Goal: Task Accomplishment & Management: Manage account settings

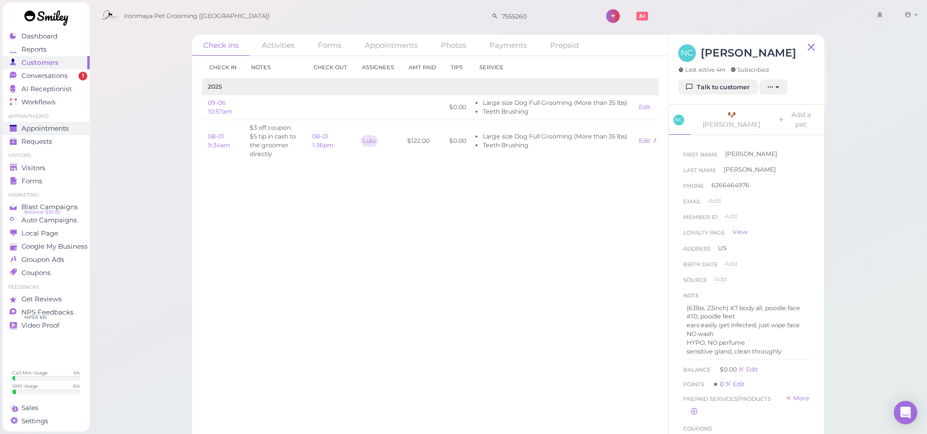
click at [39, 128] on span "Appointments" at bounding box center [44, 128] width 47 height 8
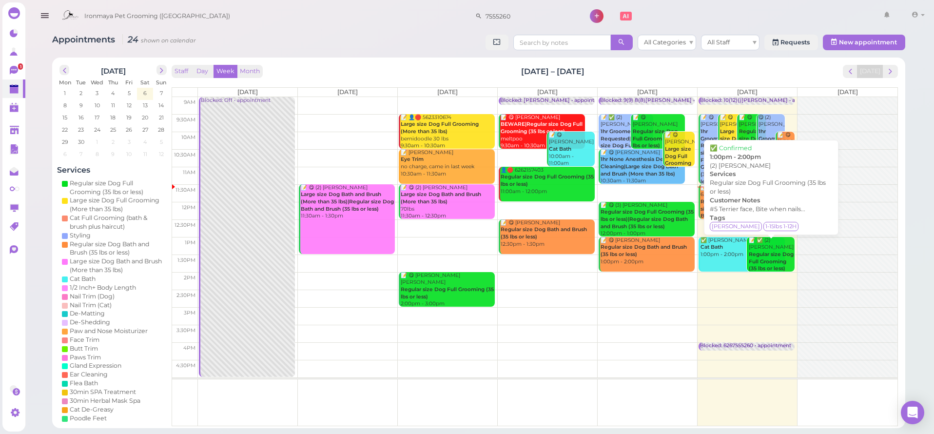
click at [769, 251] on b "Regular size Dog Full Grooming (35 lbs or less)" at bounding box center [771, 261] width 45 height 20
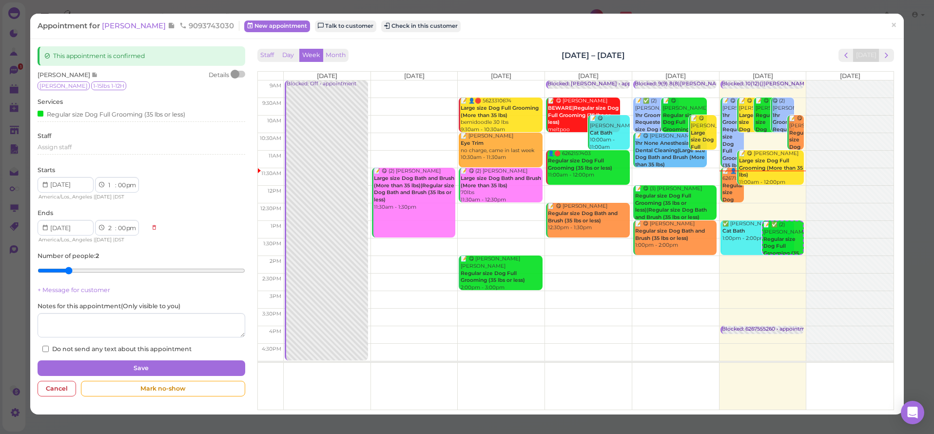
click at [121, 30] on span "[PERSON_NAME]" at bounding box center [135, 25] width 66 height 9
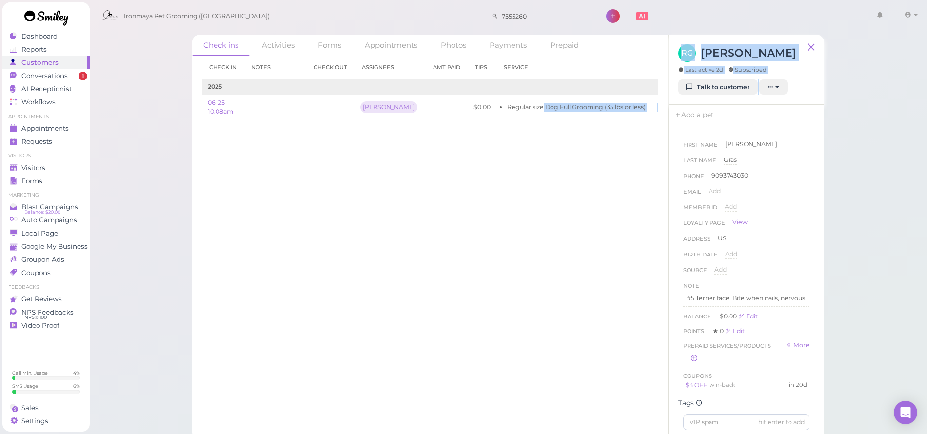
drag, startPoint x: 525, startPoint y: 103, endPoint x: 719, endPoint y: 103, distance: 194.5
click at [895, 101] on div "Check ins Activities Forms Appointments Photos Payments Prepaid Check in Notes …" at bounding box center [508, 220] width 838 height 440
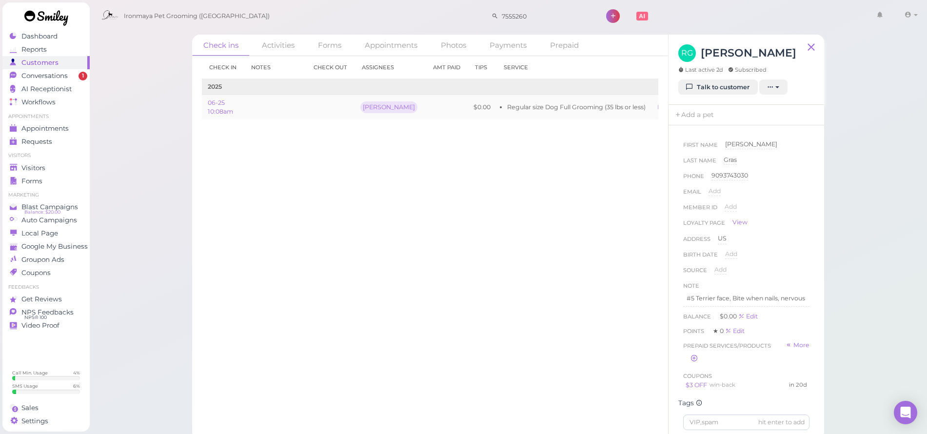
click at [555, 107] on li "Regular size Dog Full Grooming (35 lbs or less)" at bounding box center [576, 107] width 138 height 9
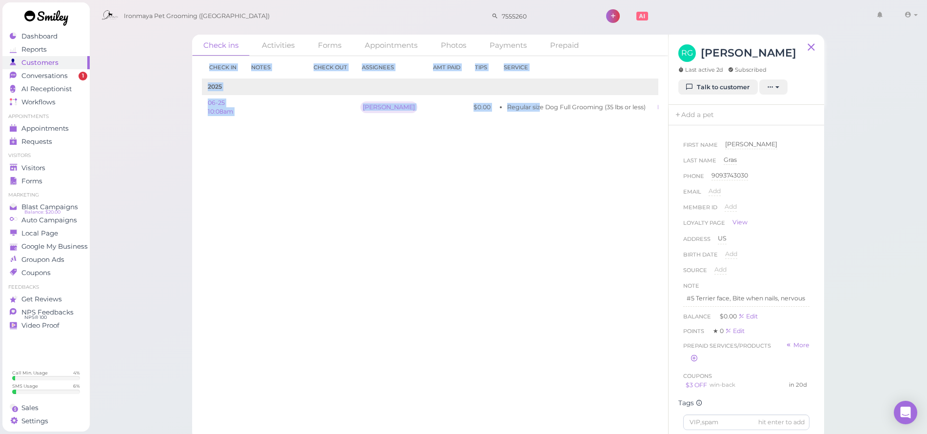
drag, startPoint x: 524, startPoint y: 105, endPoint x: 540, endPoint y: 161, distance: 58.3
click at [547, 162] on div "Check in Notes Check out Assignees Amt Paid Tips Service 2025 06-25 10:08am Isa…" at bounding box center [430, 245] width 476 height 378
drag, startPoint x: 561, startPoint y: 118, endPoint x: 558, endPoint y: 107, distance: 11.7
click at [561, 118] on div "Check in Notes Check out Assignees Amt Paid Tips Service 2025 06-25 10:08am Isa…" at bounding box center [430, 92] width 456 height 72
drag, startPoint x: 543, startPoint y: 107, endPoint x: 530, endPoint y: 151, distance: 45.5
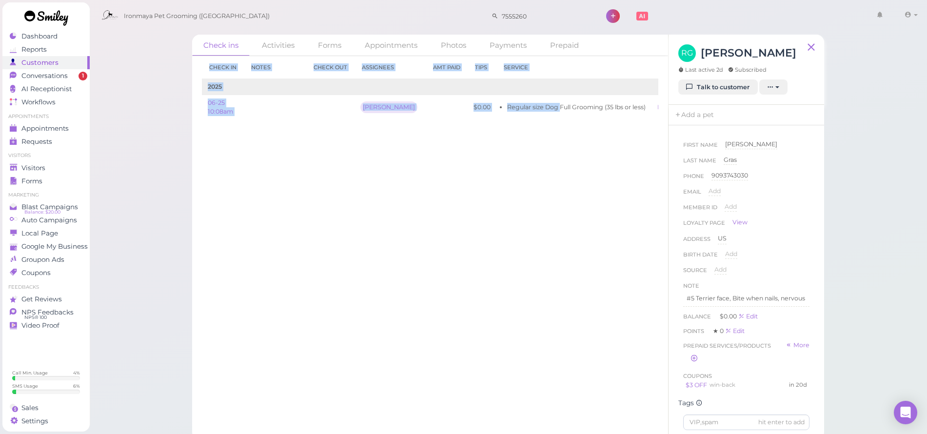
click at [551, 128] on div "Check in Notes Check out Assignees Amt Paid Tips Service 2025 06-25 10:08am Isa…" at bounding box center [430, 92] width 456 height 72
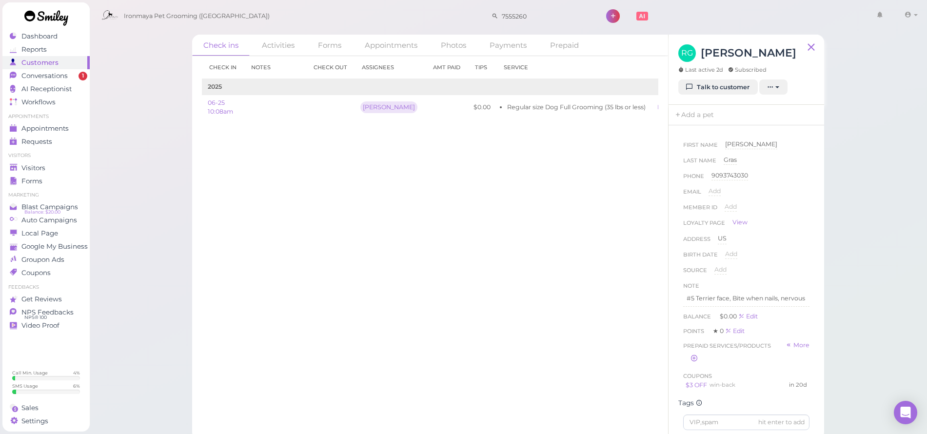
click at [512, 194] on div "Check in Notes Check out Assignees Amt Paid Tips Service 2025 06-25 10:08am Isa…" at bounding box center [430, 245] width 476 height 378
drag, startPoint x: 488, startPoint y: 106, endPoint x: 626, endPoint y: 108, distance: 138.0
click at [626, 108] on li "Regular size Dog Full Grooming (35 lbs or less)" at bounding box center [576, 107] width 138 height 9
drag, startPoint x: 59, startPoint y: 119, endPoint x: 59, endPoint y: 127, distance: 7.8
click at [59, 119] on li "Appointments" at bounding box center [45, 116] width 87 height 7
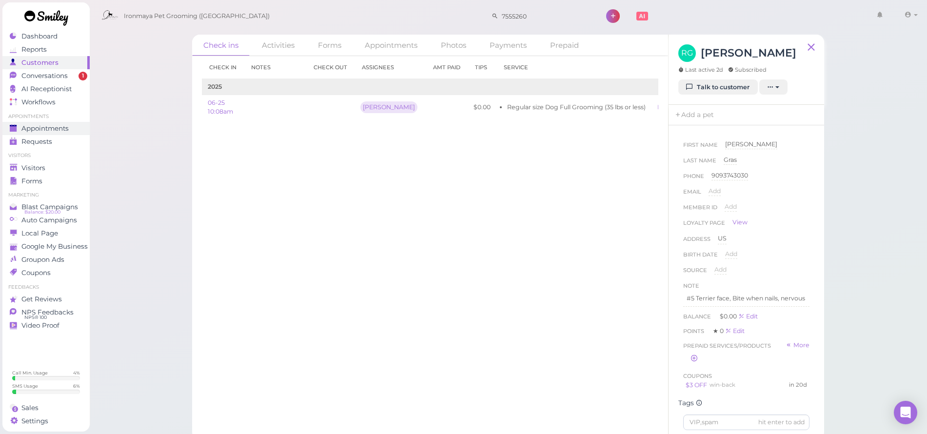
click at [59, 127] on span "Appointments" at bounding box center [44, 128] width 47 height 8
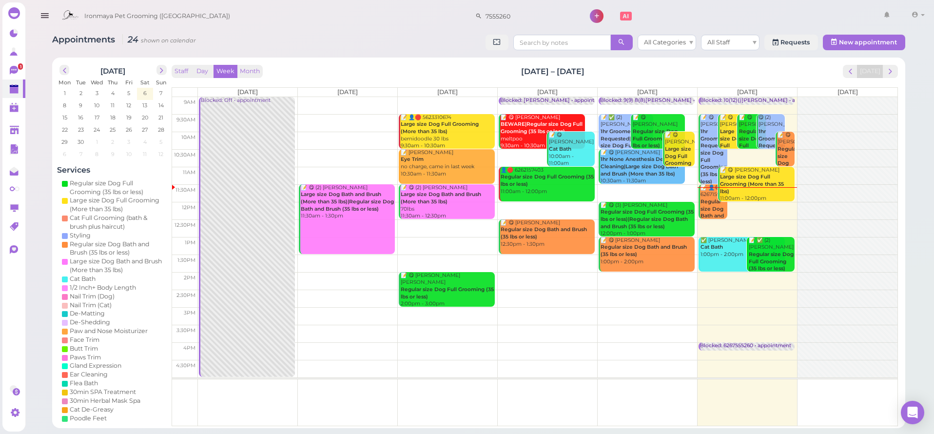
click at [39, 17] on icon "button" at bounding box center [44, 16] width 10 height 12
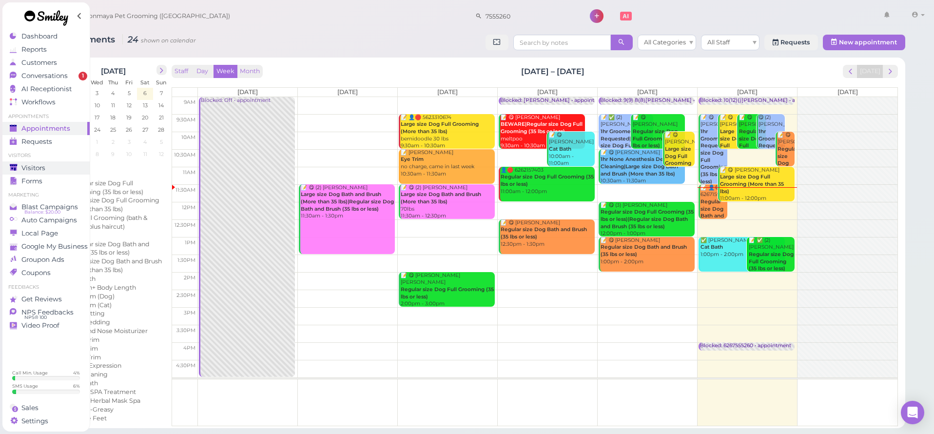
click at [48, 167] on div "Visitors" at bounding box center [45, 168] width 70 height 8
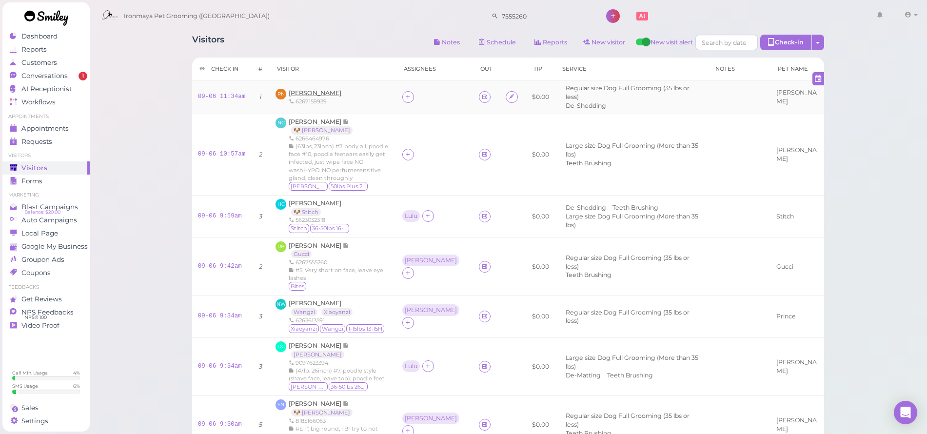
click at [309, 89] on span "[PERSON_NAME]" at bounding box center [315, 92] width 53 height 7
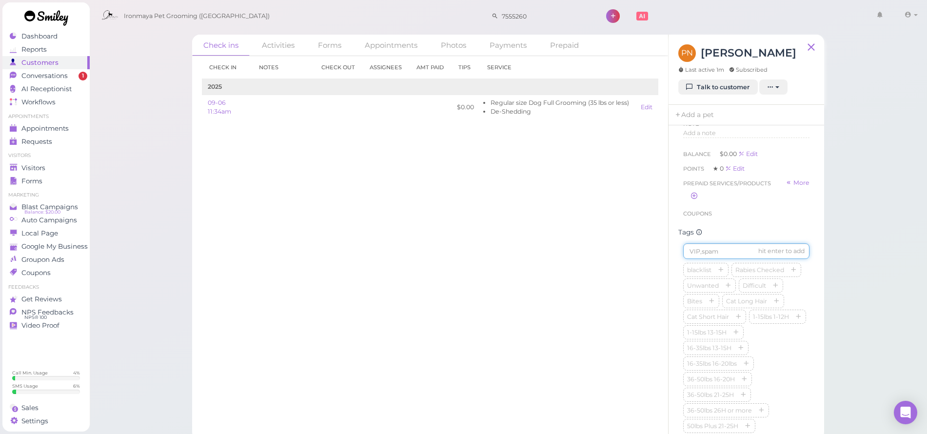
click at [709, 253] on input at bounding box center [746, 251] width 126 height 16
type input "[PERSON_NAME]"
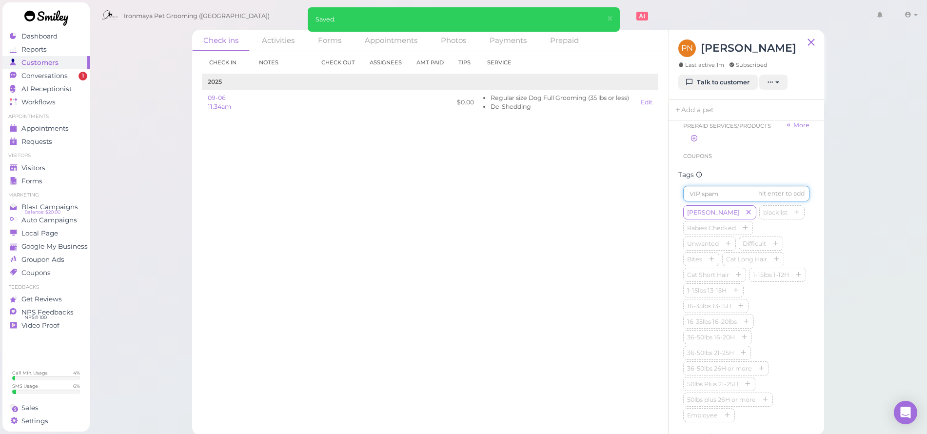
scroll to position [20, 0]
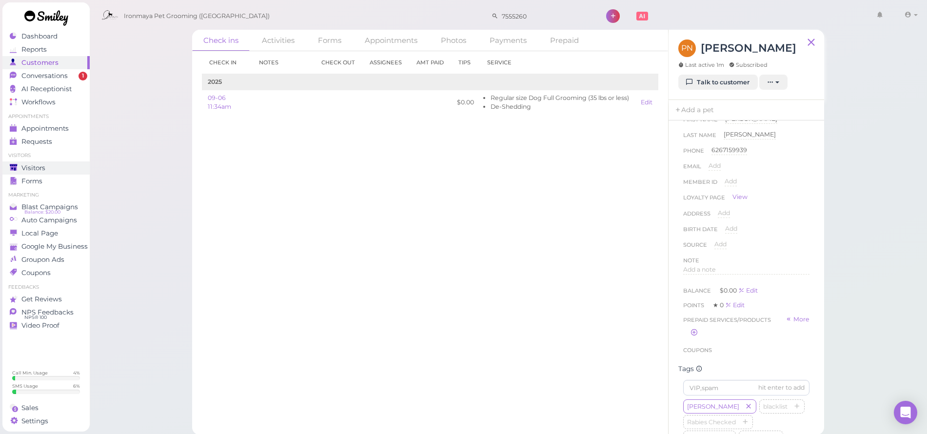
click at [47, 169] on div "Visitors" at bounding box center [45, 168] width 70 height 8
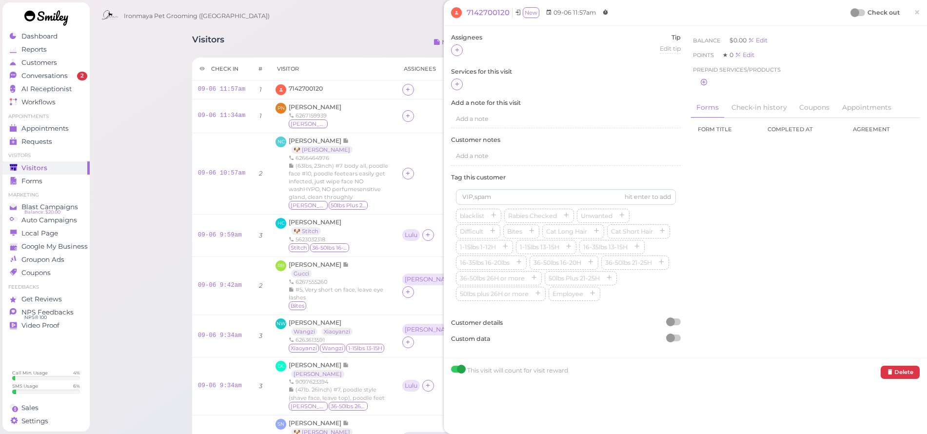
click at [914, 10] on span "×" at bounding box center [917, 12] width 6 height 14
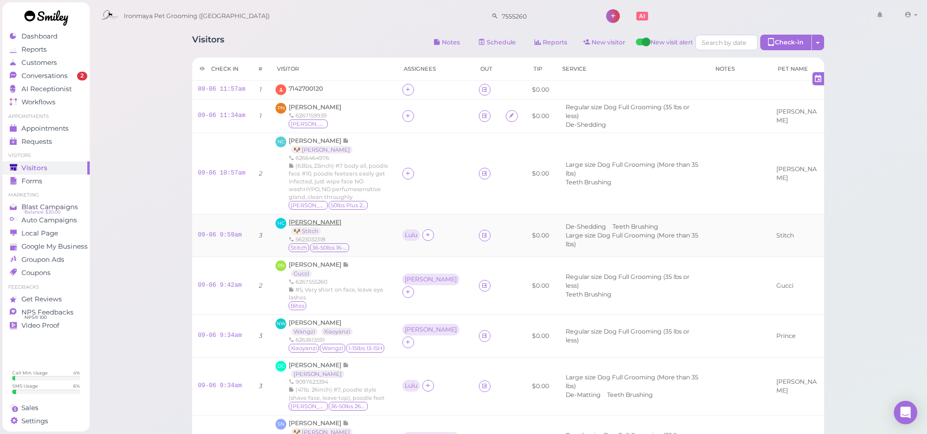
click at [310, 223] on span "[PERSON_NAME]" at bounding box center [315, 221] width 53 height 7
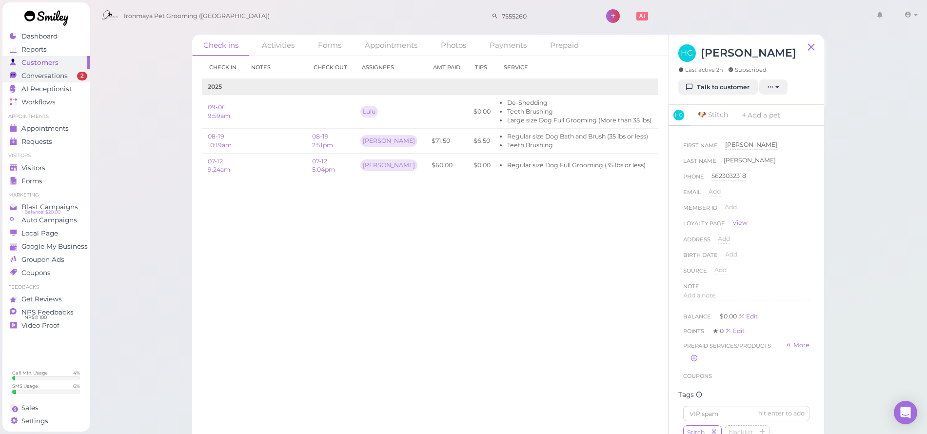
click at [53, 75] on span "Conversations" at bounding box center [44, 76] width 46 height 8
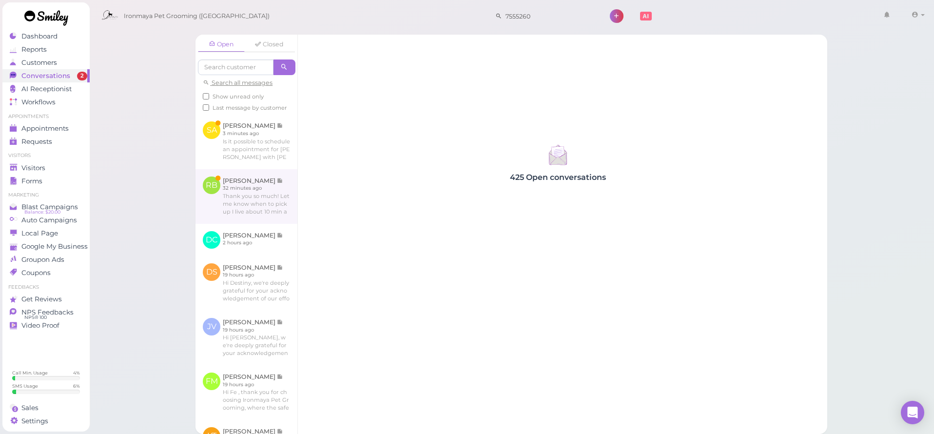
click at [244, 215] on link at bounding box center [246, 196] width 102 height 55
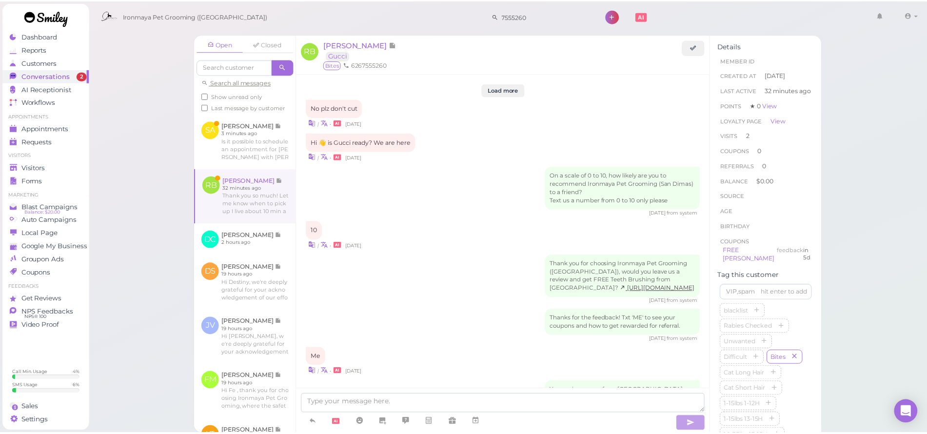
scroll to position [991, 0]
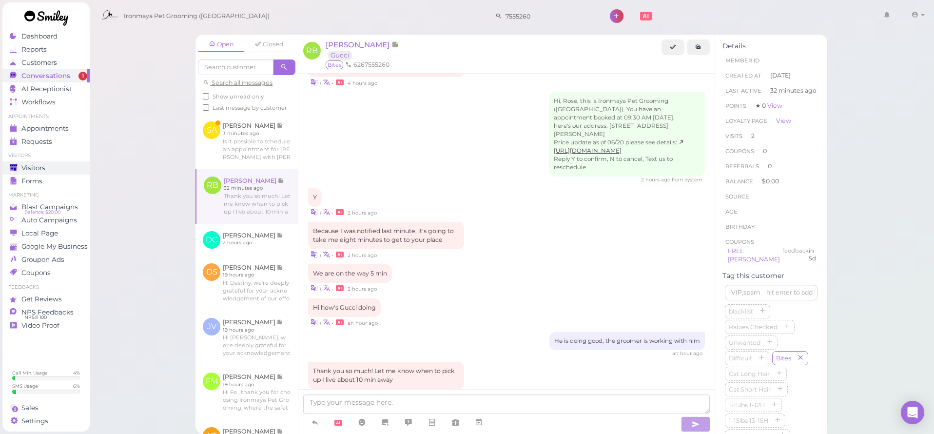
click at [40, 164] on span "Visitors" at bounding box center [33, 168] width 24 height 8
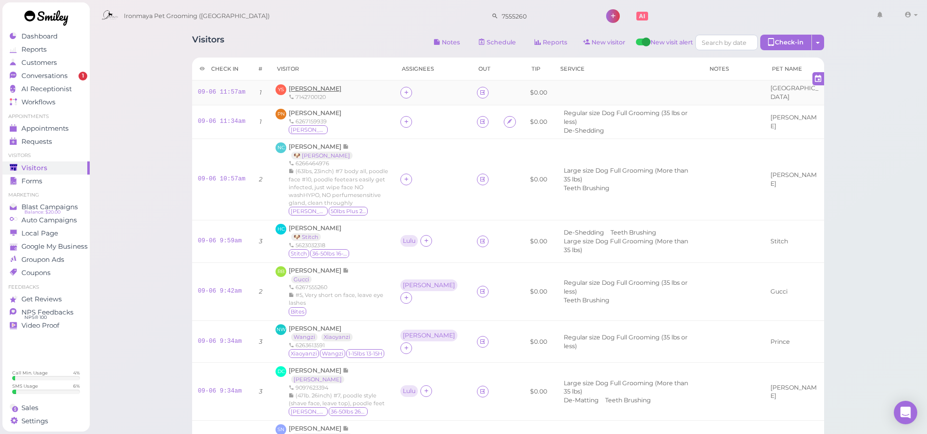
click at [322, 89] on span "[PERSON_NAME]" at bounding box center [315, 88] width 53 height 7
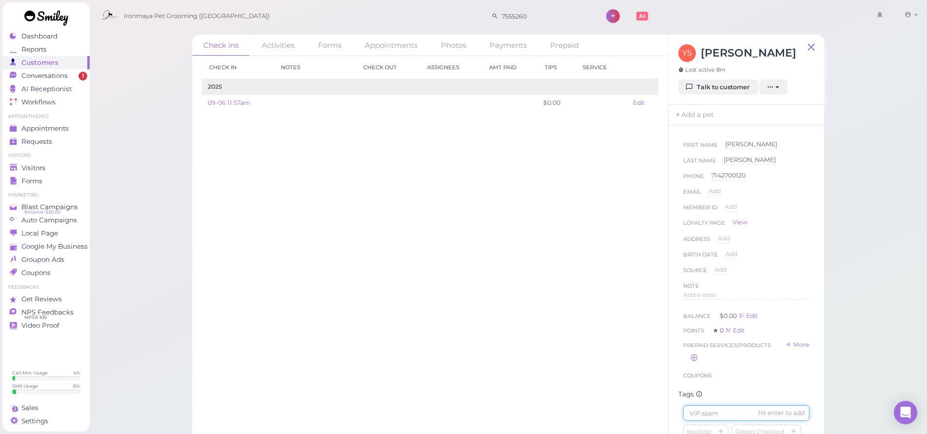
click at [696, 419] on input at bounding box center [746, 413] width 126 height 16
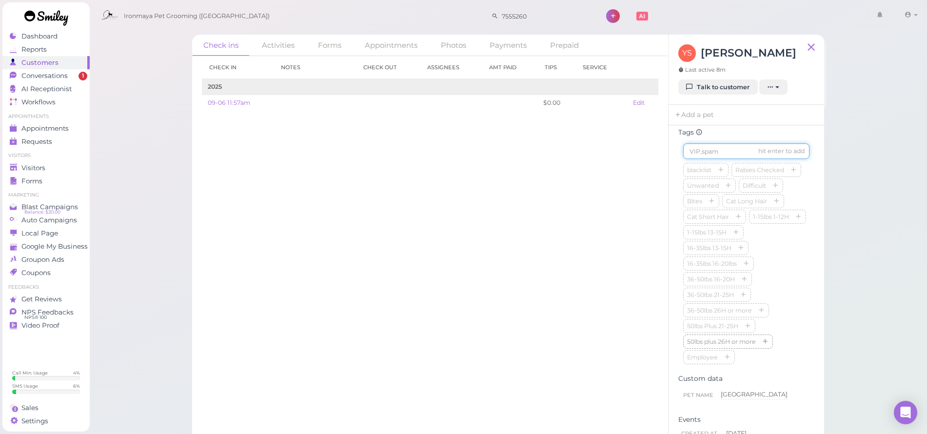
scroll to position [267, 0]
type input "[GEOGRAPHIC_DATA]"
click at [45, 122] on link "Appointments" at bounding box center [45, 128] width 87 height 13
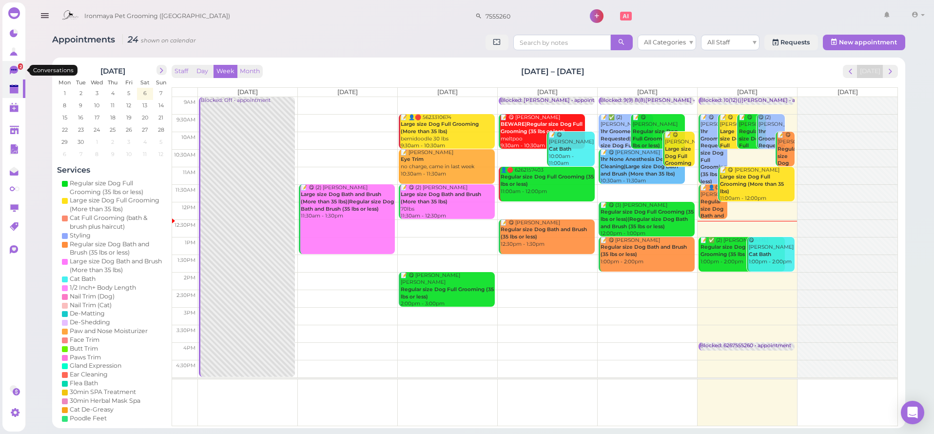
click at [10, 69] on icon at bounding box center [15, 71] width 10 height 10
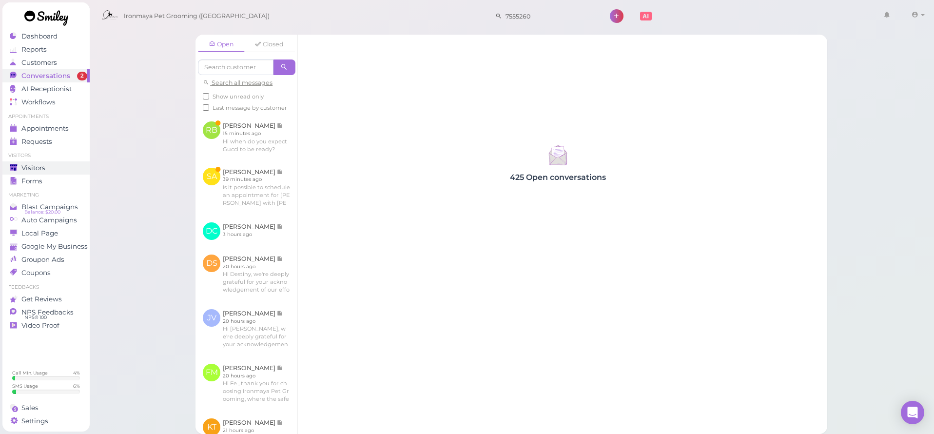
click at [37, 166] on span "Visitors" at bounding box center [33, 168] width 24 height 8
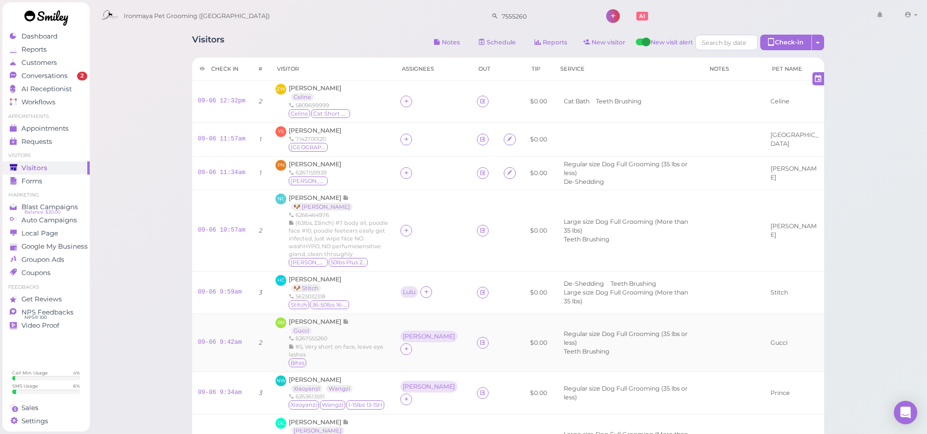
scroll to position [83, 0]
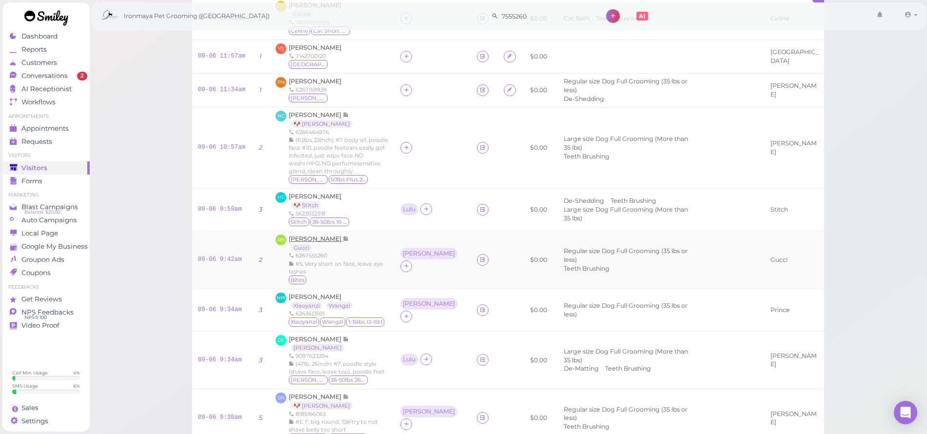
click at [305, 235] on span "[PERSON_NAME]" at bounding box center [316, 238] width 54 height 7
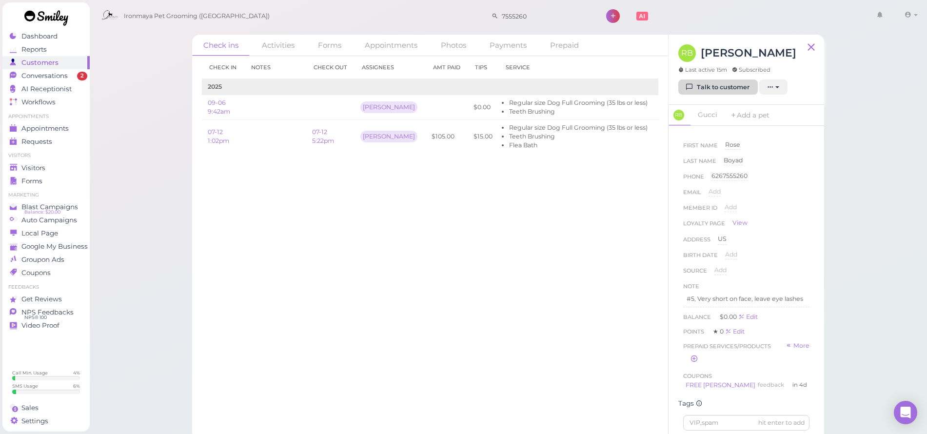
click at [697, 84] on link "Talk to customer" at bounding box center [717, 87] width 79 height 16
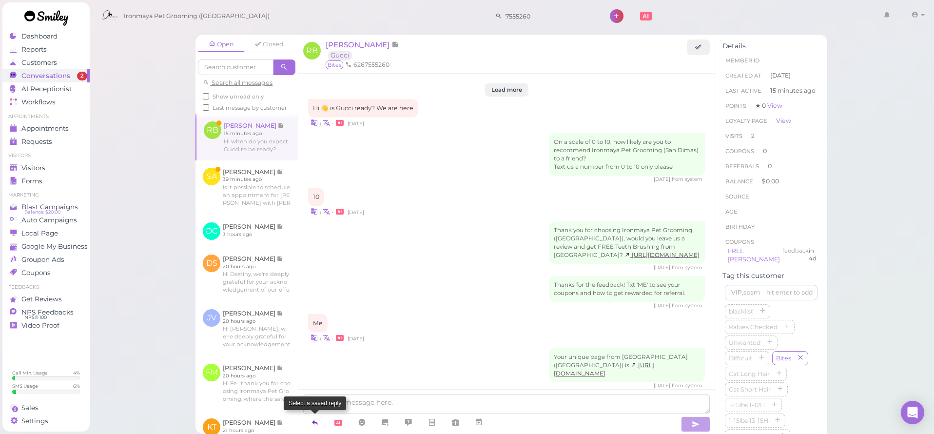
scroll to position [991, 0]
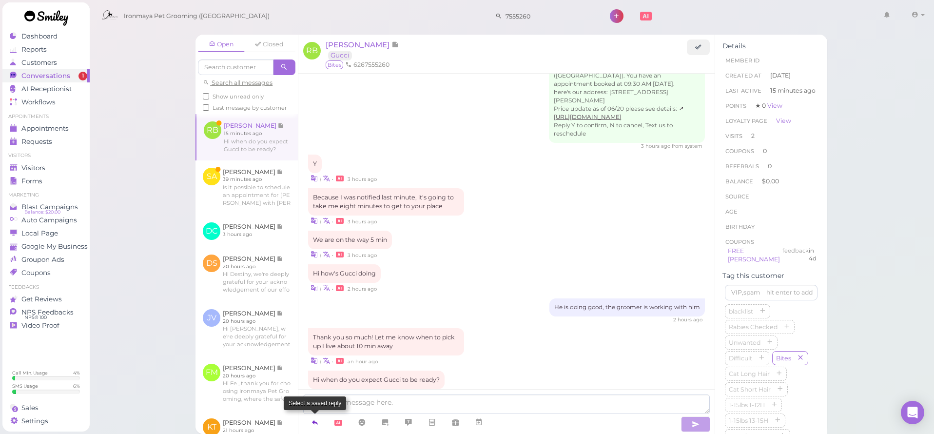
click at [319, 425] on icon at bounding box center [315, 422] width 8 height 10
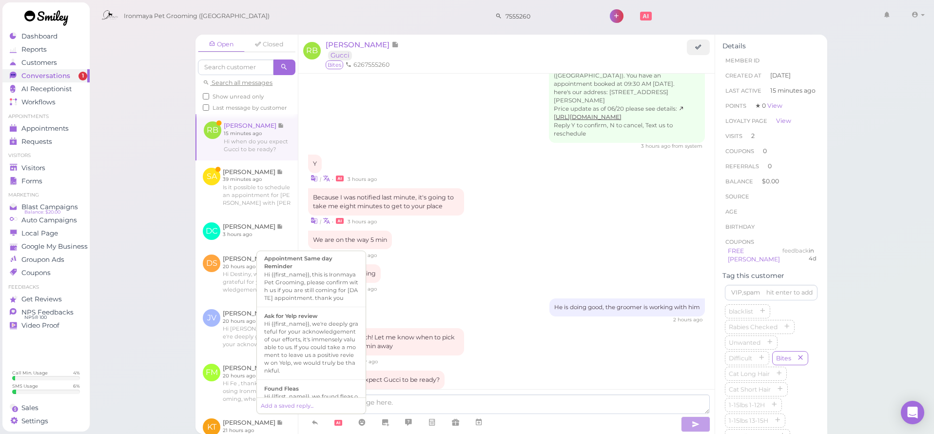
scroll to position [274, 0]
click at [312, 333] on div "Hi {{first_name}}, this is Ironmaya Pet Grooming. Your fur baby is/are ready fo…" at bounding box center [311, 309] width 94 height 47
type textarea "Hi {{first_name}}, this is Ironmaya Pet Grooming. Your fur baby is/are ready fo…"
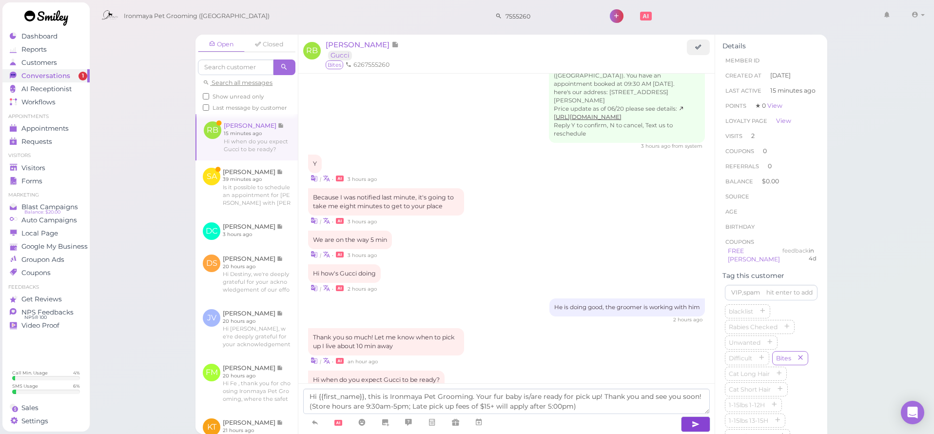
click at [706, 424] on button "button" at bounding box center [695, 424] width 29 height 16
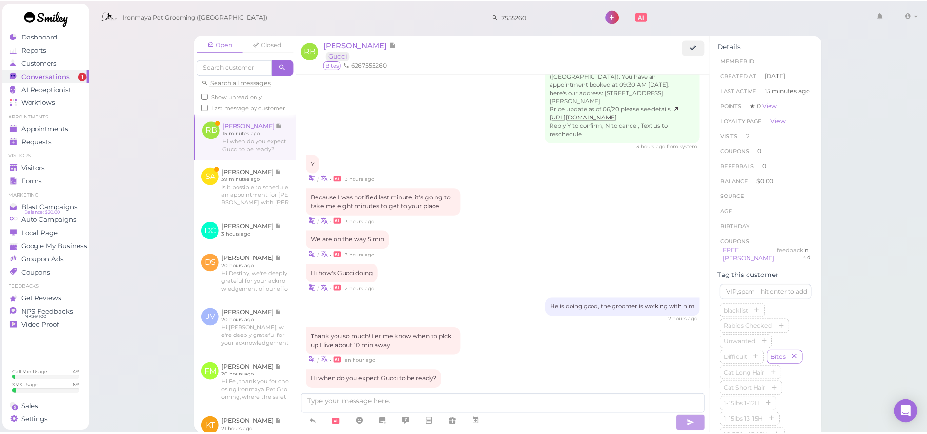
scroll to position [1036, 0]
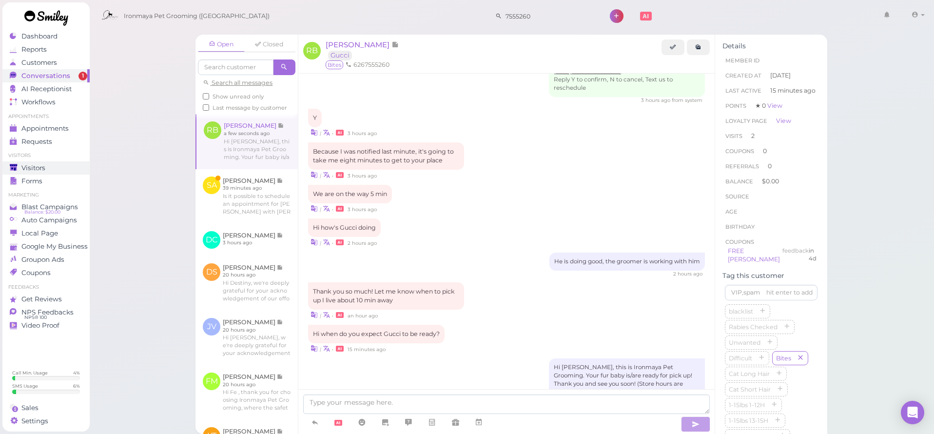
click at [37, 171] on span "Visitors" at bounding box center [33, 168] width 24 height 8
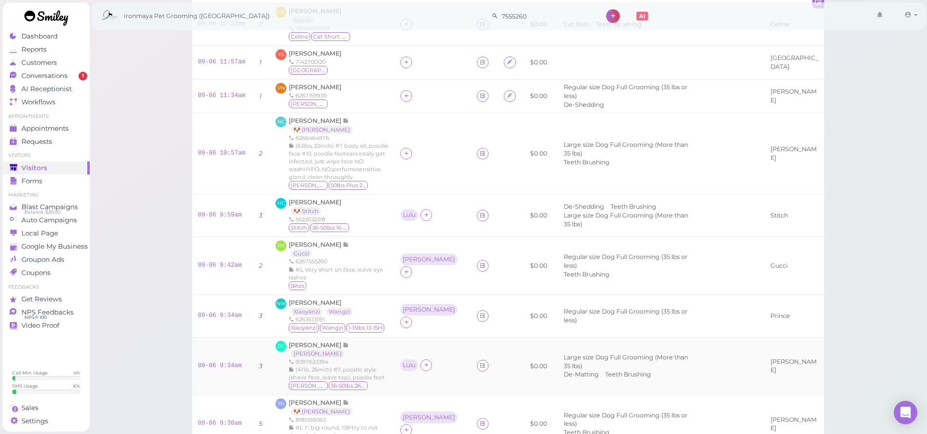
scroll to position [85, 0]
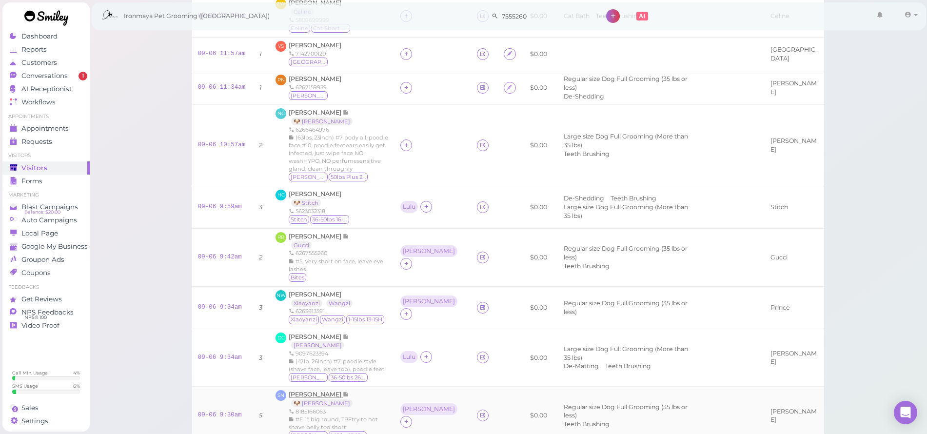
click at [309, 390] on span "[PERSON_NAME]" at bounding box center [316, 393] width 54 height 7
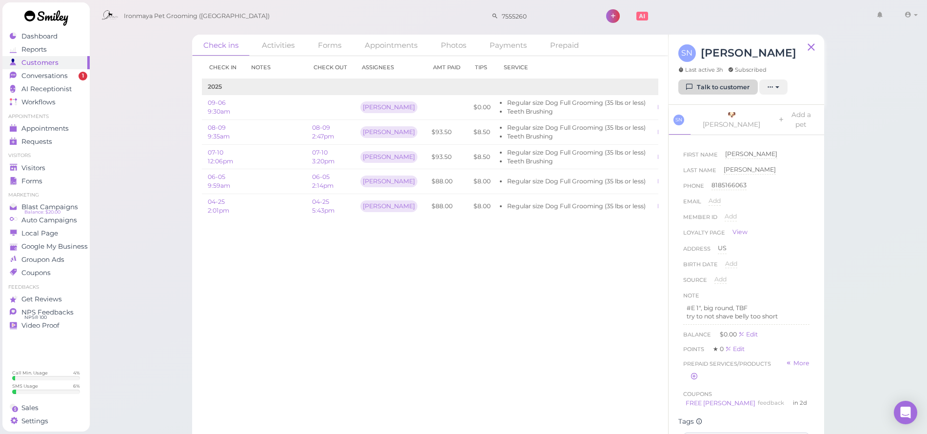
click at [735, 85] on link "Talk to customer" at bounding box center [717, 87] width 79 height 16
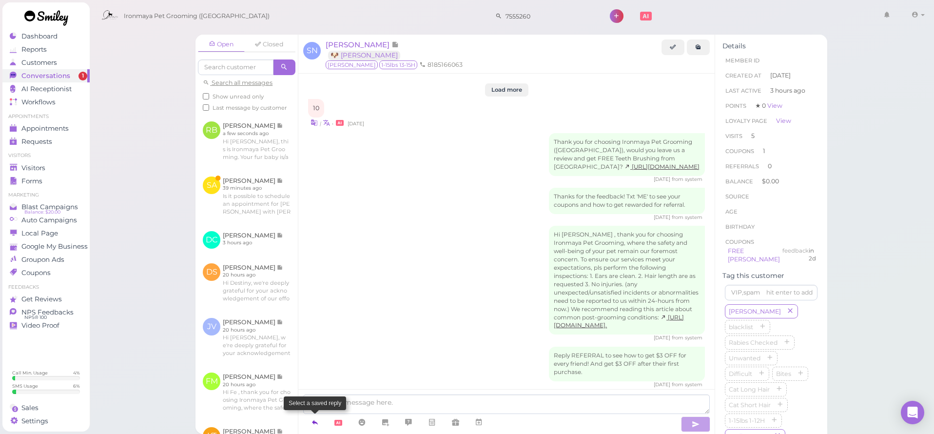
scroll to position [1538, 0]
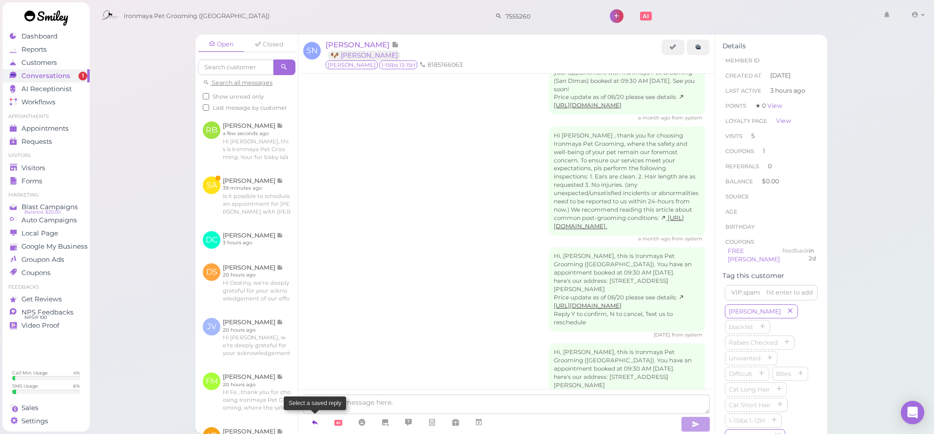
drag, startPoint x: 319, startPoint y: 421, endPoint x: 316, endPoint y: 417, distance: 5.3
click at [319, 421] on link at bounding box center [314, 422] width 23 height 17
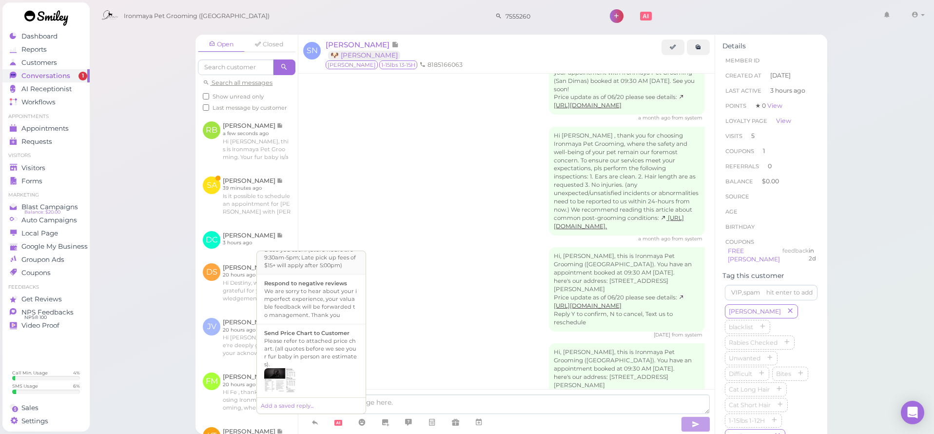
scroll to position [269, 0]
click at [313, 314] on div "Hi {{first_name}}, this is Ironmaya Pet Grooming. Your fur baby is/are ready fo…" at bounding box center [311, 315] width 94 height 47
type textarea "Hi {{first_name}}, this is Ironmaya Pet Grooming. Your fur baby is/are ready fo…"
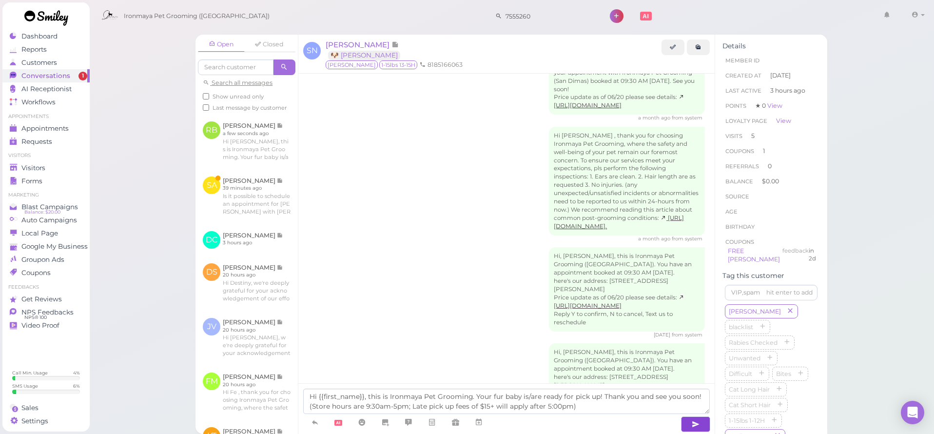
click at [693, 427] on icon "button" at bounding box center [696, 424] width 8 height 10
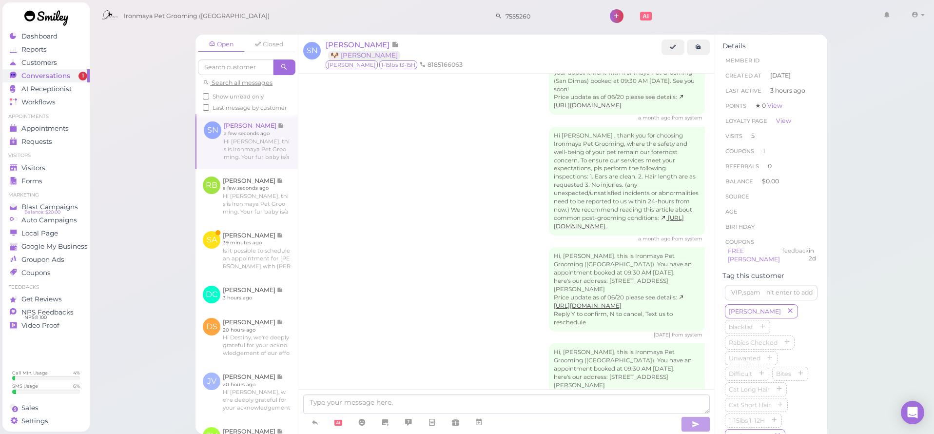
scroll to position [1584, 0]
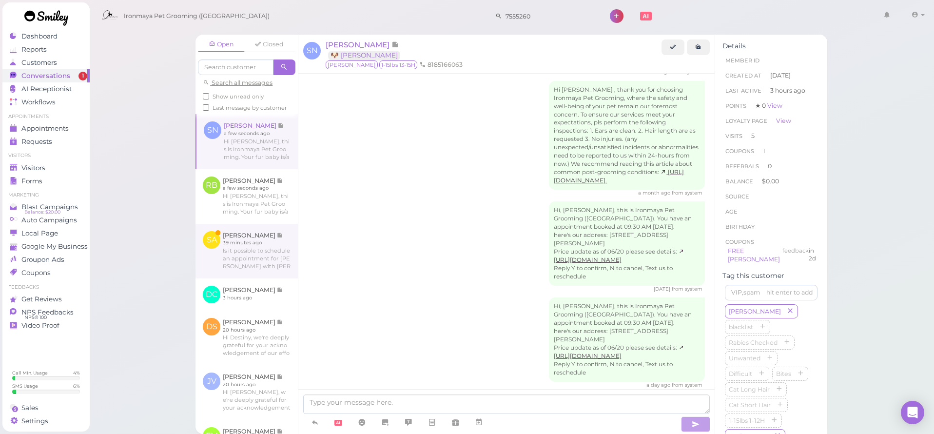
click at [224, 252] on link at bounding box center [246, 251] width 102 height 55
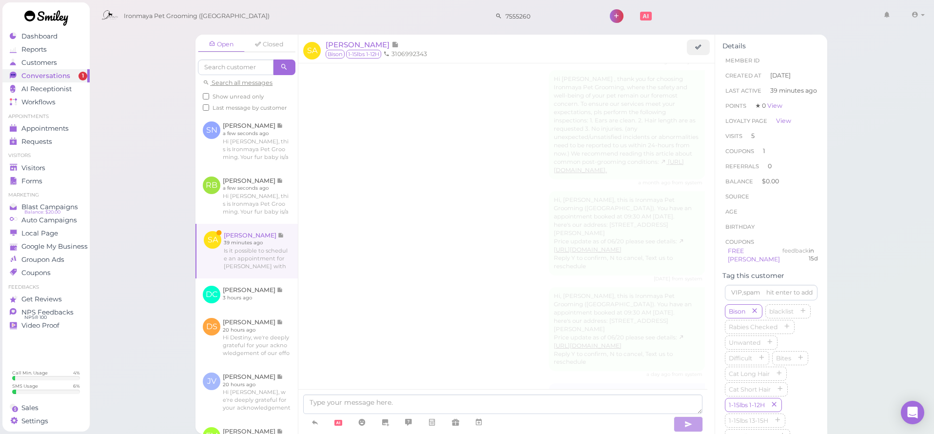
scroll to position [1422, 0]
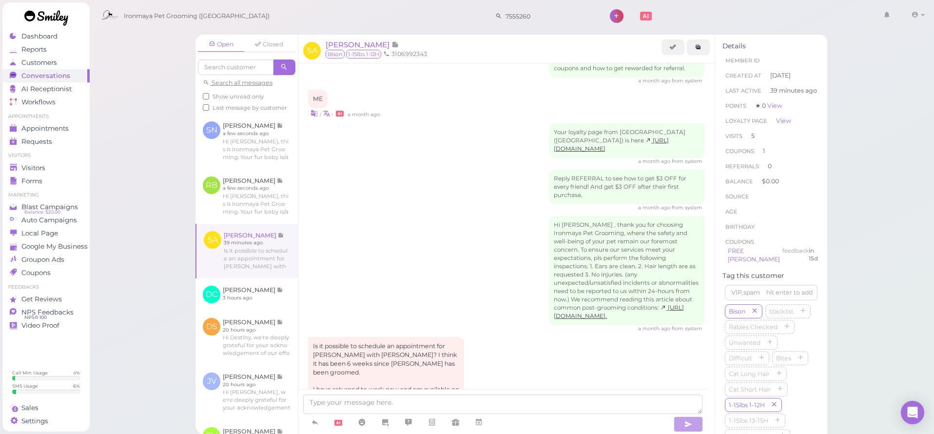
click at [530, 339] on div "Is it possible to schedule an appointment for Bison with Isaac? I think it has …" at bounding box center [506, 395] width 397 height 116
click at [379, 399] on textarea at bounding box center [502, 403] width 399 height 19
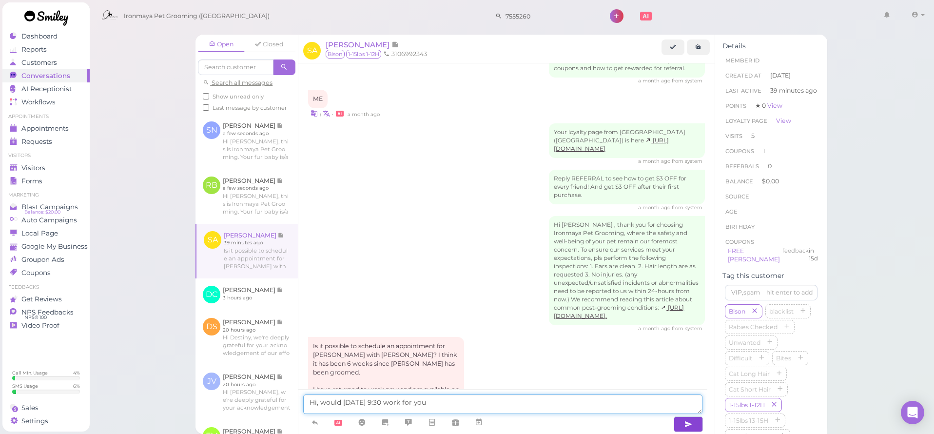
type textarea "Hi, would next Saturday 9:30 work for you?"
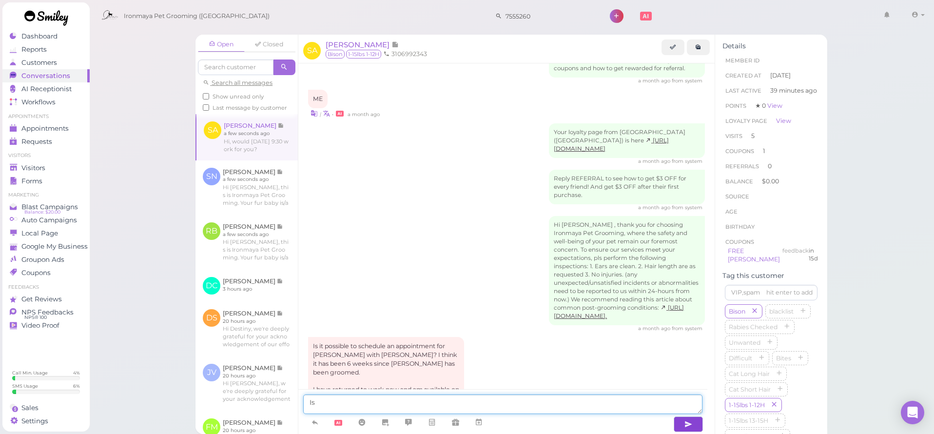
scroll to position [1444, 0]
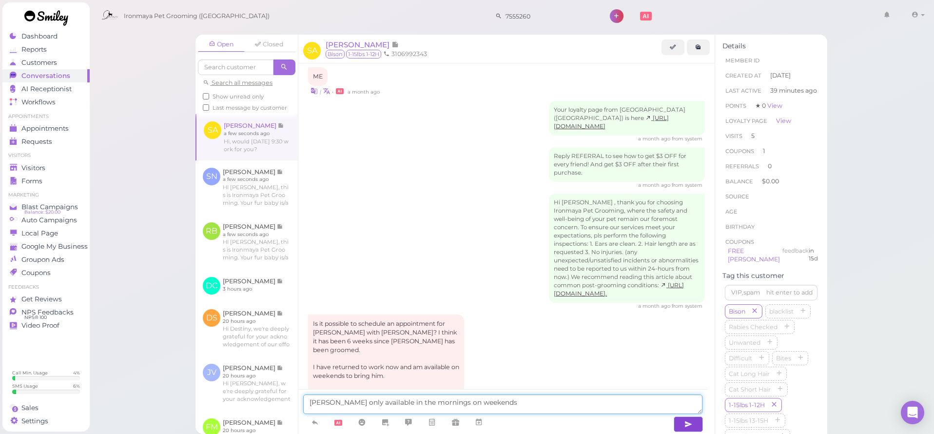
click at [440, 403] on textarea "Isaac only available in the mornings on weekends" at bounding box center [502, 403] width 399 height 19
click at [502, 405] on textarea "Isaac only available in the mornings on the weekends" at bounding box center [502, 403] width 399 height 19
type textarea "Isaac only available in the mornings on the weekends"
click at [690, 424] on icon "button" at bounding box center [688, 424] width 8 height 10
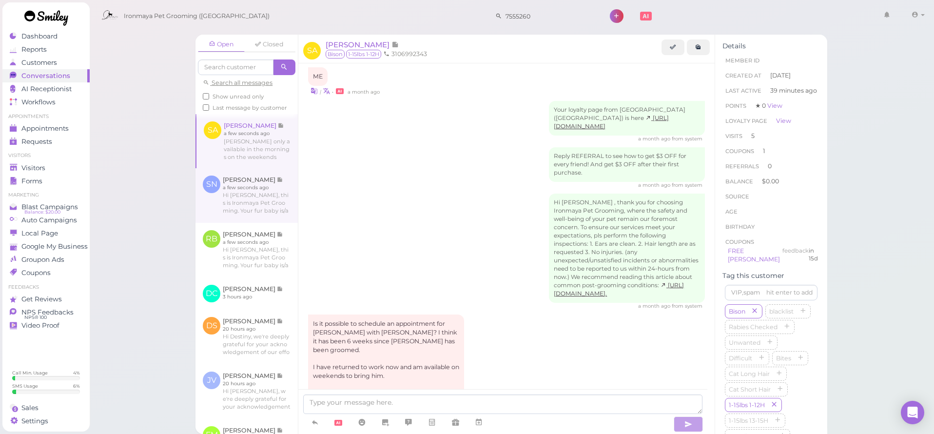
scroll to position [1488, 0]
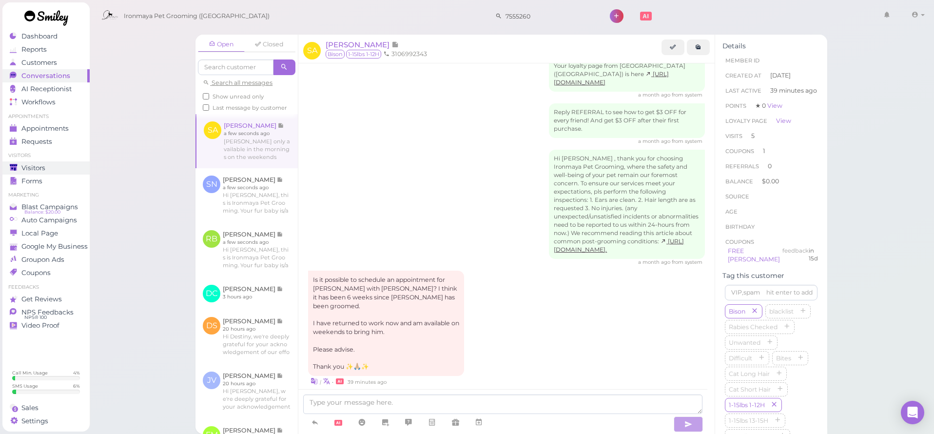
click at [33, 165] on span "Visitors" at bounding box center [33, 168] width 24 height 8
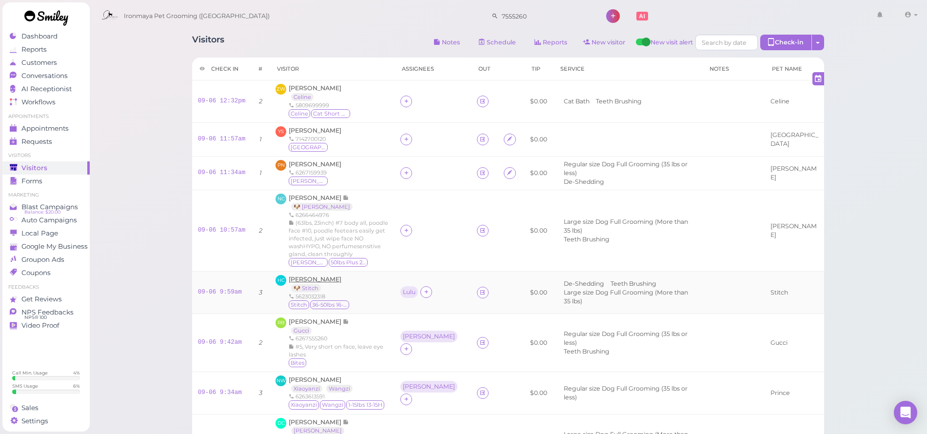
click at [319, 276] on span "[PERSON_NAME]" at bounding box center [315, 278] width 53 height 7
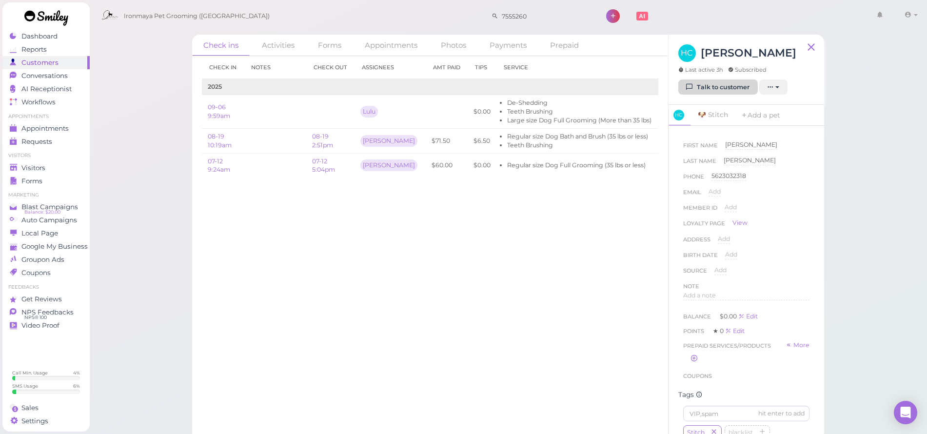
click at [722, 89] on link "Talk to customer" at bounding box center [717, 87] width 79 height 16
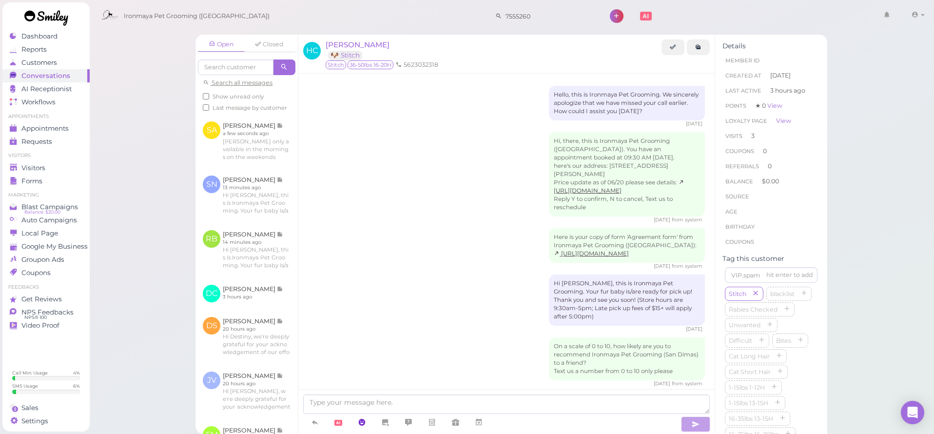
scroll to position [600, 0]
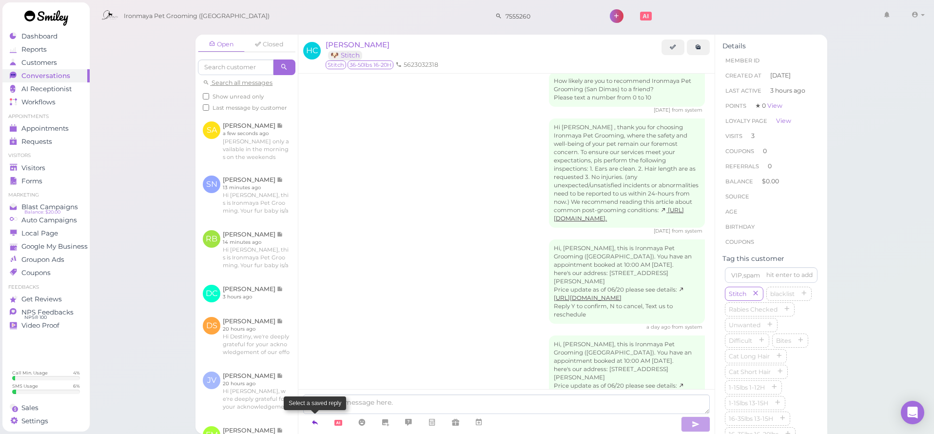
click at [311, 419] on icon at bounding box center [315, 422] width 8 height 10
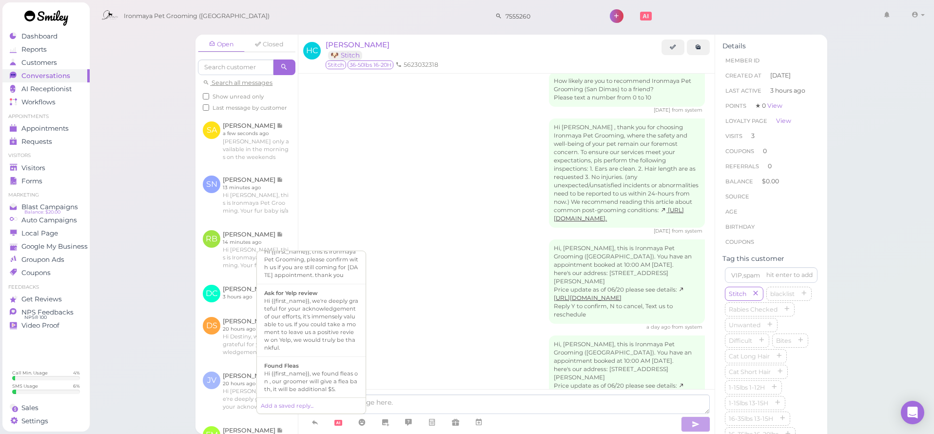
scroll to position [191, 0]
click at [309, 369] on b "Ready for Pick-up" at bounding box center [289, 365] width 51 height 7
type textarea "Hi {{first_name}}, this is Ironmaya Pet Grooming. Your fur baby is/are ready fo…"
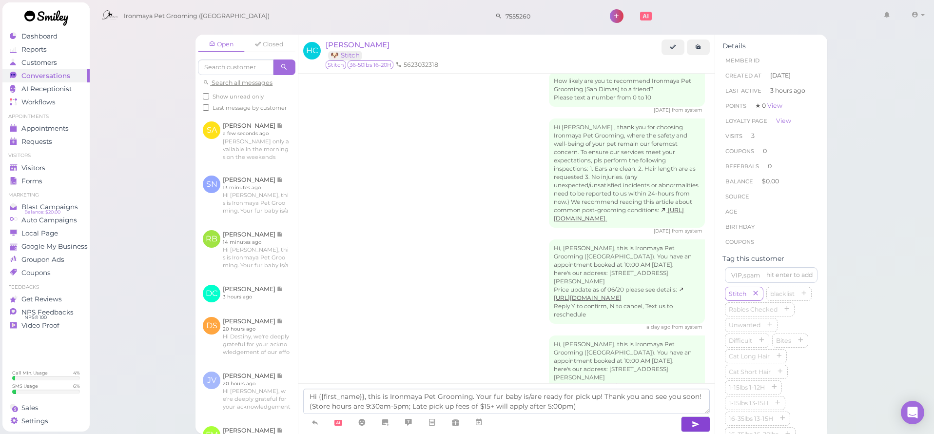
click at [694, 428] on icon "button" at bounding box center [696, 424] width 8 height 10
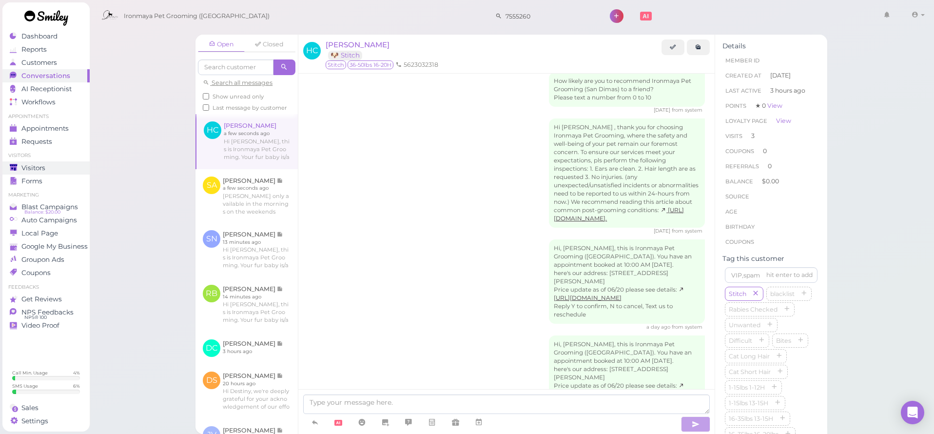
scroll to position [645, 0]
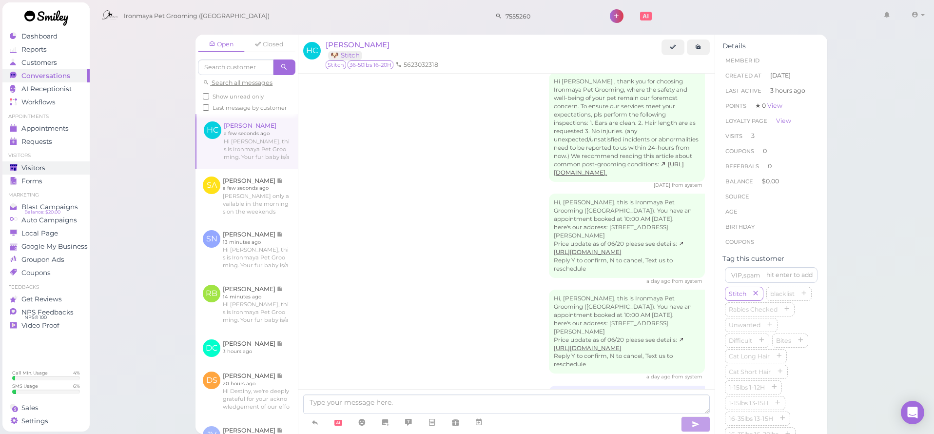
click at [47, 171] on div "Visitors" at bounding box center [45, 168] width 70 height 8
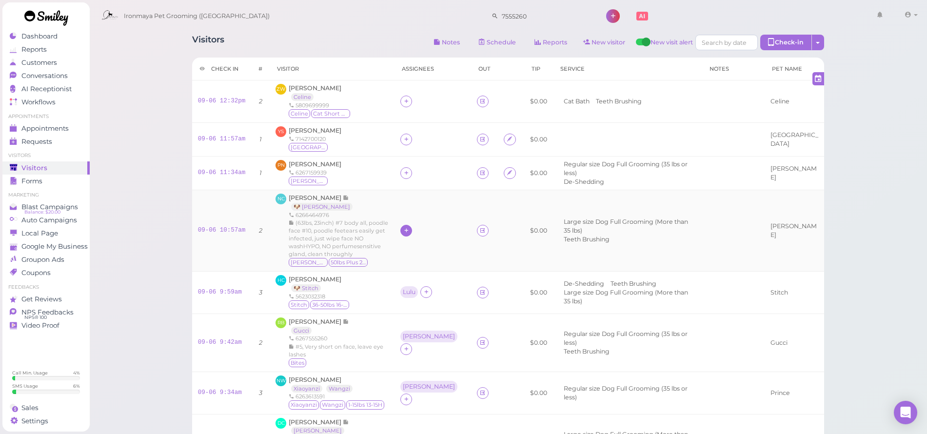
click at [409, 228] on icon at bounding box center [406, 230] width 6 height 7
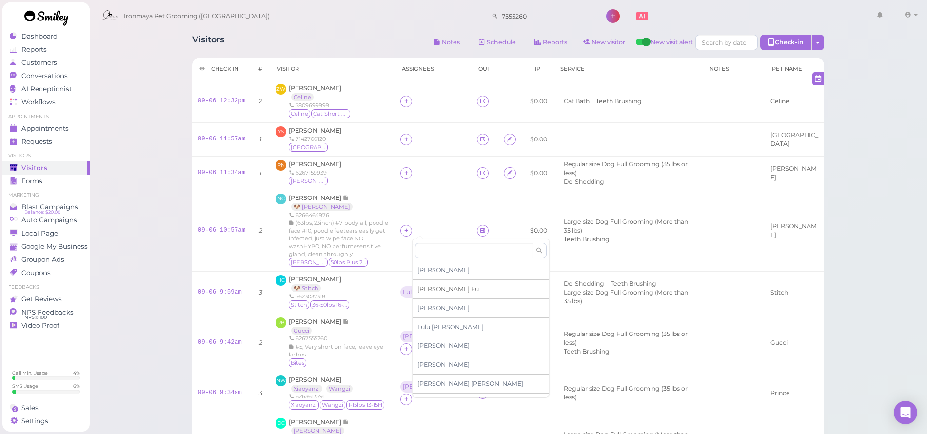
click at [419, 286] on span "[PERSON_NAME]" at bounding box center [447, 288] width 61 height 7
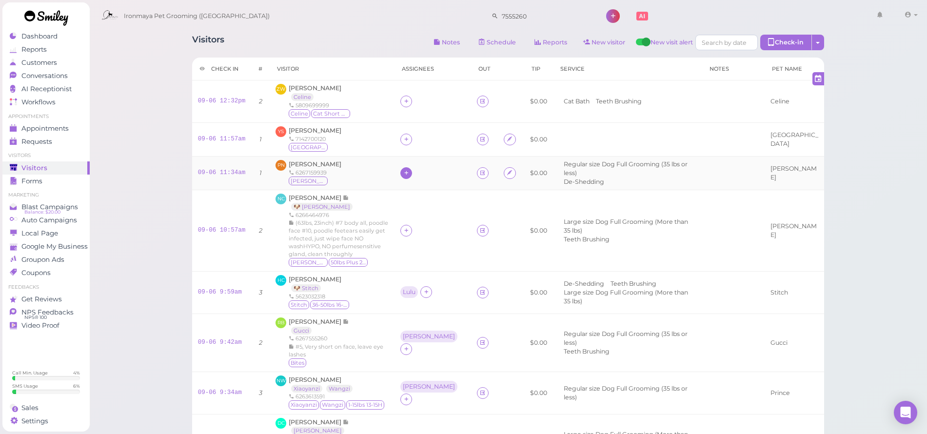
click at [409, 172] on icon at bounding box center [406, 172] width 6 height 7
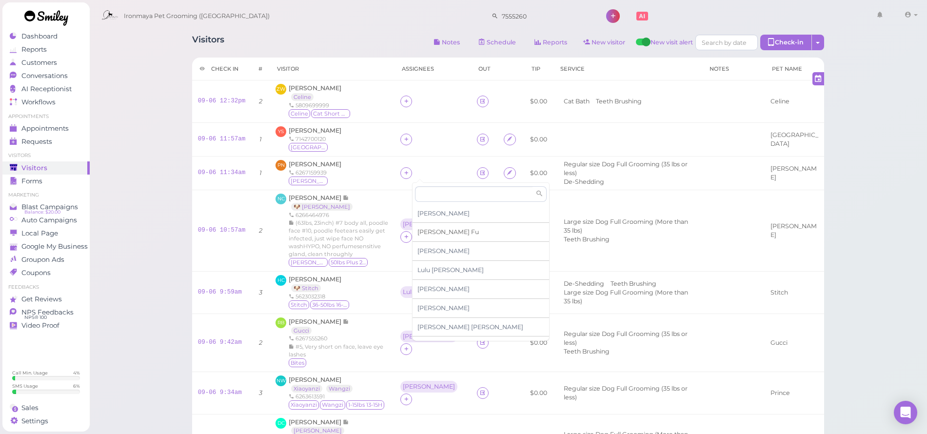
click at [424, 234] on span "[PERSON_NAME]" at bounding box center [447, 231] width 61 height 7
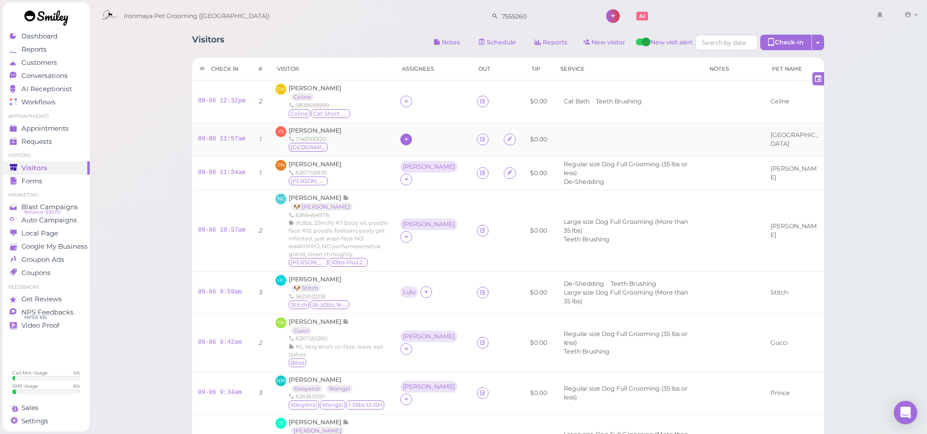
click at [409, 138] on icon at bounding box center [406, 139] width 6 height 7
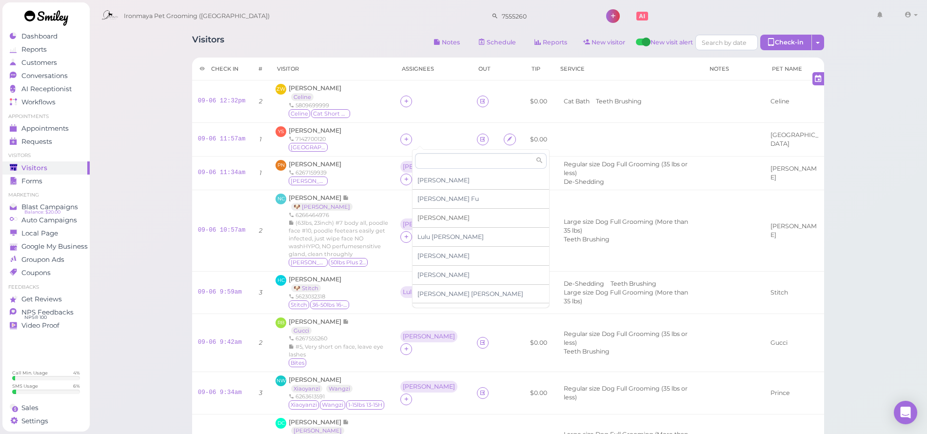
click at [422, 217] on span "[PERSON_NAME]" at bounding box center [443, 217] width 52 height 7
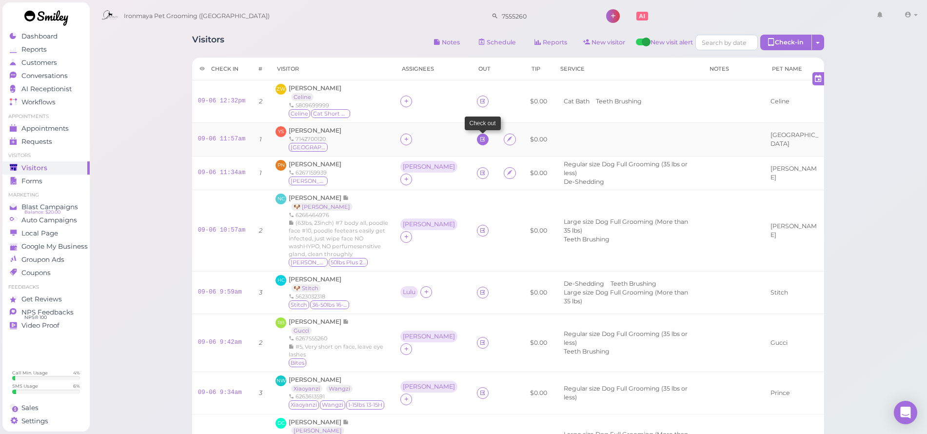
click at [479, 138] on icon at bounding box center [482, 139] width 6 height 7
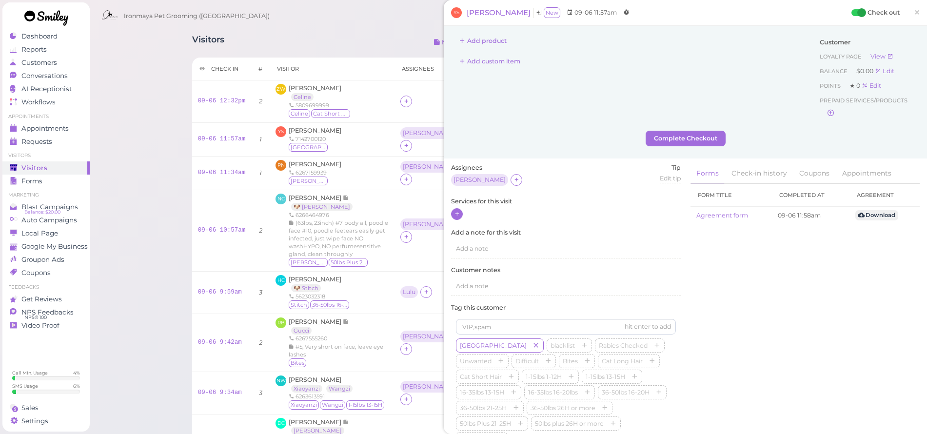
click at [454, 211] on icon at bounding box center [457, 213] width 6 height 7
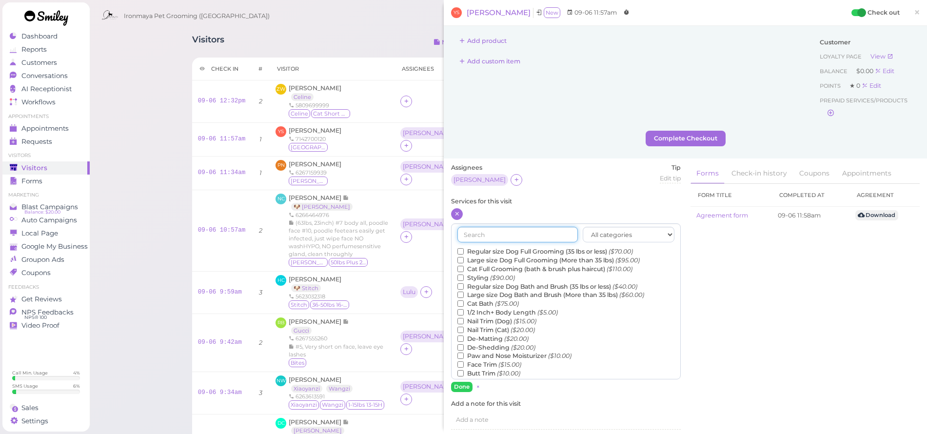
click at [478, 233] on input "text" at bounding box center [517, 235] width 120 height 16
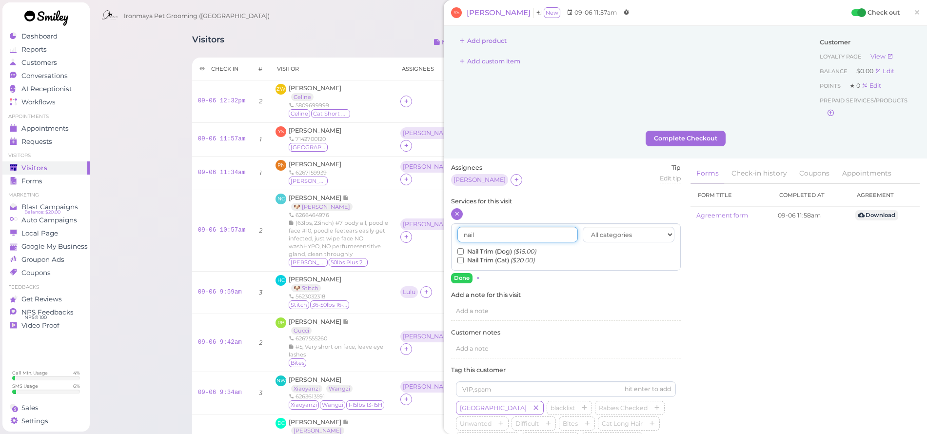
type input "nail"
click at [461, 249] on input "Nail Trim (Dog) ($15.00)" at bounding box center [460, 251] width 6 height 6
click at [460, 275] on button "Done" at bounding box center [461, 278] width 21 height 10
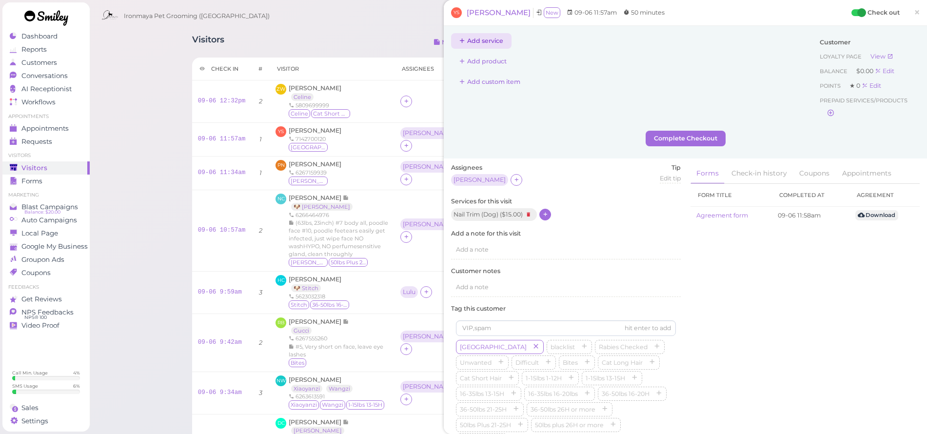
click at [491, 44] on button "Add service" at bounding box center [481, 41] width 60 height 16
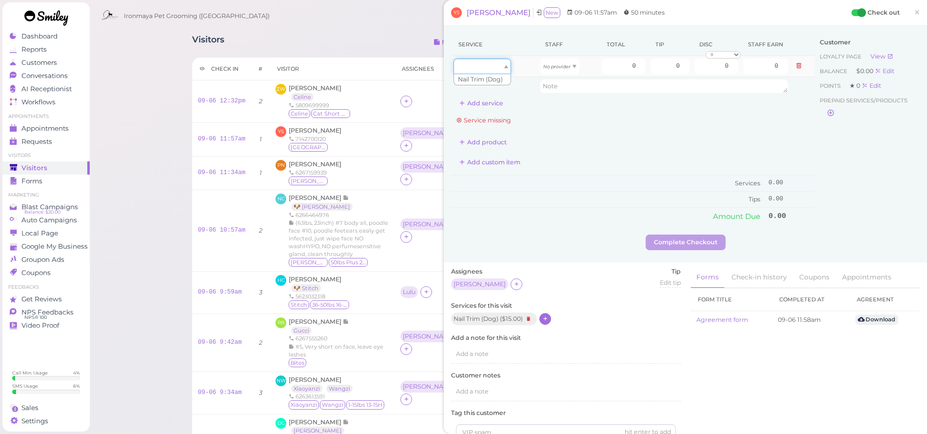
click at [475, 67] on div at bounding box center [482, 66] width 58 height 16
type input "15.00"
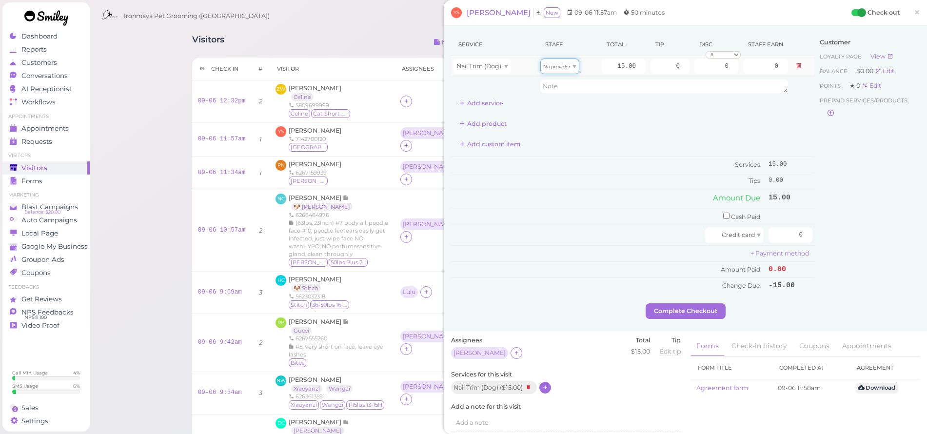
click at [552, 68] on icon "No provider" at bounding box center [556, 66] width 27 height 5
type input "6.75"
drag, startPoint x: 659, startPoint y: 64, endPoint x: 703, endPoint y: 70, distance: 45.3
click at [703, 70] on tr "Nail Trim (Dog) Isaac 15.00 0 0 0 10% off 15% off 20% off 25% off 30% off 50% o…" at bounding box center [633, 66] width 364 height 21
type input "4.5"
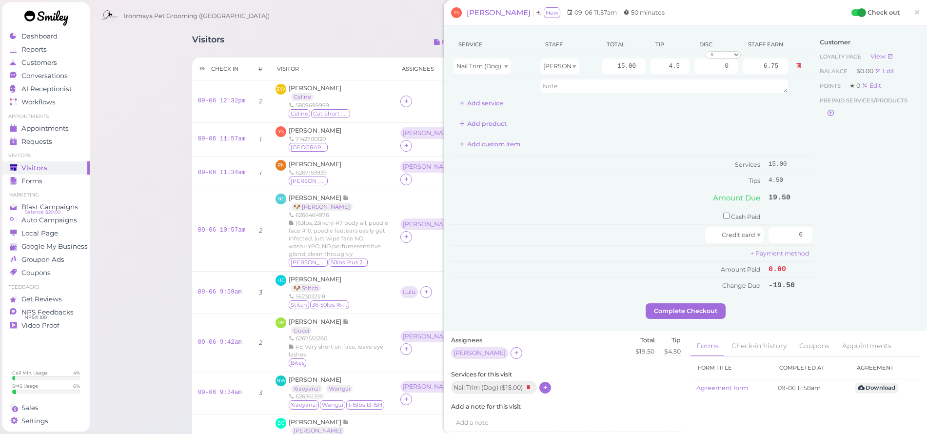
click at [720, 129] on div "Add product" at bounding box center [633, 124] width 364 height 16
drag, startPoint x: 780, startPoint y: 232, endPoint x: 822, endPoint y: 243, distance: 43.9
click at [822, 243] on div "Service Staff Total Tip Disc Staff earn Nail Trim (Dog) Isaac 15.00 4.5 0 0 10%…" at bounding box center [685, 168] width 468 height 270
type input "19.5"
click at [859, 235] on div "Customer Loyalty page View Balance $0.00 Edit Points ★ 0 Edit Prepaid services/…" at bounding box center [867, 168] width 105 height 270
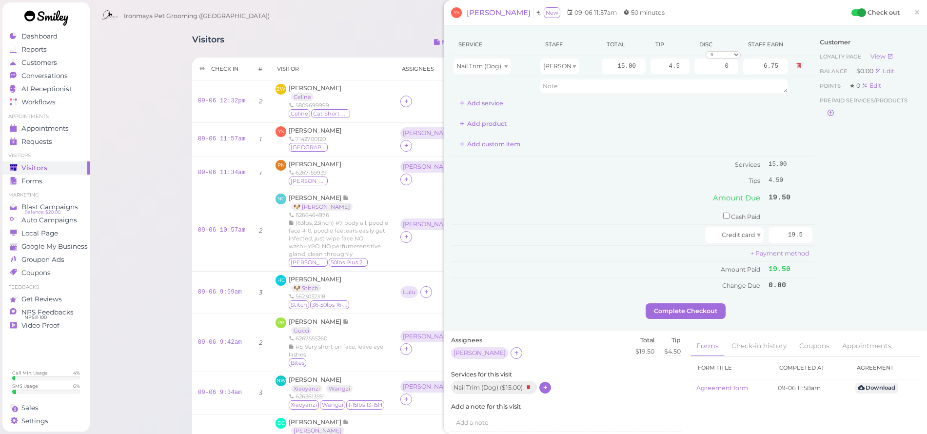
drag, startPoint x: 676, startPoint y: 126, endPoint x: 677, endPoint y: 118, distance: 7.9
click at [676, 124] on div "Add product" at bounding box center [633, 124] width 364 height 16
click at [696, 306] on button "Complete Checkout" at bounding box center [685, 311] width 80 height 16
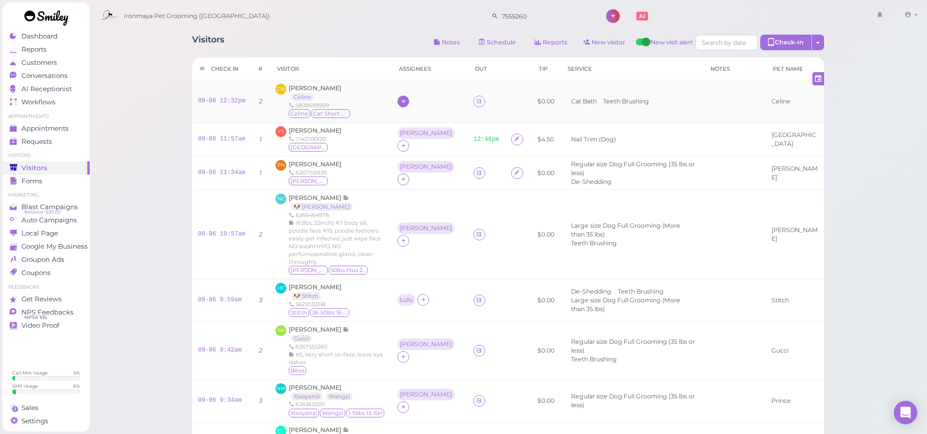
click at [407, 98] on icon at bounding box center [403, 100] width 6 height 7
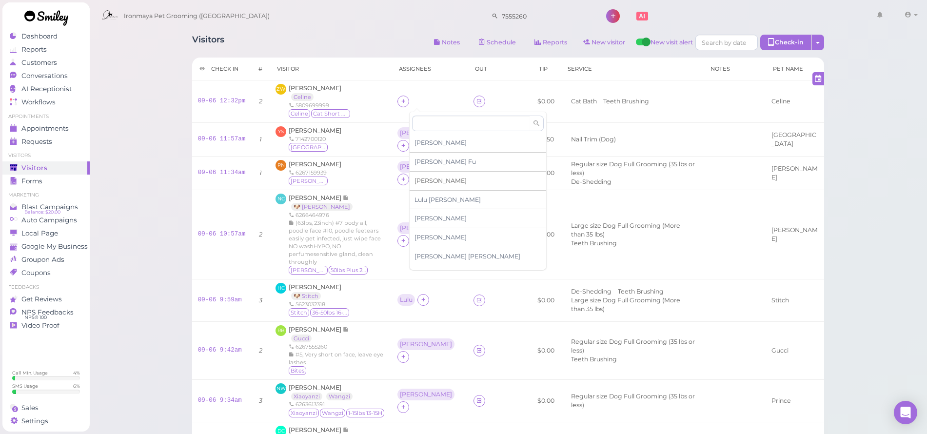
click at [423, 181] on span "[PERSON_NAME]" at bounding box center [440, 180] width 52 height 7
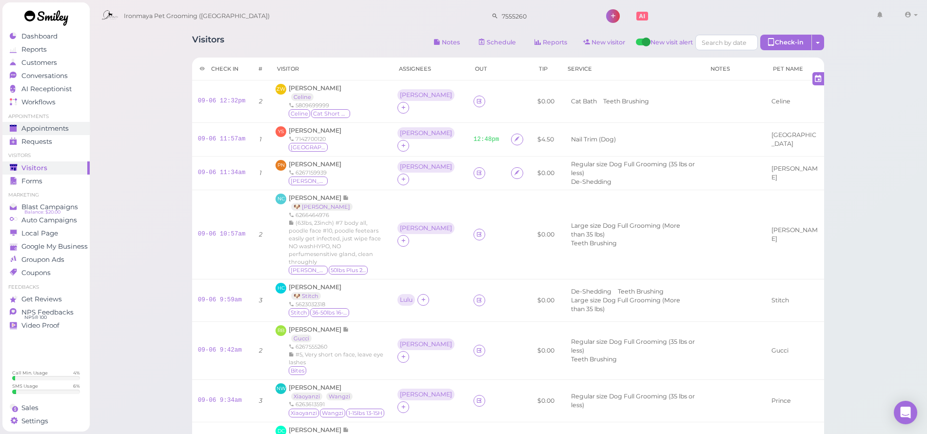
click at [50, 129] on span "Appointments" at bounding box center [44, 128] width 47 height 8
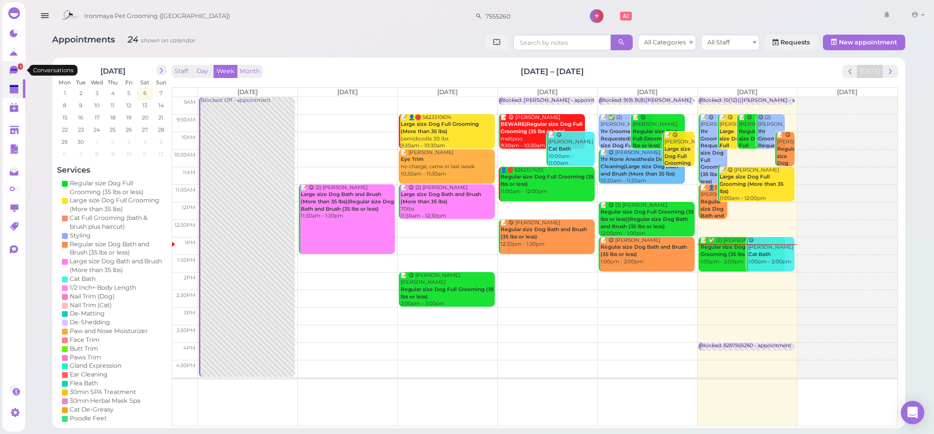
click at [19, 70] on icon at bounding box center [15, 71] width 10 height 10
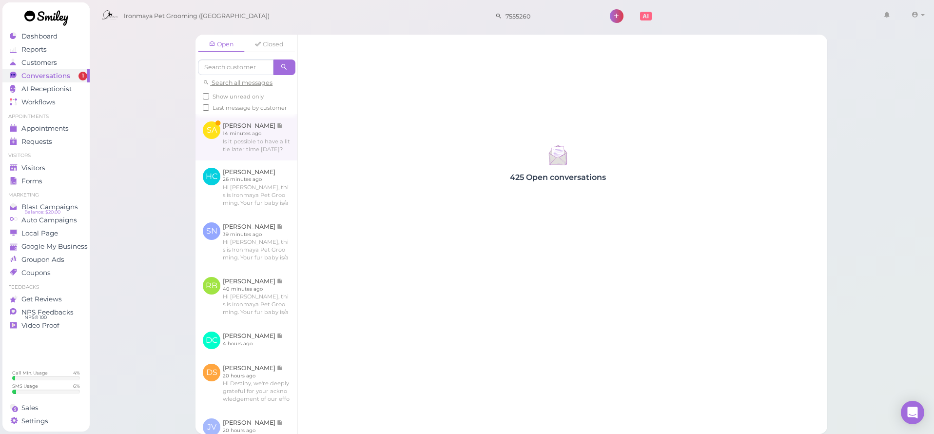
click at [260, 150] on link at bounding box center [246, 137] width 102 height 46
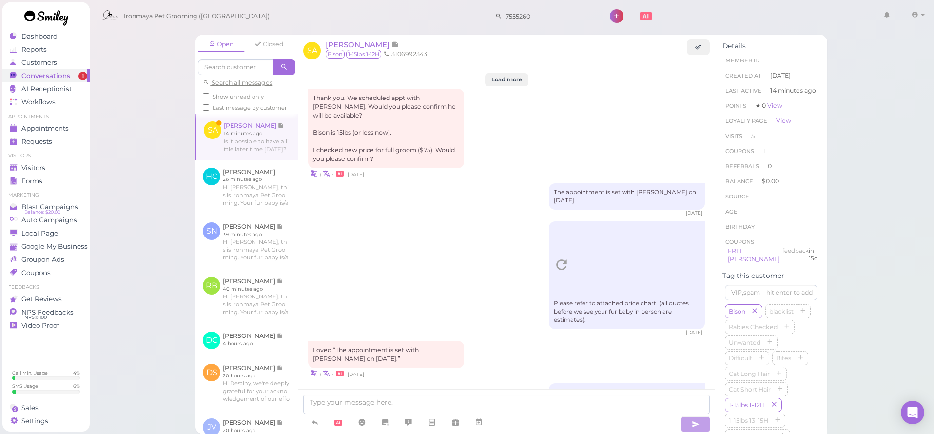
scroll to position [1357, 0]
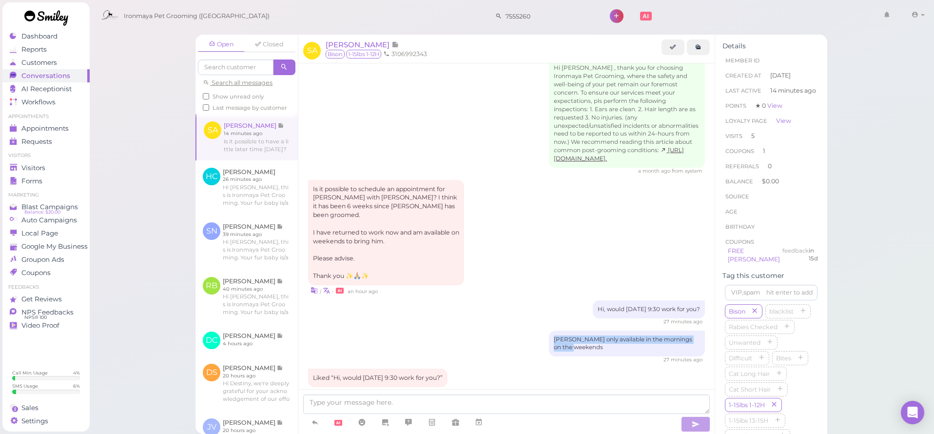
drag, startPoint x: 546, startPoint y: 251, endPoint x: 594, endPoint y: 269, distance: 50.9
click at [594, 331] on div "Isaac only available in the mornings on the weekends" at bounding box center [627, 344] width 156 height 26
copy div "Isaac only available in the mornings on the weekends"
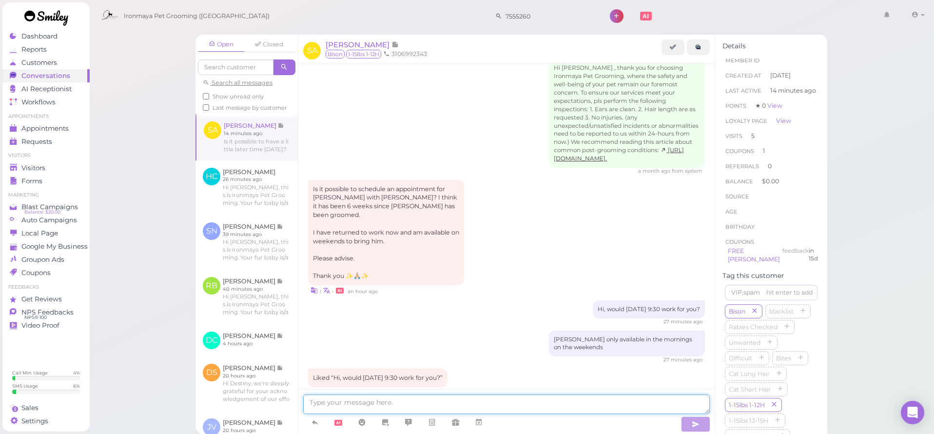
click at [528, 407] on textarea at bounding box center [506, 403] width 407 height 19
paste textarea "Isaac only available in the mornings on the weekends"
type textarea "Isaac only available in the mornings on the weekends"
click at [699, 426] on icon "button" at bounding box center [696, 424] width 8 height 10
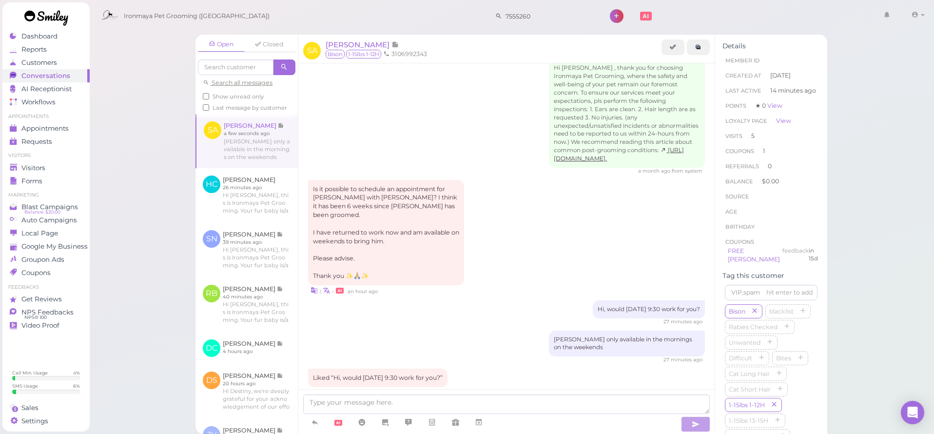
scroll to position [1387, 0]
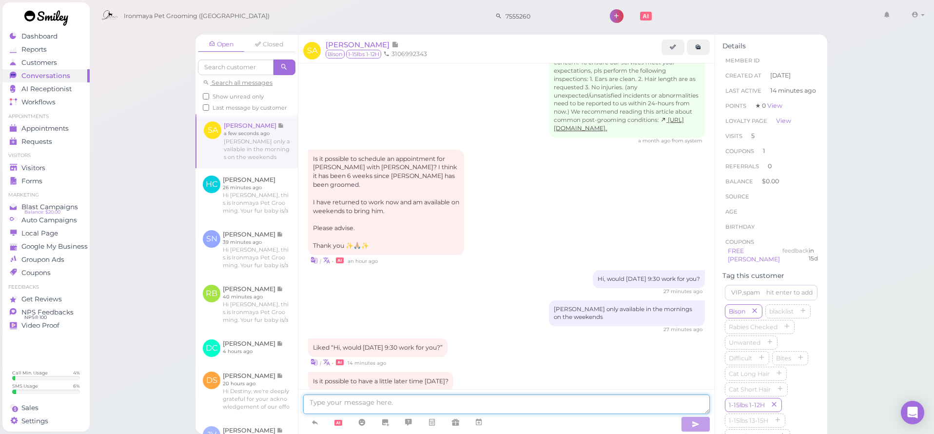
click at [593, 404] on textarea at bounding box center [506, 403] width 407 height 19
type textarea "or 10:30"
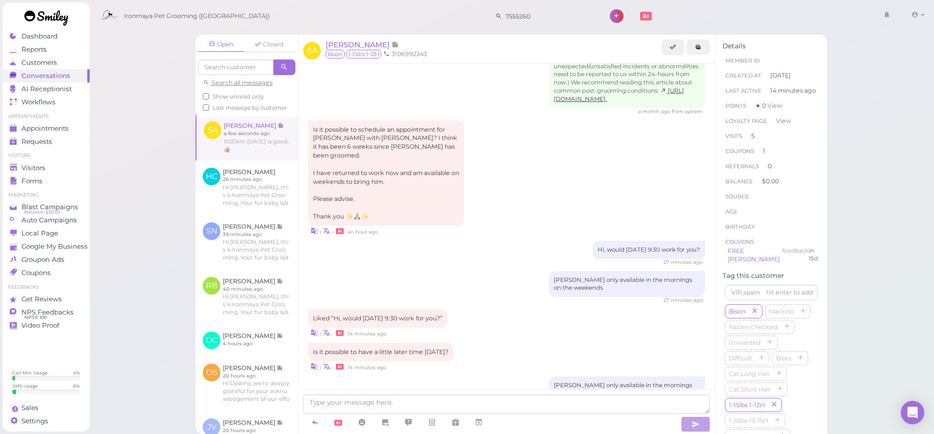
scroll to position [1456, 0]
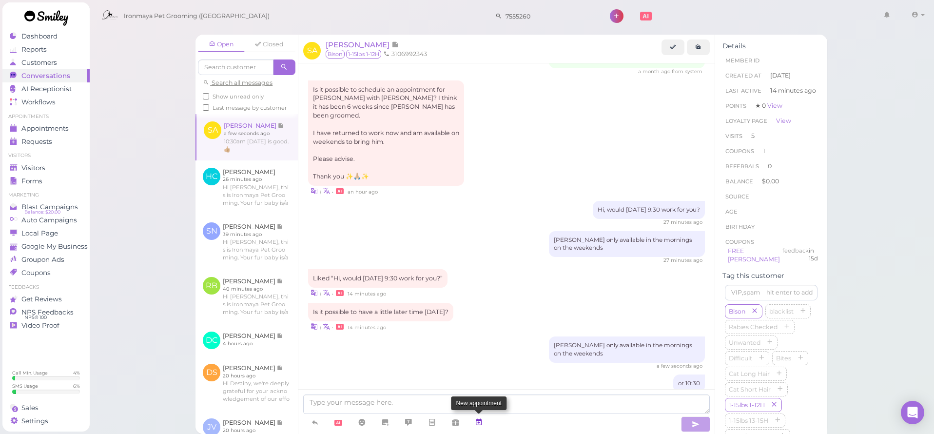
click at [478, 423] on icon at bounding box center [479, 422] width 8 height 10
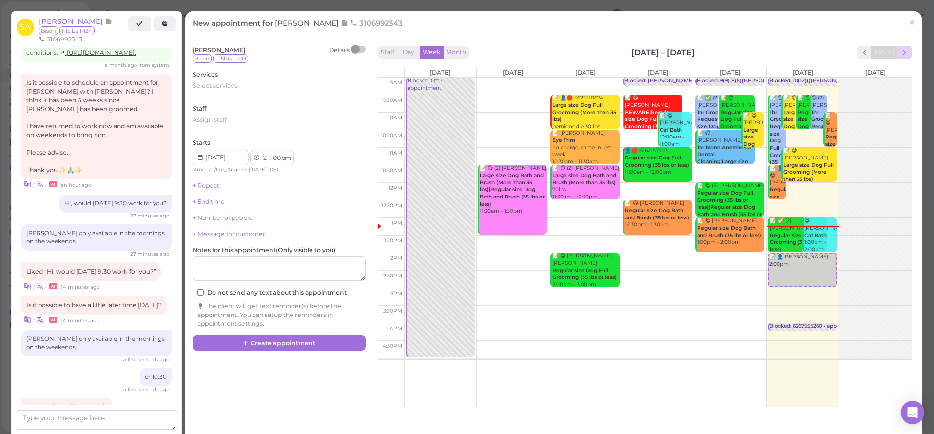
click at [900, 52] on span "next" at bounding box center [904, 52] width 9 height 9
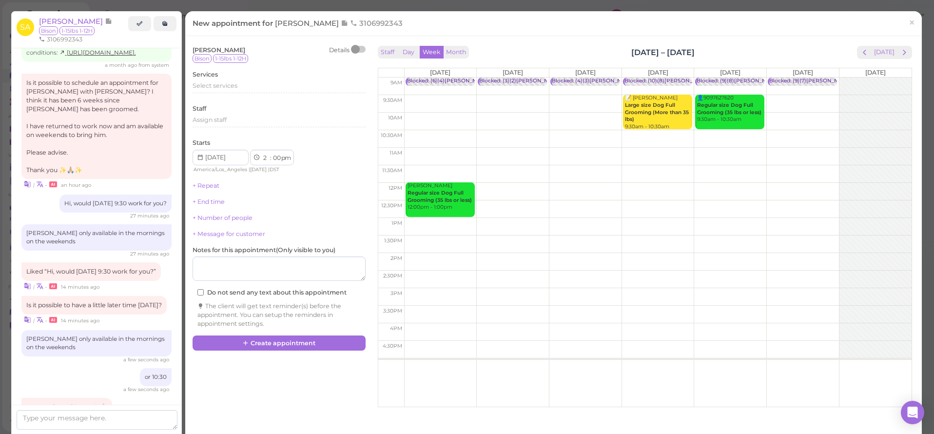
click at [797, 116] on td at bounding box center [657, 122] width 507 height 18
type input "2025-09-13"
select select "10"
select select "am"
drag, startPoint x: 795, startPoint y: 126, endPoint x: 792, endPoint y: 145, distance: 19.7
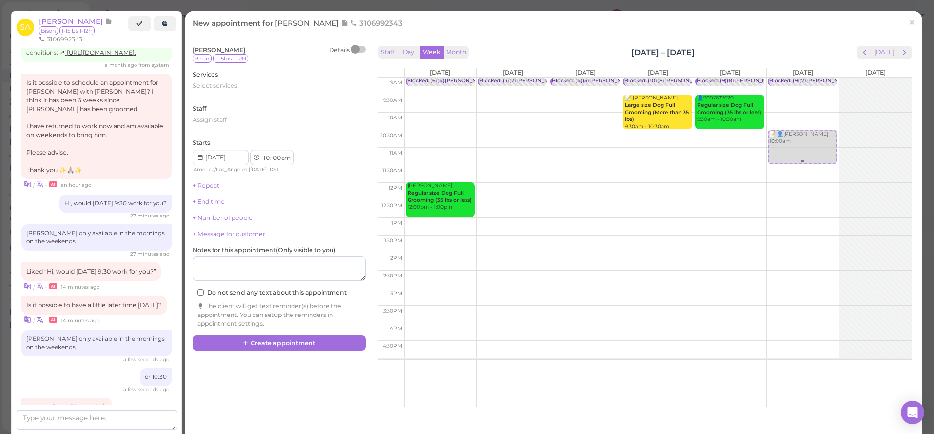
click at [792, 78] on div "📝 👤Samira Atalla 10:00am Blocked: (9)(7)Isaac,Lulu,Ida • appointment 📝 👤Samira …" at bounding box center [803, 78] width 72 height 0
select select "30"
click at [231, 82] on span "Select services" at bounding box center [215, 85] width 45 height 7
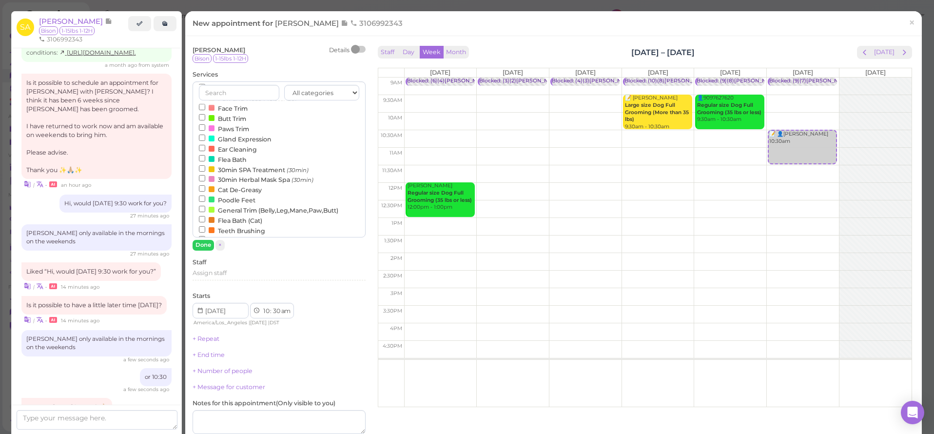
scroll to position [265, 0]
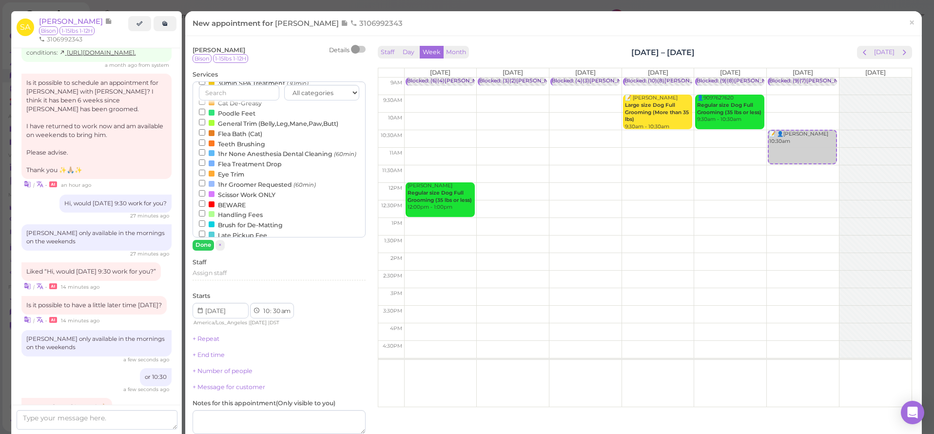
click at [232, 199] on label "BEWARE" at bounding box center [222, 204] width 47 height 10
click at [205, 200] on input "BEWARE" at bounding box center [202, 203] width 6 height 6
click at [205, 246] on button "Done" at bounding box center [203, 245] width 21 height 10
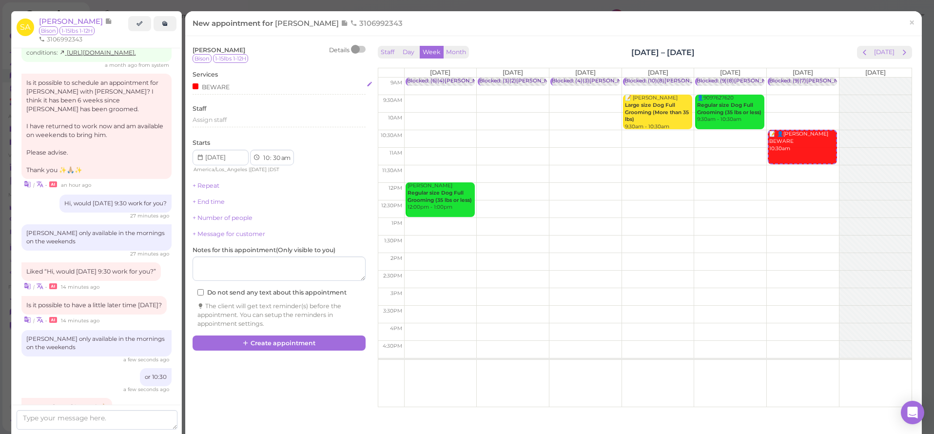
click at [214, 86] on div "BEWARE" at bounding box center [211, 86] width 37 height 10
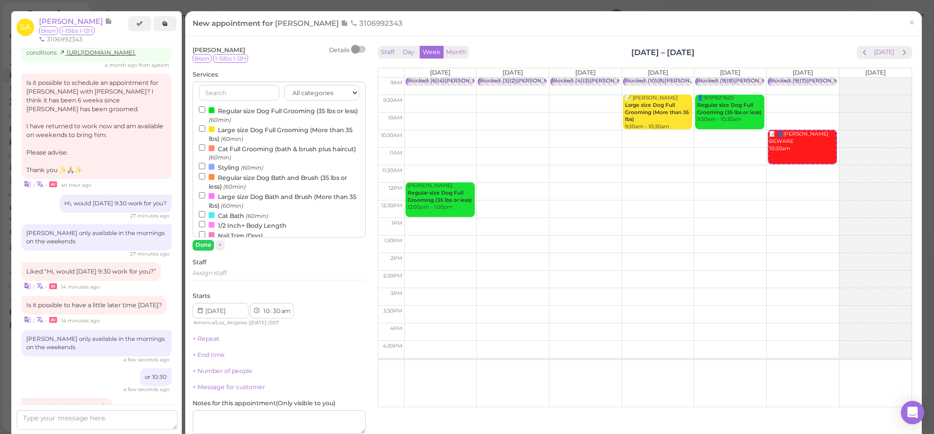
click at [216, 108] on label "Regular size Dog Full Grooming (35 lbs or less) (60min)" at bounding box center [279, 114] width 160 height 19
click at [205, 108] on input "Regular size Dog Full Grooming (35 lbs or less) (60min)" at bounding box center [202, 109] width 6 height 6
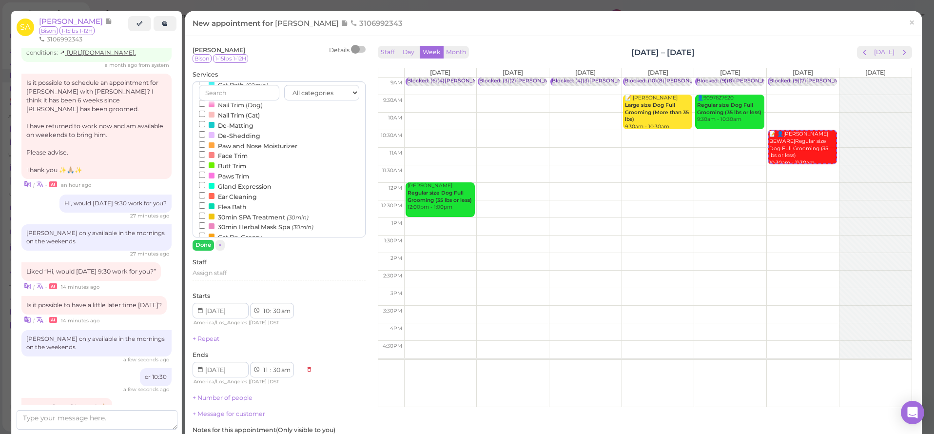
scroll to position [200, 0]
click at [230, 213] on label "1hr None Anesthesia Dental Cleaning (60min)" at bounding box center [277, 218] width 157 height 10
click at [205, 214] on input "1hr None Anesthesia Dental Cleaning (60min)" at bounding box center [202, 217] width 6 height 6
select select "12"
select select "pm"
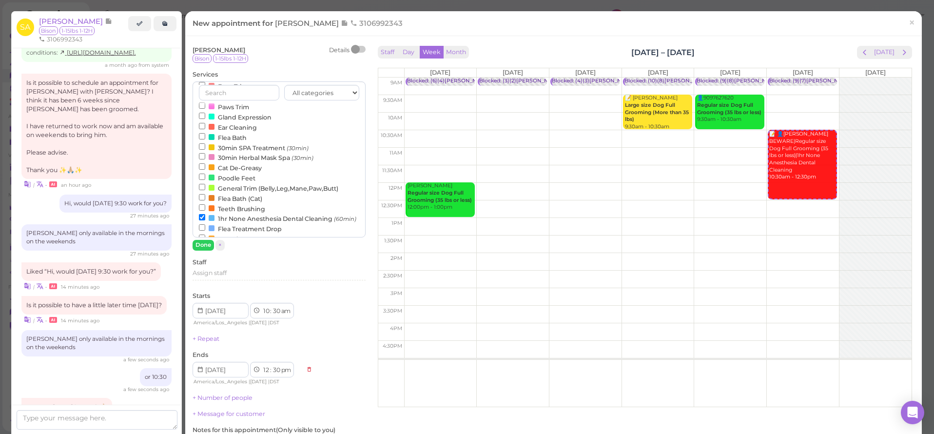
click at [230, 213] on label "1hr None Anesthesia Dental Cleaning (60min)" at bounding box center [277, 218] width 157 height 10
click at [205, 214] on input "1hr None Anesthesia Dental Cleaning (60min)" at bounding box center [202, 217] width 6 height 6
select select "11"
select select "am"
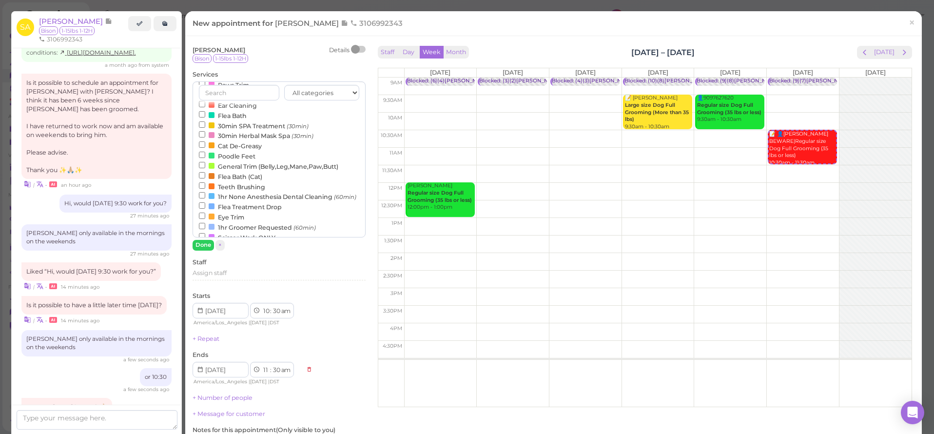
scroll to position [265, 0]
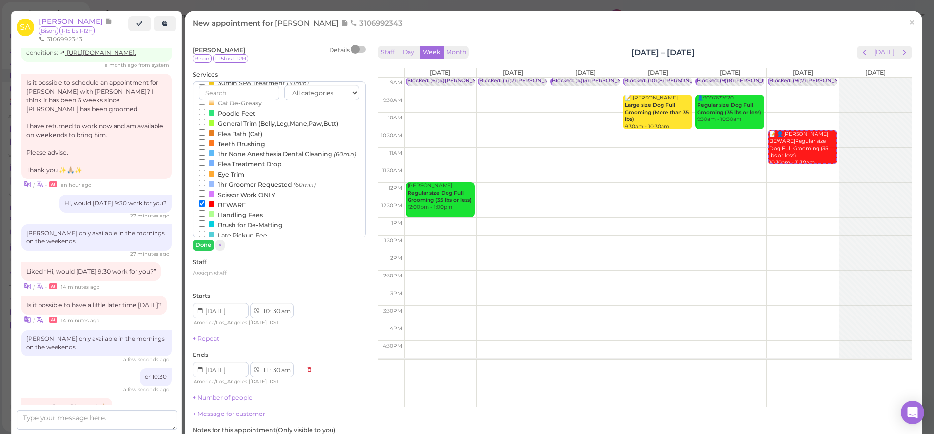
click at [240, 179] on label "1hr Groomer Requested (60min)" at bounding box center [257, 184] width 117 height 10
click at [205, 180] on input "1hr Groomer Requested (60min)" at bounding box center [202, 183] width 6 height 6
select select "12"
select select "pm"
click at [196, 244] on button "Done" at bounding box center [203, 245] width 21 height 10
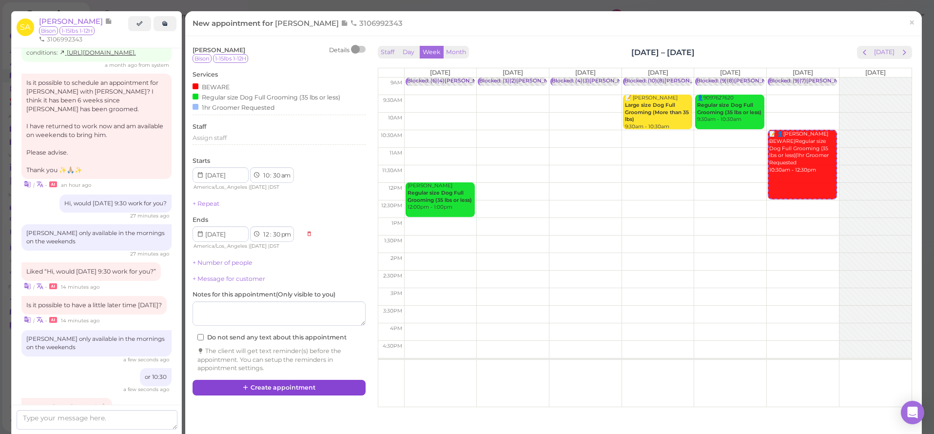
click at [262, 380] on button "Create appointment" at bounding box center [279, 388] width 173 height 16
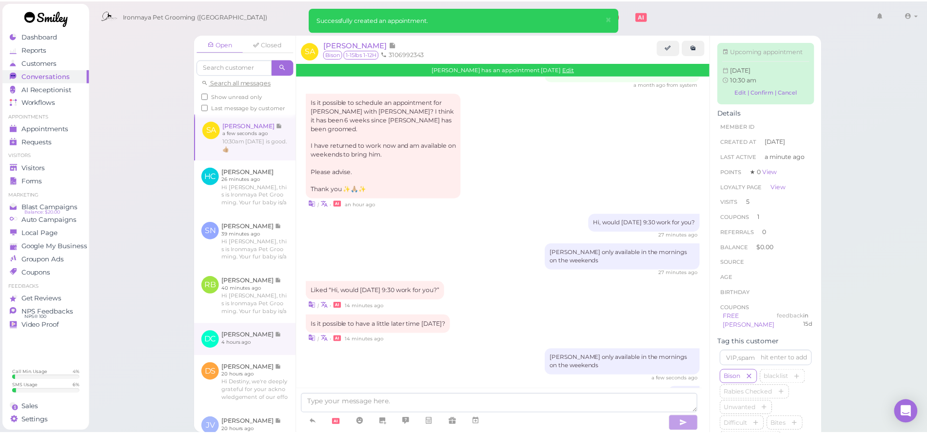
scroll to position [1548, 0]
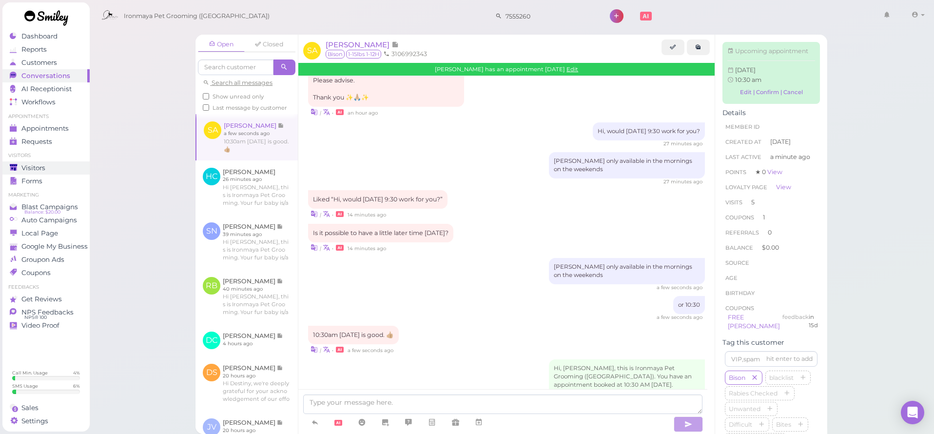
click at [43, 169] on span "Visitors" at bounding box center [33, 168] width 24 height 8
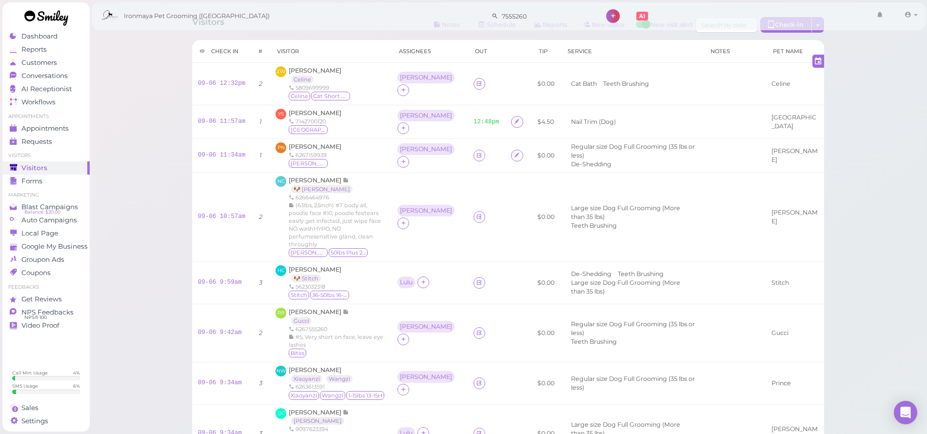
scroll to position [265, 0]
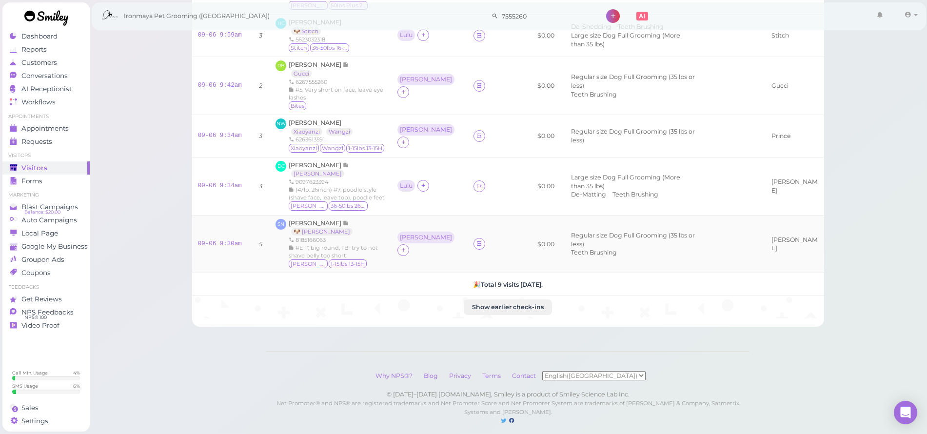
click at [467, 248] on td at bounding box center [486, 244] width 38 height 58
click at [476, 240] on icon at bounding box center [479, 243] width 6 height 7
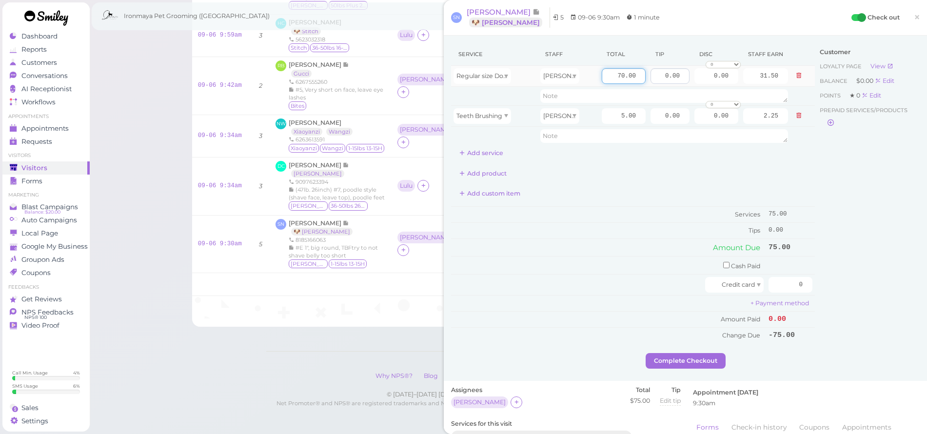
drag, startPoint x: 603, startPoint y: 71, endPoint x: 671, endPoint y: 82, distance: 68.3
click at [671, 82] on tr "Regular size Dog Full Grooming (35 lbs or less) Isaac 70.00 0.00 0.00 0 10% off…" at bounding box center [633, 76] width 364 height 21
type input "85"
type input "38.25"
drag, startPoint x: 634, startPoint y: 186, endPoint x: 638, endPoint y: 172, distance: 14.2
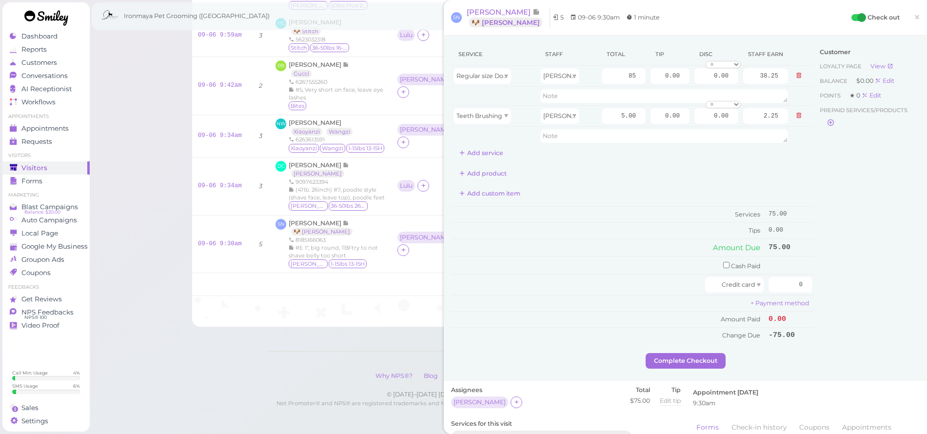
click at [634, 186] on div "Add custom item" at bounding box center [633, 194] width 364 height 16
drag, startPoint x: 656, startPoint y: 72, endPoint x: 710, endPoint y: 80, distance: 54.8
click at [710, 80] on tr "Regular size Dog Full Grooming (35 lbs or less) Isaac 85 0.00 0.00 0 10% off 15…" at bounding box center [633, 76] width 364 height 21
type input "13.5"
click at [689, 164] on div "Service Staff Total Tip Disc Staff earn Regular size Dog Full Grooming (35 lbs …" at bounding box center [633, 193] width 364 height 300
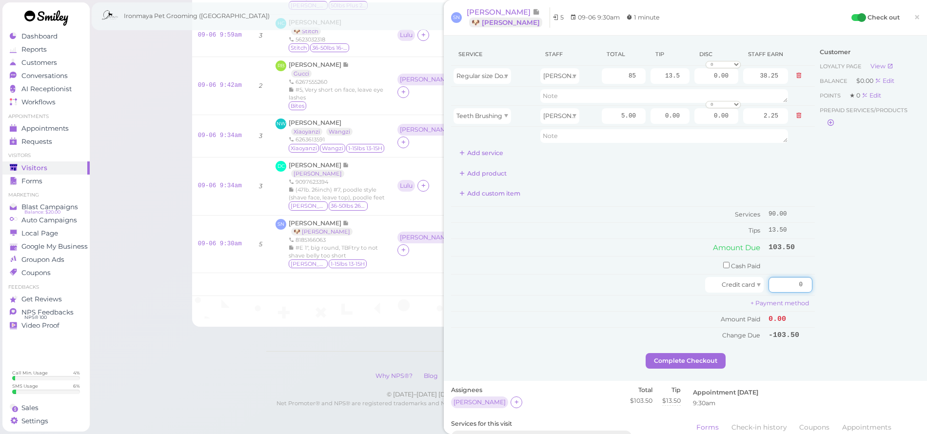
drag, startPoint x: 778, startPoint y: 283, endPoint x: 827, endPoint y: 293, distance: 49.9
click at [827, 293] on div "Service Staff Total Tip Disc Staff earn Regular size Dog Full Grooming (35 lbs …" at bounding box center [685, 198] width 468 height 310
type input "103.5"
click at [901, 332] on div "Customer Loyalty page View Balance $0.00 Edit Points ★ 0 Edit Prepaid services/…" at bounding box center [867, 198] width 105 height 310
click at [669, 354] on button "Complete Checkout" at bounding box center [685, 361] width 80 height 16
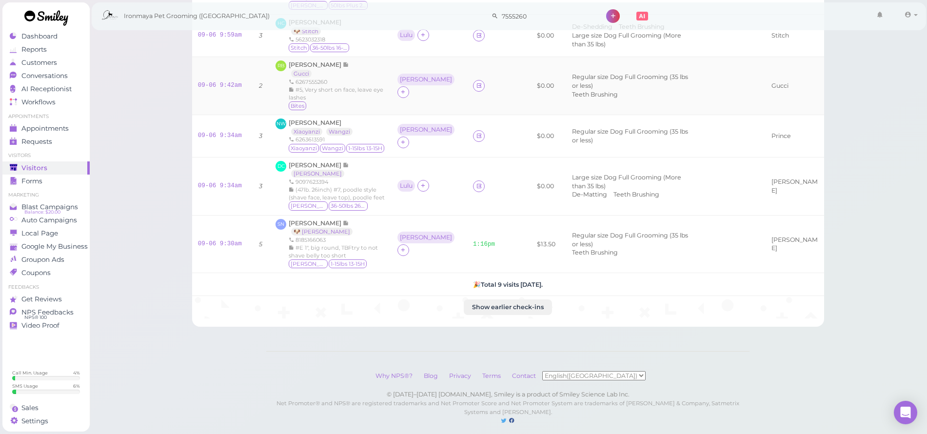
scroll to position [246, 0]
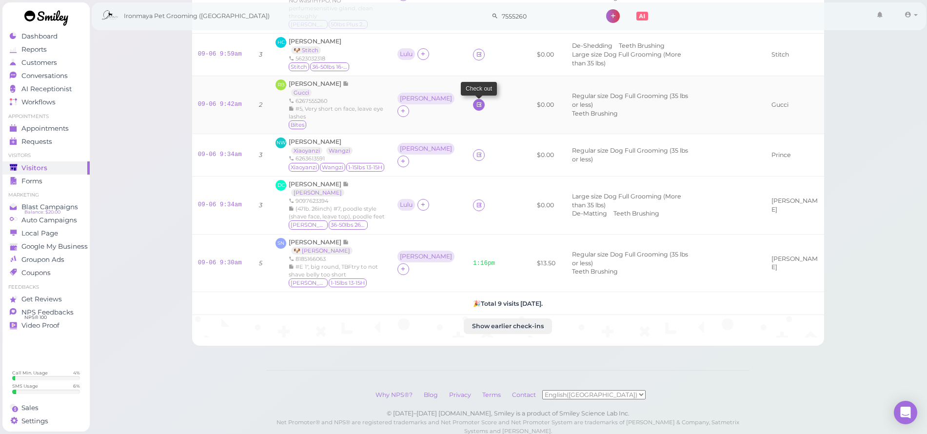
click at [476, 101] on icon at bounding box center [479, 104] width 6 height 7
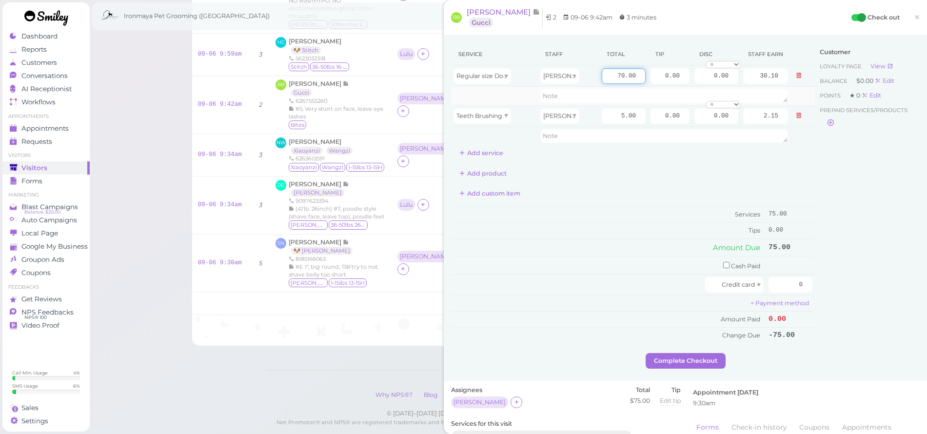
drag, startPoint x: 605, startPoint y: 72, endPoint x: 679, endPoint y: 86, distance: 75.0
click at [679, 86] on tbody "Regular size Dog Full Grooming (35 lbs or less) [PERSON_NAME] 70.00 0.00 0.00 0…" at bounding box center [633, 105] width 364 height 79
type input "80"
type input "34.40"
click at [665, 176] on div "Add product" at bounding box center [633, 174] width 364 height 16
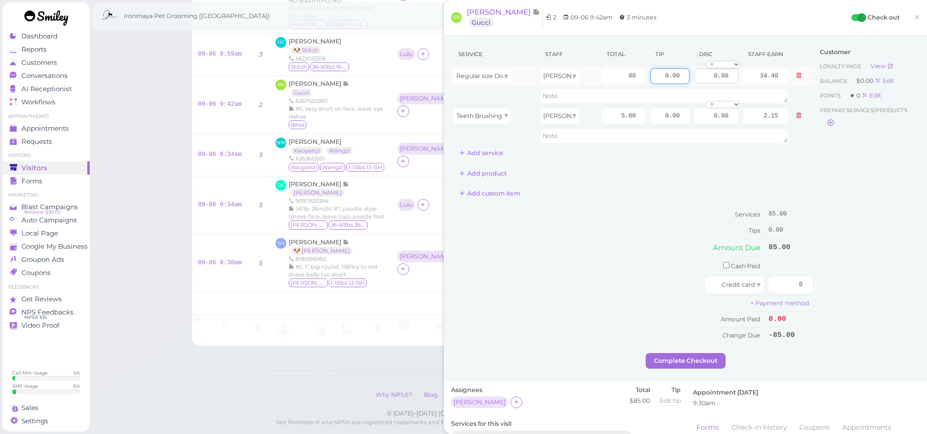
drag, startPoint x: 655, startPoint y: 74, endPoint x: 715, endPoint y: 83, distance: 60.7
click at [715, 83] on tr "Regular size Dog Full Grooming (35 lbs or less) Ida 80 0.00 0.00 0 10% off 15% …" at bounding box center [633, 76] width 364 height 21
type input "12.75"
click at [708, 163] on div "Service Staff Total Tip Disc Staff earn Regular size Dog Full Grooming (35 lbs …" at bounding box center [633, 193] width 364 height 300
drag, startPoint x: 783, startPoint y: 283, endPoint x: 845, endPoint y: 296, distance: 63.2
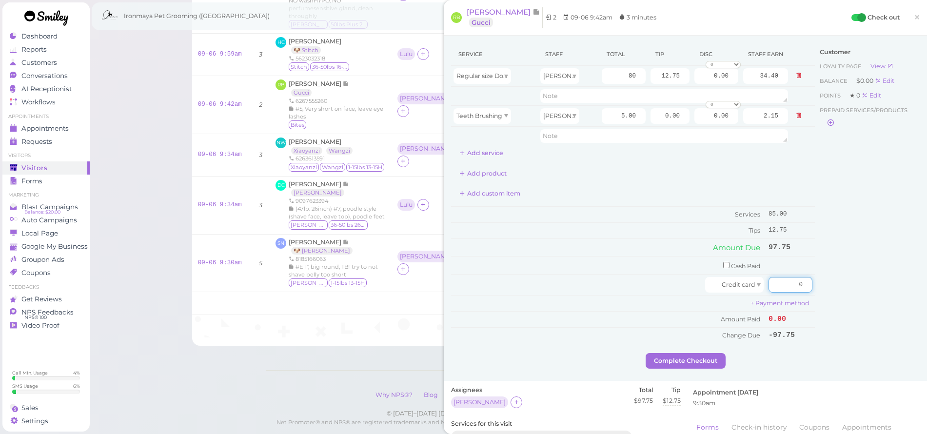
click at [845, 296] on div "Service Staff Total Tip Disc Staff earn Regular size Dog Full Grooming (35 lbs …" at bounding box center [685, 198] width 468 height 310
type input "97.75"
click at [863, 277] on div "Customer Loyalty page View Balance $0.00 Edit Points ★ 0 Edit Prepaid services/…" at bounding box center [867, 198] width 105 height 310
click at [698, 357] on button "Complete Checkout" at bounding box center [685, 361] width 80 height 16
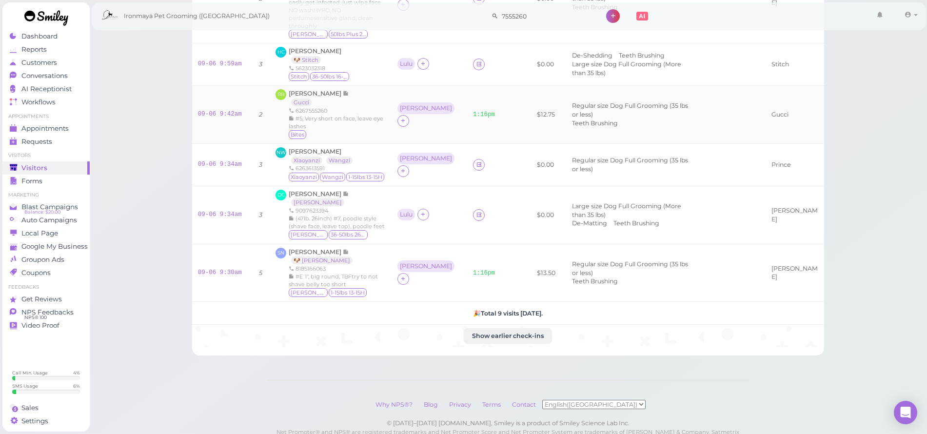
scroll to position [222, 0]
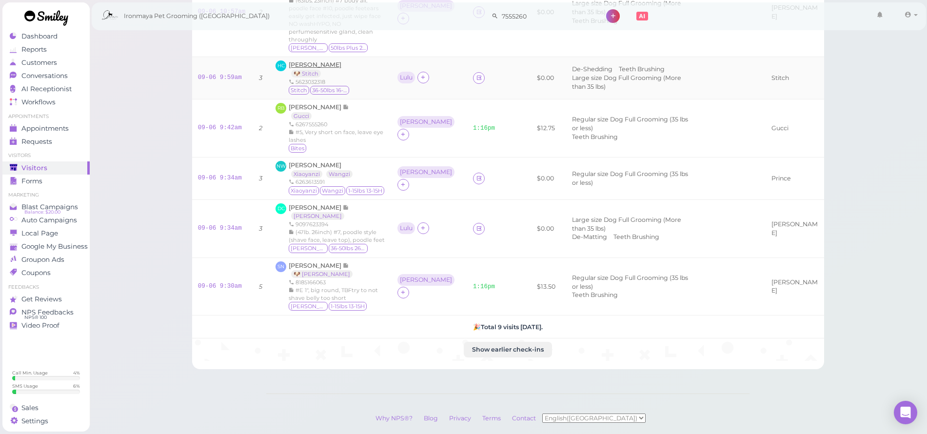
click at [324, 61] on span "[PERSON_NAME]" at bounding box center [315, 64] width 53 height 7
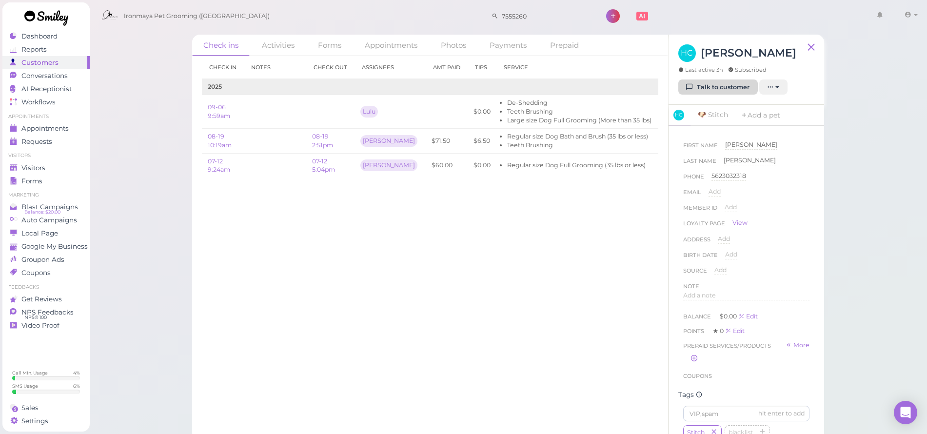
click at [736, 82] on link "Talk to customer" at bounding box center [717, 87] width 79 height 16
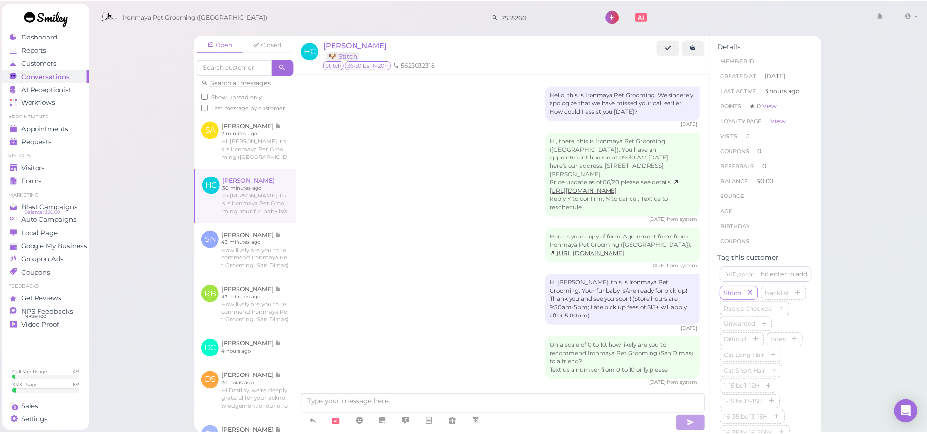
scroll to position [652, 0]
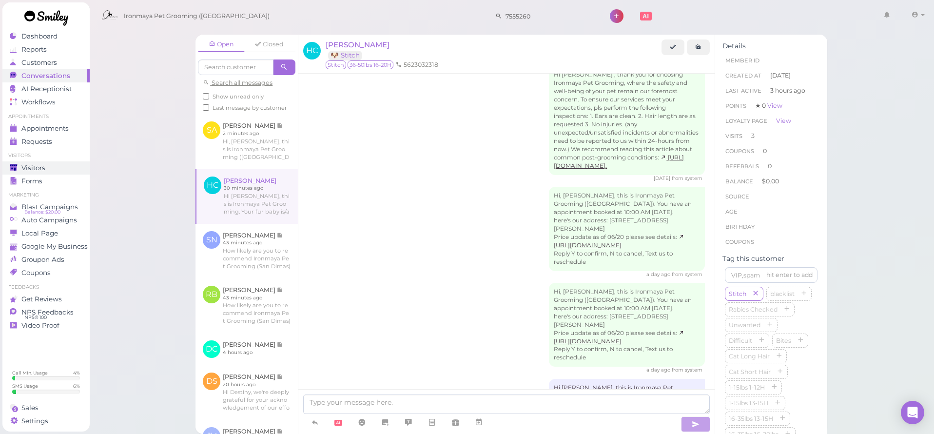
click at [54, 168] on div "Visitors" at bounding box center [45, 168] width 70 height 8
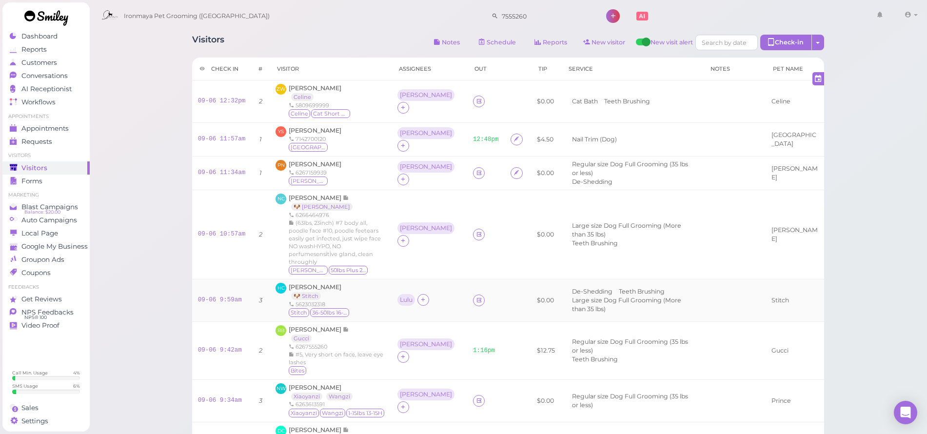
scroll to position [75, 0]
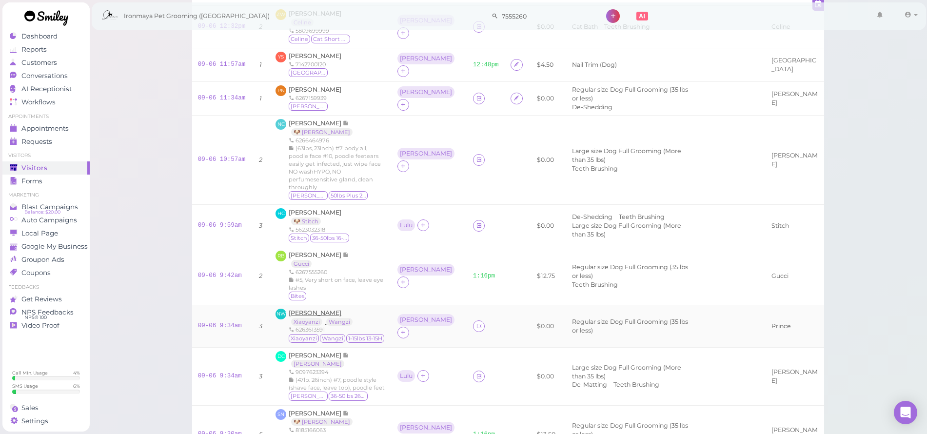
click at [311, 309] on span "[PERSON_NAME]" at bounding box center [315, 312] width 53 height 7
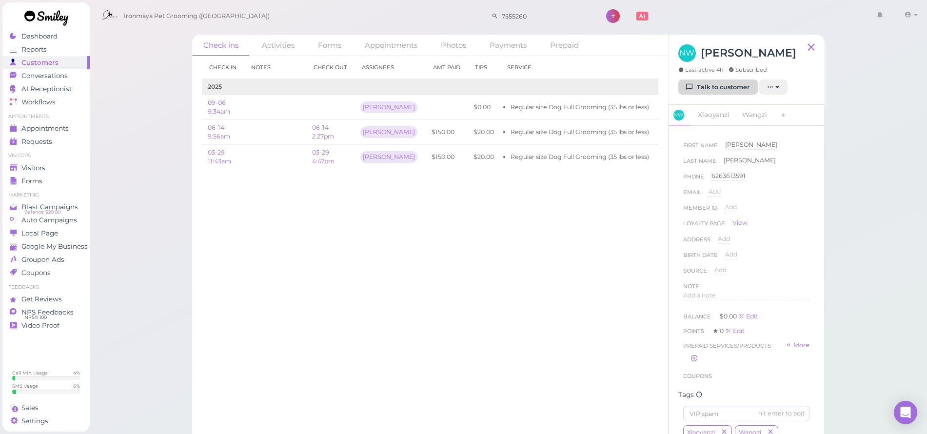
click at [710, 90] on link "Talk to customer" at bounding box center [717, 87] width 79 height 16
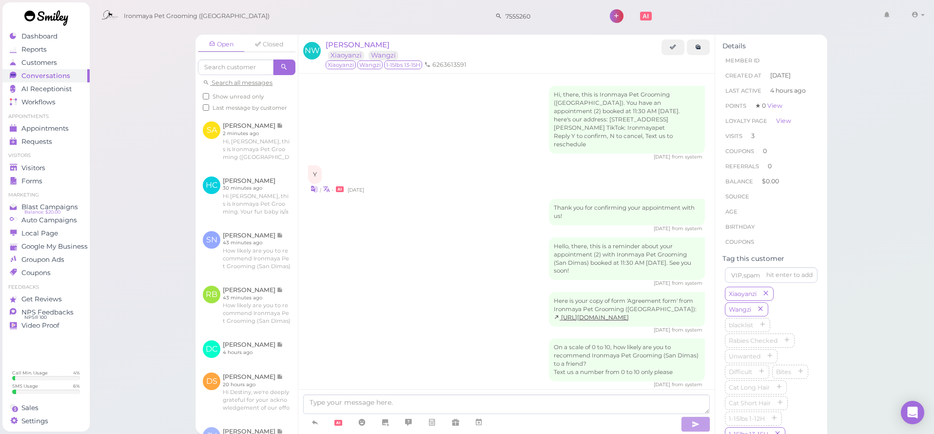
scroll to position [865, 0]
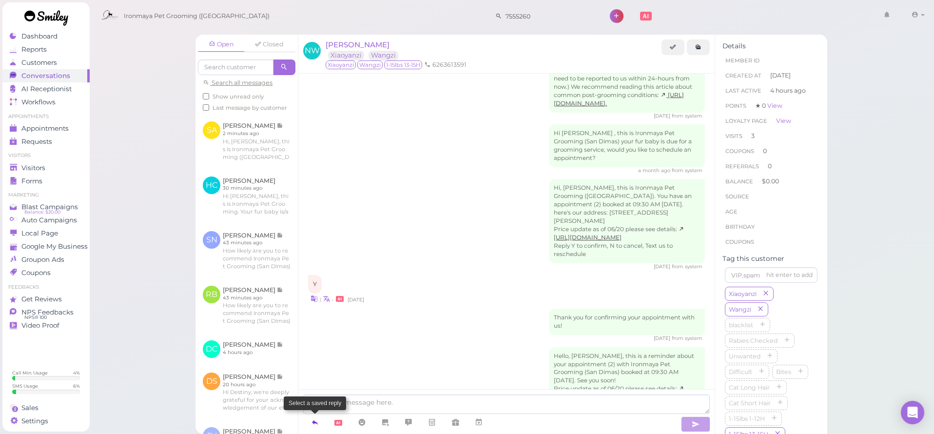
click at [316, 426] on icon at bounding box center [315, 422] width 8 height 10
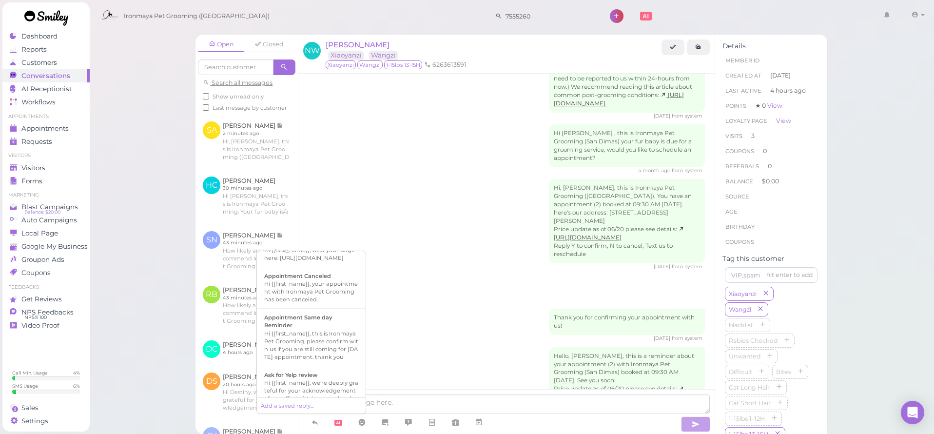
scroll to position [232, 0]
click at [311, 375] on div "Hi {{first_name}}, this is Ironmaya Pet Grooming. Your fur baby is/are ready fo…" at bounding box center [311, 351] width 94 height 47
type textarea "Hi {{first_name}}, this is Ironmaya Pet Grooming. Your fur baby is/are ready fo…"
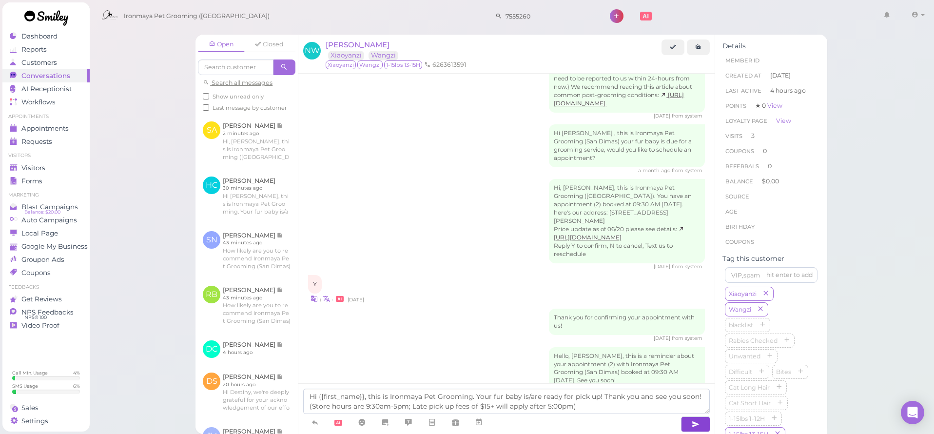
click at [705, 426] on button "button" at bounding box center [695, 424] width 29 height 16
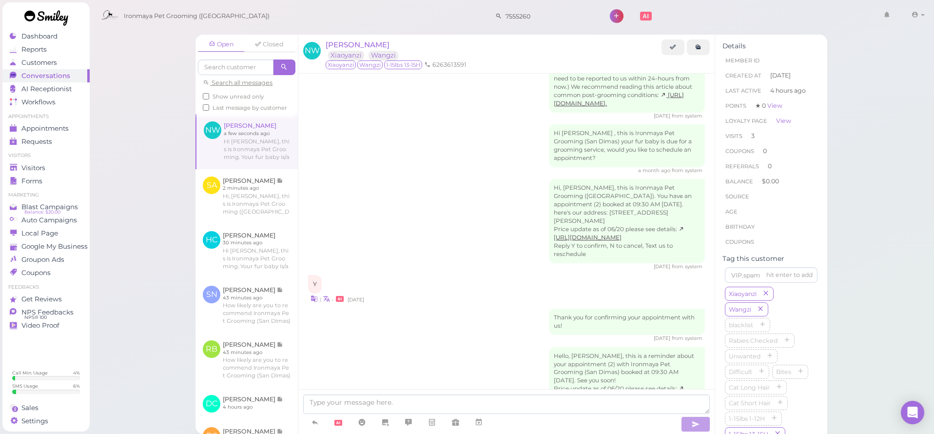
scroll to position [911, 0]
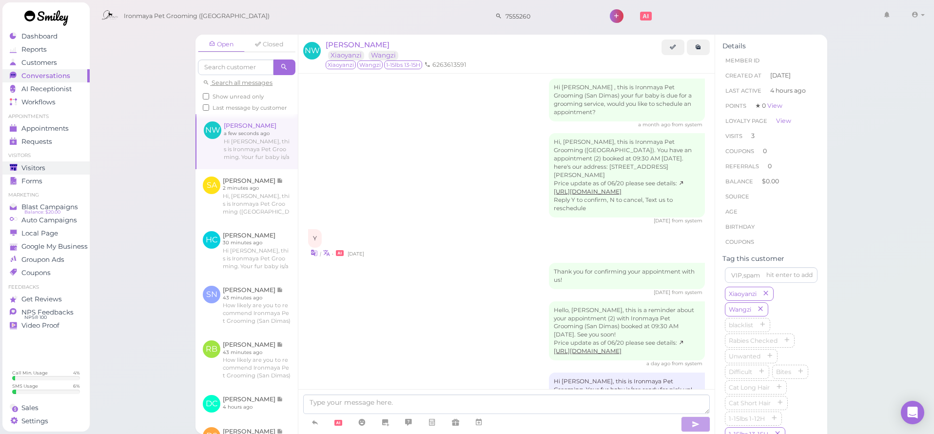
click at [33, 166] on span "Visitors" at bounding box center [33, 168] width 24 height 8
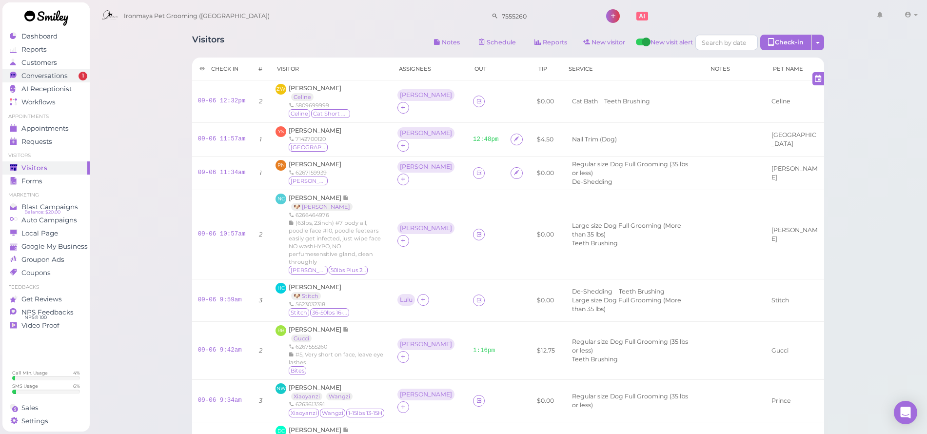
click at [42, 79] on span "Conversations" at bounding box center [44, 76] width 46 height 8
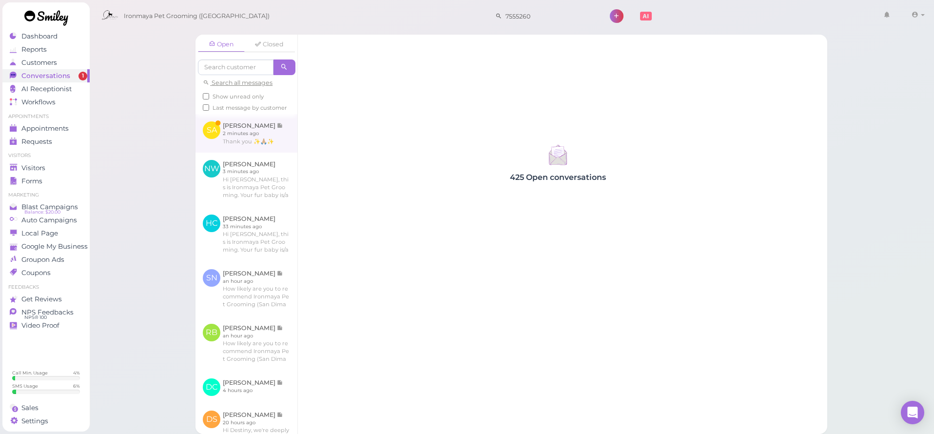
click at [262, 151] on link at bounding box center [246, 133] width 102 height 38
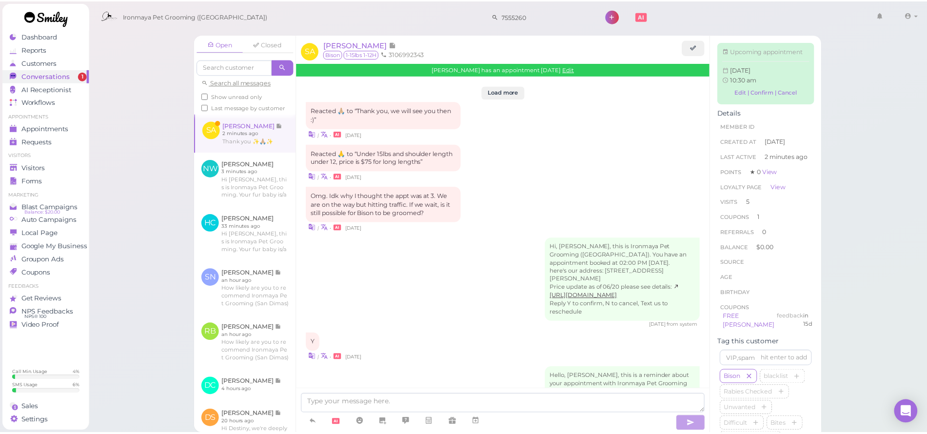
scroll to position [1351, 0]
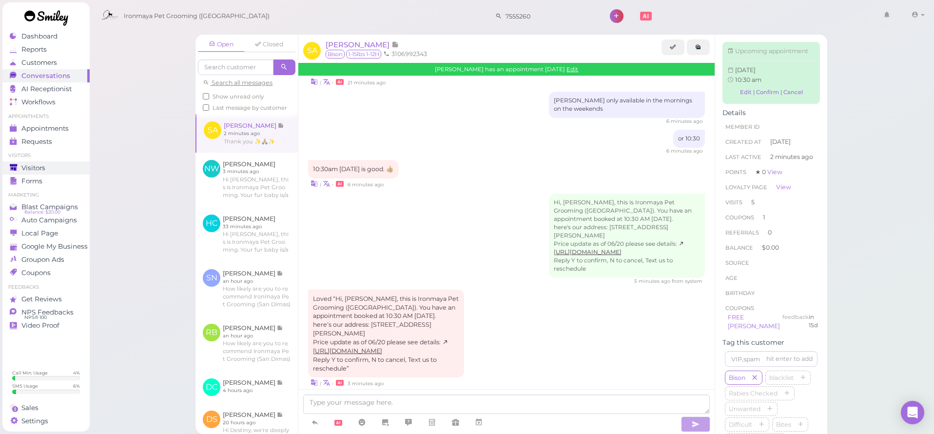
click at [60, 166] on div "Visitors" at bounding box center [45, 168] width 70 height 8
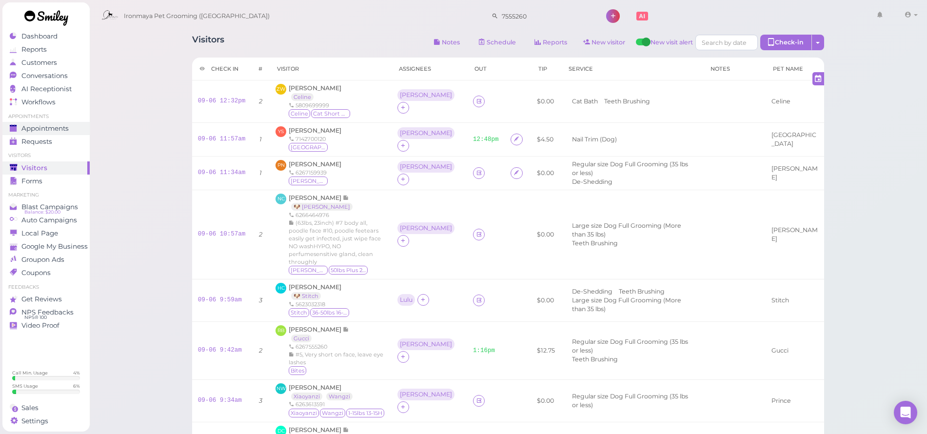
click at [81, 133] on link "Appointments" at bounding box center [45, 128] width 87 height 13
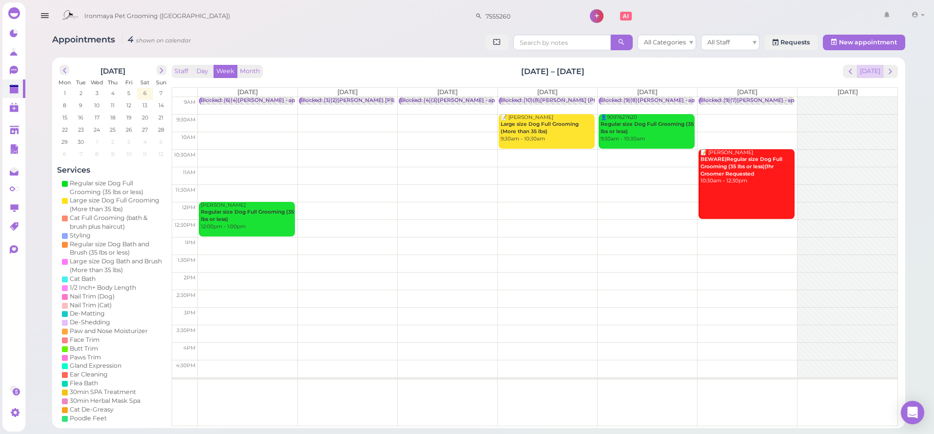
click at [870, 67] on button "[DATE]" at bounding box center [870, 71] width 26 height 13
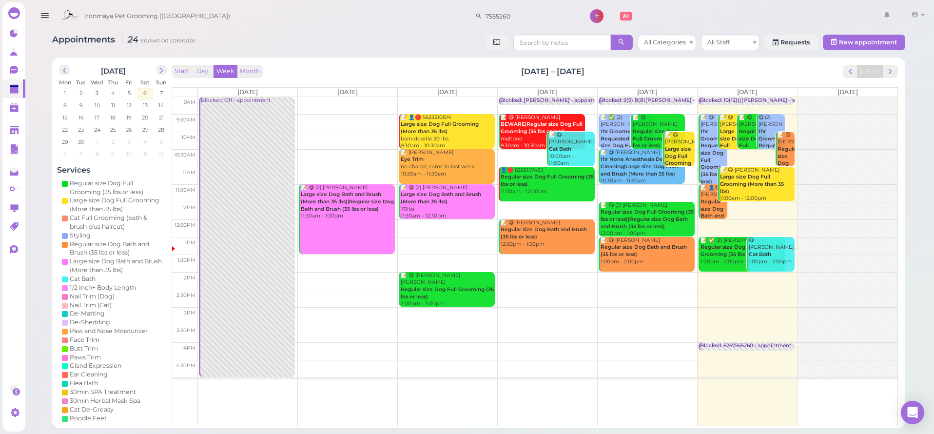
drag, startPoint x: 717, startPoint y: 251, endPoint x: 935, endPoint y: 159, distance: 236.6
click at [926, 159] on html "Dashboard Reports Customers Conversations 0" at bounding box center [467, 217] width 934 height 434
click at [40, 16] on icon "button" at bounding box center [44, 16] width 10 height 12
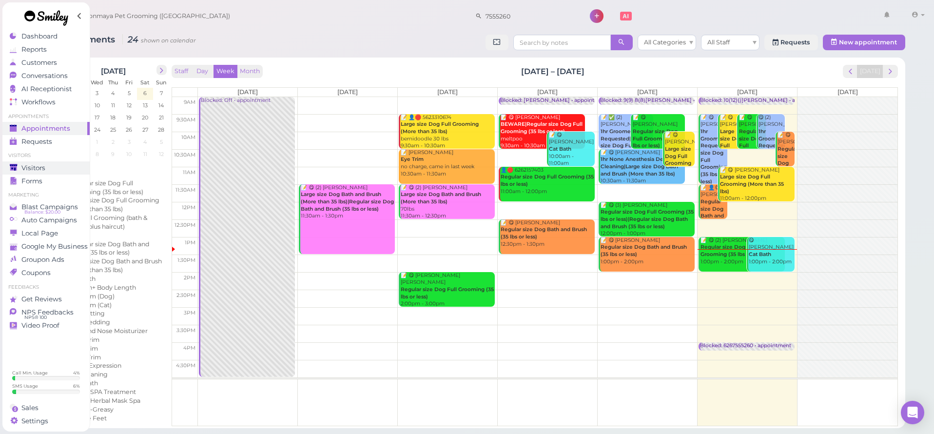
click at [45, 168] on span "Visitors" at bounding box center [33, 168] width 24 height 8
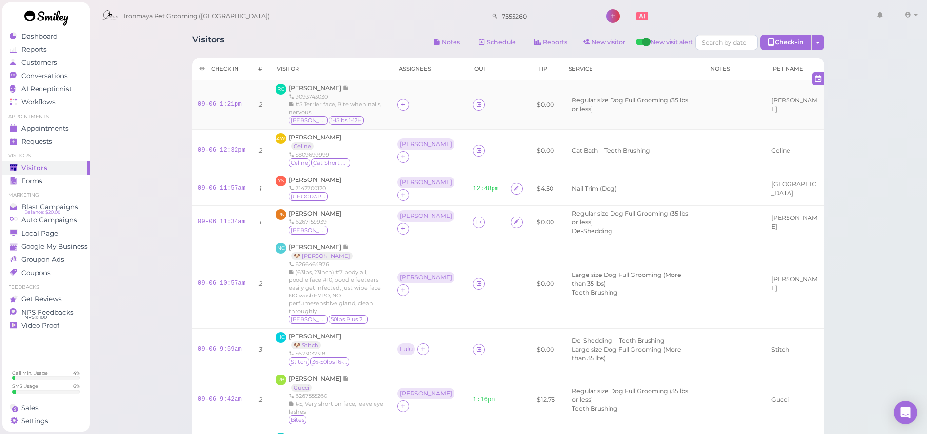
click at [298, 86] on span "[PERSON_NAME]" at bounding box center [316, 87] width 54 height 7
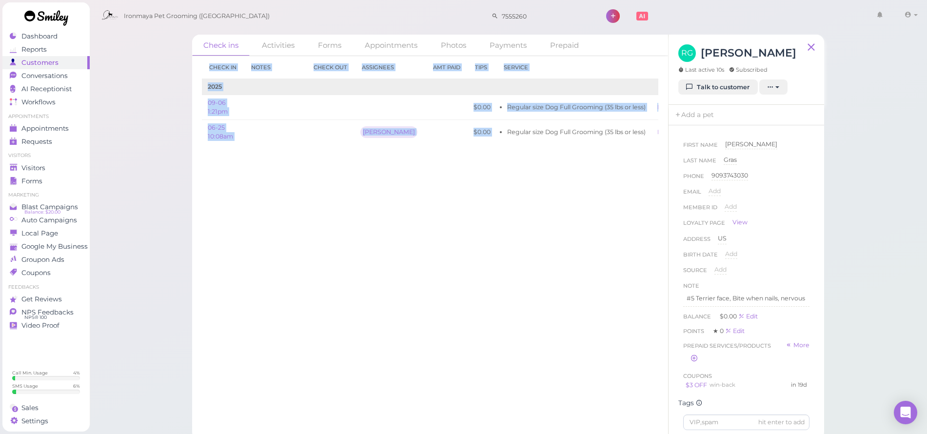
drag, startPoint x: 484, startPoint y: 128, endPoint x: 642, endPoint y: 143, distance: 158.7
click at [642, 143] on div "Check in Notes Check out Assignees Amt Paid Tips Service 2025 09-06 1:21pm $0.0…" at bounding box center [430, 104] width 456 height 96
click at [614, 131] on li "Regular size Dog Full Grooming (35 lbs or less)" at bounding box center [576, 132] width 138 height 9
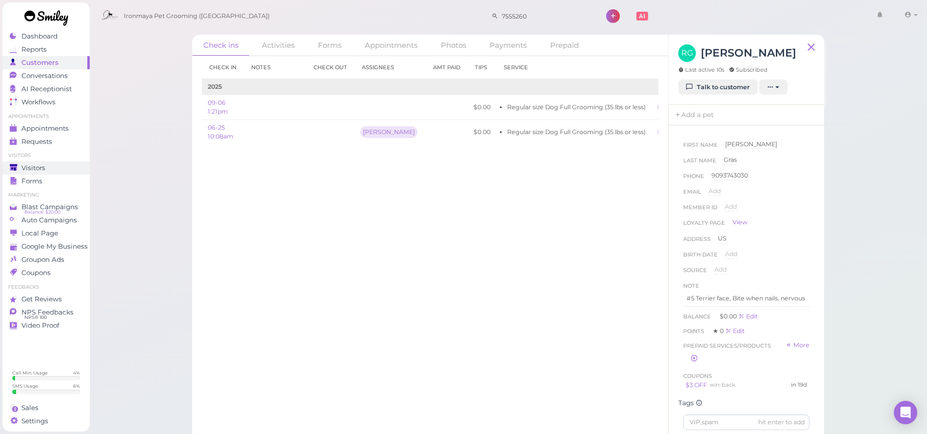
click at [52, 168] on div "Visitors" at bounding box center [45, 168] width 70 height 8
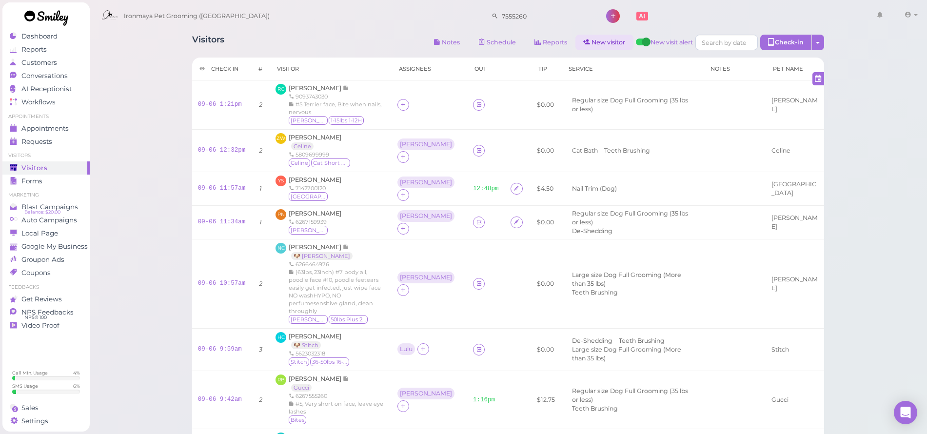
click at [608, 45] on link "New visitor" at bounding box center [604, 43] width 58 height 16
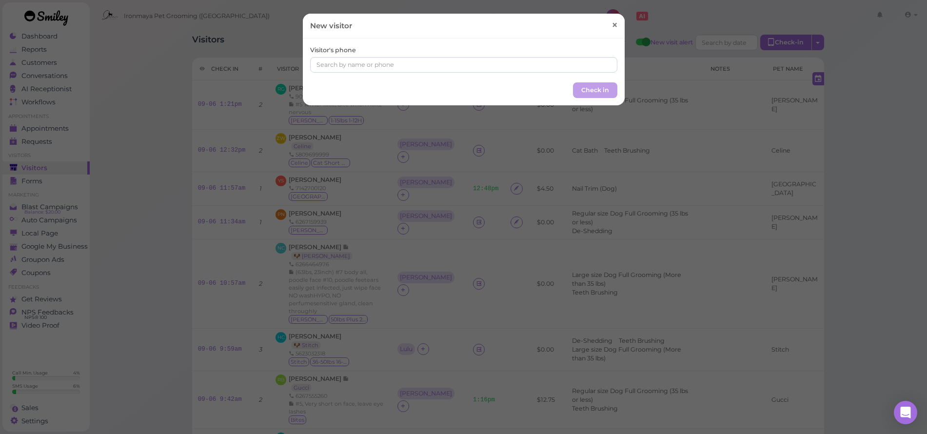
click at [613, 23] on span "×" at bounding box center [614, 26] width 6 height 14
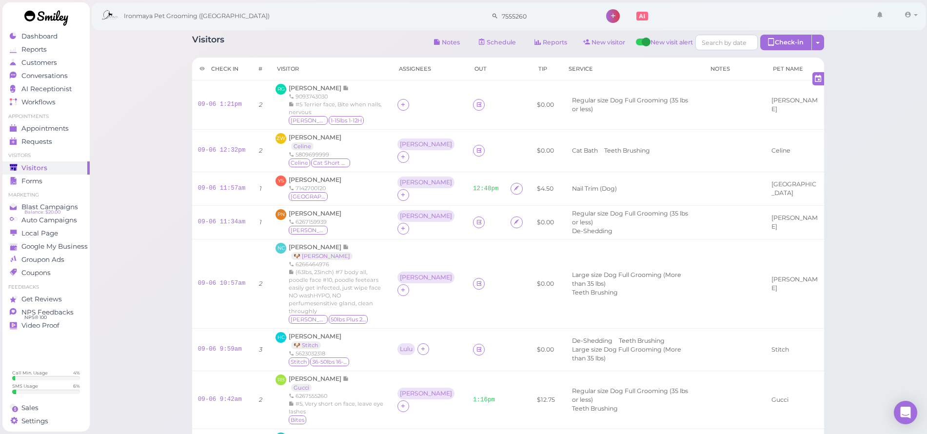
scroll to position [313, 0]
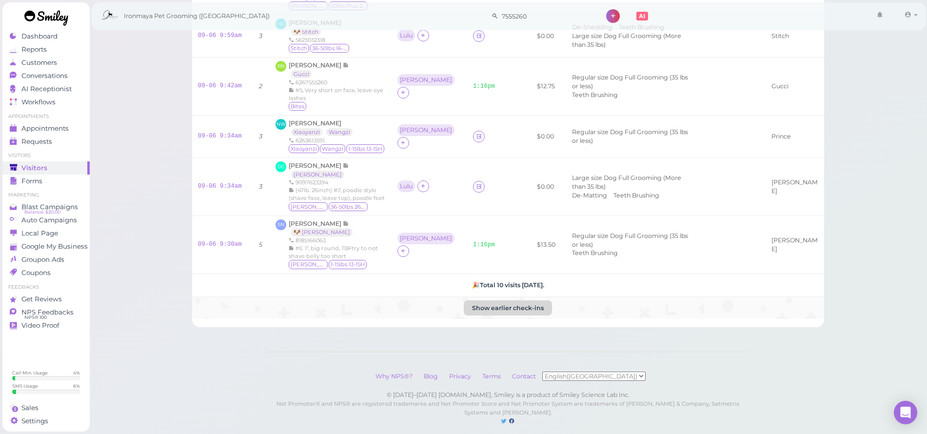
click at [492, 300] on button "Show earlier check-ins" at bounding box center [508, 308] width 88 height 16
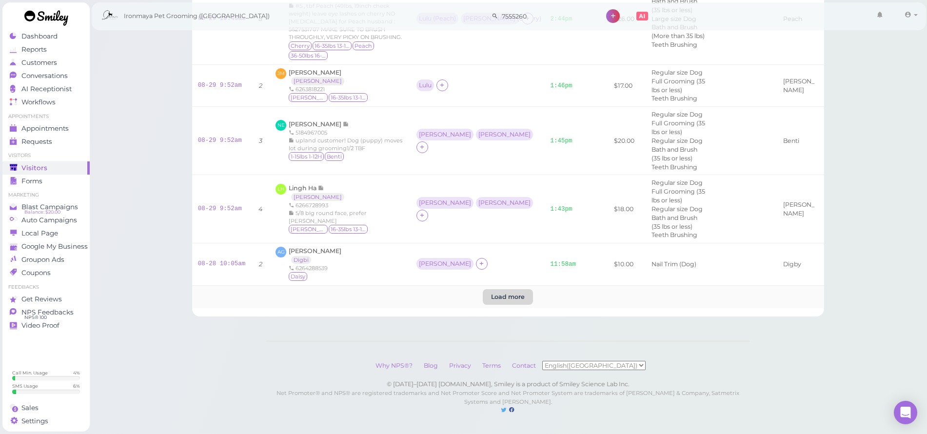
click at [505, 293] on btn "Load more" at bounding box center [508, 297] width 50 height 16
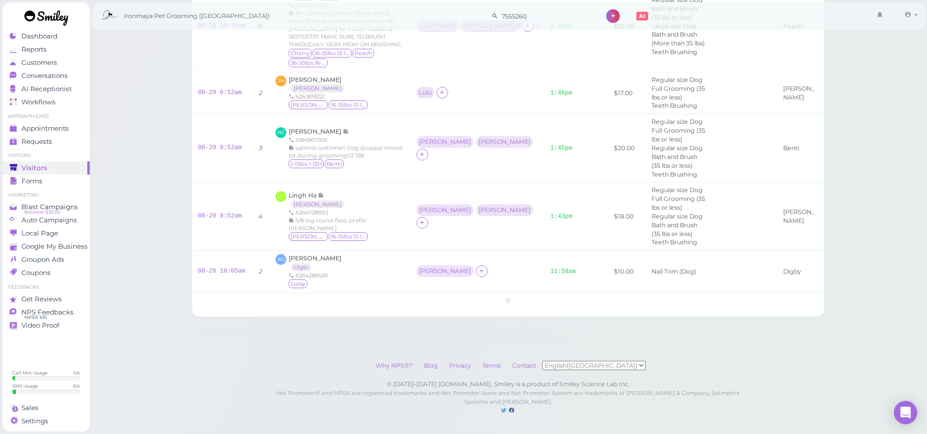
scroll to position [2313, 0]
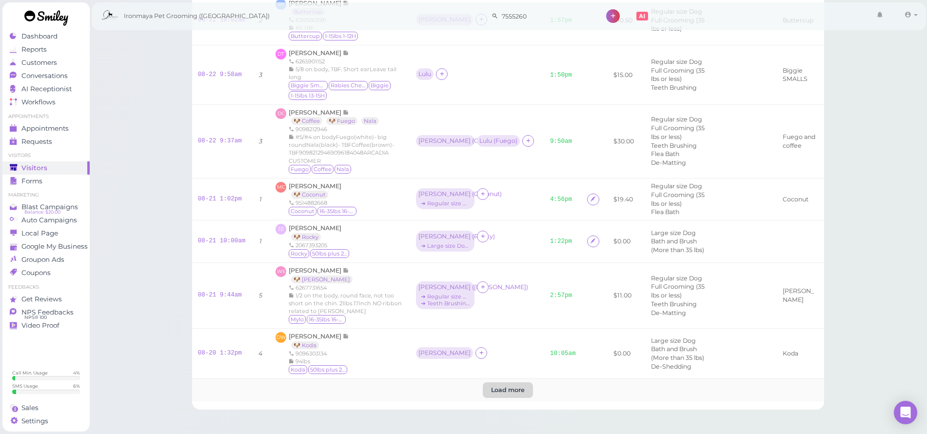
click at [498, 382] on btn "Load more" at bounding box center [508, 390] width 50 height 16
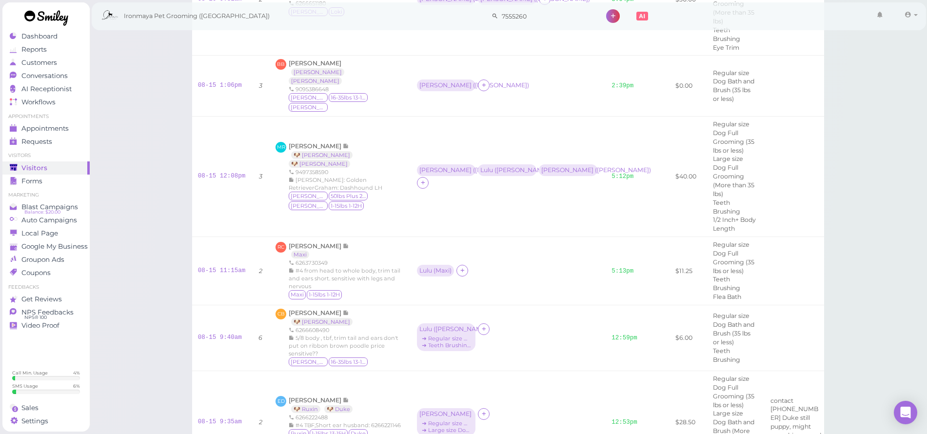
scroll to position [6577, 0]
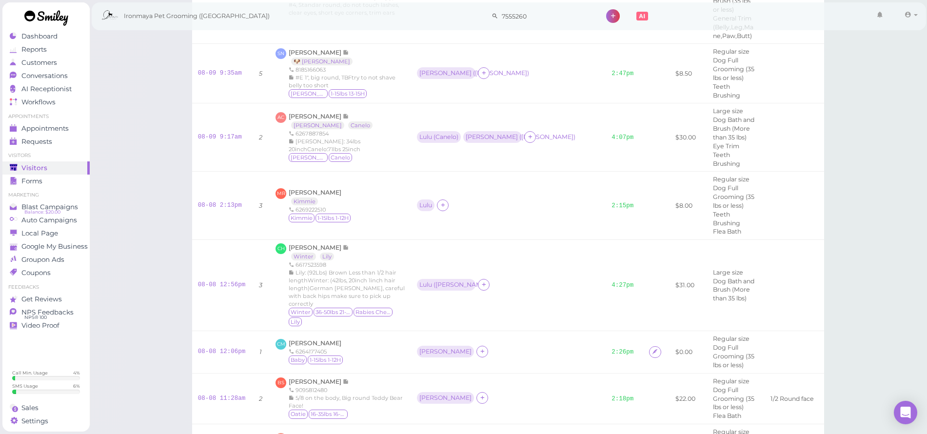
scroll to position [8086, 0]
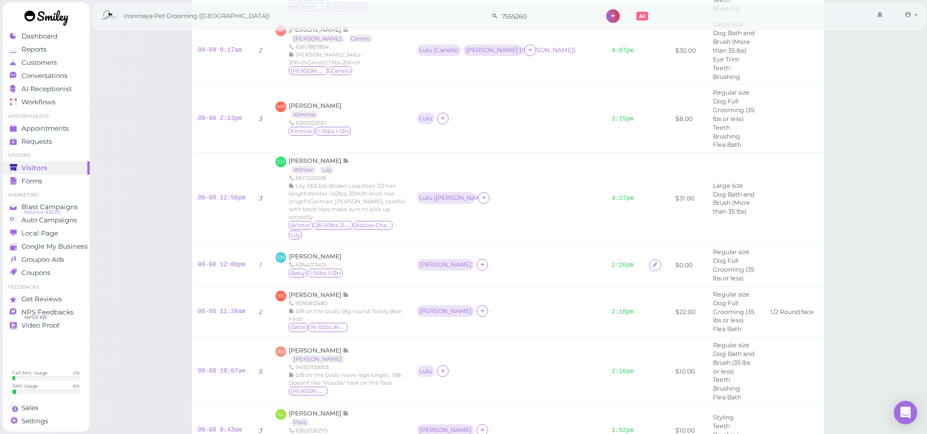
click at [416, 225] on span "[PERSON_NAME]" at bounding box center [434, 224] width 52 height 7
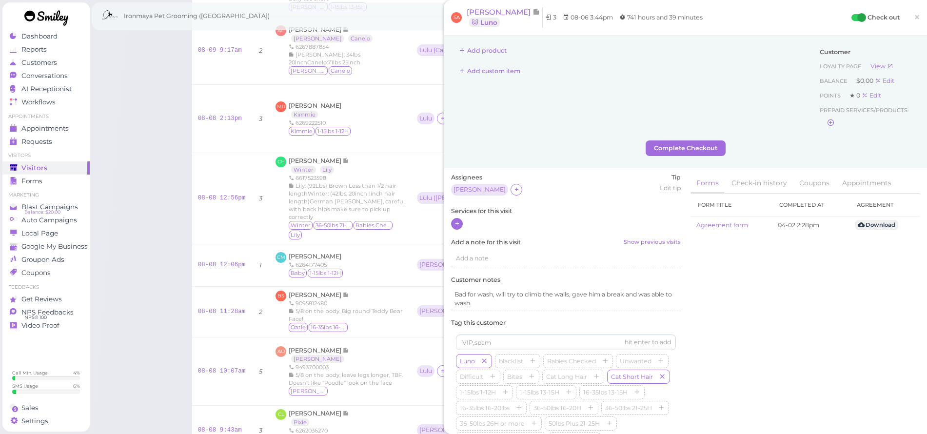
click at [454, 223] on icon at bounding box center [457, 223] width 6 height 7
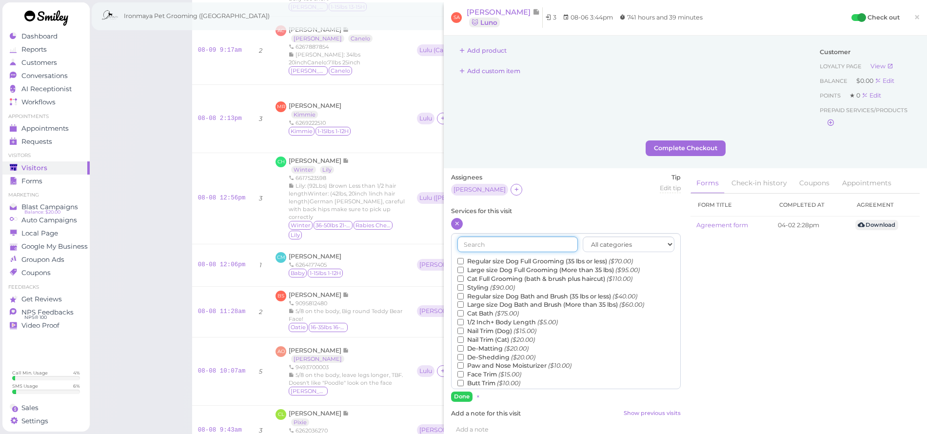
click at [484, 245] on input "text" at bounding box center [517, 244] width 120 height 16
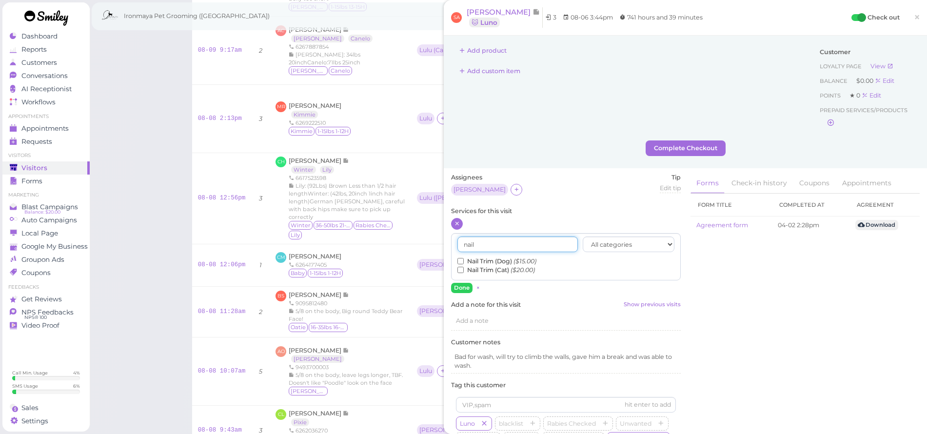
type input "nail"
click at [460, 259] on input "Nail Trim (Dog) ($15.00)" at bounding box center [460, 261] width 6 height 6
click at [462, 288] on button "Done" at bounding box center [461, 288] width 21 height 10
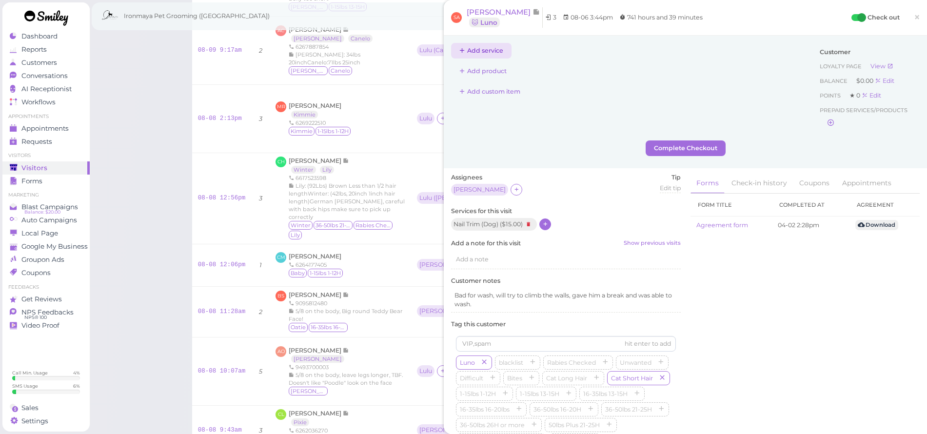
click at [474, 44] on button "Add service" at bounding box center [481, 51] width 60 height 16
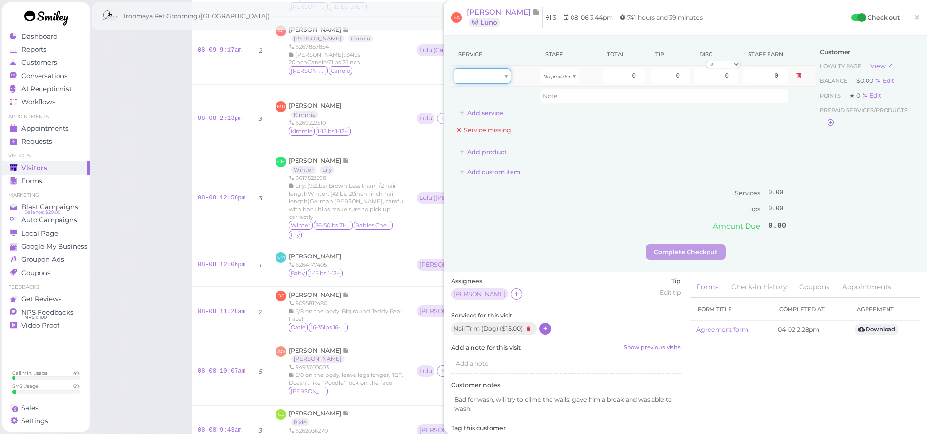
click at [486, 72] on div at bounding box center [482, 76] width 58 height 16
drag, startPoint x: 480, startPoint y: 89, endPoint x: 526, endPoint y: 82, distance: 46.7
type input "15.00"
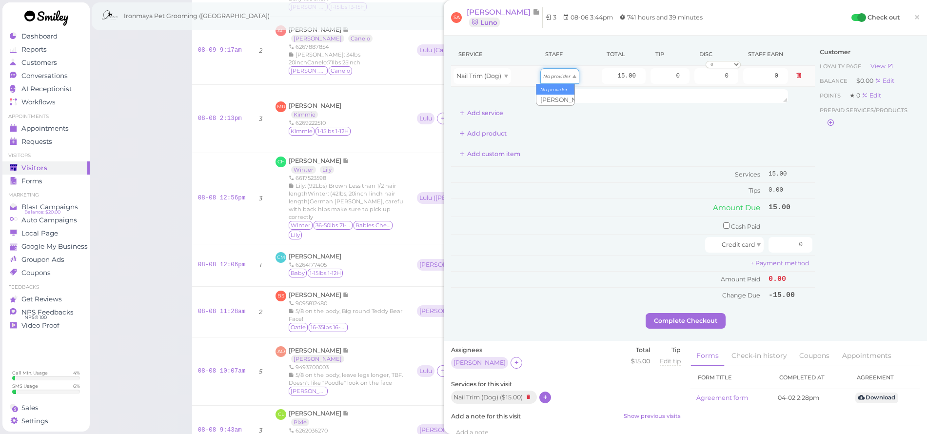
click at [550, 78] on icon "No provider" at bounding box center [556, 76] width 27 height 5
type input "6.75"
drag, startPoint x: 782, startPoint y: 238, endPoint x: 805, endPoint y: 244, distance: 23.3
click at [805, 244] on td "0" at bounding box center [790, 244] width 49 height 21
type input "15"
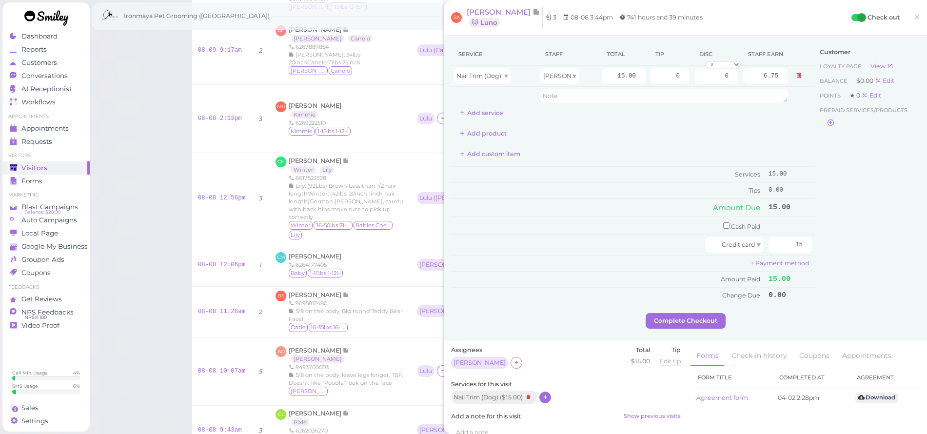
drag, startPoint x: 829, startPoint y: 257, endPoint x: 722, endPoint y: 319, distance: 123.8
click at [829, 258] on div "Customer Loyalty page View Balance $0.00 Edit Points ★ 0 Edit Prepaid services/…" at bounding box center [867, 178] width 105 height 270
click at [681, 316] on button "Complete Checkout" at bounding box center [685, 321] width 80 height 16
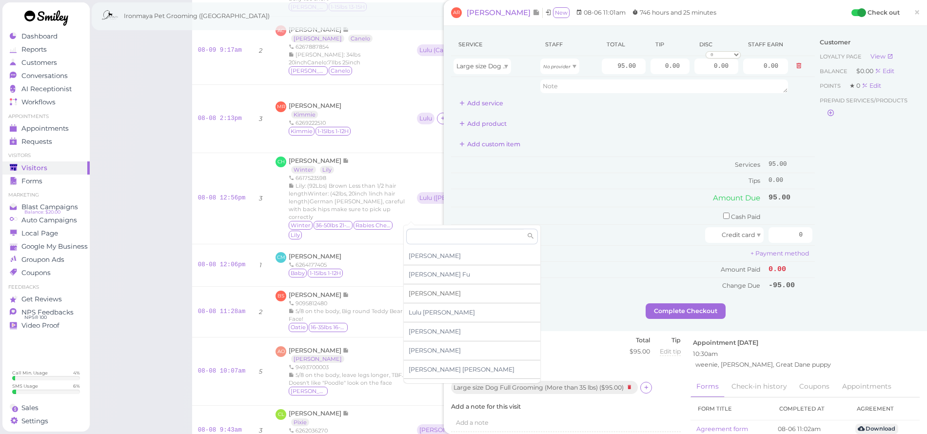
click at [419, 292] on span "[PERSON_NAME]" at bounding box center [434, 293] width 52 height 7
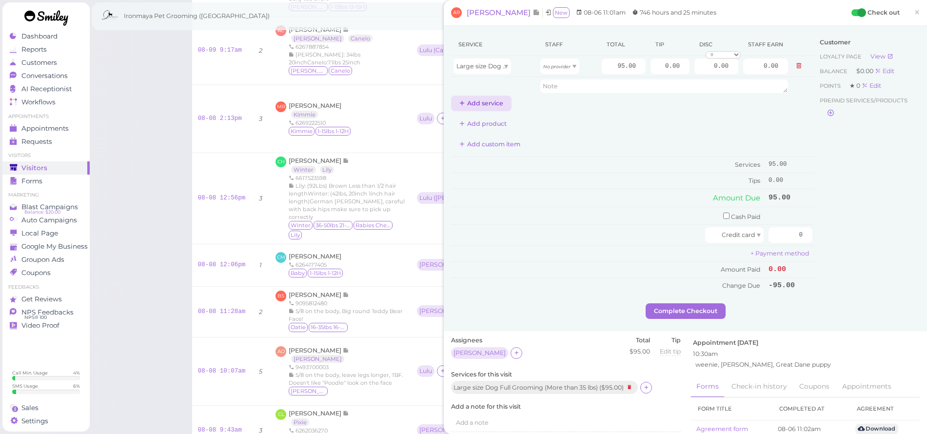
click at [487, 101] on button "Add service" at bounding box center [481, 104] width 60 height 16
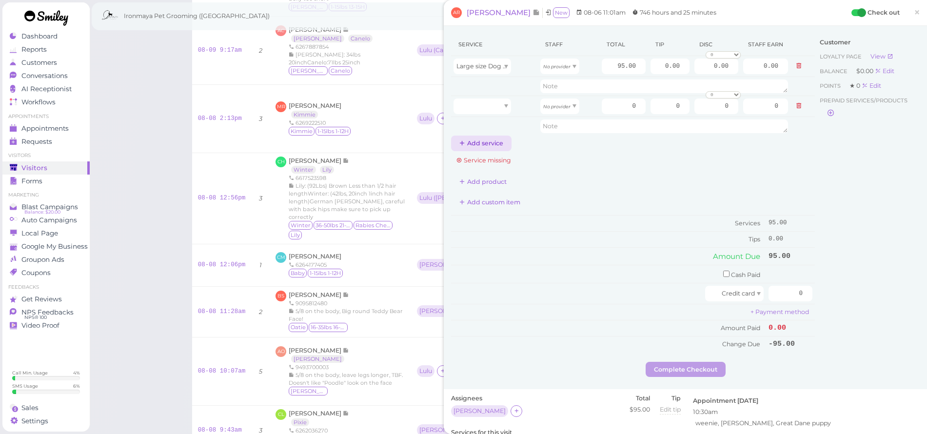
click at [480, 148] on button "Add service" at bounding box center [481, 144] width 60 height 16
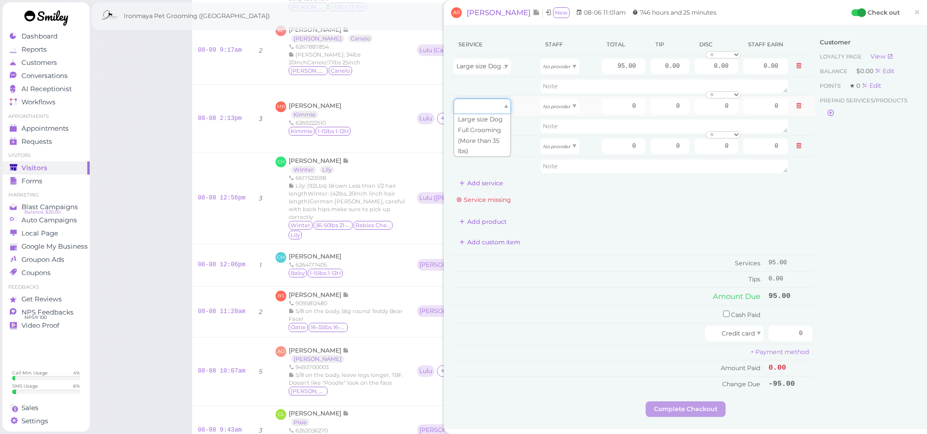
click at [490, 113] on div at bounding box center [482, 106] width 58 height 16
type input "95.00"
click at [484, 144] on div at bounding box center [482, 146] width 58 height 16
type input "95.00"
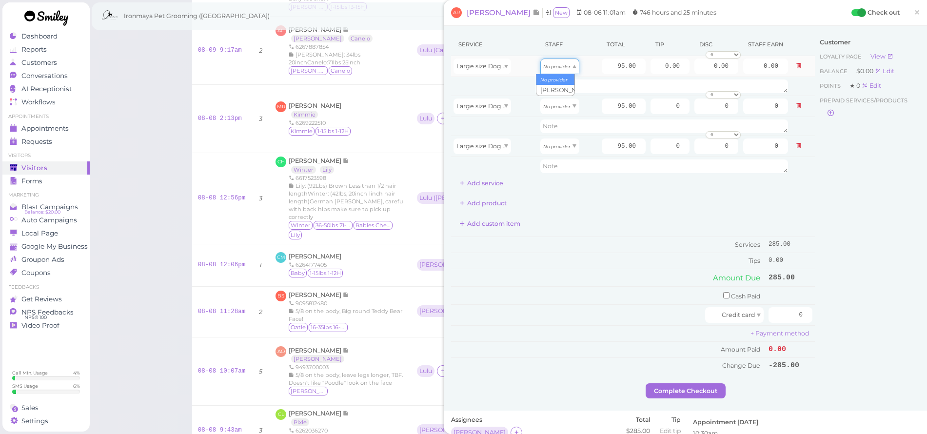
click at [551, 73] on div "No provider" at bounding box center [559, 66] width 39 height 16
type input "42.75"
click at [546, 109] on icon "No provider" at bounding box center [556, 106] width 27 height 5
type input "42.75"
click at [545, 146] on icon "No provider" at bounding box center [556, 146] width 27 height 5
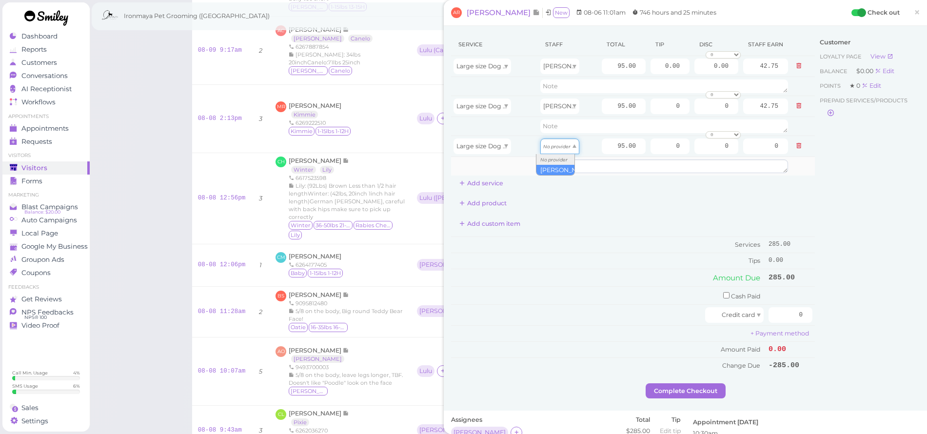
type input "42.75"
drag, startPoint x: 604, startPoint y: 62, endPoint x: 653, endPoint y: 74, distance: 50.1
click at [653, 74] on tr "Large size Dog Full Grooming (More than 35 lbs) Isaac 95.00 0.00 0.00 0 10% off…" at bounding box center [633, 66] width 364 height 21
type input "140"
type input "63.00"
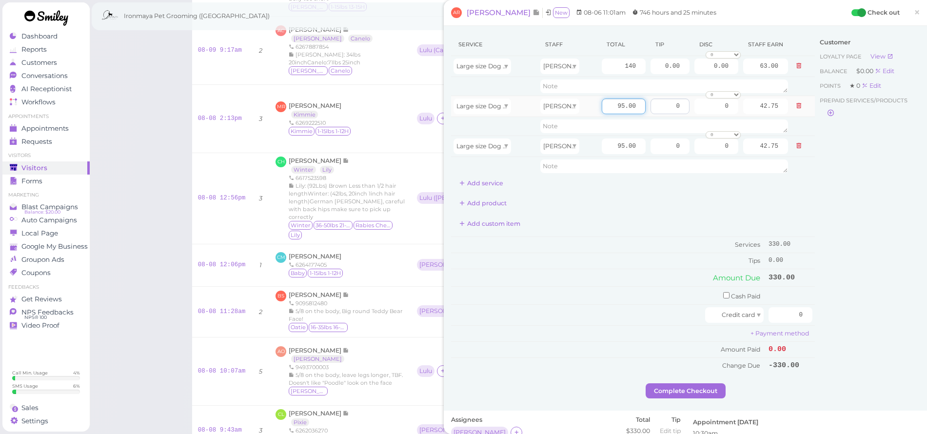
drag, startPoint x: 600, startPoint y: 99, endPoint x: 645, endPoint y: 114, distance: 47.0
click at [645, 114] on tr "Large size Dog Full Grooming (More than 35 lbs) Isaac 95.00 0 0 0 10% off 15% o…" at bounding box center [633, 106] width 364 height 21
type input "70"
type input "31.50"
drag, startPoint x: 597, startPoint y: 147, endPoint x: 681, endPoint y: 162, distance: 84.7
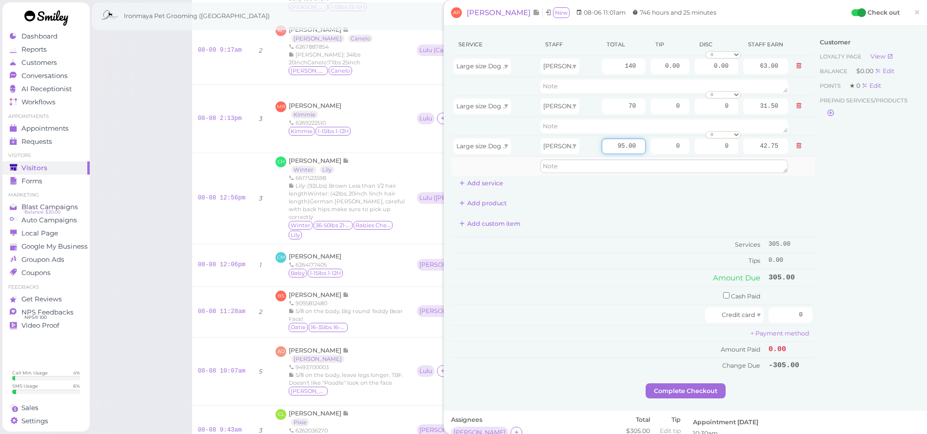
click at [681, 162] on tbody "Large size Dog Full Grooming (More than 35 lbs) Isaac 140 0.00 0.00 0 10% off 1…" at bounding box center [633, 115] width 364 height 119
type input "140"
type input "63.00"
click at [679, 196] on div "Add product" at bounding box center [633, 203] width 364 height 16
drag, startPoint x: 783, startPoint y: 310, endPoint x: 834, endPoint y: 323, distance: 52.4
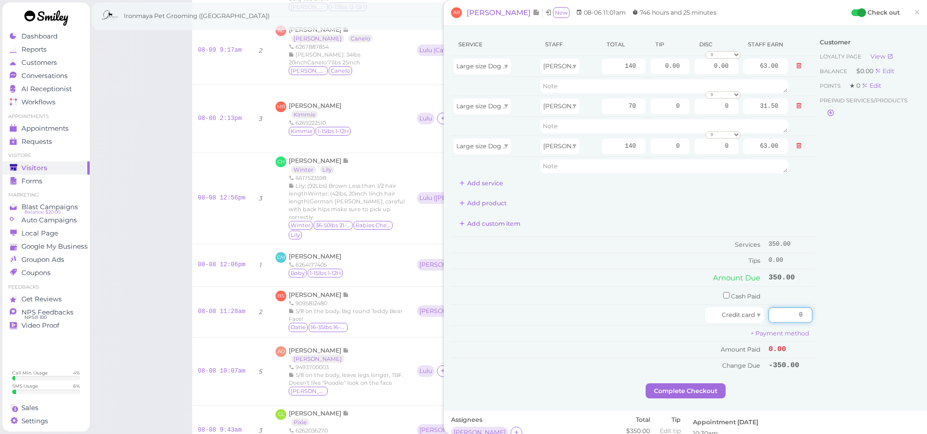
click at [834, 323] on div "Service Staff Total Tip Disc Staff earn Large size Dog Full Grooming (More than…" at bounding box center [685, 208] width 468 height 350
type input "350"
click at [886, 325] on div "Customer Loyalty page View Balance $0.00 Edit Points ★ 0 Edit Prepaid services/…" at bounding box center [867, 208] width 105 height 350
click at [686, 385] on button "Complete Checkout" at bounding box center [685, 391] width 80 height 16
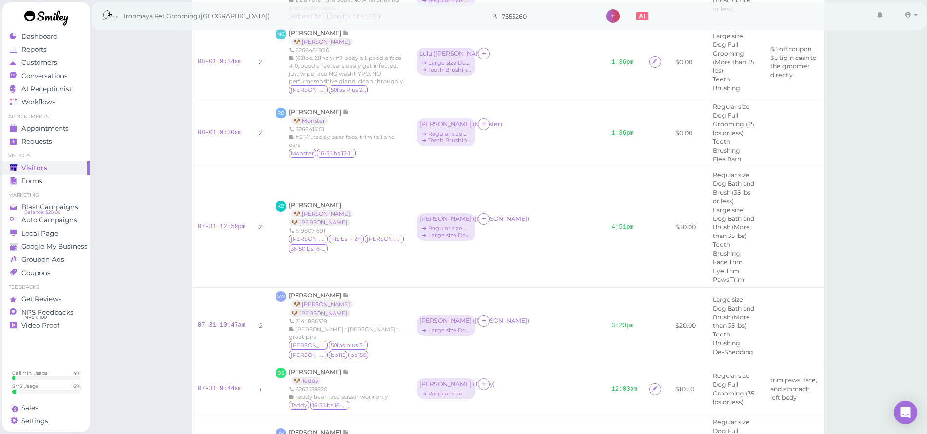
scroll to position [10059, 0]
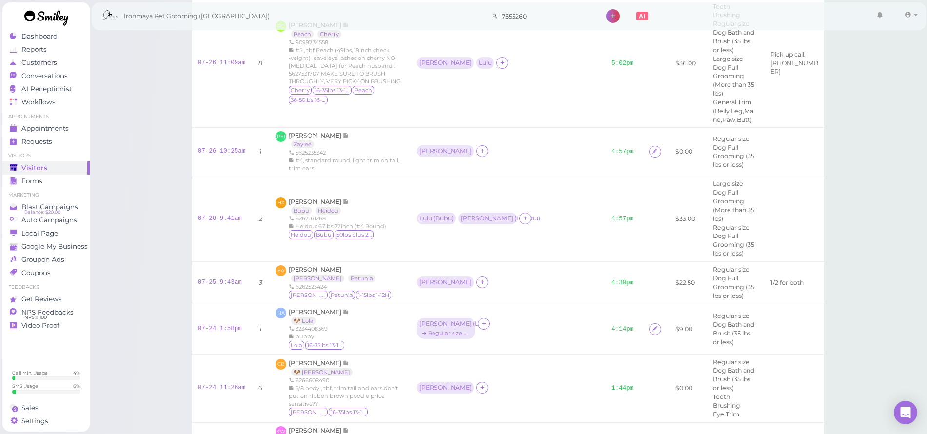
scroll to position [10961, 0]
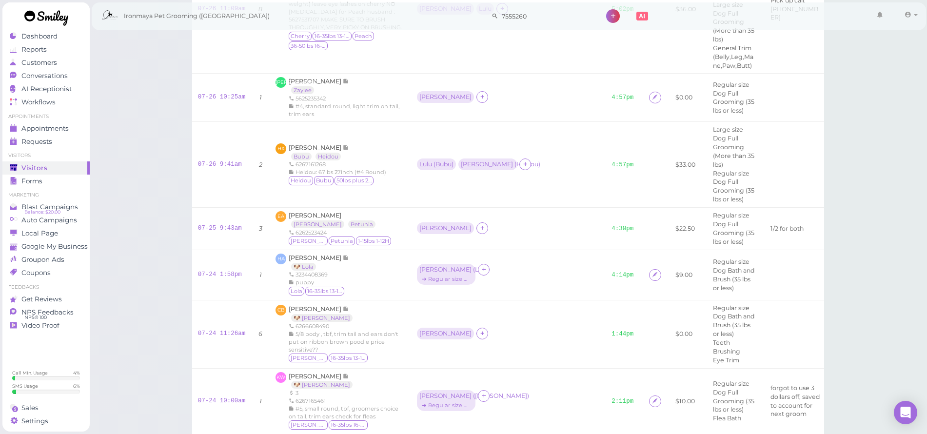
drag, startPoint x: 610, startPoint y: 285, endPoint x: 602, endPoint y: 287, distance: 8.5
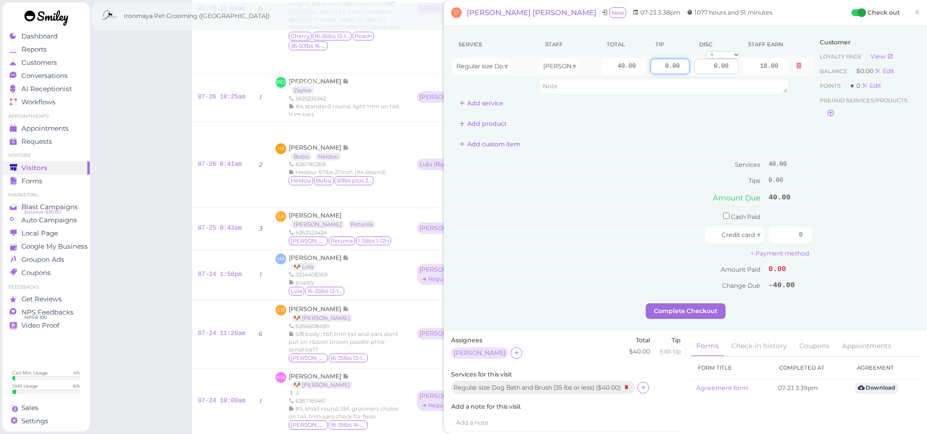
drag, startPoint x: 656, startPoint y: 61, endPoint x: 708, endPoint y: 65, distance: 51.8
click at [708, 65] on tr "Regular size Dog Bath and Brush (35 lbs or less) Isaac 40.00 0.00 0.00 0 10% of…" at bounding box center [633, 66] width 364 height 21
type input "4"
click at [692, 136] on div "Add custom item" at bounding box center [633, 144] width 364 height 16
drag, startPoint x: 781, startPoint y: 229, endPoint x: 830, endPoint y: 239, distance: 49.3
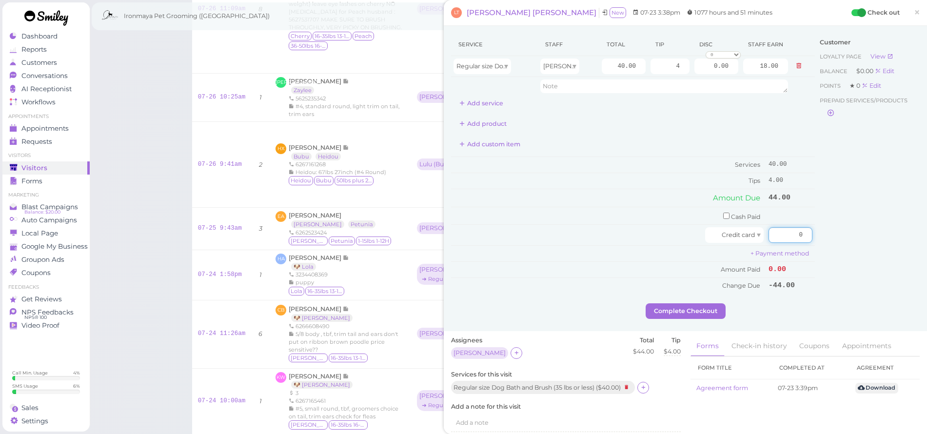
click at [830, 239] on div "Service Staff Total Tip Disc Staff earn Regular size Dog Bath and Brush (35 lbs…" at bounding box center [685, 168] width 468 height 270
type input "44"
click at [840, 228] on div "Customer Loyalty page View Balance $0.00 Edit Points ★ 0 Edit Prepaid services/…" at bounding box center [867, 168] width 105 height 270
click at [702, 303] on button "Complete Checkout" at bounding box center [685, 311] width 80 height 16
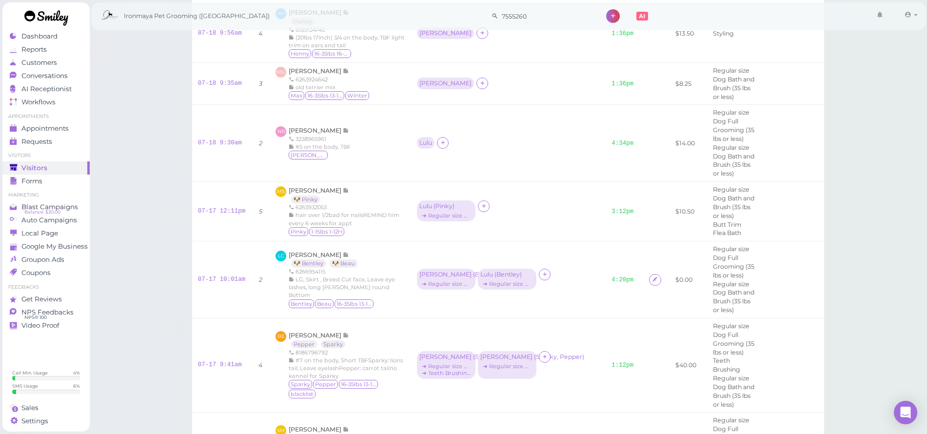
scroll to position [12625, 0]
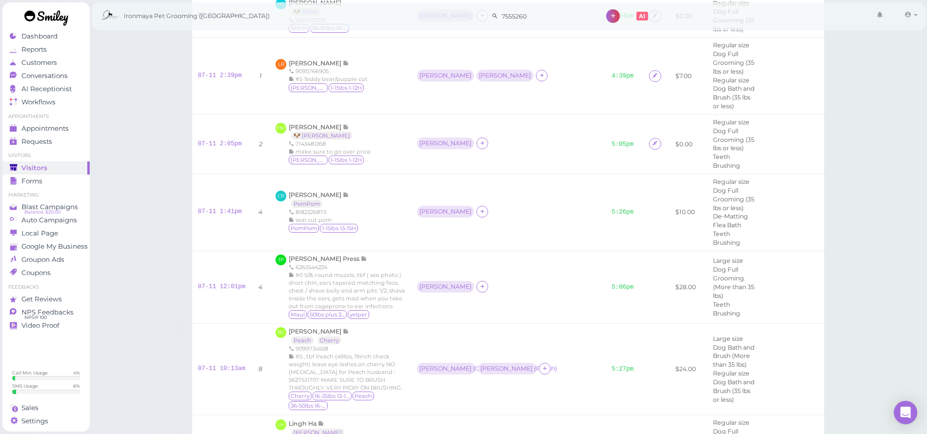
scroll to position [14645, 0]
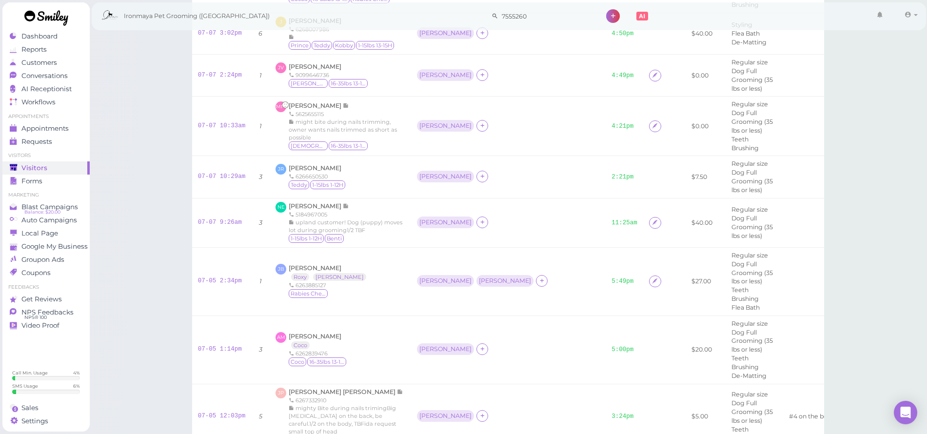
scroll to position [15832, 0]
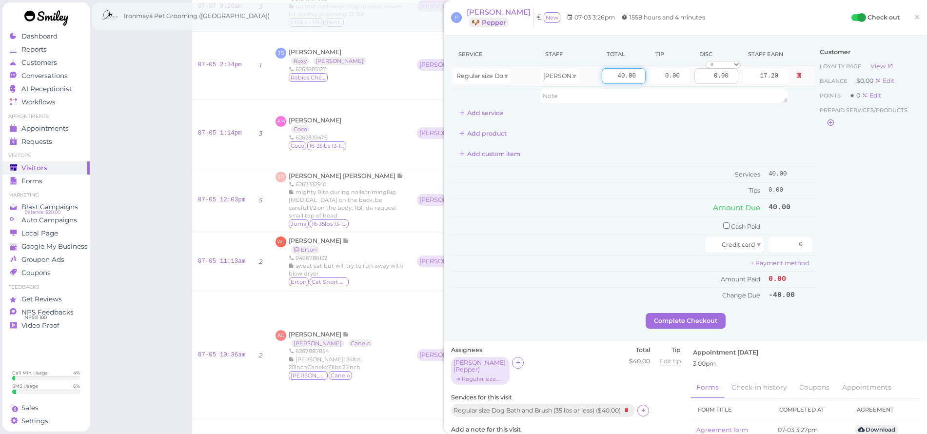
drag, startPoint x: 611, startPoint y: 78, endPoint x: 694, endPoint y: 78, distance: 82.4
click at [694, 78] on tr "Regular size Dog Bath and Brush (35 lbs or less) Ida 40.00 0.00 0.00 0 10% off …" at bounding box center [633, 76] width 364 height 21
type input "0"
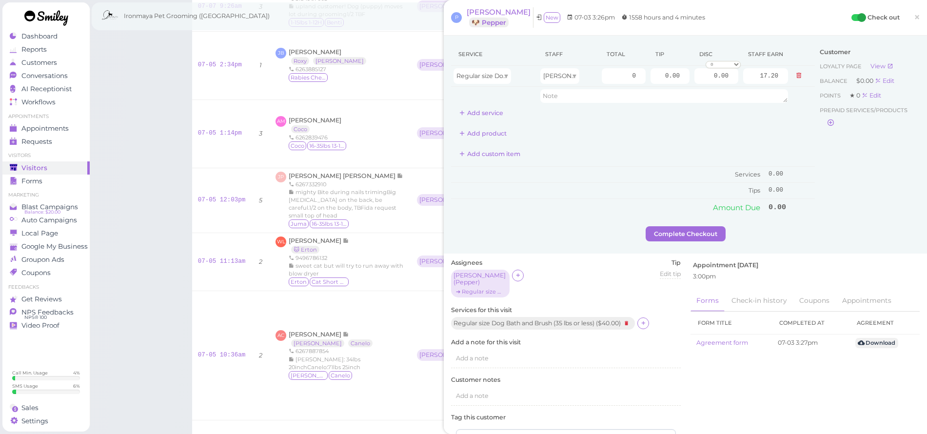
click at [687, 132] on div "Add product" at bounding box center [633, 134] width 364 height 16
drag, startPoint x: 745, startPoint y: 75, endPoint x: 797, endPoint y: 83, distance: 52.9
click at [797, 83] on tr "Regular size Dog Bath and Brush (35 lbs or less) Ida 0 0.00 0.00 0 10% off 15% …" at bounding box center [633, 76] width 364 height 21
type input "0"
click at [815, 169] on div "Customer Loyalty page View Balance $0.00 Edit Points ★ 0 Edit Prepaid services/…" at bounding box center [867, 134] width 105 height 183
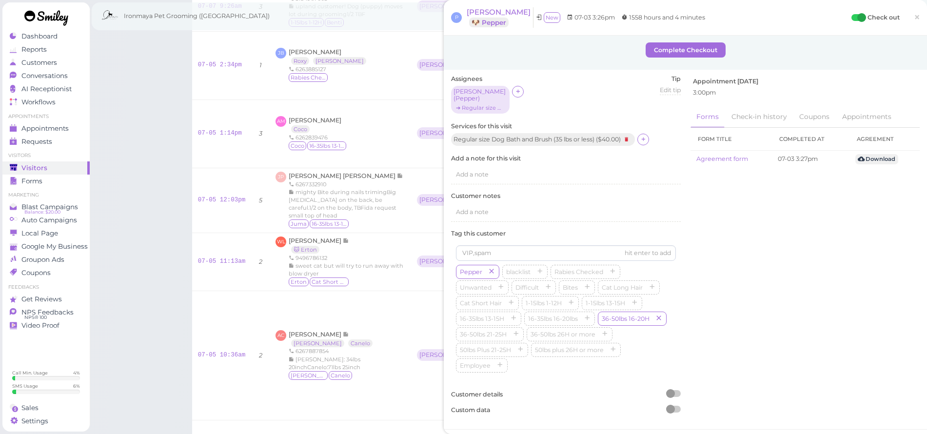
scroll to position [186, 0]
click at [897, 433] on button "Delete" at bounding box center [899, 441] width 39 height 13
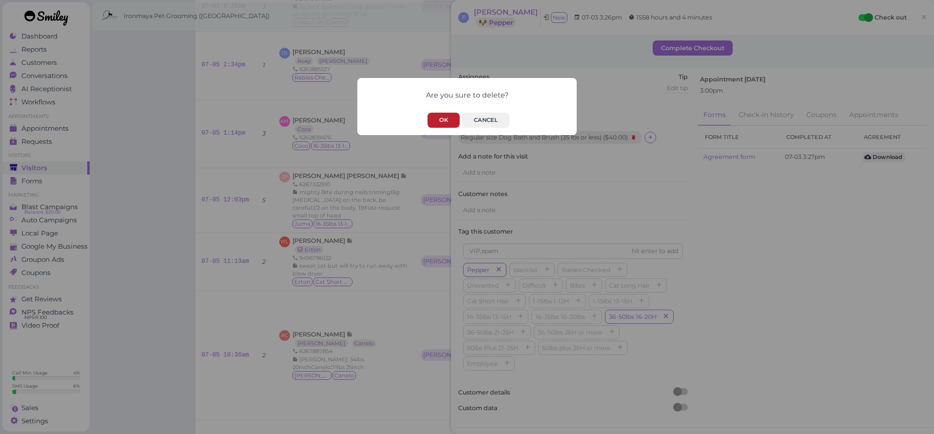
click at [453, 116] on button "OK" at bounding box center [444, 120] width 32 height 15
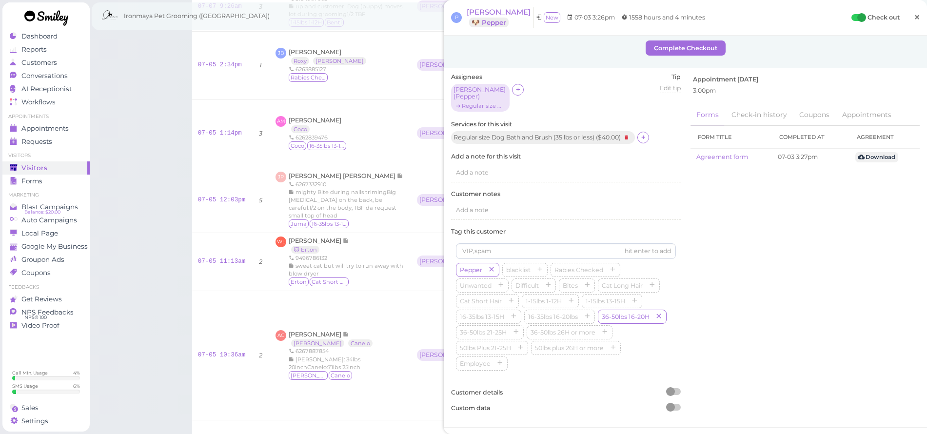
click at [914, 17] on span "×" at bounding box center [917, 17] width 6 height 14
click at [914, 19] on span "×" at bounding box center [917, 17] width 6 height 14
click at [914, 17] on span "×" at bounding box center [917, 17] width 6 height 14
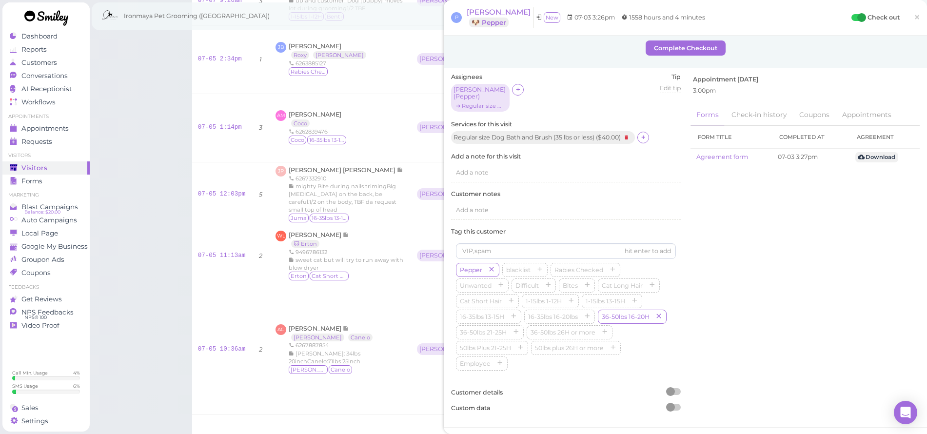
scroll to position [15844, 0]
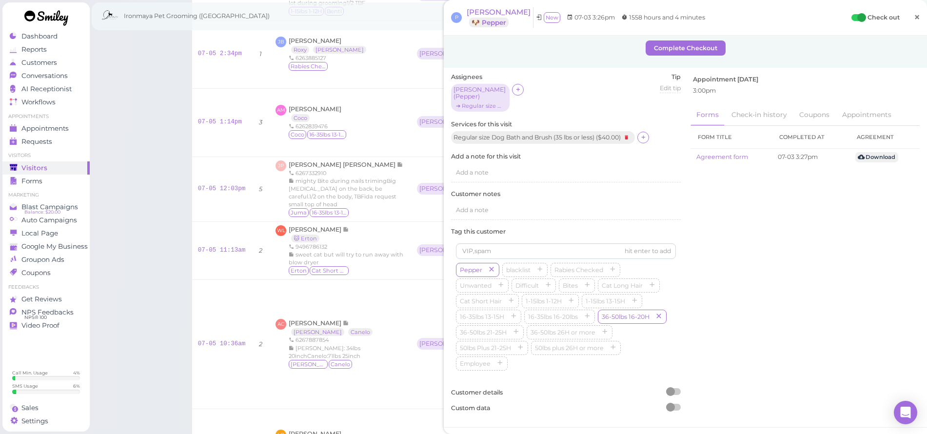
click at [914, 19] on span "×" at bounding box center [917, 17] width 6 height 14
click at [914, 18] on span "×" at bounding box center [917, 17] width 6 height 14
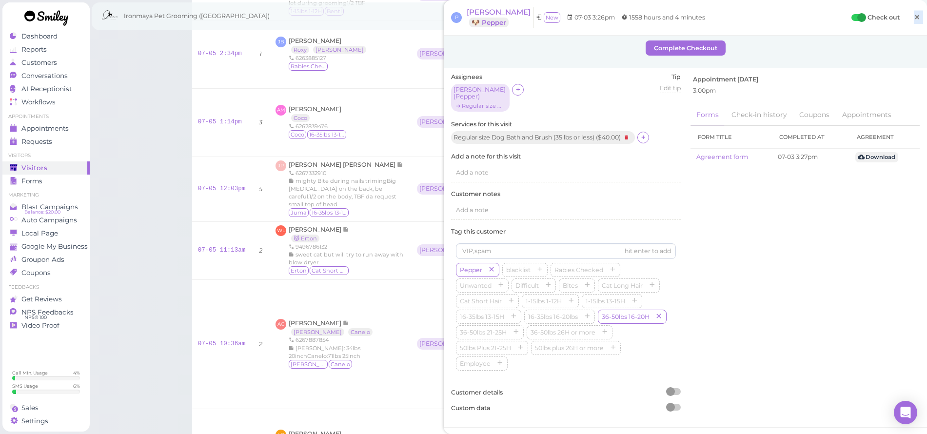
click at [914, 16] on span "×" at bounding box center [917, 17] width 6 height 14
click at [914, 17] on span "×" at bounding box center [917, 17] width 6 height 14
click at [914, 16] on span "×" at bounding box center [917, 17] width 6 height 14
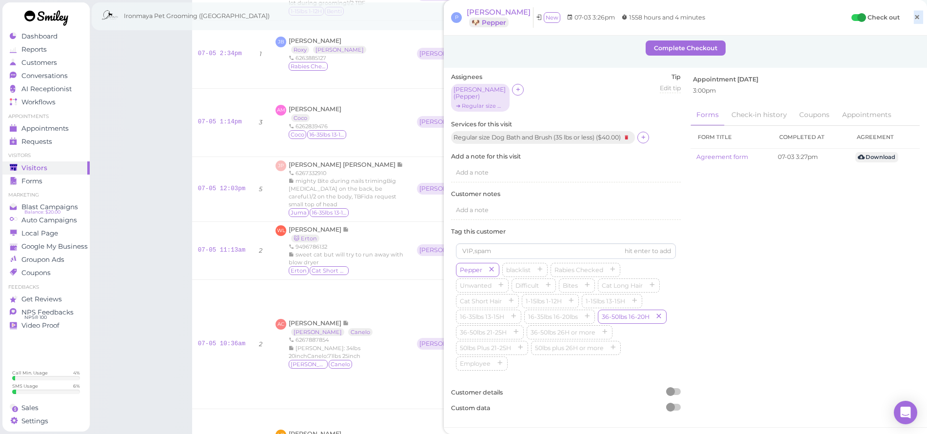
click at [914, 16] on span "×" at bounding box center [917, 17] width 6 height 14
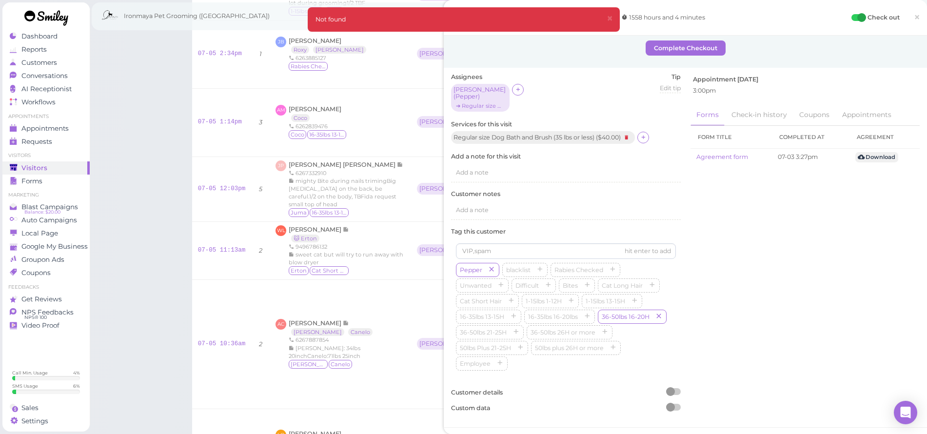
scroll to position [15832, 0]
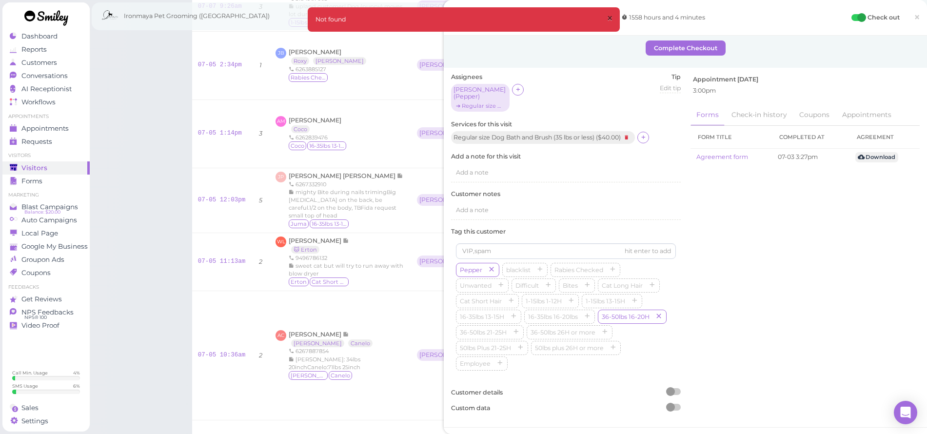
click at [612, 19] on span "×" at bounding box center [609, 19] width 6 height 14
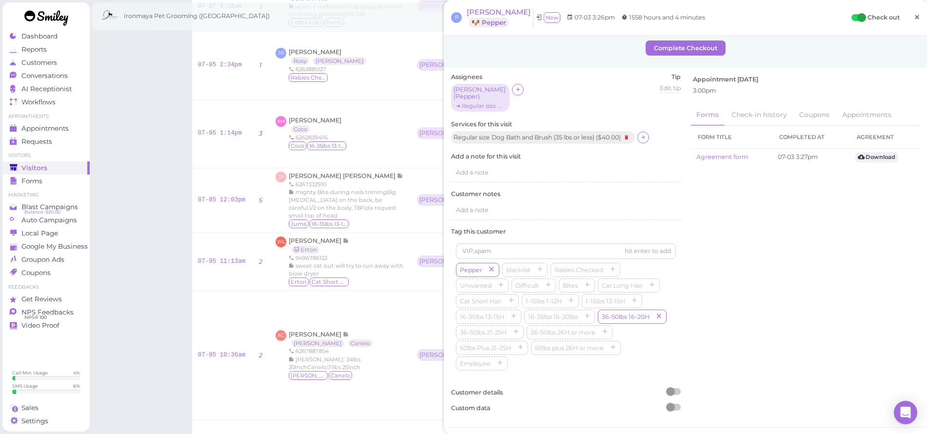
click at [914, 18] on span "×" at bounding box center [917, 17] width 6 height 14
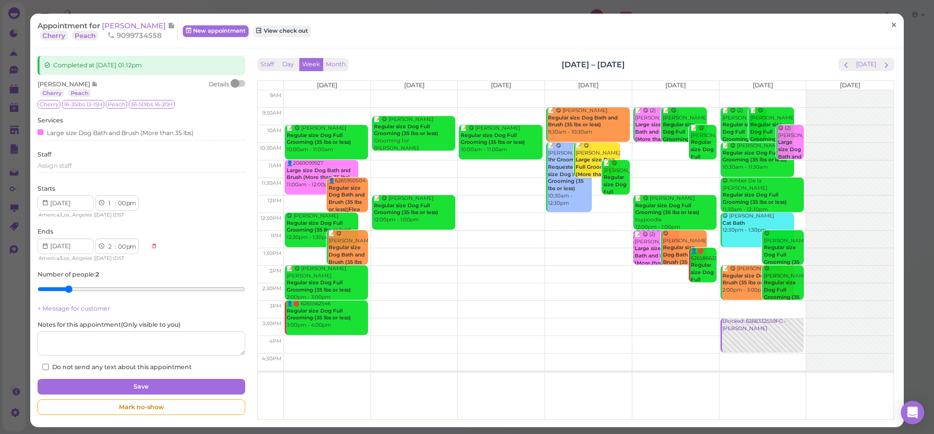
click at [891, 24] on span "×" at bounding box center [894, 26] width 6 height 14
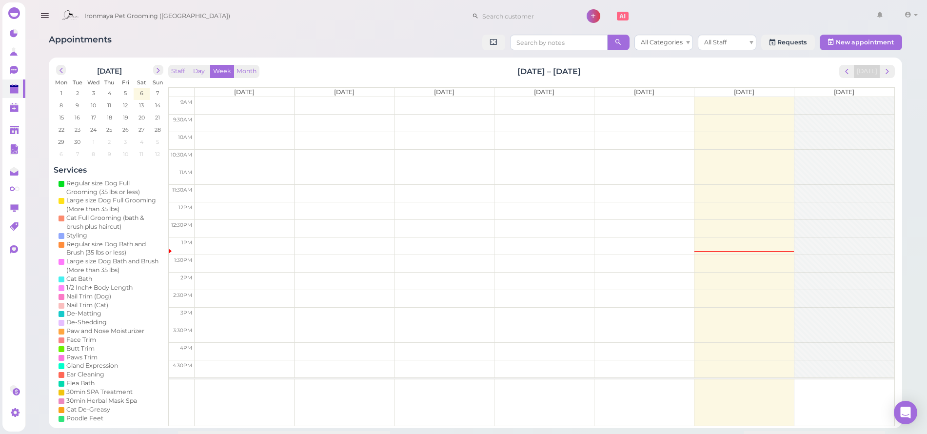
drag, startPoint x: 36, startPoint y: 13, endPoint x: 41, endPoint y: 19, distance: 8.3
click at [36, 13] on button "button" at bounding box center [44, 15] width 25 height 27
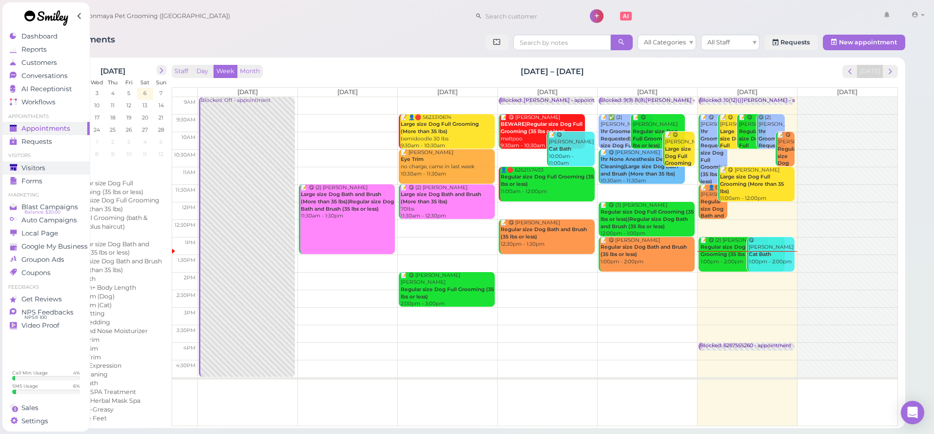
click at [54, 167] on div "Visitors" at bounding box center [45, 168] width 70 height 8
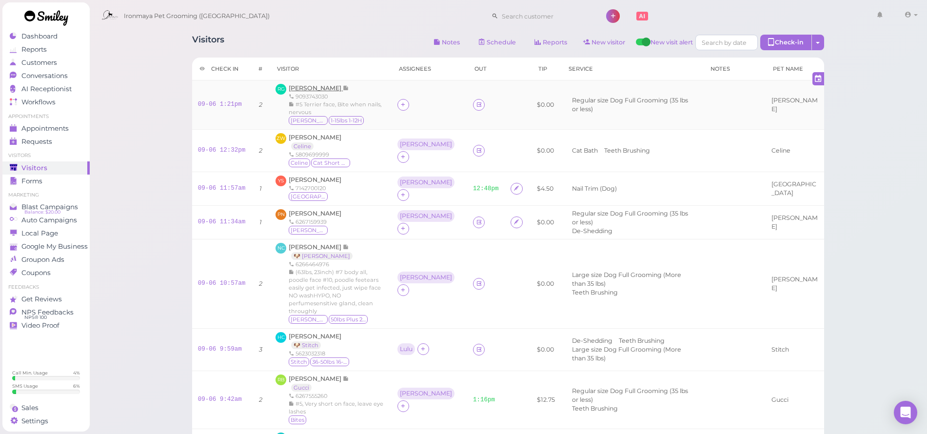
click at [304, 89] on span "[PERSON_NAME]" at bounding box center [316, 87] width 54 height 7
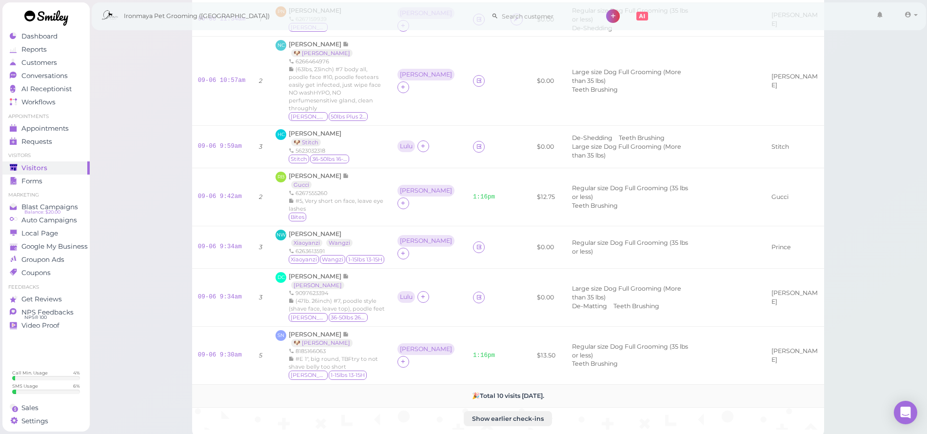
scroll to position [245, 0]
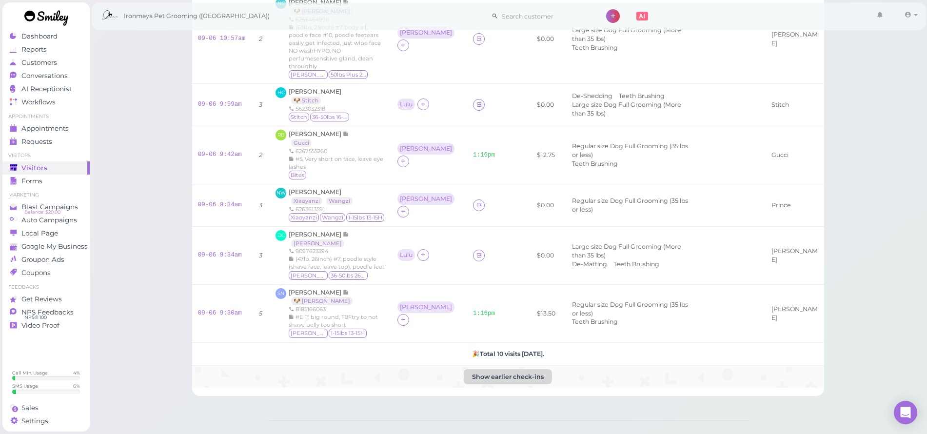
click at [476, 369] on button "Show earlier check-ins" at bounding box center [508, 377] width 88 height 16
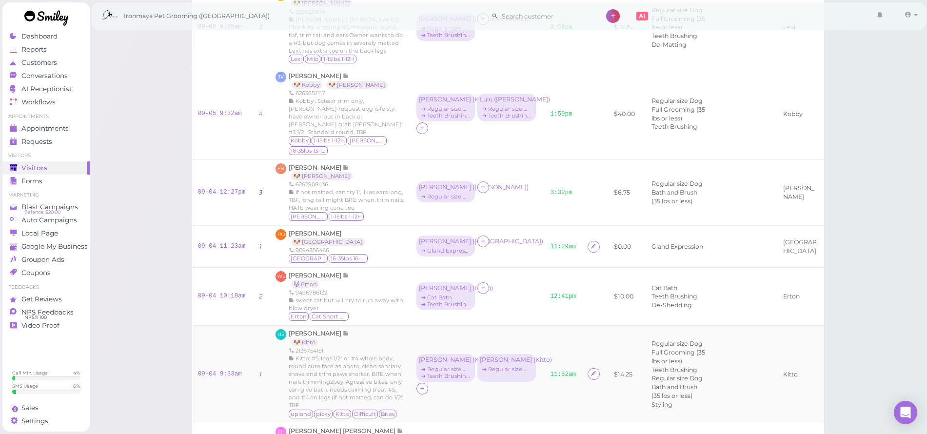
scroll to position [997, 0]
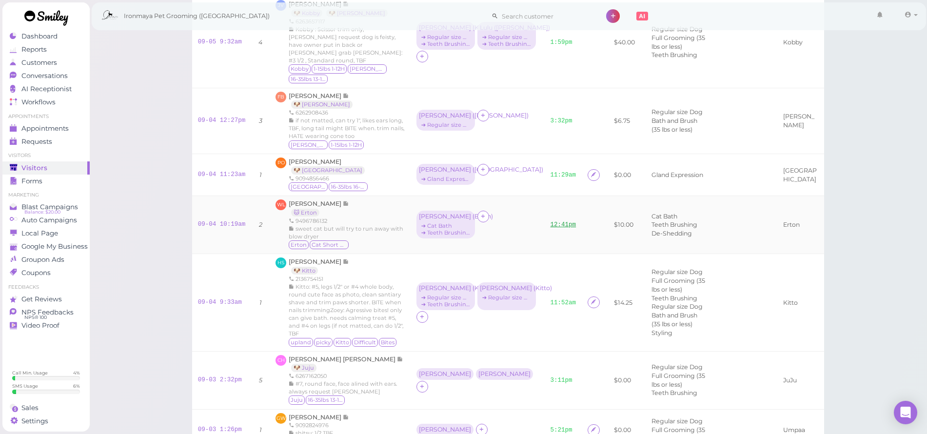
click at [550, 228] on link "12:41pm" at bounding box center [563, 224] width 26 height 7
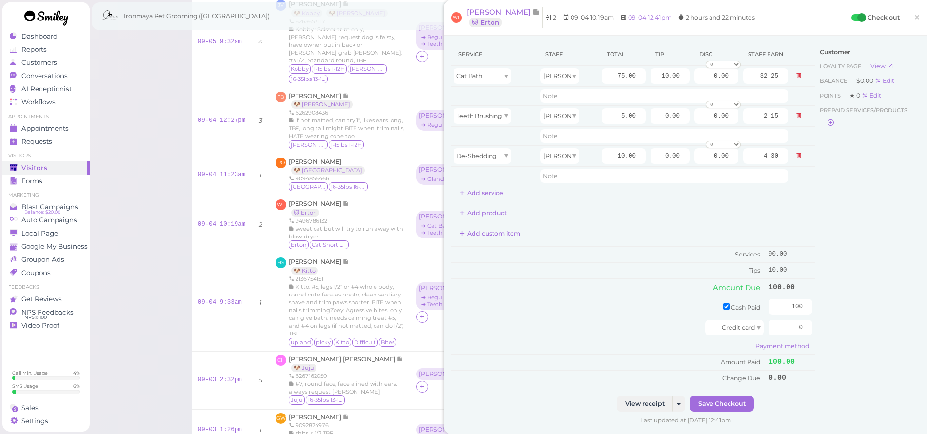
drag, startPoint x: 910, startPoint y: 14, endPoint x: 908, endPoint y: 19, distance: 5.3
click at [914, 14] on span "×" at bounding box center [917, 17] width 6 height 14
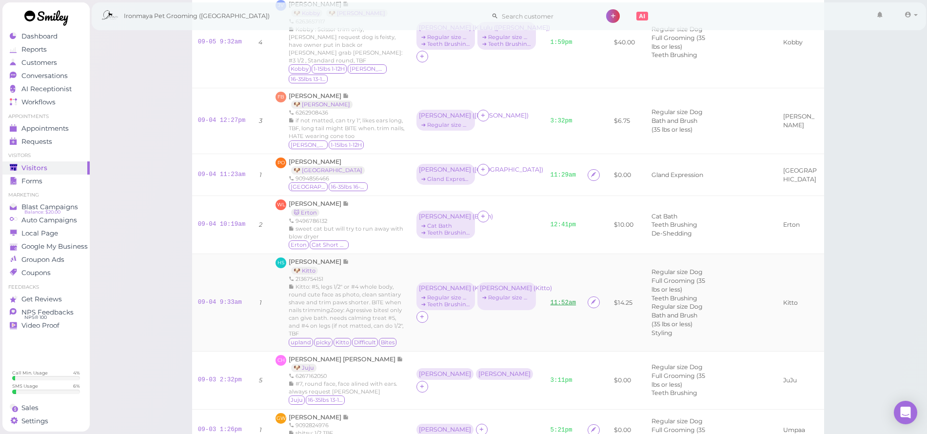
click at [550, 306] on link "11:52am" at bounding box center [563, 302] width 26 height 7
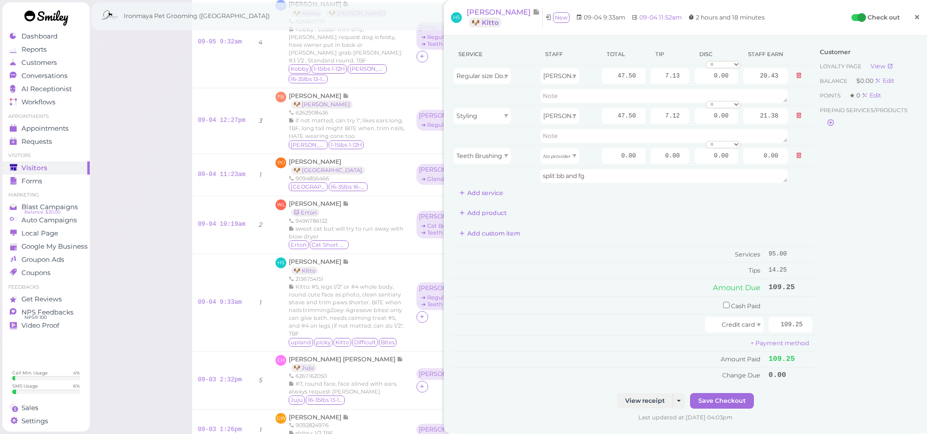
click at [914, 16] on span "×" at bounding box center [917, 17] width 6 height 14
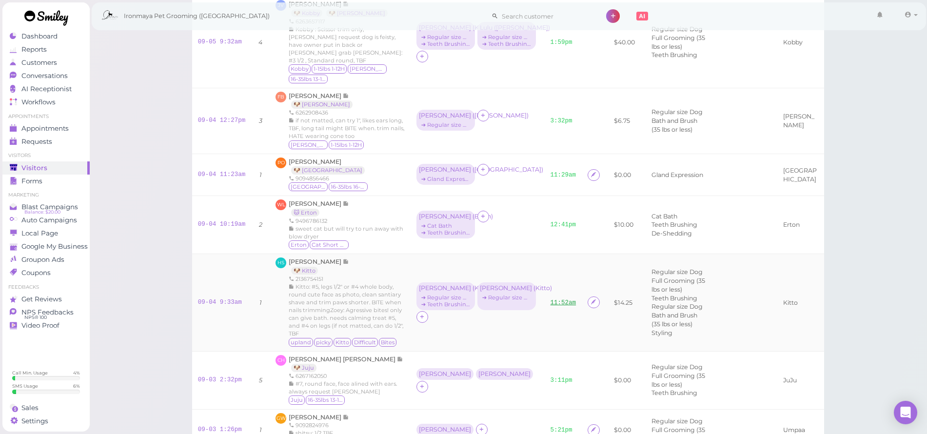
click at [550, 306] on link "11:52am" at bounding box center [563, 302] width 26 height 7
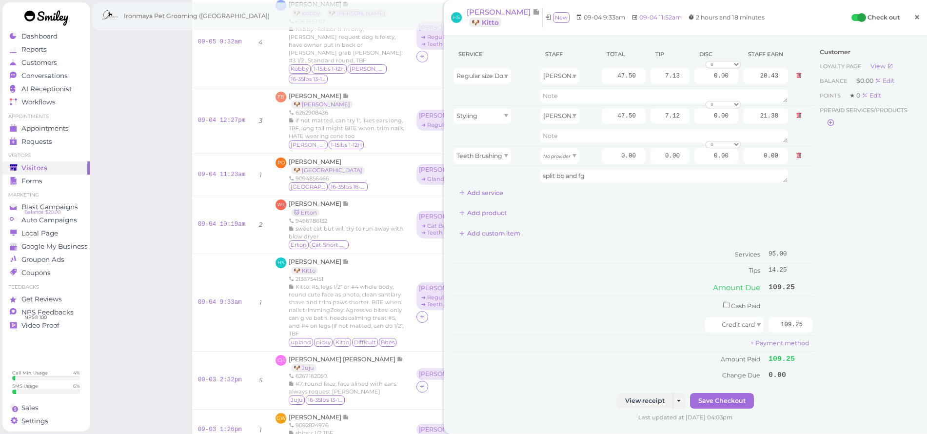
click at [914, 17] on span "×" at bounding box center [917, 17] width 6 height 14
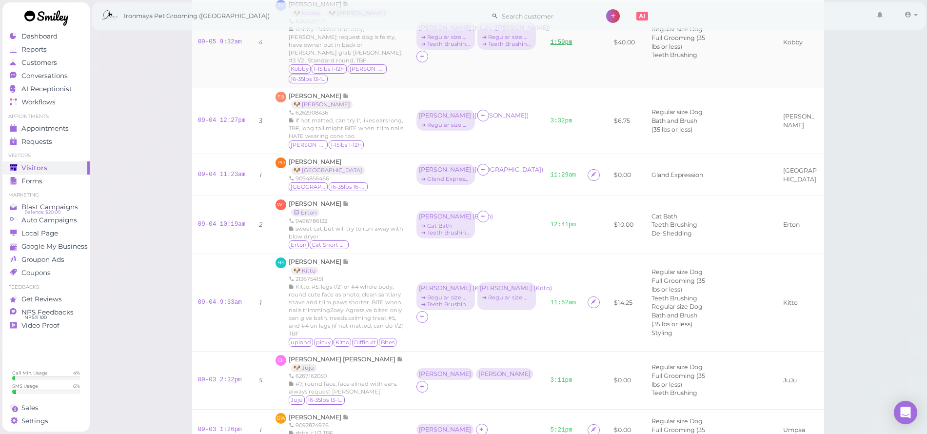
click at [550, 46] on link "1:59pm" at bounding box center [561, 42] width 22 height 7
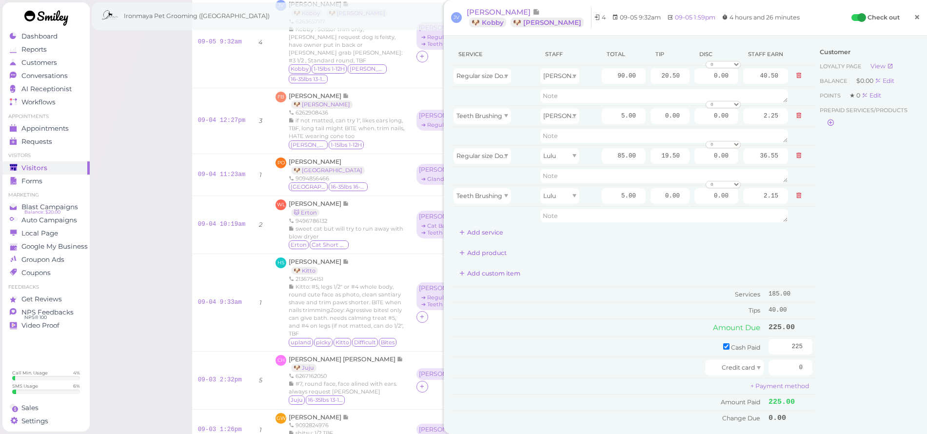
click at [914, 17] on span "×" at bounding box center [917, 17] width 6 height 14
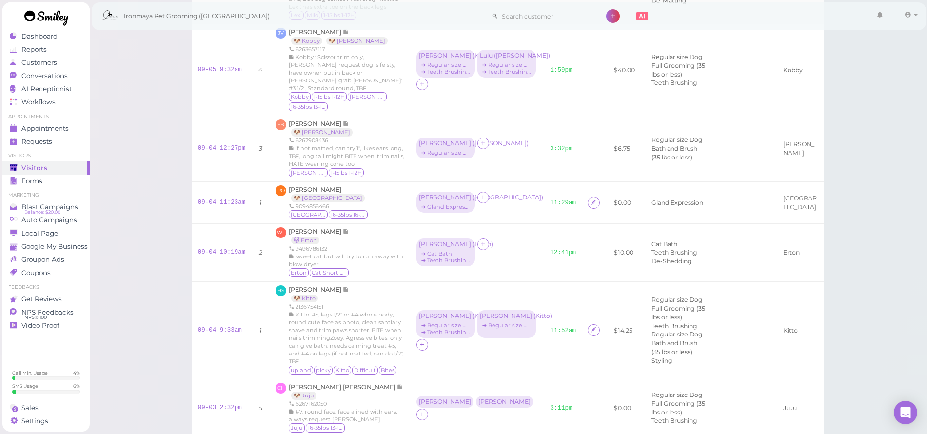
scroll to position [890, 0]
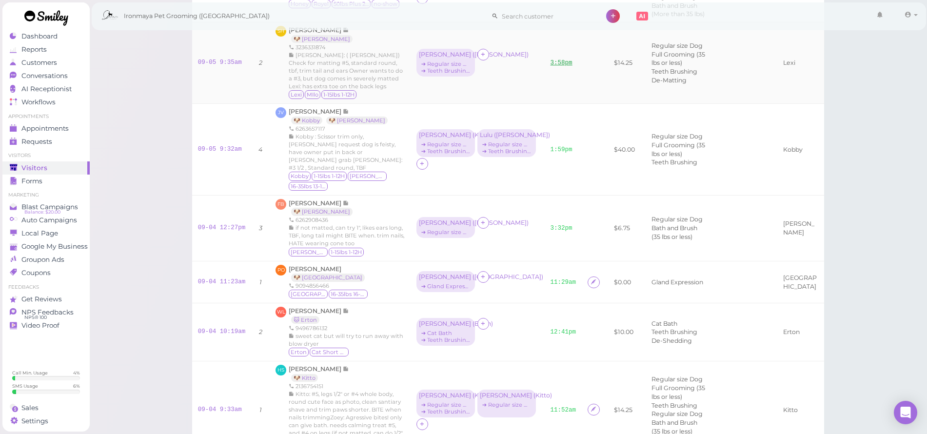
click at [550, 66] on link "3:58pm" at bounding box center [561, 62] width 22 height 7
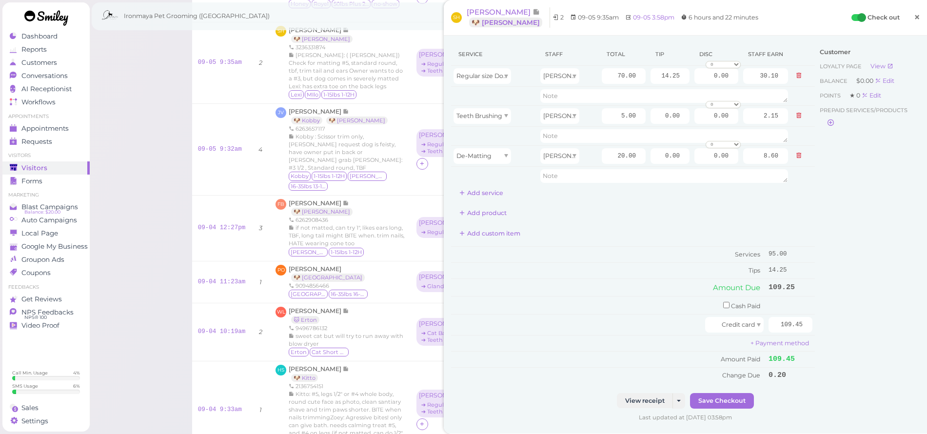
click at [914, 16] on span "×" at bounding box center [917, 17] width 6 height 14
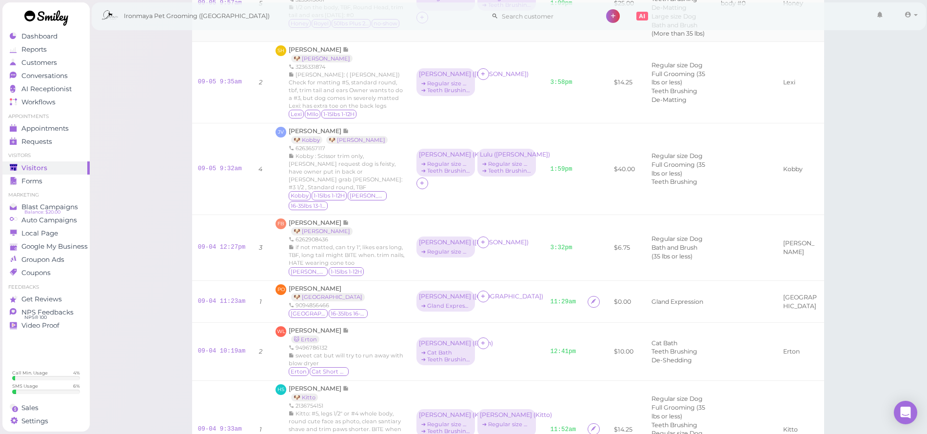
scroll to position [784, 0]
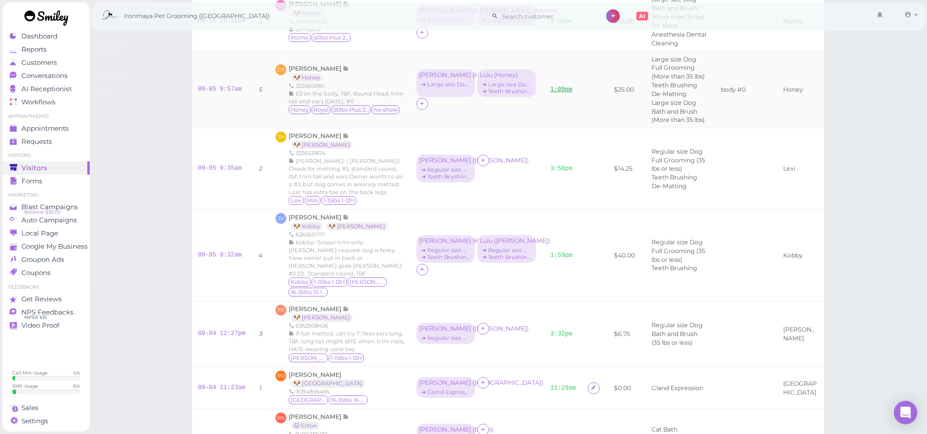
click at [545, 126] on td "1:09pm" at bounding box center [564, 89] width 38 height 77
click at [550, 93] on link "1:09pm" at bounding box center [561, 89] width 22 height 7
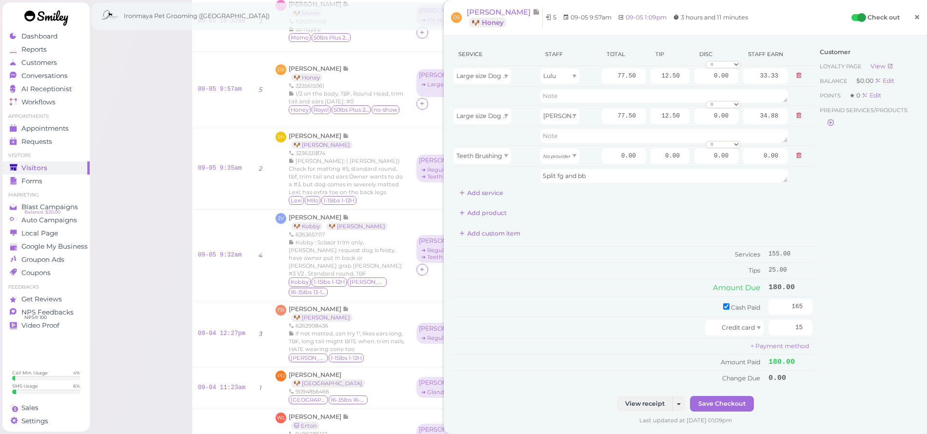
click at [914, 19] on span "×" at bounding box center [917, 17] width 6 height 14
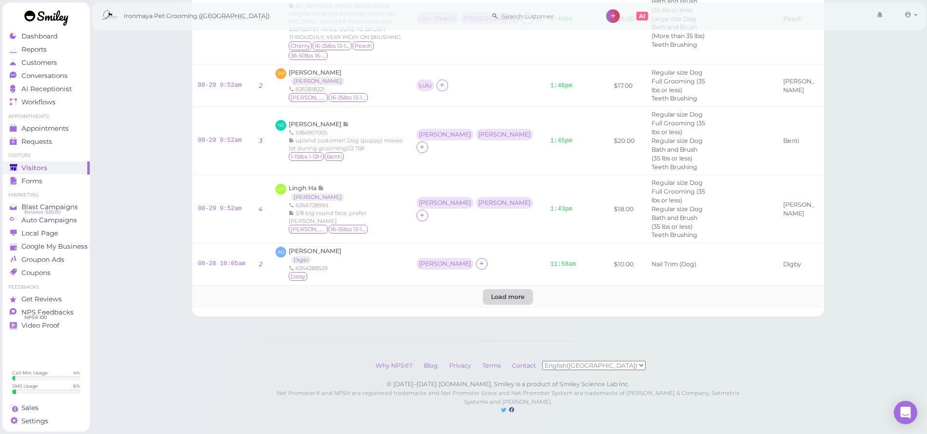
click at [521, 296] on btn "Load more" at bounding box center [508, 297] width 50 height 16
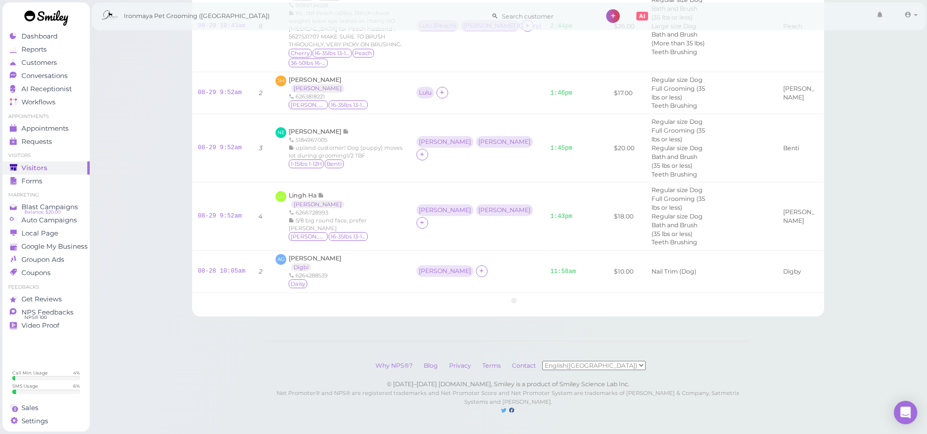
scroll to position [2313, 0]
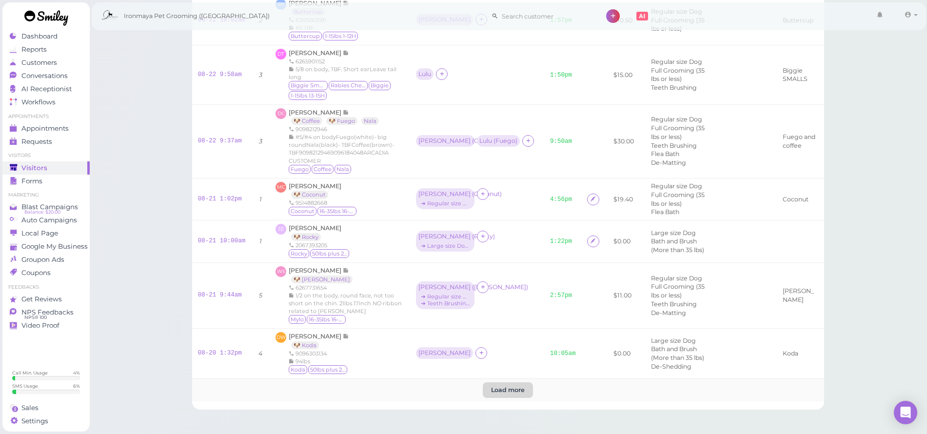
click at [522, 382] on btn "Load more" at bounding box center [508, 390] width 50 height 16
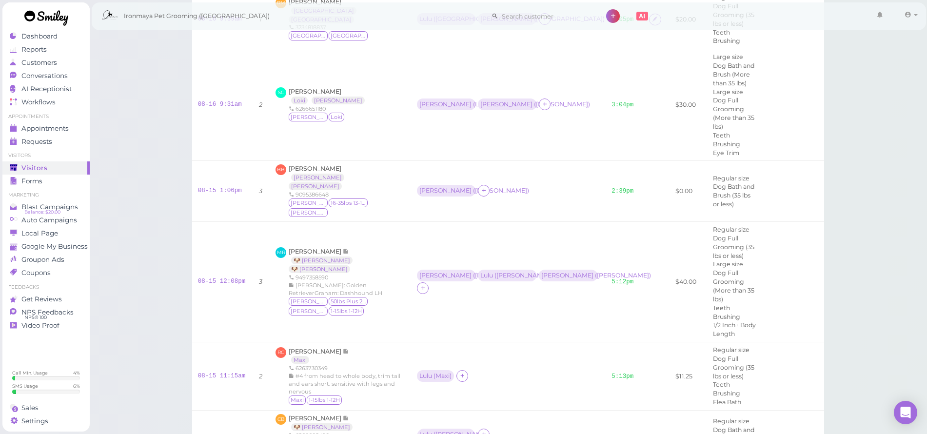
scroll to position [6335, 0]
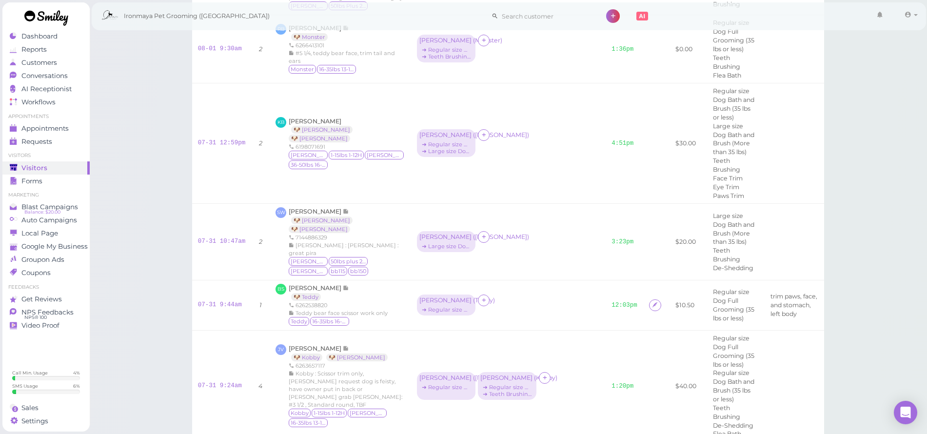
scroll to position [10008, 0]
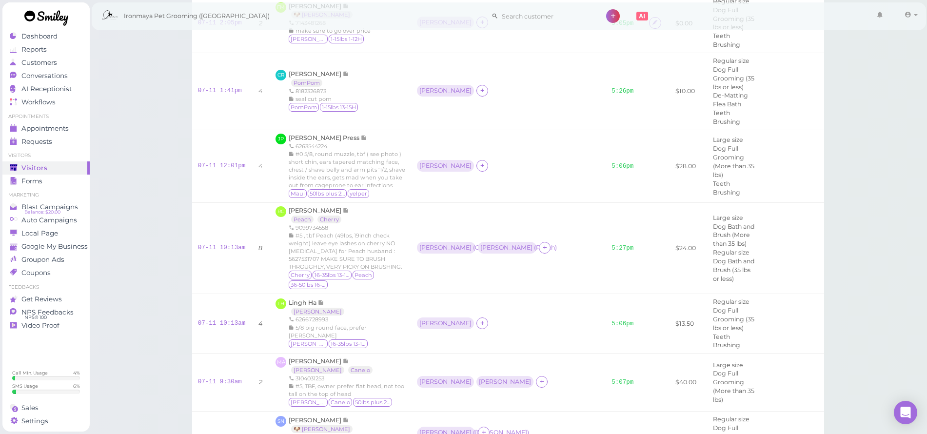
scroll to position [14571, 0]
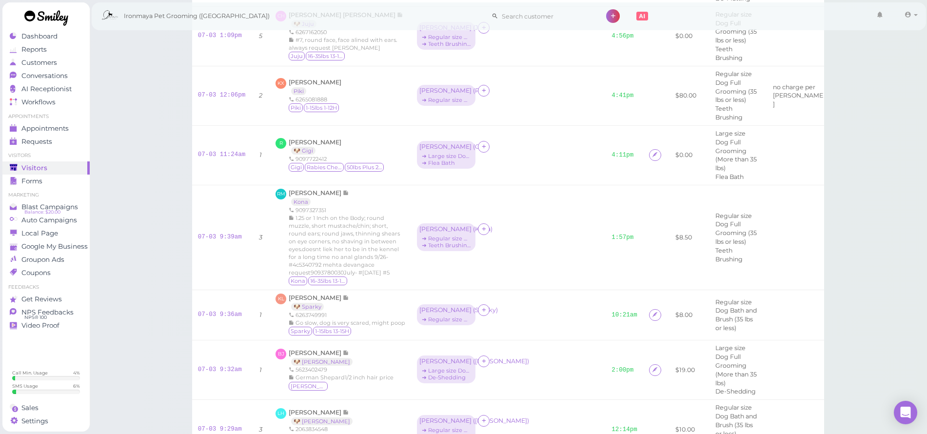
scroll to position [16498, 0]
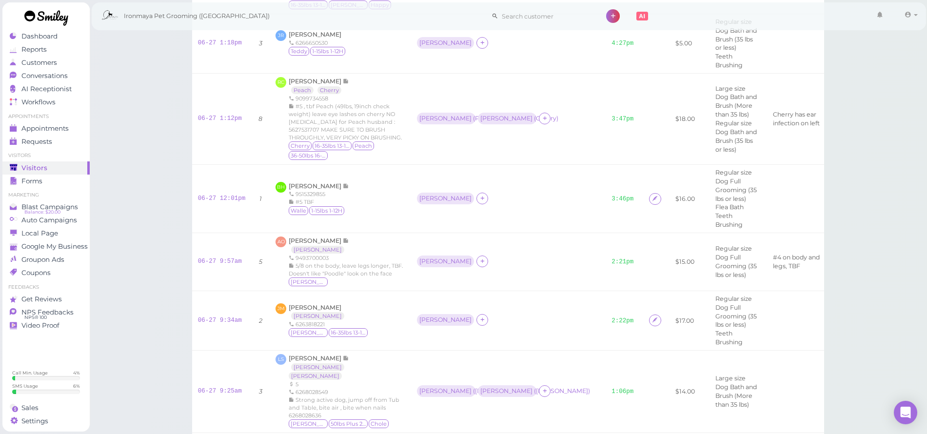
scroll to position [18439, 0]
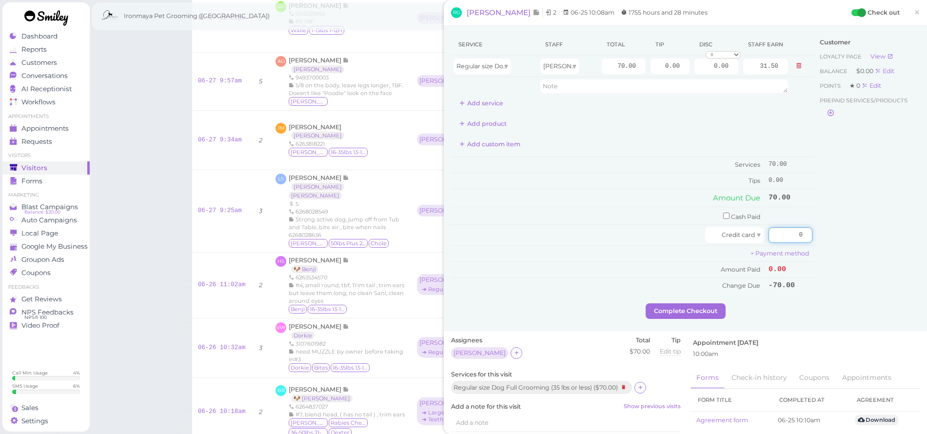
drag, startPoint x: 784, startPoint y: 229, endPoint x: 807, endPoint y: 236, distance: 24.5
click at [809, 235] on div "Service Staff Total Tip Disc Staff earn Regular size Dog Full Grooming (35 lbs …" at bounding box center [685, 168] width 468 height 270
type input "70"
drag, startPoint x: 825, startPoint y: 277, endPoint x: 694, endPoint y: 292, distance: 132.4
click at [825, 278] on div "Customer Loyalty page View Balance $0.00 Edit Points ★ 0 Edit Prepaid services/…" at bounding box center [867, 168] width 105 height 270
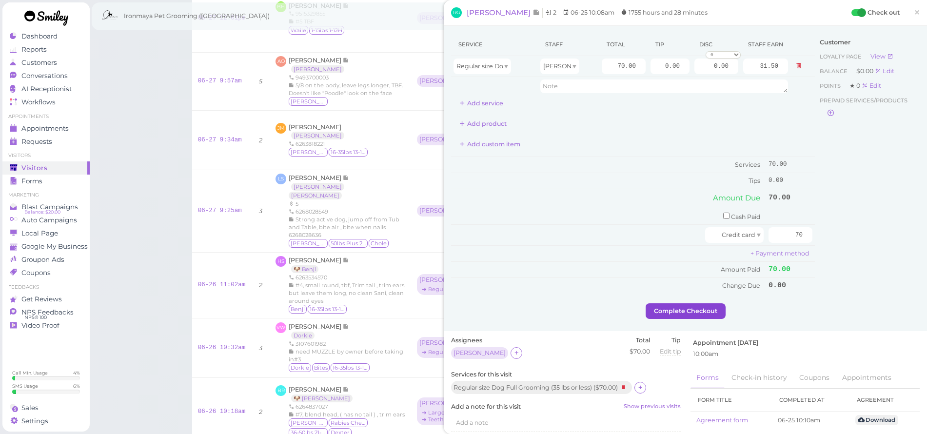
click at [691, 303] on button "Complete Checkout" at bounding box center [685, 311] width 80 height 16
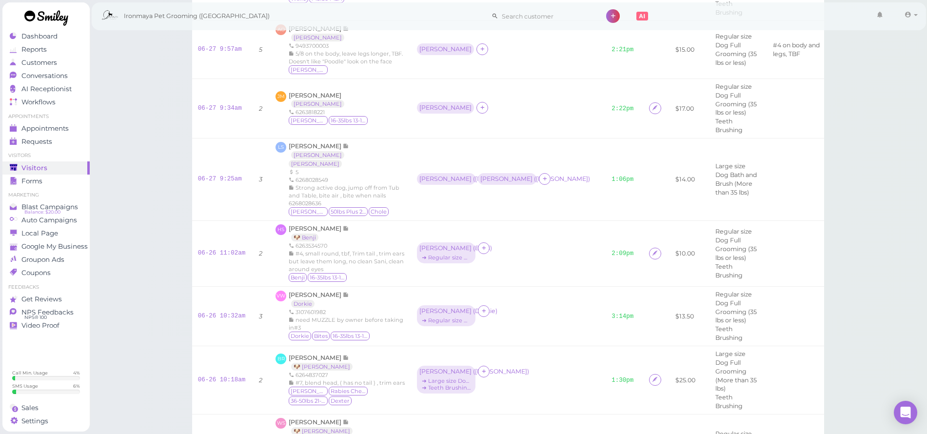
scroll to position [18518, 0]
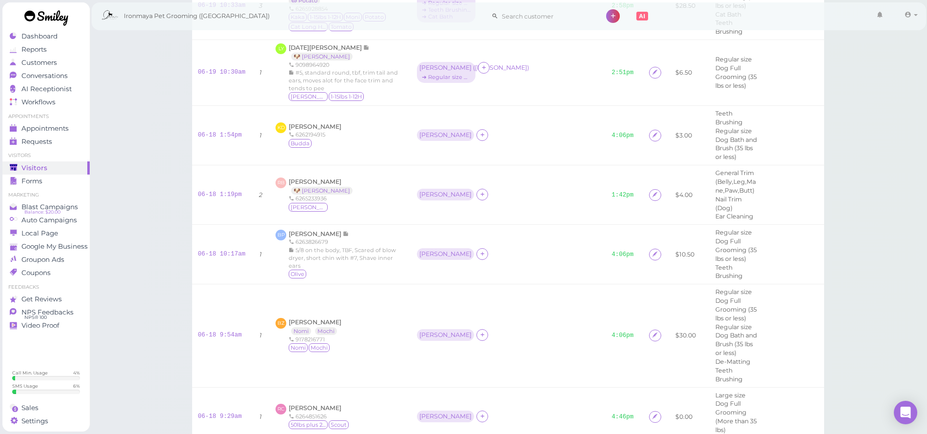
scroll to position [20576, 0]
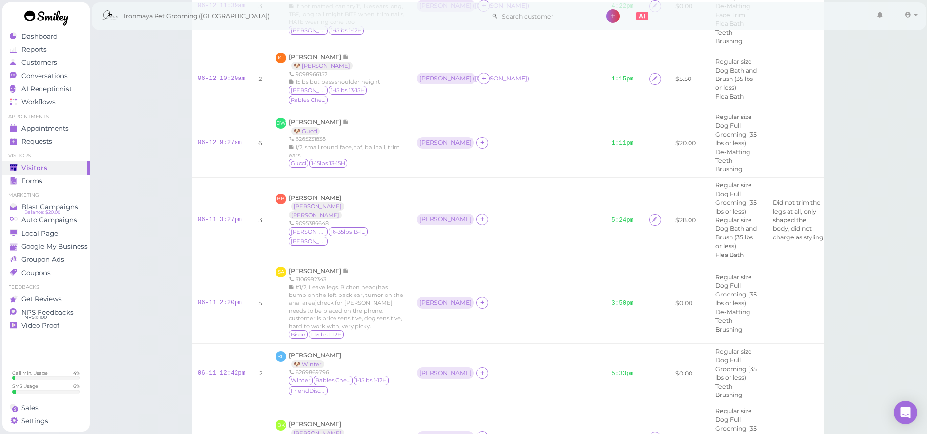
scroll to position [22675, 0]
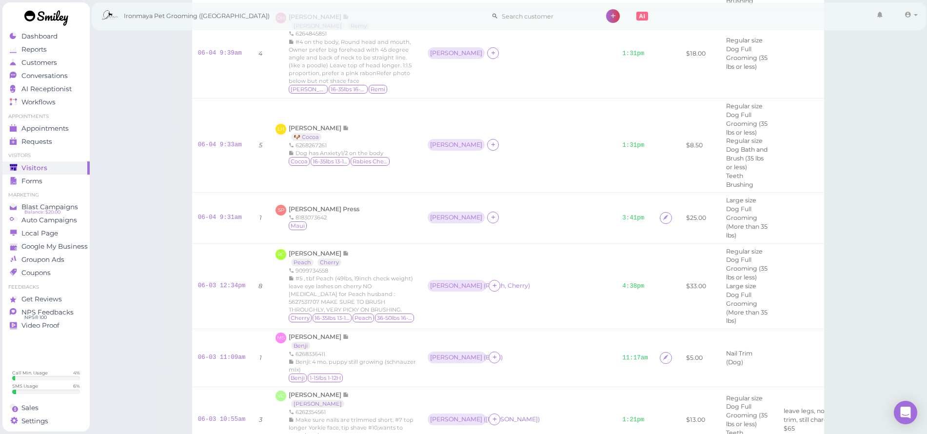
scroll to position [24614, 0]
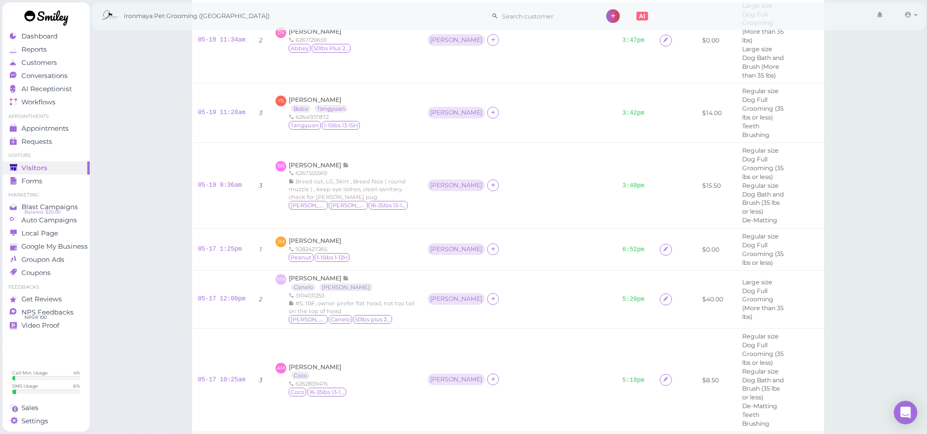
scroll to position [28740, 0]
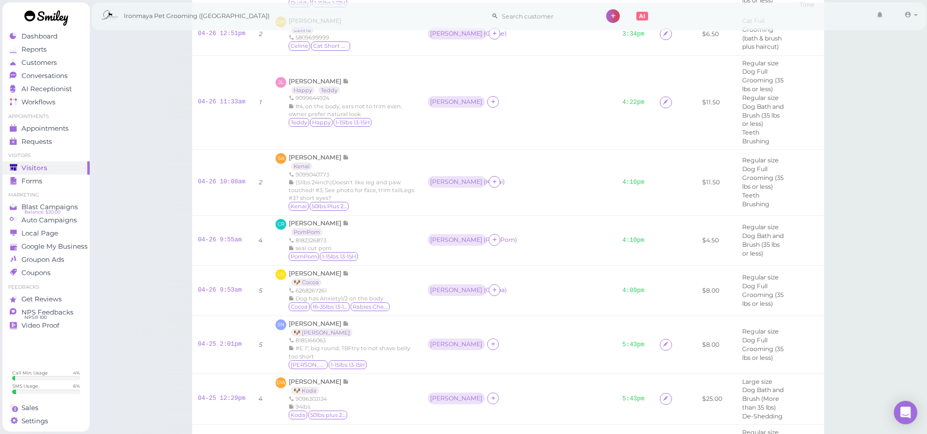
scroll to position [32651, 0]
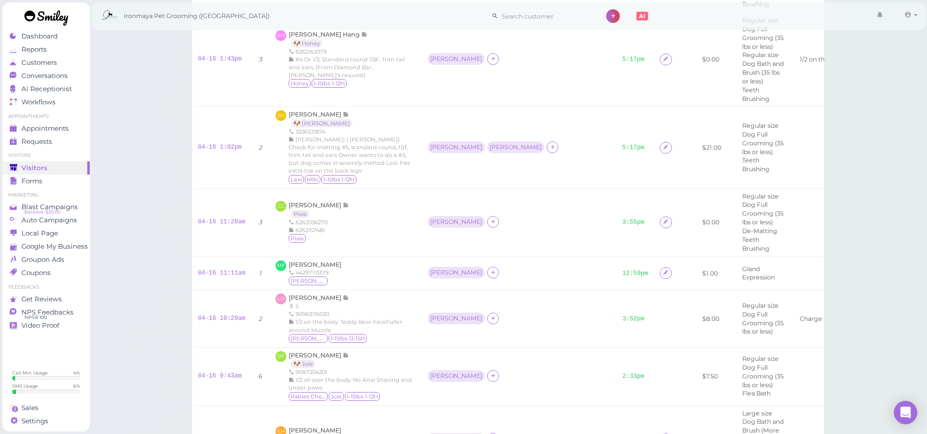
scroll to position [34485, 0]
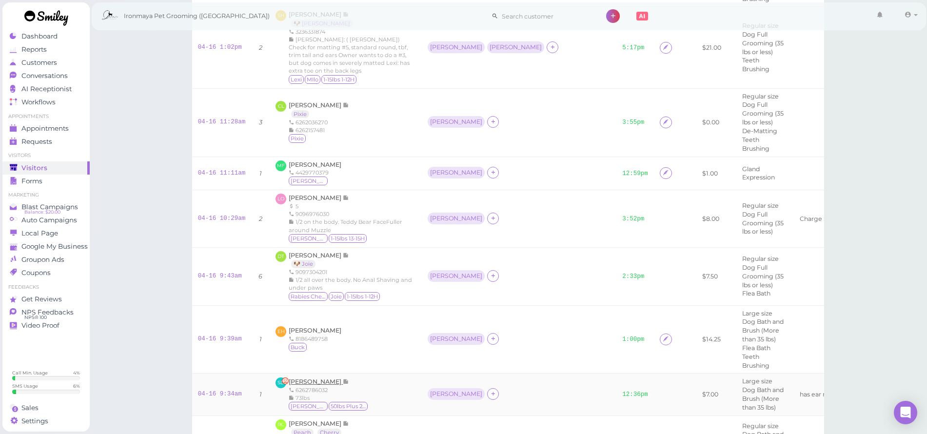
click at [336, 378] on span "[PERSON_NAME]" at bounding box center [316, 381] width 54 height 7
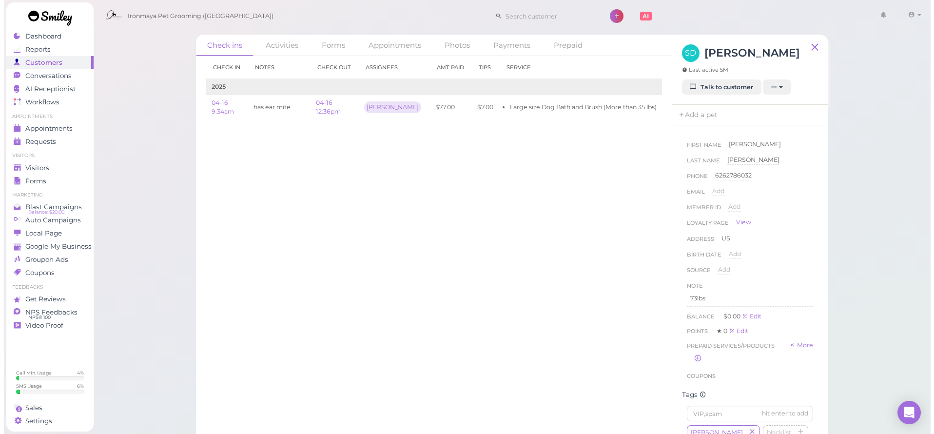
scroll to position [97, 0]
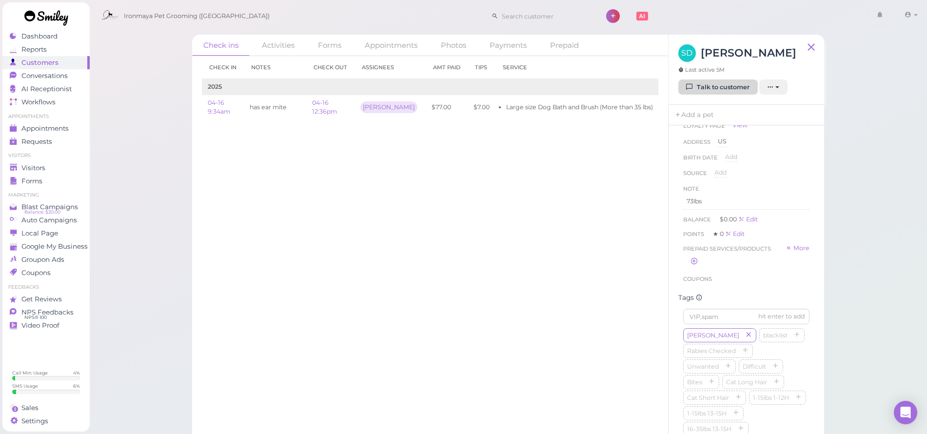
click at [721, 87] on link "Talk to customer" at bounding box center [717, 87] width 79 height 16
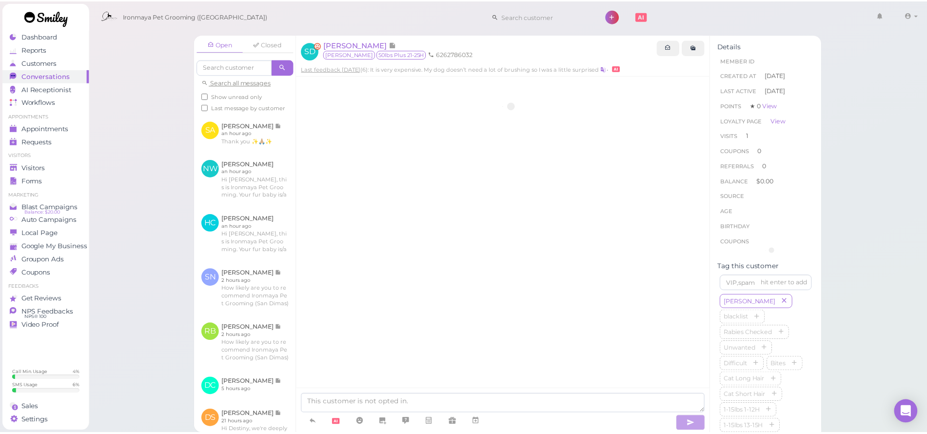
scroll to position [220, 0]
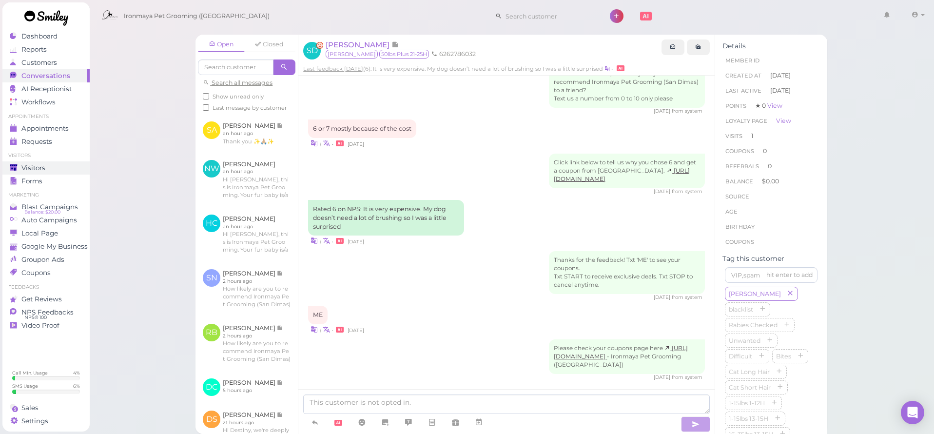
click at [58, 170] on div "Visitors" at bounding box center [45, 168] width 70 height 8
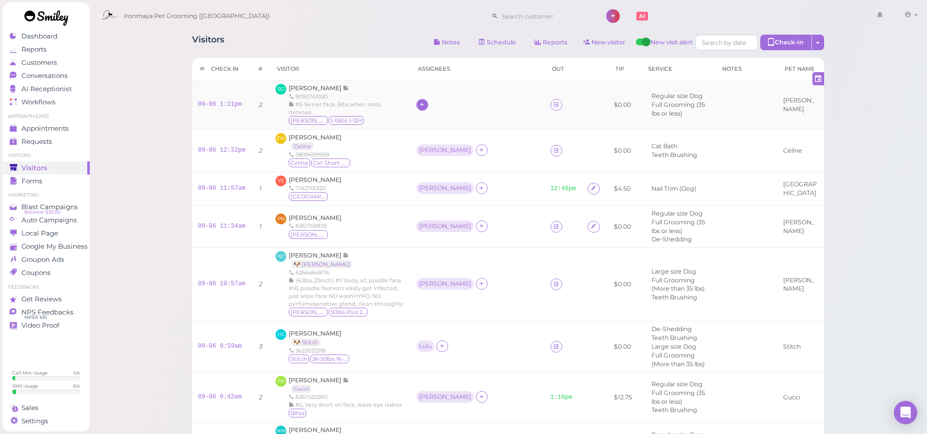
click at [419, 103] on icon at bounding box center [422, 104] width 6 height 7
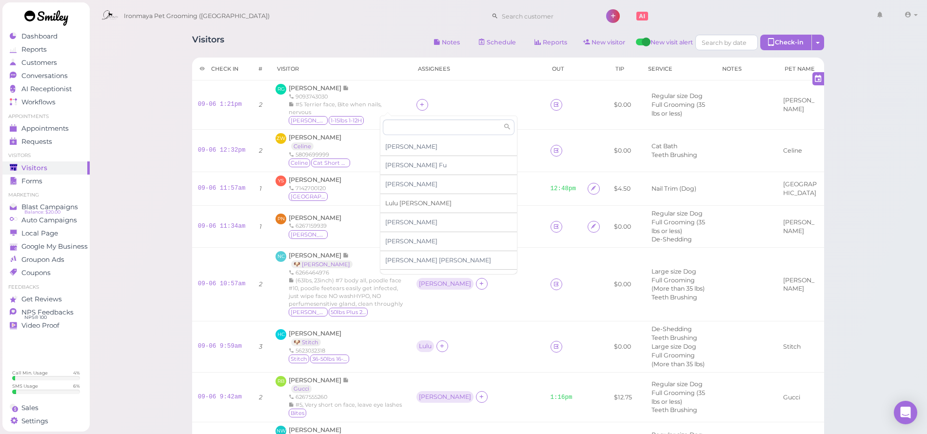
click at [394, 197] on div "[PERSON_NAME]" at bounding box center [448, 203] width 136 height 19
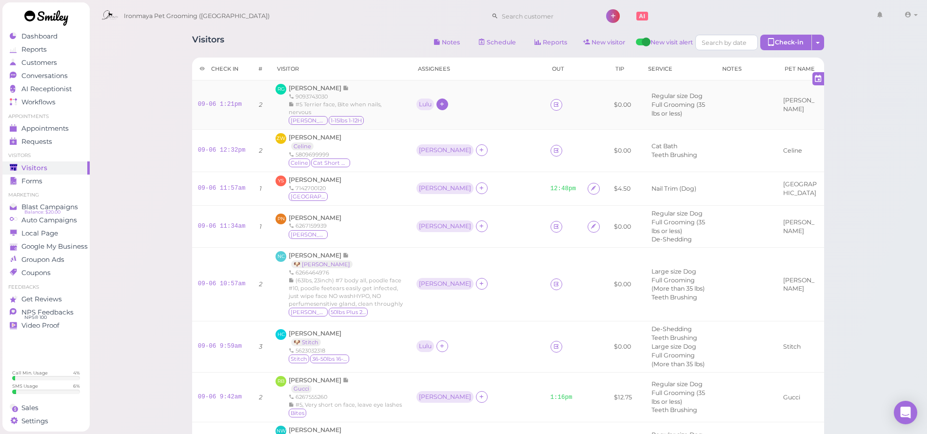
click at [439, 105] on icon at bounding box center [442, 103] width 6 height 7
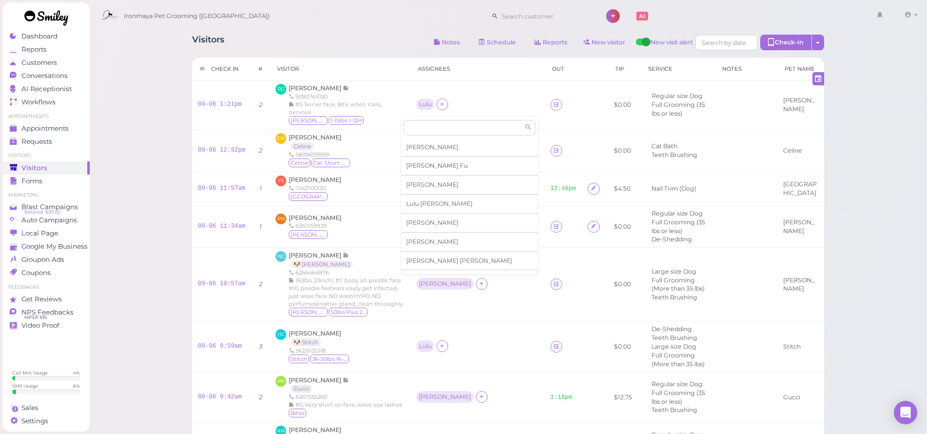
click at [419, 170] on div "[PERSON_NAME]" at bounding box center [469, 165] width 136 height 19
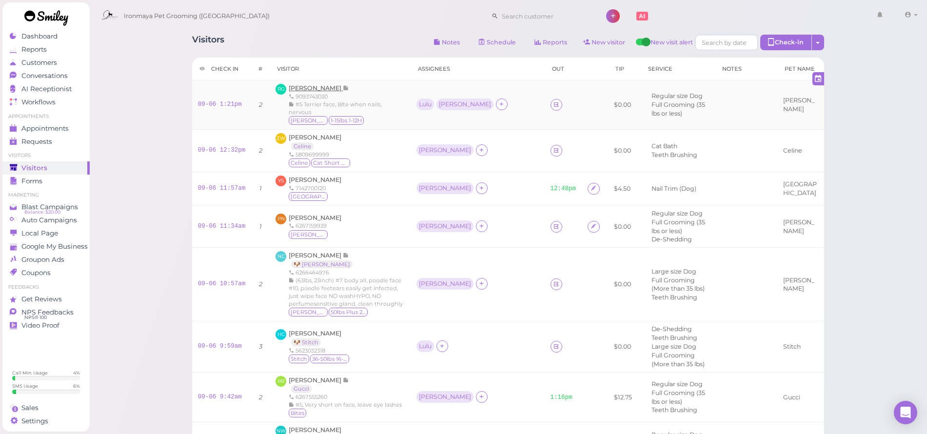
click at [313, 91] on span "[PERSON_NAME]" at bounding box center [316, 87] width 54 height 7
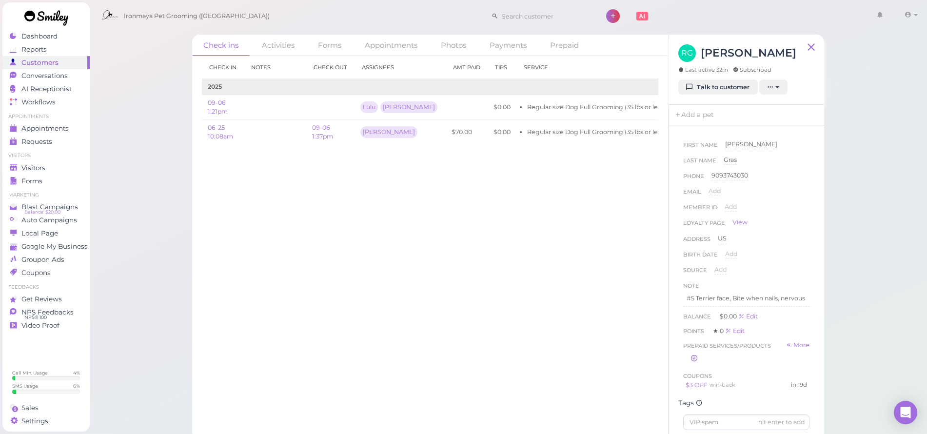
scroll to position [76, 0]
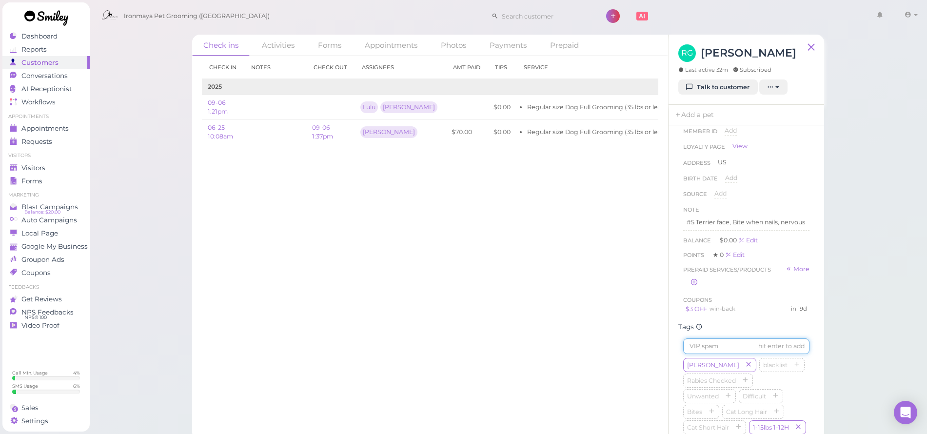
click at [699, 354] on input at bounding box center [746, 346] width 126 height 16
type input "Teddy"
click at [372, 107] on div "Lulu" at bounding box center [369, 107] width 18 height 12
click at [372, 108] on div "Lulu" at bounding box center [369, 107] width 18 height 12
click at [46, 164] on div "Visitors" at bounding box center [45, 168] width 70 height 8
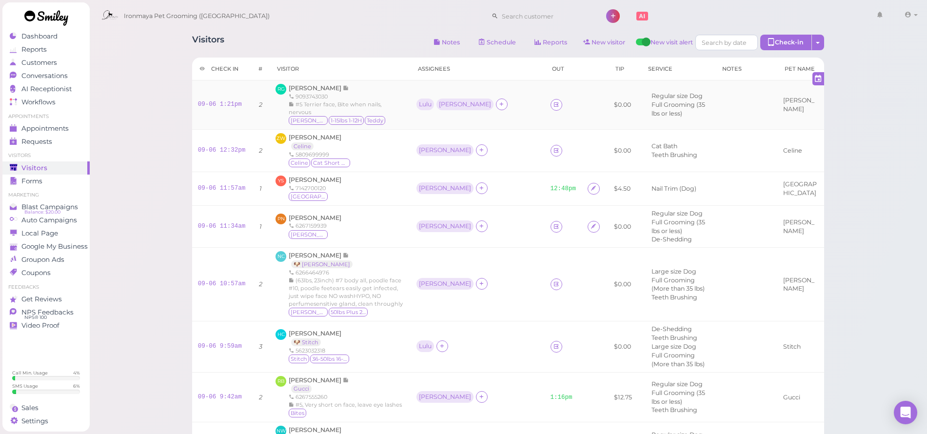
click at [413, 95] on td "Lulu [PERSON_NAME]" at bounding box center [477, 104] width 134 height 49
click at [419, 108] on div "Lulu" at bounding box center [425, 104] width 13 height 7
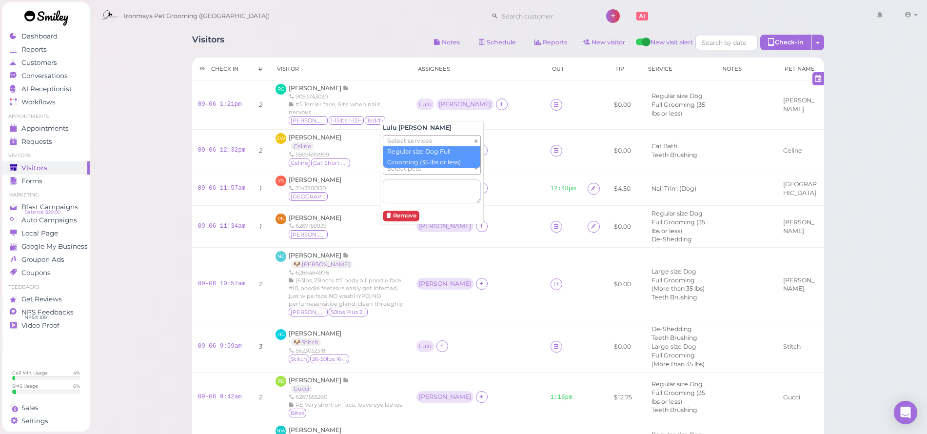
click at [400, 140] on span "Select services" at bounding box center [409, 141] width 45 height 11
click at [402, 185] on textarea at bounding box center [432, 191] width 98 height 24
click at [308, 93] on div "9093743030" at bounding box center [347, 97] width 116 height 8
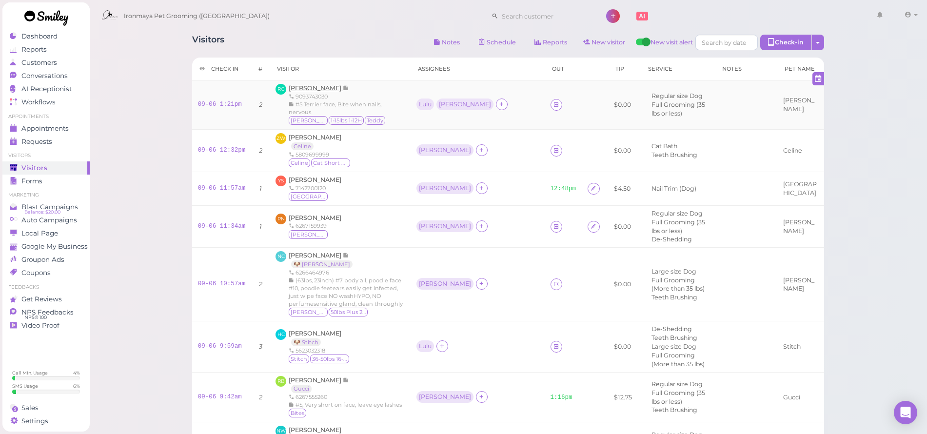
click at [311, 85] on span "[PERSON_NAME]" at bounding box center [316, 87] width 54 height 7
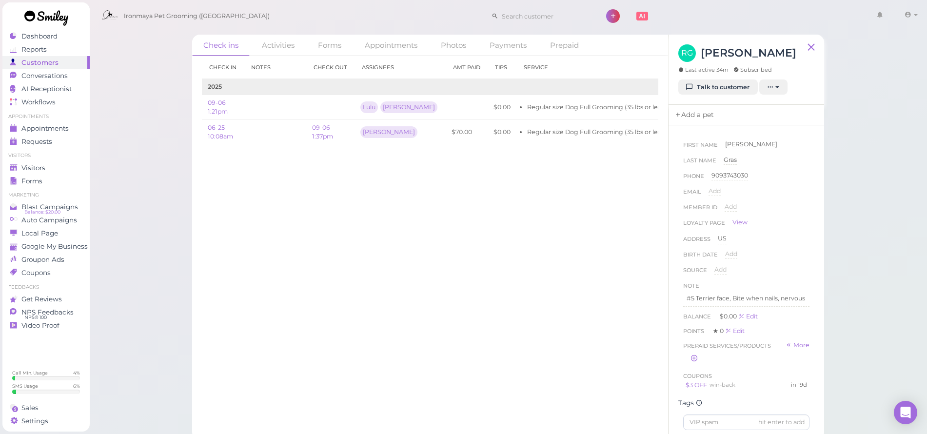
click at [689, 116] on link "Add a pet" at bounding box center [693, 115] width 51 height 20
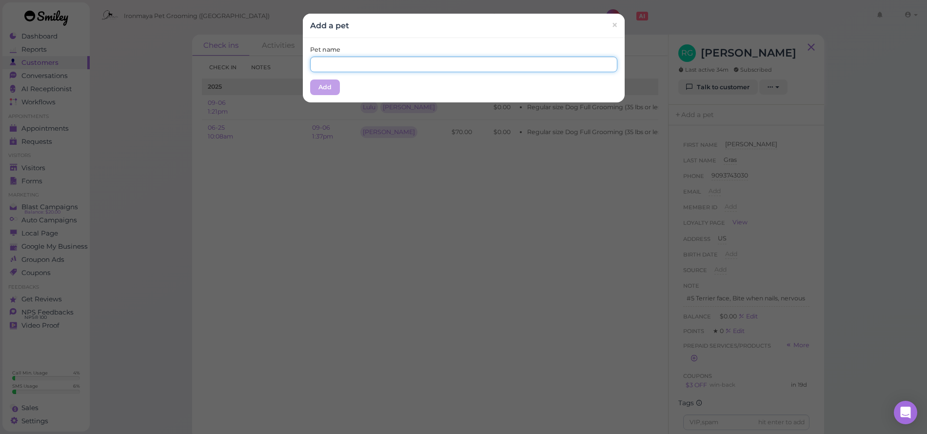
click at [428, 62] on input "text" at bounding box center [463, 65] width 307 height 16
type input "[PERSON_NAME]"
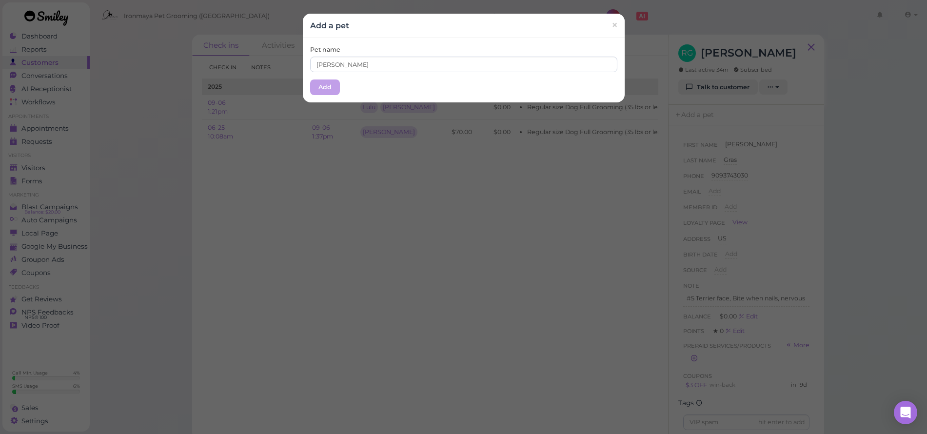
click at [335, 88] on button "Add" at bounding box center [325, 87] width 30 height 16
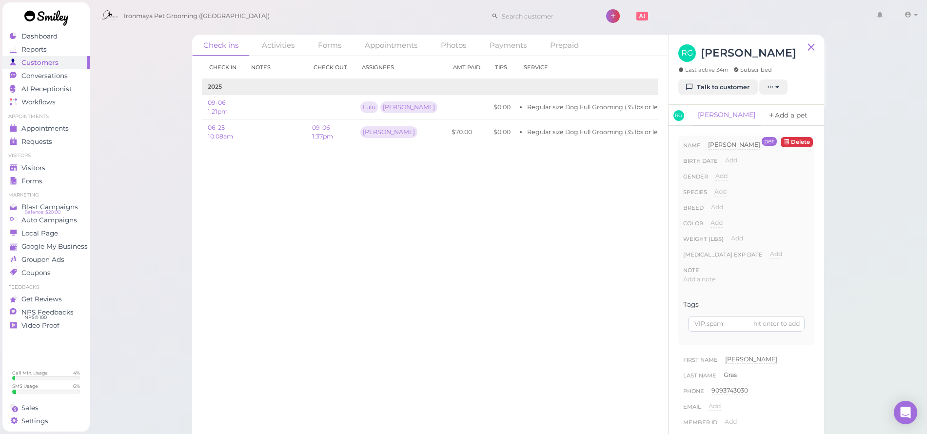
click at [762, 113] on link "Add a pet" at bounding box center [787, 115] width 51 height 21
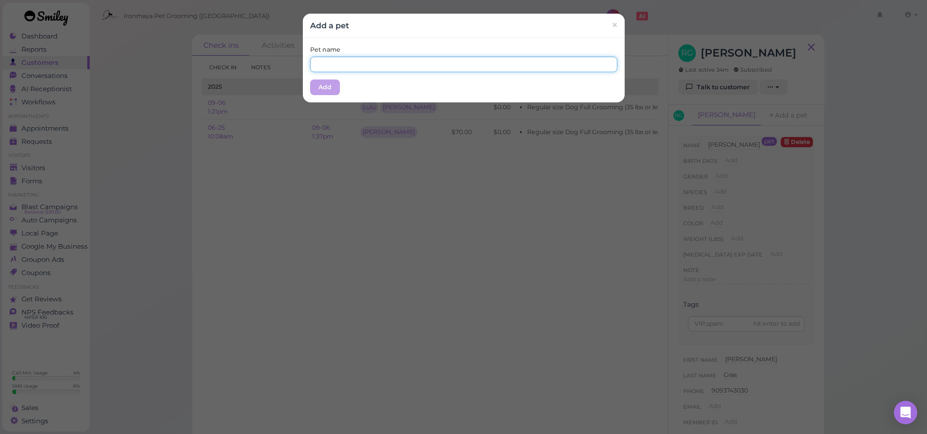
click at [390, 69] on input "text" at bounding box center [463, 65] width 307 height 16
type input "Teddy"
click at [327, 94] on div "Pet name [PERSON_NAME] Add" at bounding box center [464, 70] width 322 height 64
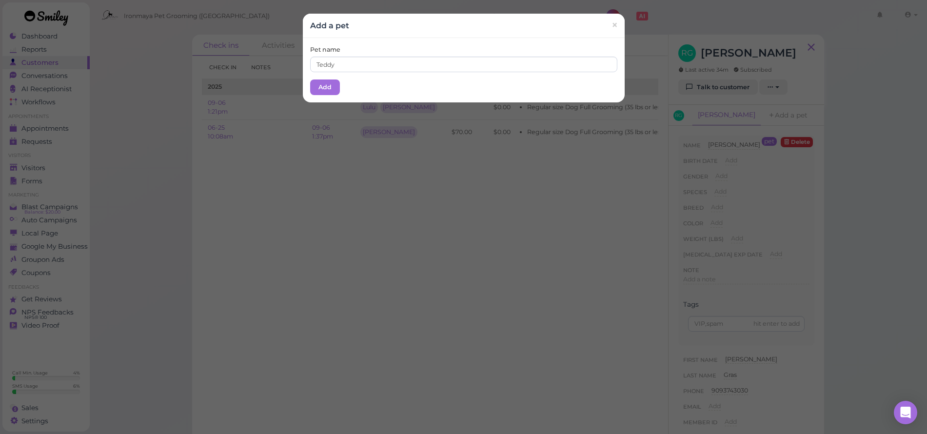
click at [326, 94] on div "Pet name [PERSON_NAME] Add" at bounding box center [464, 70] width 322 height 64
click at [327, 87] on button "Add" at bounding box center [325, 87] width 30 height 16
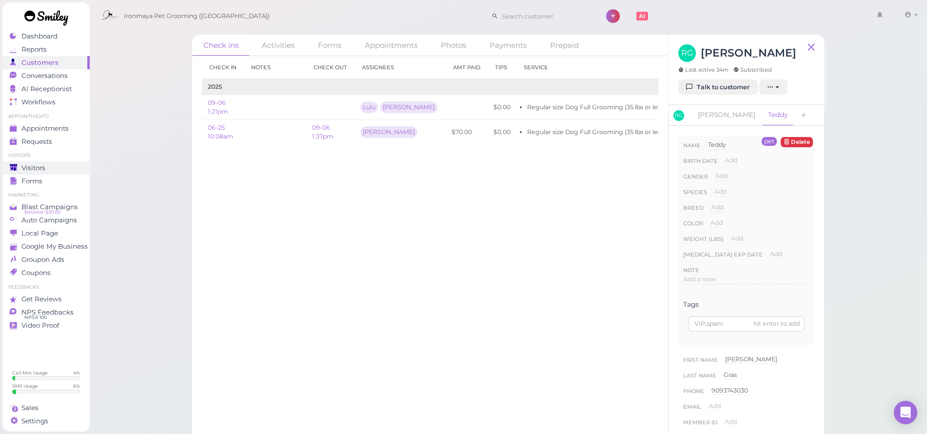
click at [32, 169] on span "Visitors" at bounding box center [33, 168] width 24 height 8
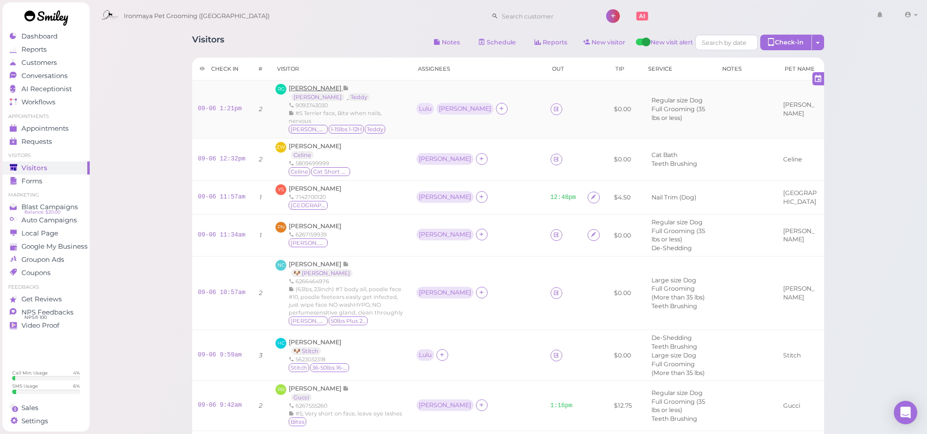
click at [307, 91] on span "[PERSON_NAME]" at bounding box center [316, 87] width 54 height 7
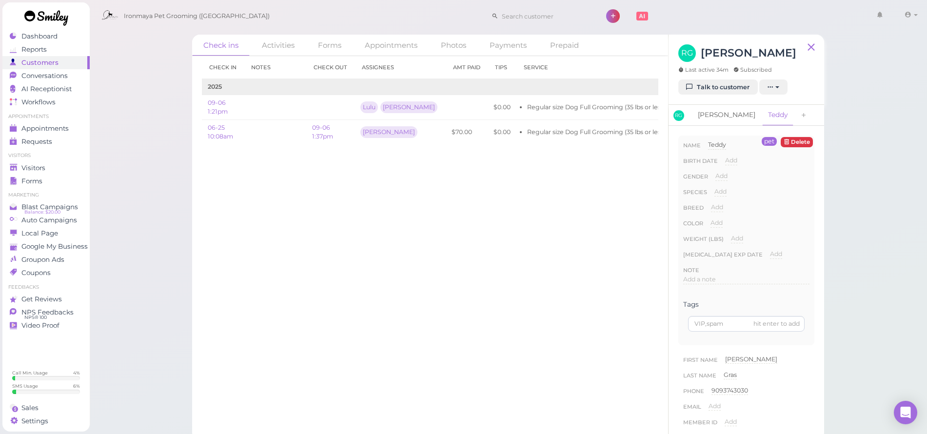
click at [703, 122] on link "[PERSON_NAME]" at bounding box center [726, 115] width 69 height 20
click at [704, 117] on link "[PERSON_NAME]" at bounding box center [726, 115] width 69 height 21
click at [687, 280] on span "Add a note" at bounding box center [699, 278] width 33 height 7
click at [695, 372] on button "Done" at bounding box center [693, 373] width 21 height 10
click at [762, 112] on link "Teddy" at bounding box center [777, 115] width 31 height 20
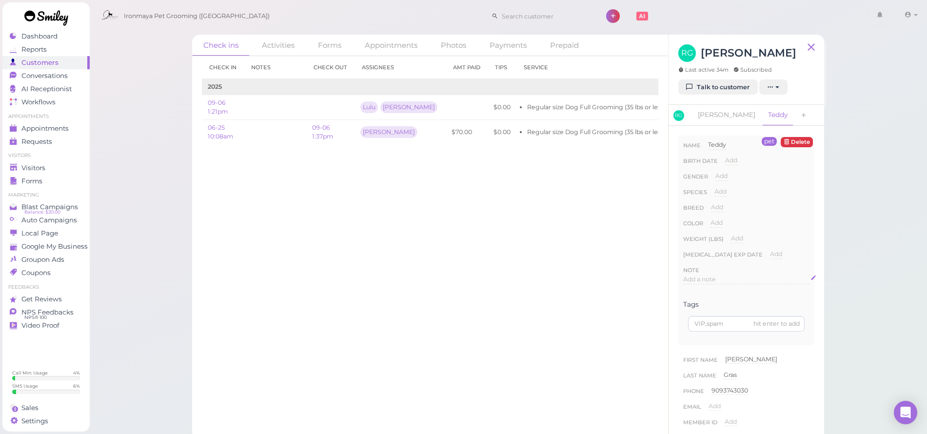
click at [705, 275] on div "Add a note" at bounding box center [746, 279] width 126 height 9
click at [691, 372] on button "Done" at bounding box center [693, 373] width 21 height 10
click at [46, 161] on link "Visitors" at bounding box center [45, 167] width 87 height 13
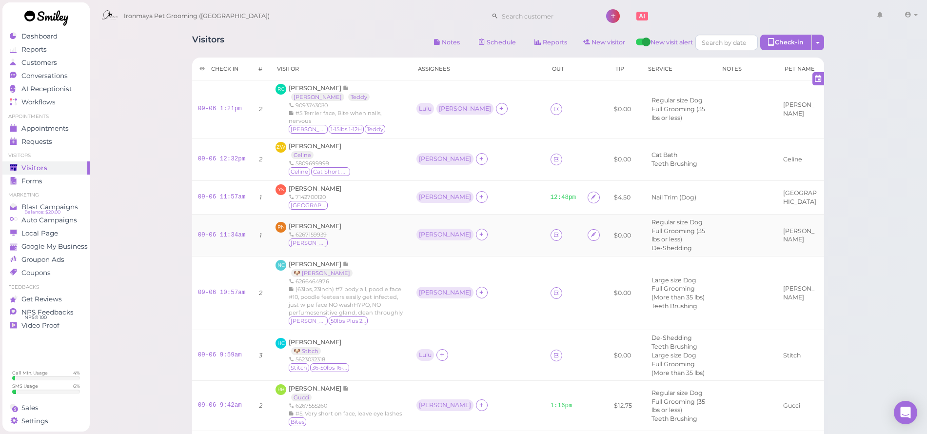
scroll to position [86, 0]
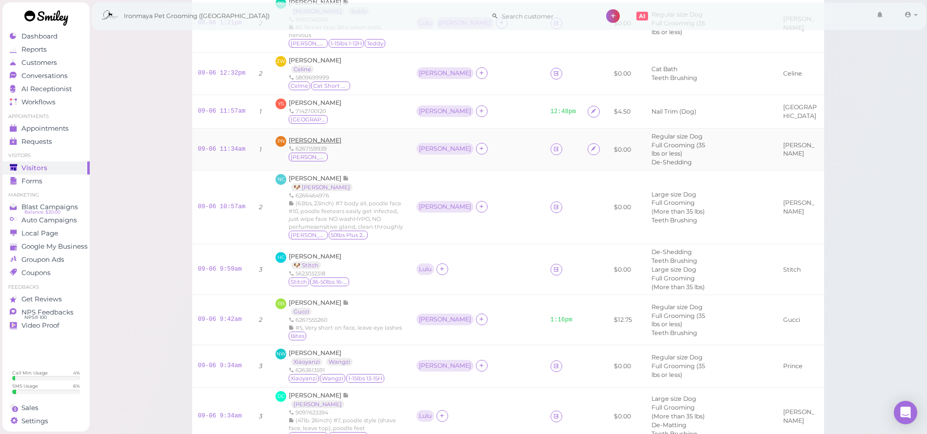
click at [311, 144] on span "[PERSON_NAME]" at bounding box center [315, 139] width 53 height 7
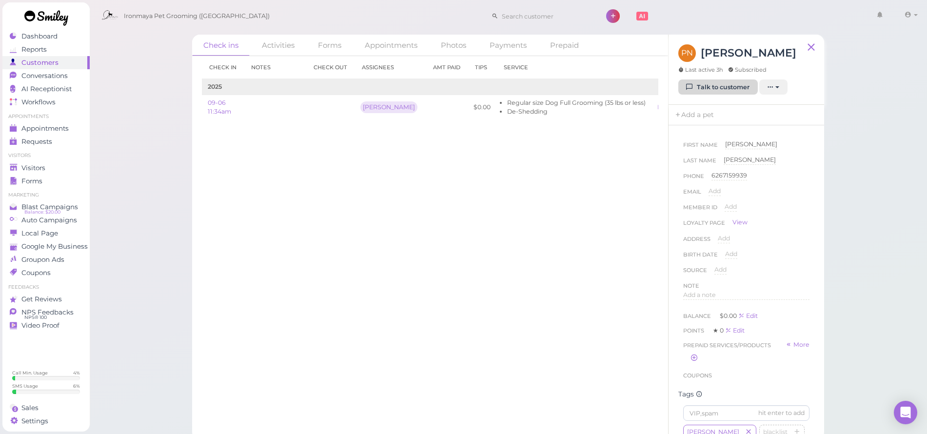
click at [743, 93] on link "Talk to customer" at bounding box center [717, 87] width 79 height 16
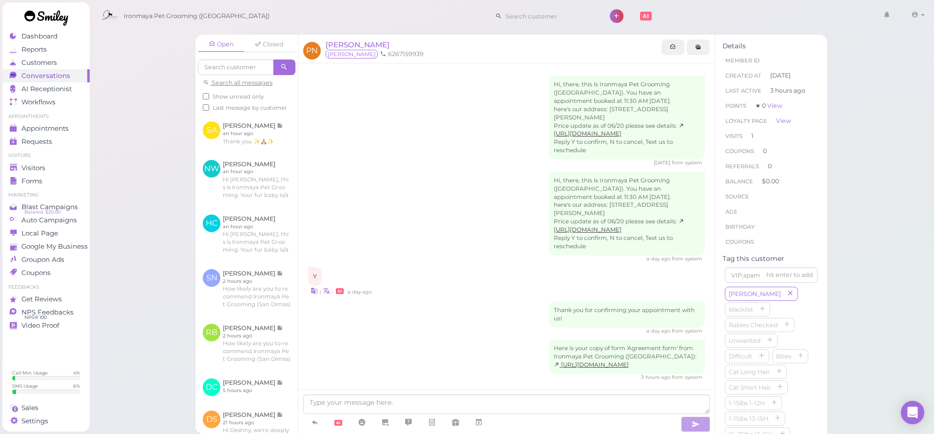
scroll to position [17, 0]
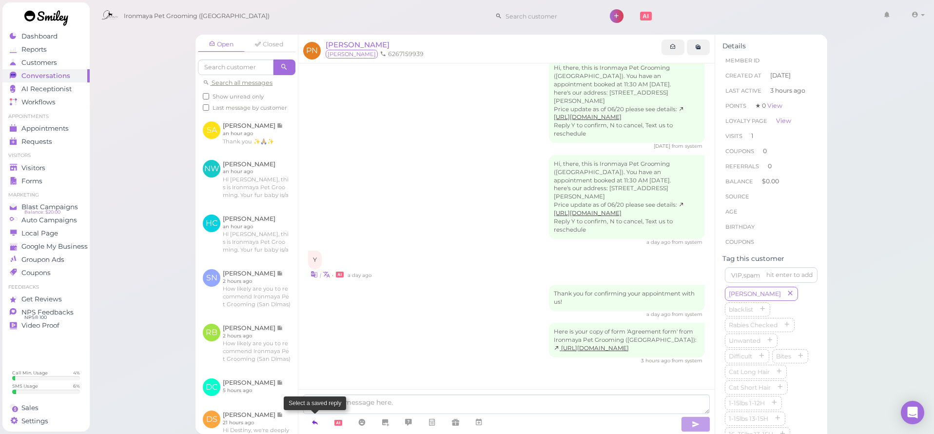
click at [314, 422] on icon at bounding box center [315, 422] width 8 height 10
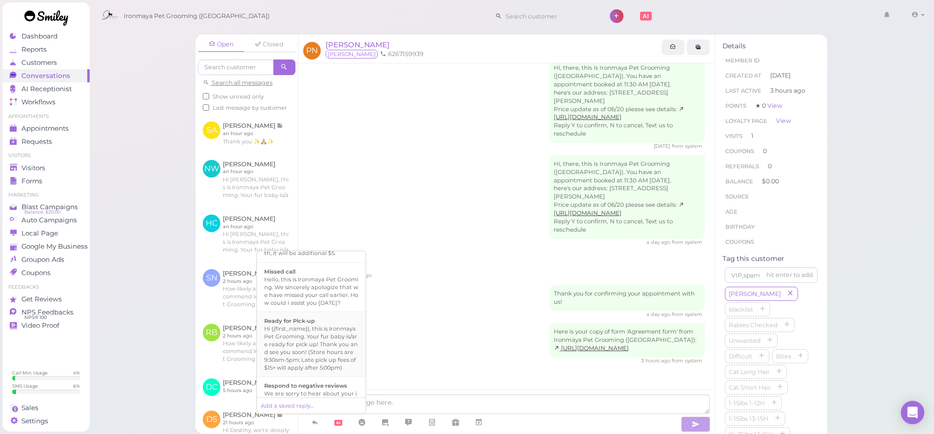
scroll to position [251, 0]
click at [306, 356] on div "Hi {{first_name}}, this is Ironmaya Pet Grooming. Your fur baby is/are ready fo…" at bounding box center [311, 333] width 94 height 47
type textarea "Hi {{first_name}}, this is Ironmaya Pet Grooming. Your fur baby is/are ready fo…"
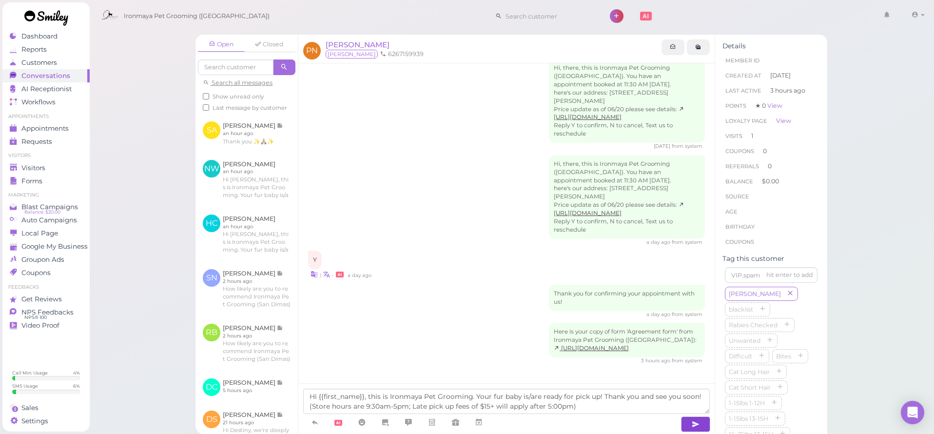
click at [701, 428] on button "button" at bounding box center [695, 424] width 29 height 16
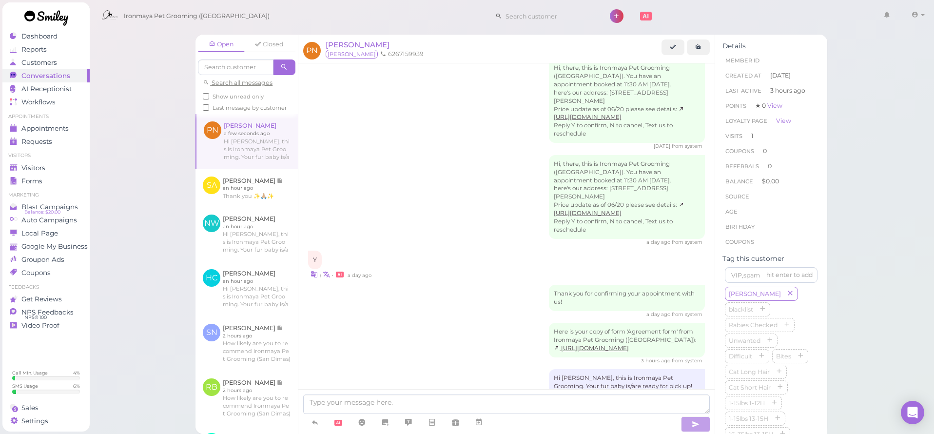
scroll to position [62, 0]
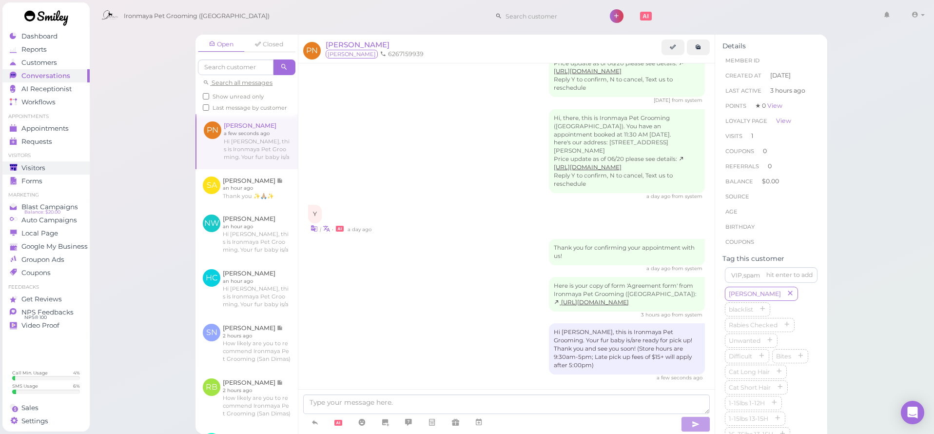
drag, startPoint x: 27, startPoint y: 158, endPoint x: 37, endPoint y: 170, distance: 14.9
click at [28, 163] on ul "Visitors Visitors Forms" at bounding box center [45, 169] width 87 height 35
click at [36, 170] on span "Visitors" at bounding box center [33, 168] width 24 height 8
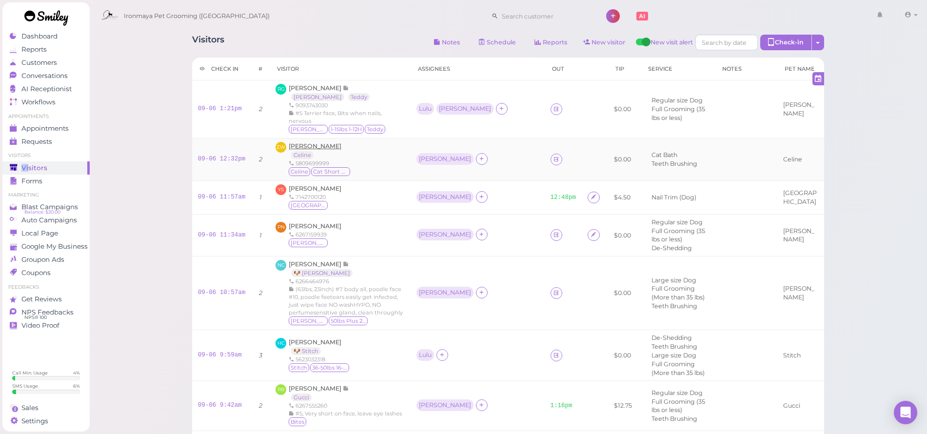
click at [304, 150] on span "[PERSON_NAME]" at bounding box center [315, 145] width 53 height 7
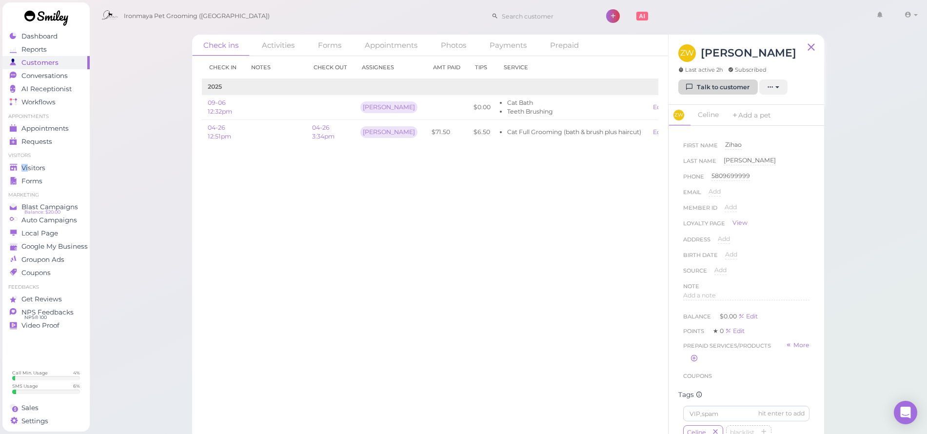
click at [726, 88] on link "Talk to customer" at bounding box center [717, 87] width 79 height 16
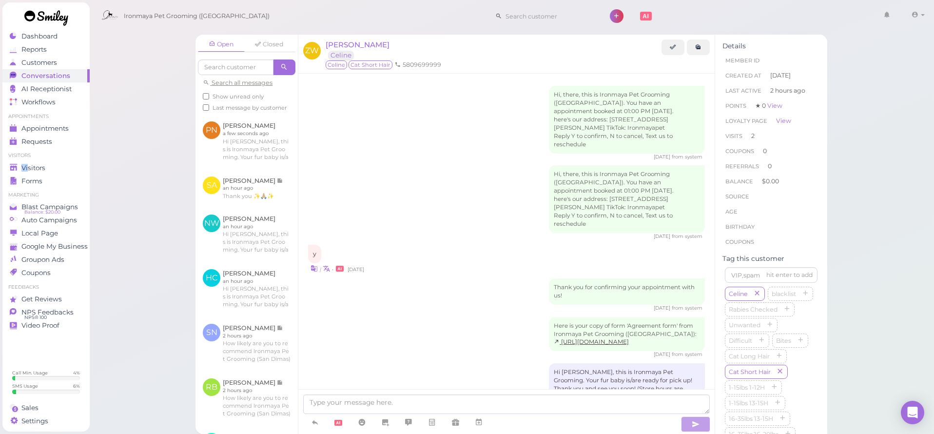
scroll to position [504, 0]
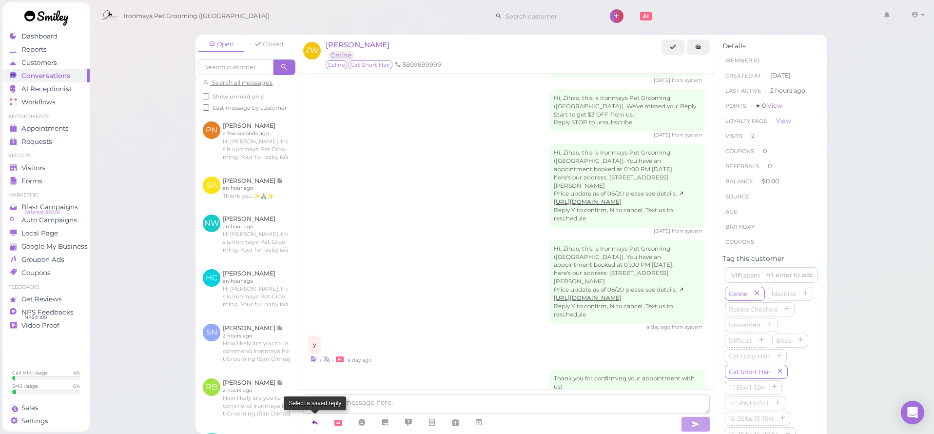
click at [318, 422] on icon at bounding box center [315, 422] width 8 height 10
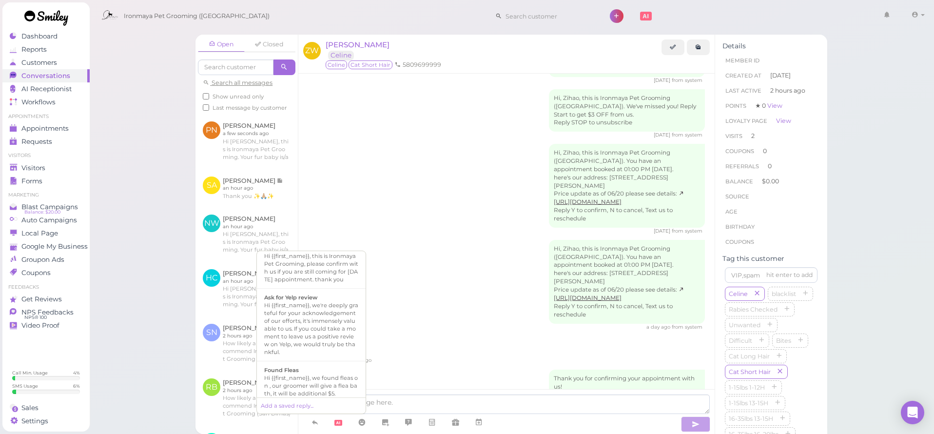
scroll to position [295, 0]
click at [294, 312] on div "Hi {{first_name}}, this is Ironmaya Pet Grooming. Your fur baby is/are ready fo…" at bounding box center [311, 288] width 94 height 47
type textarea "Hi {{first_name}}, this is Ironmaya Pet Grooming. Your fur baby is/are ready fo…"
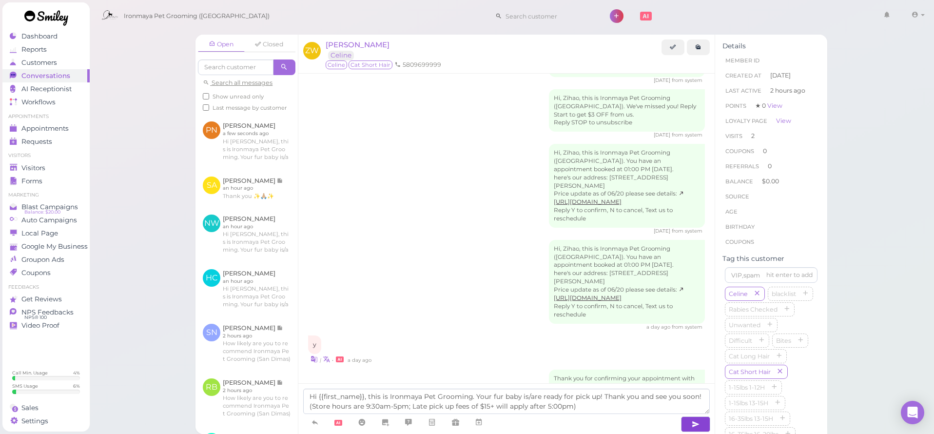
click at [692, 422] on icon "button" at bounding box center [696, 424] width 8 height 10
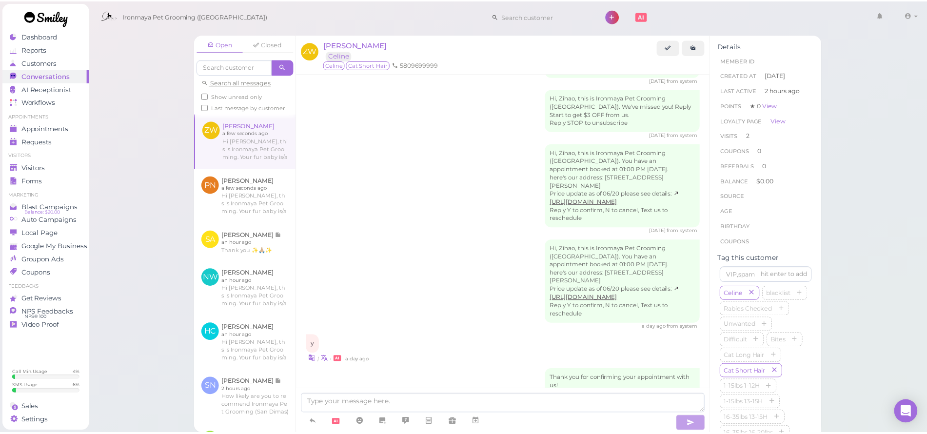
scroll to position [550, 0]
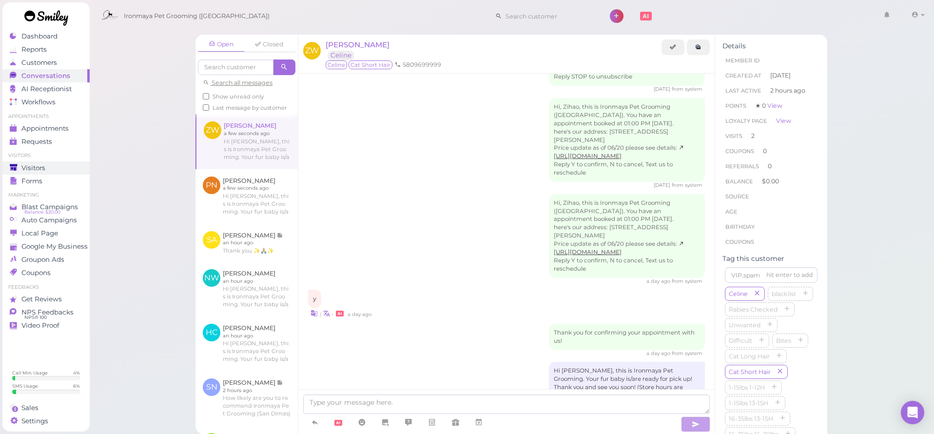
click at [39, 169] on span "Visitors" at bounding box center [33, 168] width 24 height 8
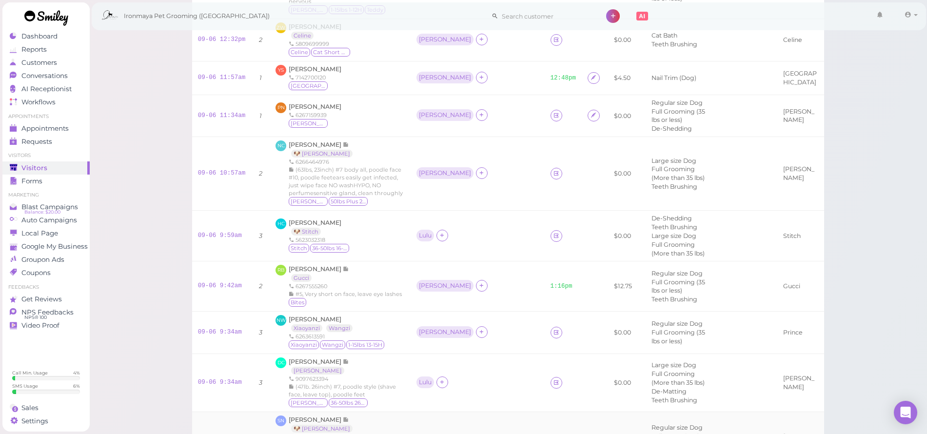
scroll to position [193, 0]
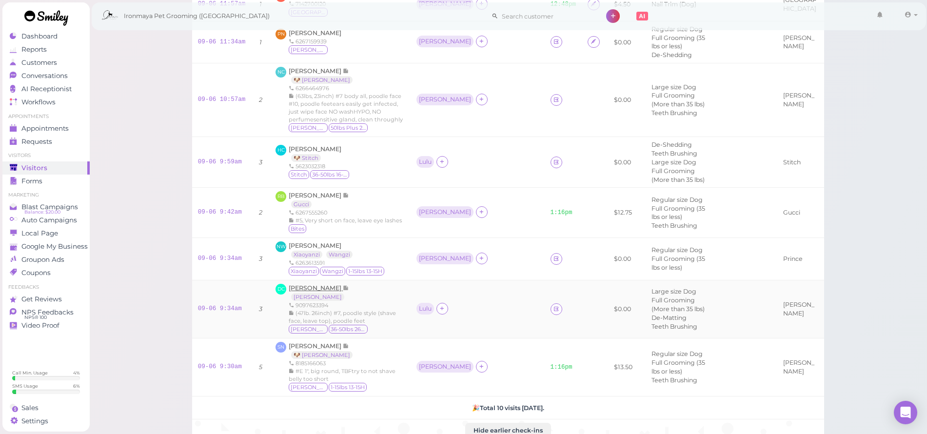
click at [319, 292] on span "[PERSON_NAME]" at bounding box center [316, 287] width 54 height 7
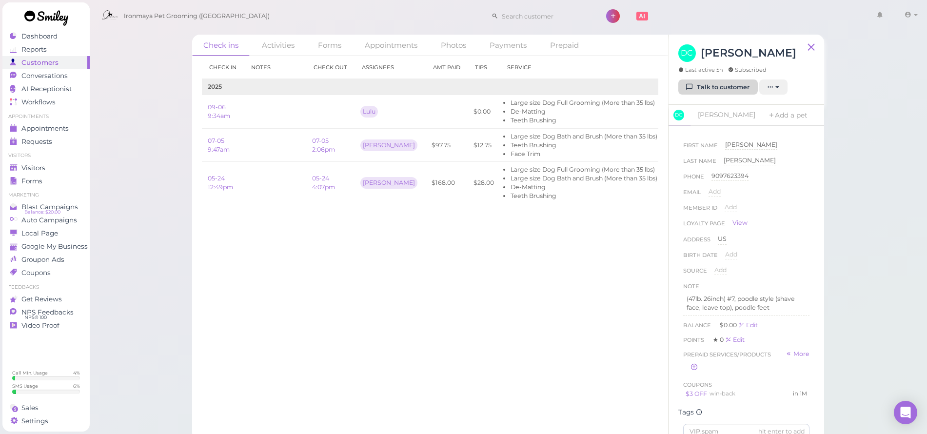
click at [727, 90] on link "Talk to customer" at bounding box center [717, 87] width 79 height 16
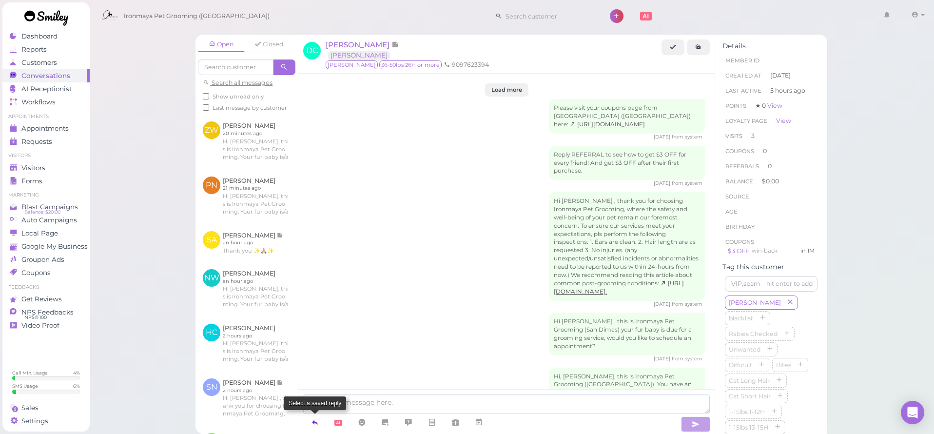
scroll to position [1252, 0]
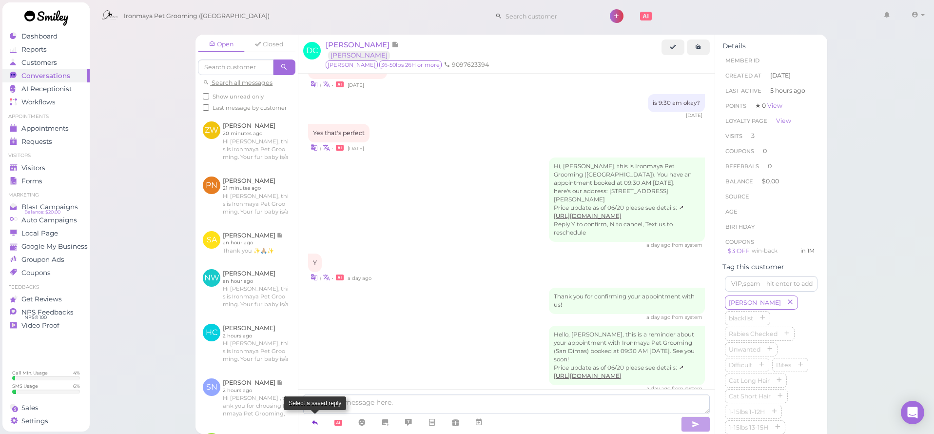
click at [314, 425] on icon at bounding box center [315, 422] width 8 height 10
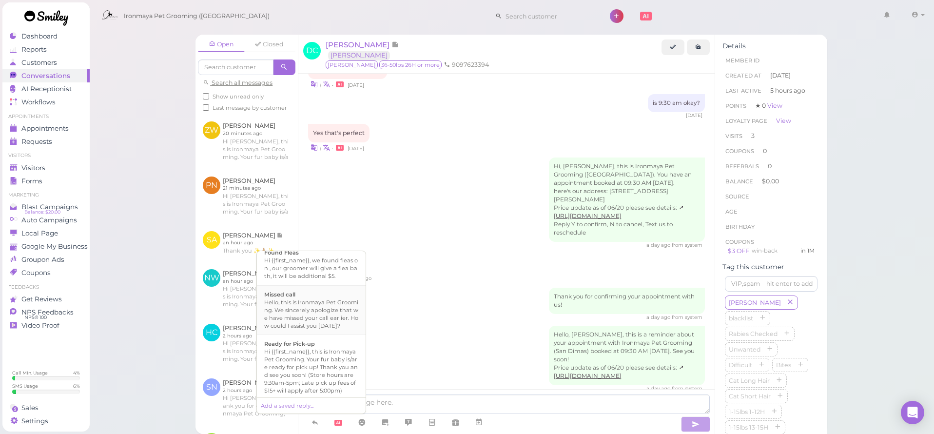
scroll to position [271, 0]
click at [317, 336] on div "Hi {{first_name}}, this is Ironmaya Pet Grooming. Your fur baby is/are ready fo…" at bounding box center [311, 313] width 94 height 47
type textarea "Hi {{first_name}}, this is Ironmaya Pet Grooming. Your fur baby is/are ready fo…"
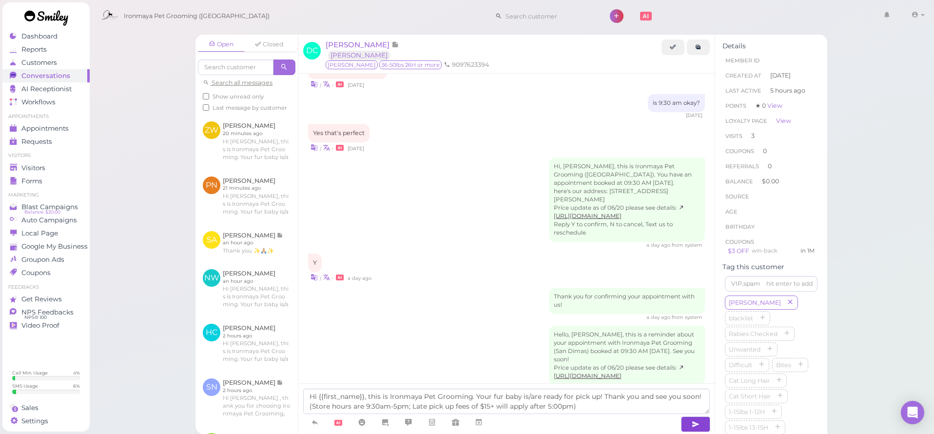
click at [700, 424] on button "button" at bounding box center [695, 424] width 29 height 16
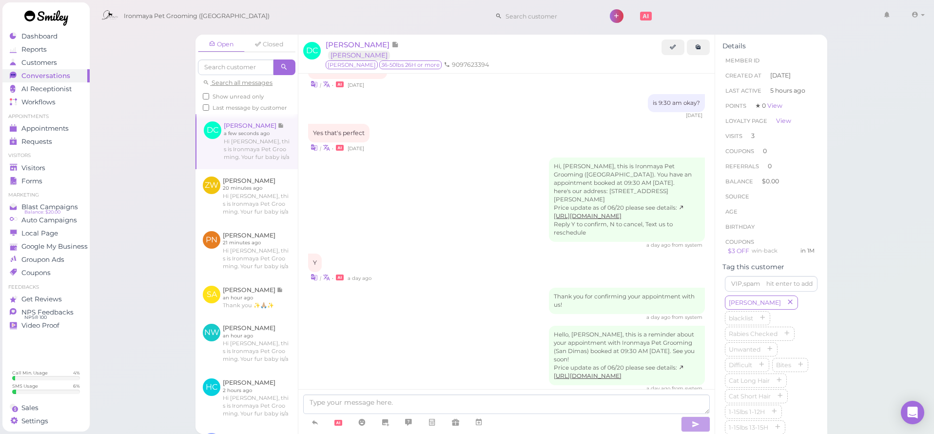
scroll to position [1348, 0]
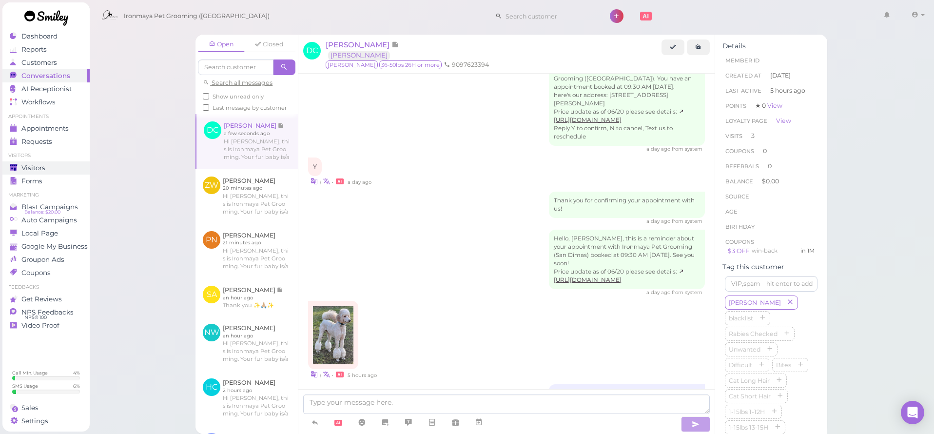
click at [46, 169] on div "Visitors" at bounding box center [45, 168] width 70 height 8
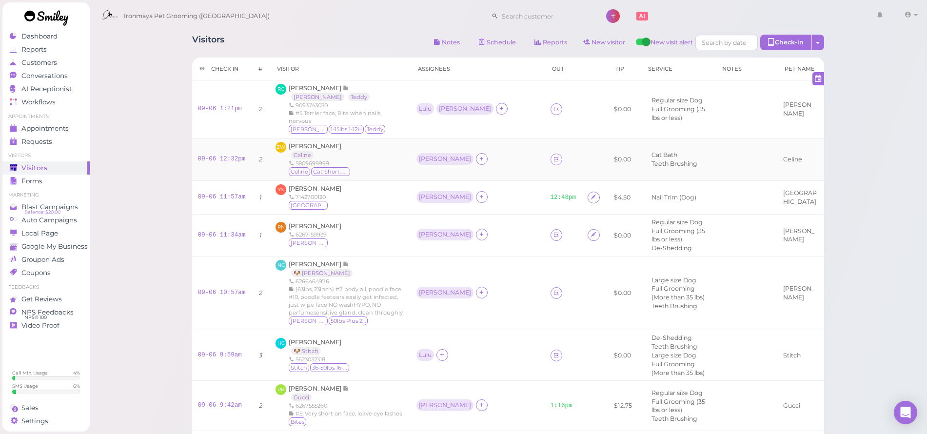
click at [312, 150] on span "[PERSON_NAME]" at bounding box center [315, 145] width 53 height 7
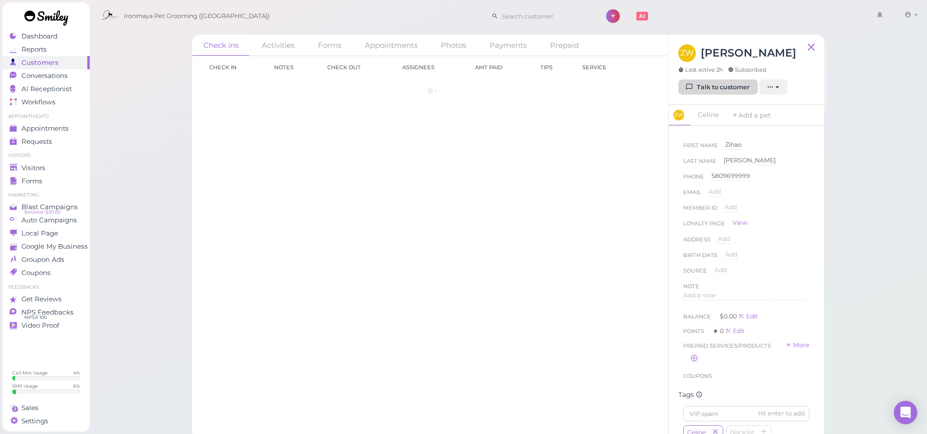
click at [705, 86] on link "Talk to customer" at bounding box center [717, 87] width 79 height 16
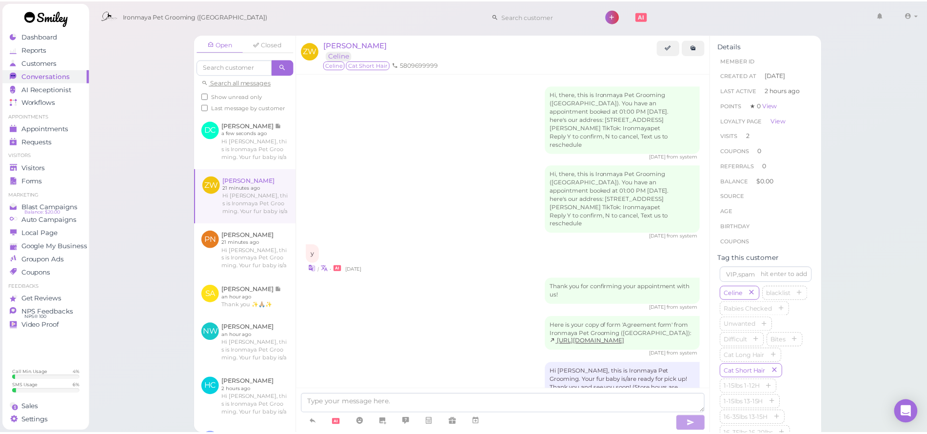
scroll to position [557, 0]
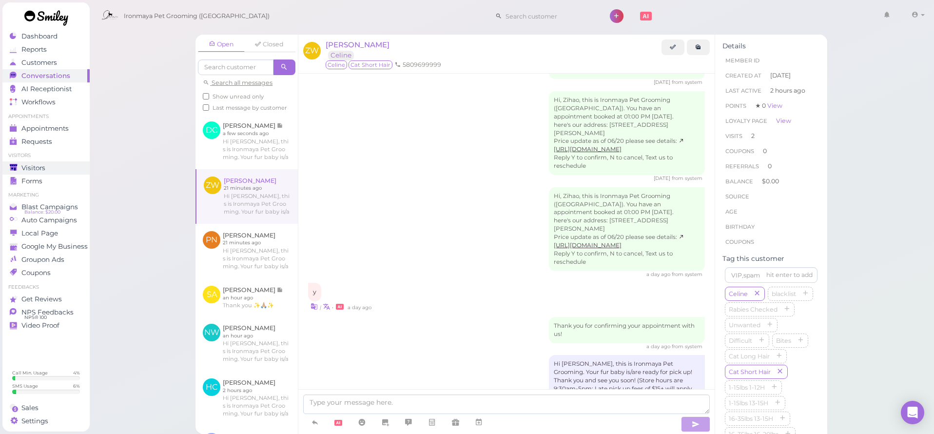
click at [39, 165] on span "Visitors" at bounding box center [33, 168] width 24 height 8
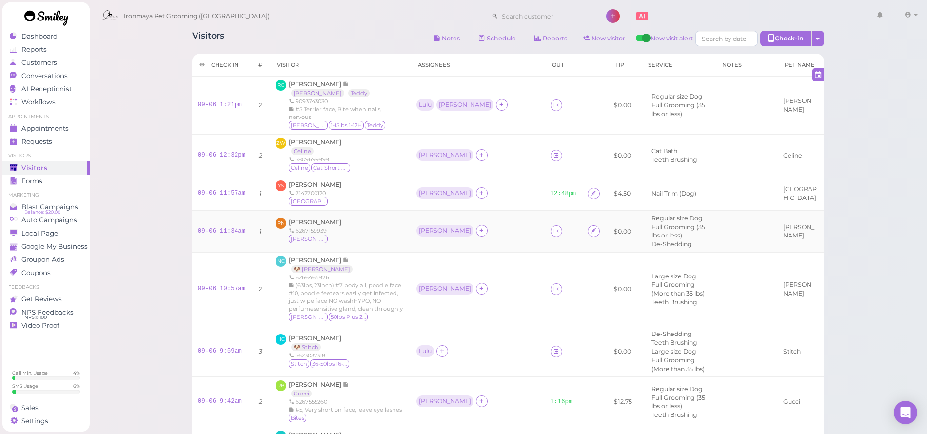
scroll to position [6, 0]
click at [328, 223] on span "[PERSON_NAME]" at bounding box center [315, 219] width 53 height 7
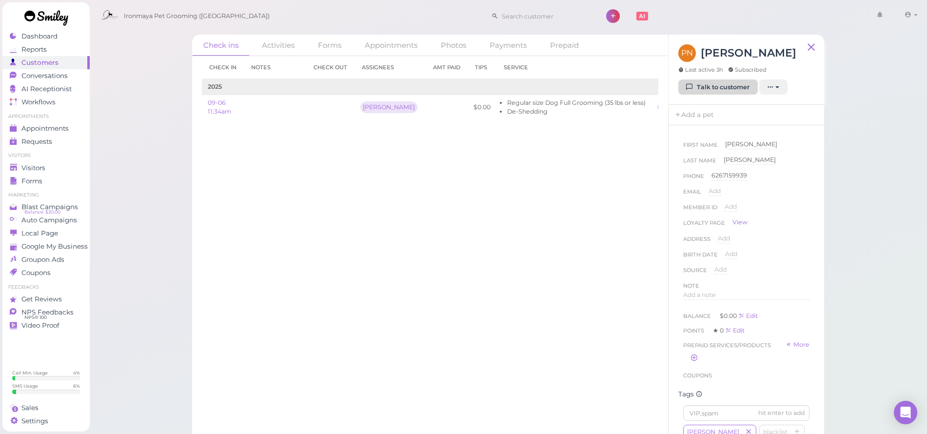
click at [701, 84] on link "Talk to customer" at bounding box center [717, 87] width 79 height 16
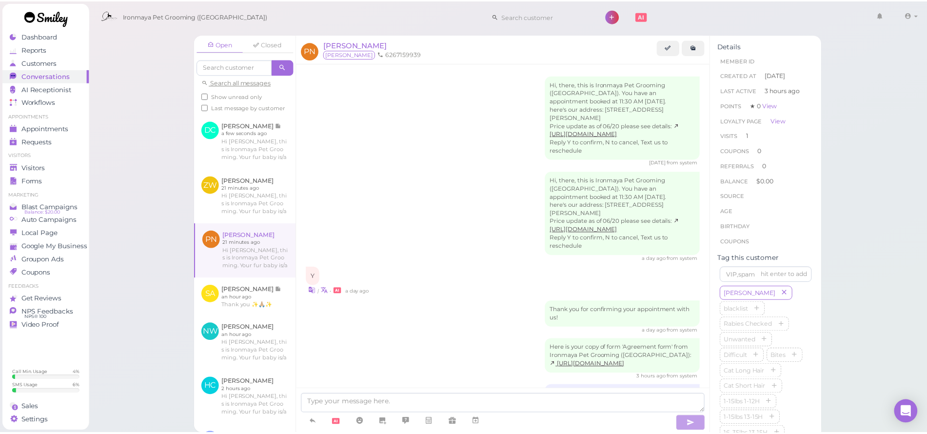
scroll to position [69, 0]
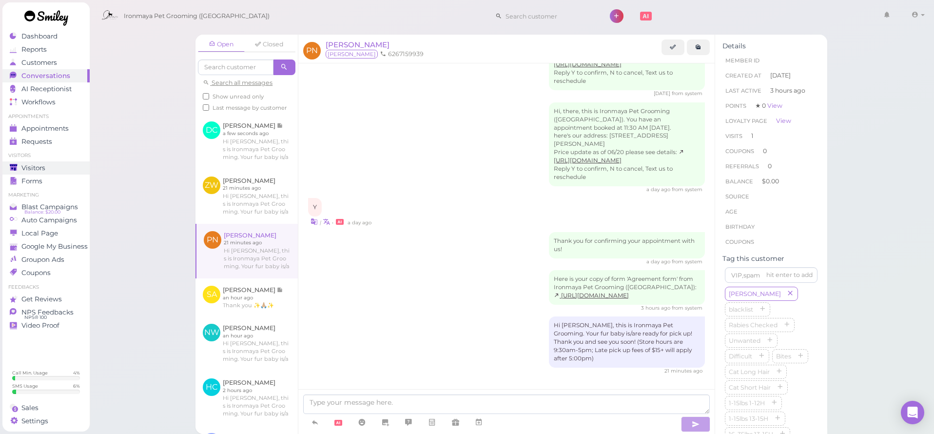
click at [20, 168] on div "Visitors" at bounding box center [45, 168] width 70 height 8
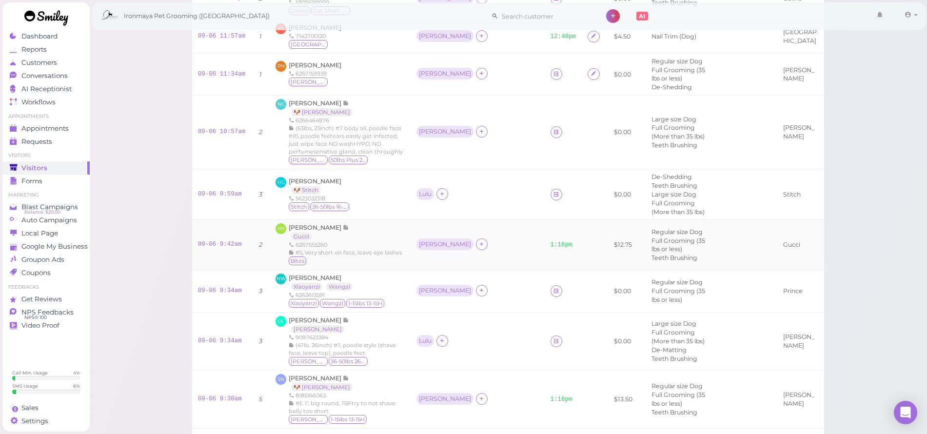
scroll to position [228, 0]
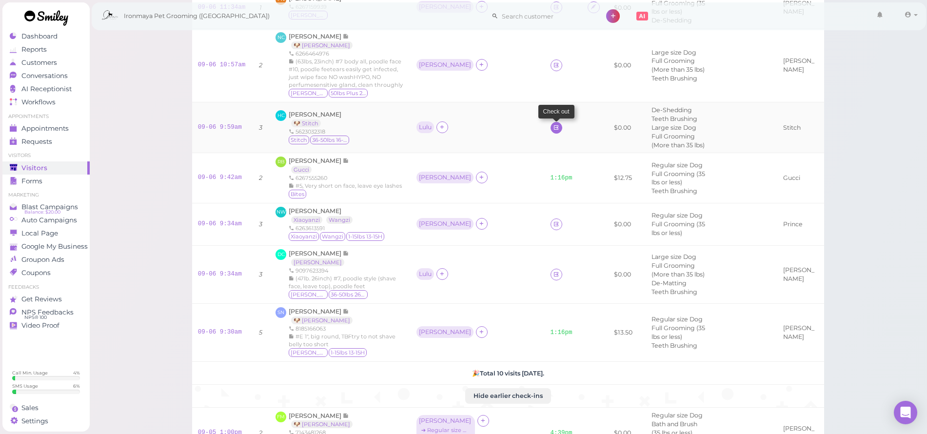
click at [553, 131] on icon at bounding box center [556, 127] width 6 height 7
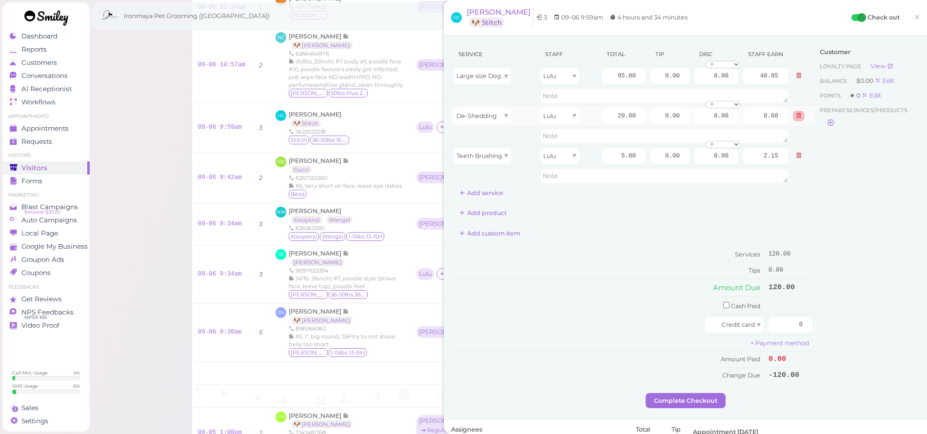
click at [796, 117] on icon at bounding box center [799, 115] width 6 height 7
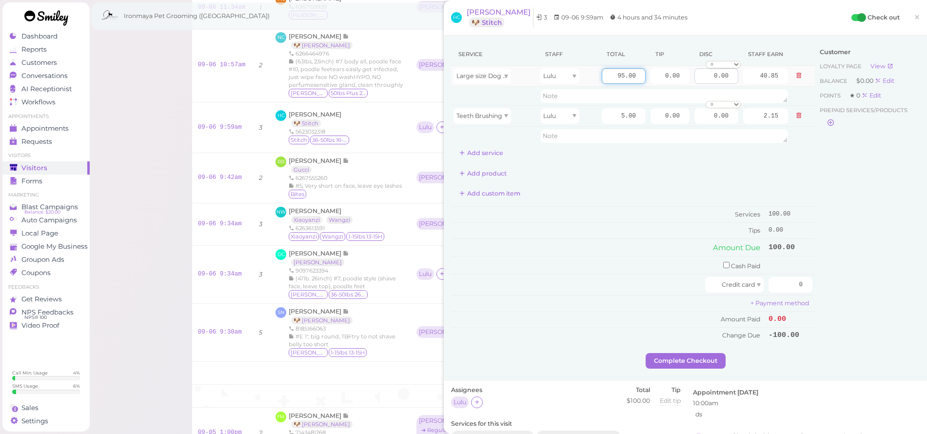
drag, startPoint x: 607, startPoint y: 73, endPoint x: 699, endPoint y: 83, distance: 91.7
click at [699, 83] on tr "Large size Dog Full Grooming (More than 35 lbs) Lulu 95.00 0.00 0.00 0 10% off …" at bounding box center [633, 76] width 364 height 21
type input "60"
type input "25.80"
click at [693, 178] on div "Add product" at bounding box center [633, 174] width 364 height 16
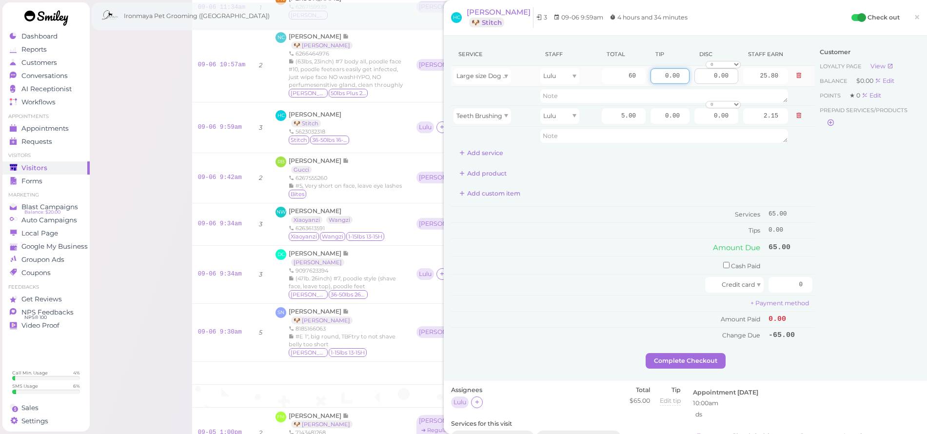
drag, startPoint x: 658, startPoint y: 75, endPoint x: 697, endPoint y: 81, distance: 40.1
click at [697, 81] on tr "Large size Dog Full Grooming (More than 35 lbs) Lulu 60 0.00 0.00 0 10% off 15%…" at bounding box center [633, 76] width 364 height 21
type input "5"
click at [735, 167] on div "Add product" at bounding box center [633, 174] width 364 height 16
click at [723, 264] on input "checkbox" at bounding box center [726, 265] width 6 height 6
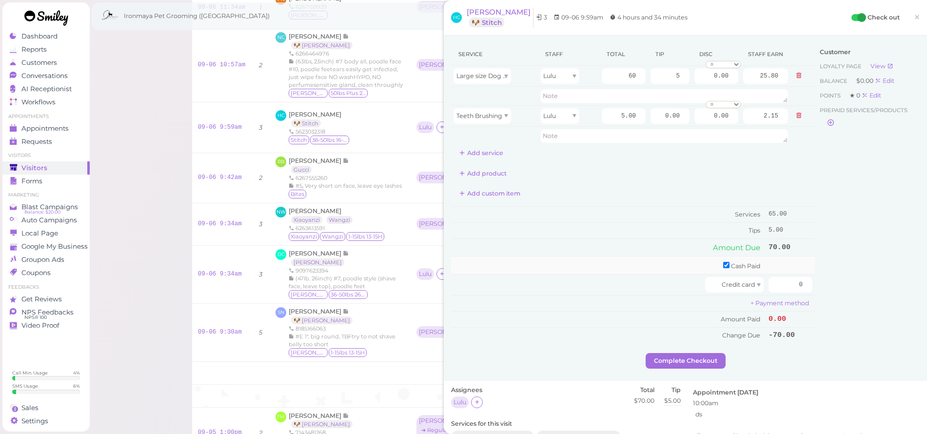
checkbox input "true"
drag, startPoint x: 775, startPoint y: 263, endPoint x: 830, endPoint y: 268, distance: 55.3
click at [830, 270] on div "Service Staff Total Tip Disc Staff earn Large size Dog Full Grooming (More than…" at bounding box center [685, 199] width 468 height 313
type input "70"
click at [871, 276] on div "Customer Loyalty page View Balance $0.00 Edit Points ★ 0 Edit Prepaid services/…" at bounding box center [867, 199] width 105 height 313
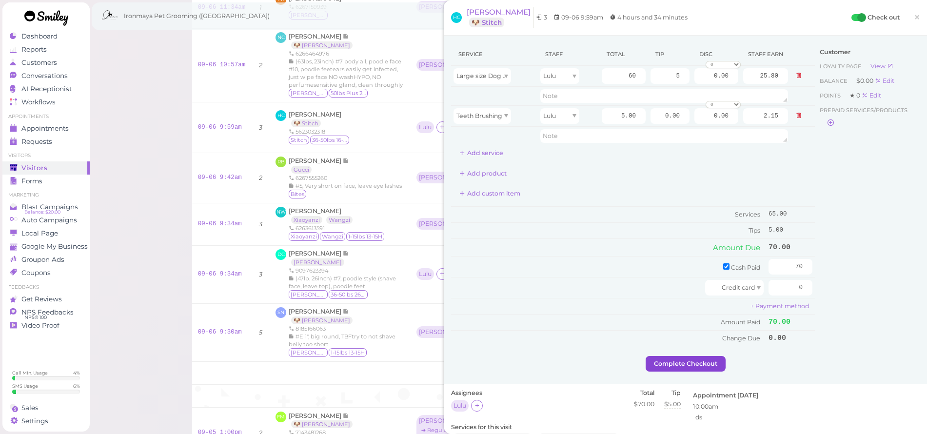
click at [663, 362] on button "Complete Checkout" at bounding box center [685, 364] width 80 height 16
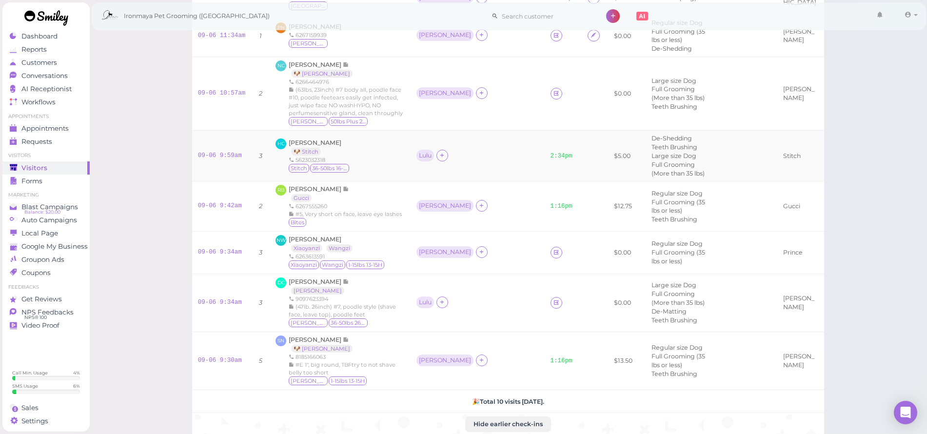
scroll to position [178, 0]
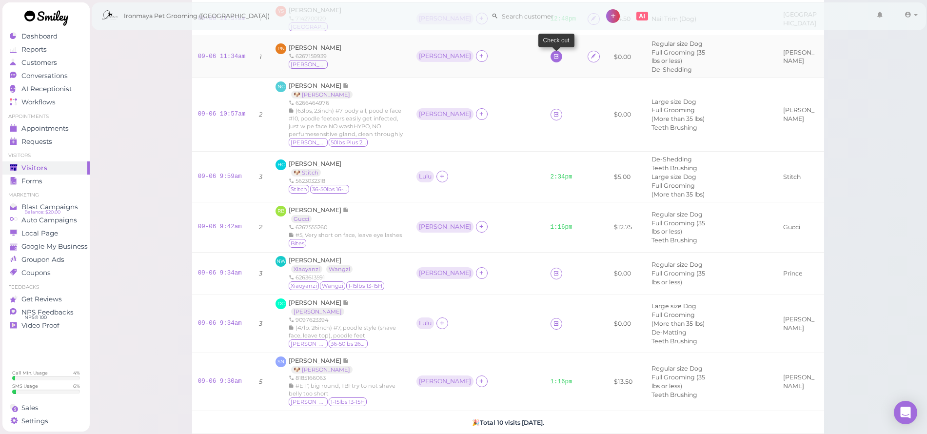
click at [553, 60] on icon at bounding box center [556, 56] width 6 height 7
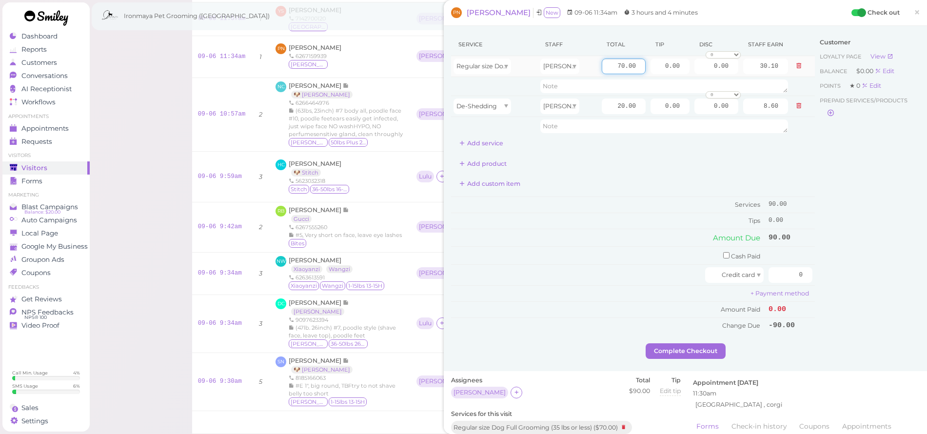
drag, startPoint x: 605, startPoint y: 66, endPoint x: 641, endPoint y: 70, distance: 36.3
click at [641, 70] on tr "Regular size Dog Full Grooming (35 lbs or less) [PERSON_NAME] 70.00 0.00 0.00 0…" at bounding box center [633, 66] width 364 height 21
type input "60"
type input "25.80"
drag, startPoint x: 610, startPoint y: 105, endPoint x: 680, endPoint y: 114, distance: 70.3
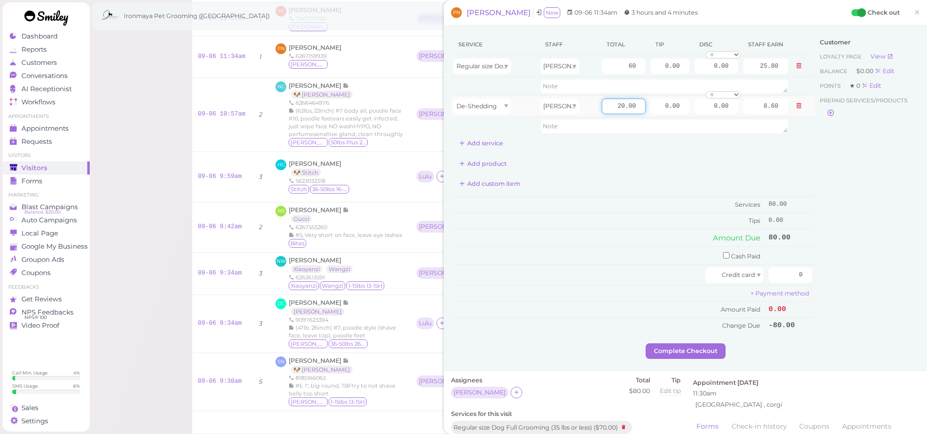
click at [680, 114] on tr "De-Shedding [PERSON_NAME] 20.00 0.00 0.00 0 10% off 15% off 20% off 25% off 30%…" at bounding box center [633, 106] width 364 height 21
type input "10"
type input "4.30"
click at [670, 202] on td "Services" at bounding box center [608, 205] width 315 height 16
drag, startPoint x: 662, startPoint y: 67, endPoint x: 696, endPoint y: 70, distance: 34.2
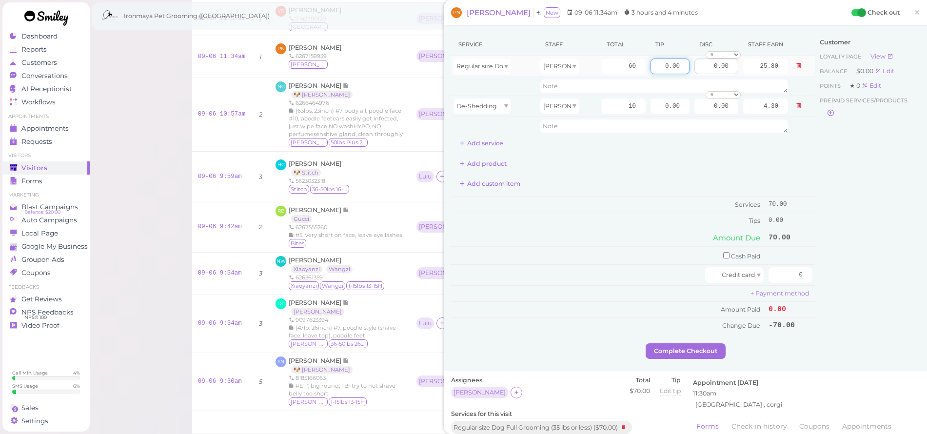
click at [696, 70] on tr "Regular size Dog Full Grooming (35 lbs or less) [PERSON_NAME] 60 0.00 0.00 0 10…" at bounding box center [633, 66] width 364 height 21
type input "7"
drag, startPoint x: 784, startPoint y: 267, endPoint x: 816, endPoint y: 275, distance: 33.1
click at [816, 275] on div "Service Staff Total Tip Disc Staff earn Regular size Dog Full Grooming (35 lbs …" at bounding box center [685, 188] width 468 height 310
type input "77"
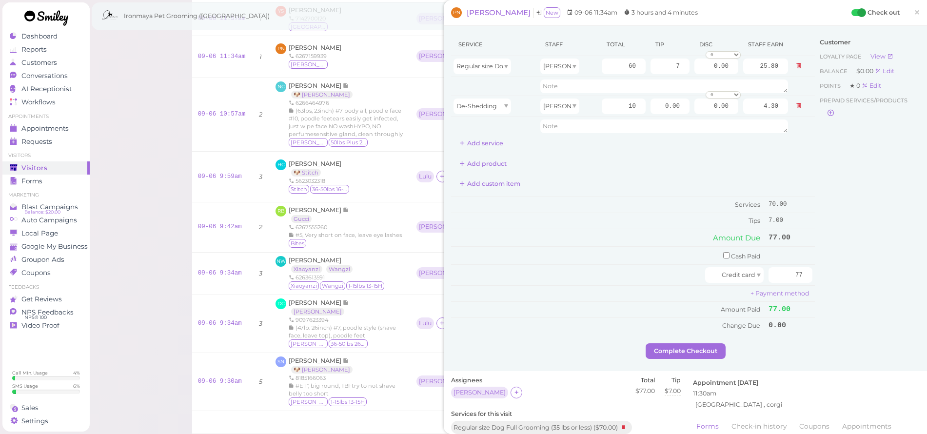
click at [833, 278] on div "Customer Loyalty page View Balance $0.00 Edit Points ★ 0 Edit Prepaid services/…" at bounding box center [867, 188] width 105 height 310
click at [659, 348] on button "Complete Checkout" at bounding box center [685, 351] width 80 height 16
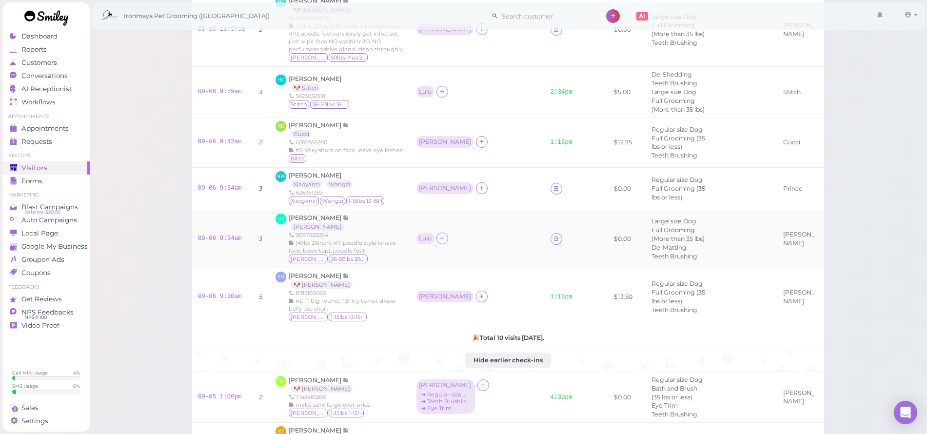
scroll to position [277, 0]
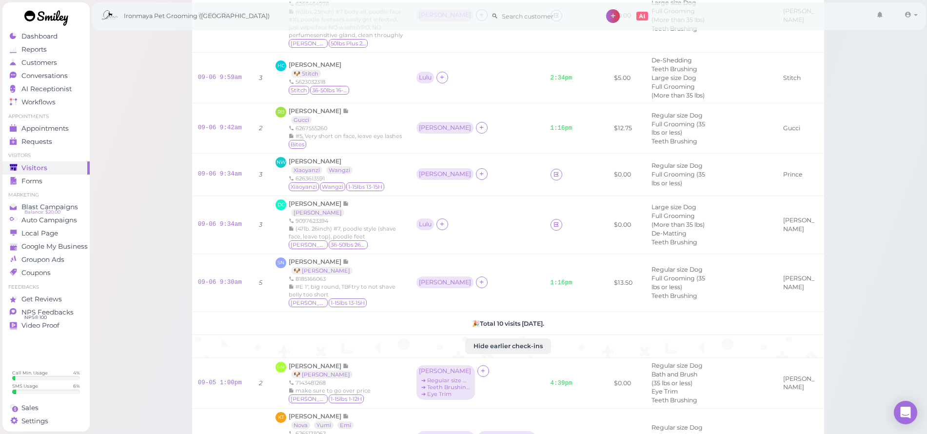
click at [508, 354] on button "Hide earlier check-ins" at bounding box center [508, 346] width 86 height 16
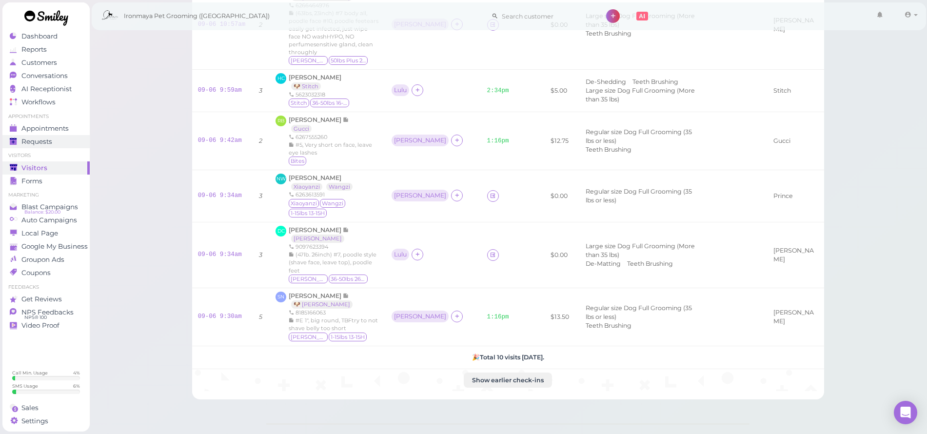
click at [54, 135] on link "Requests 0" at bounding box center [45, 141] width 87 height 13
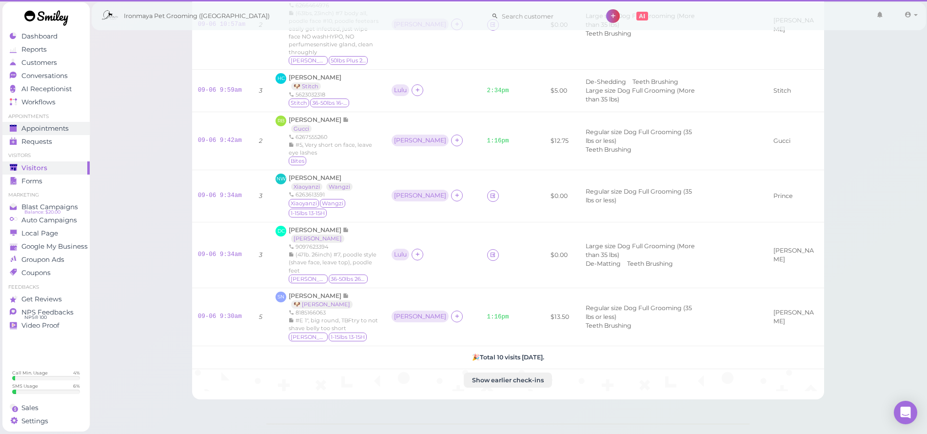
click at [55, 131] on span "Appointments" at bounding box center [44, 128] width 47 height 8
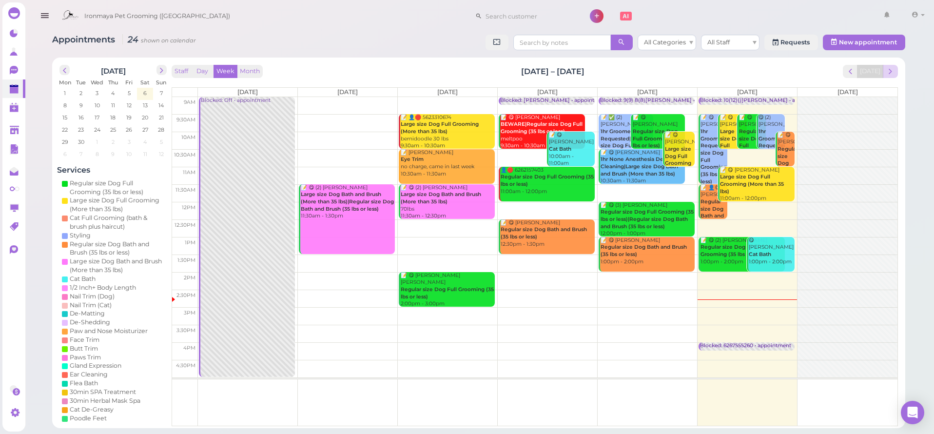
click at [889, 69] on span "next" at bounding box center [890, 71] width 9 height 9
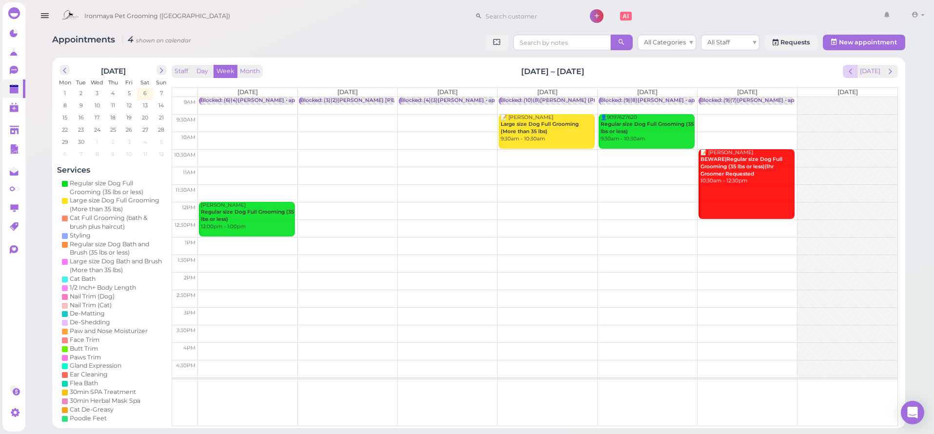
click at [846, 74] on button "prev" at bounding box center [850, 71] width 15 height 13
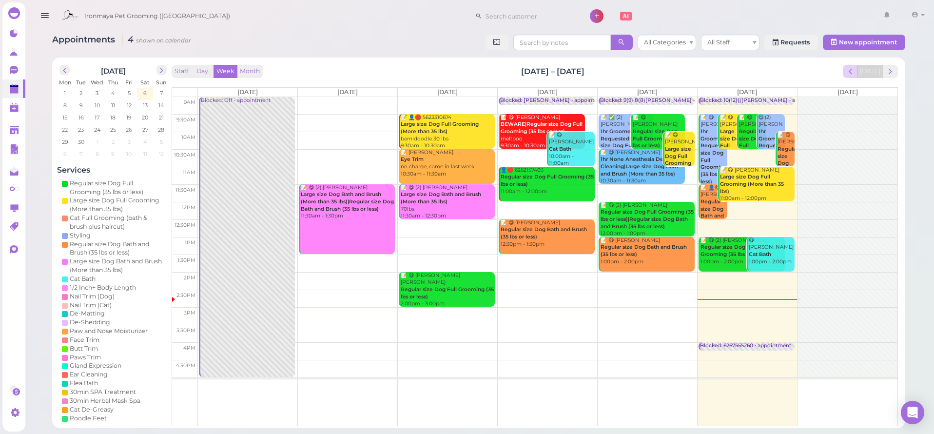
click at [846, 74] on button "prev" at bounding box center [850, 71] width 15 height 13
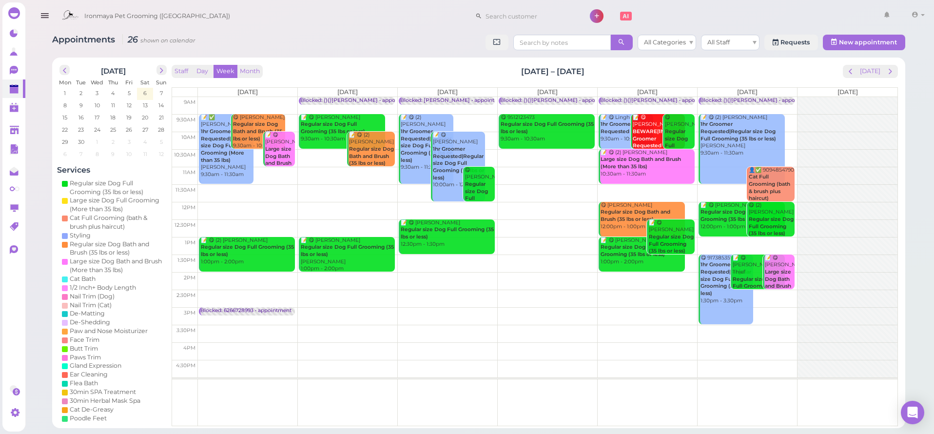
click at [845, 76] on div "[DATE]" at bounding box center [871, 71] width 56 height 13
click at [850, 74] on span "prev" at bounding box center [850, 71] width 9 height 9
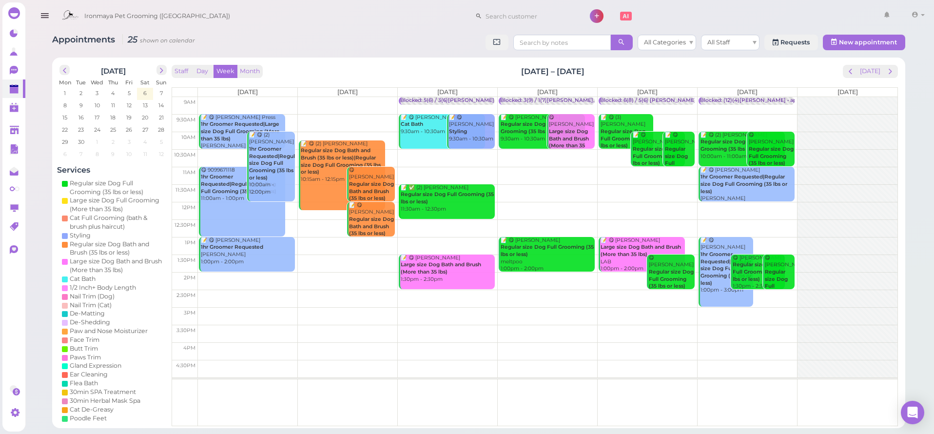
click at [850, 74] on span "prev" at bounding box center [850, 71] width 9 height 9
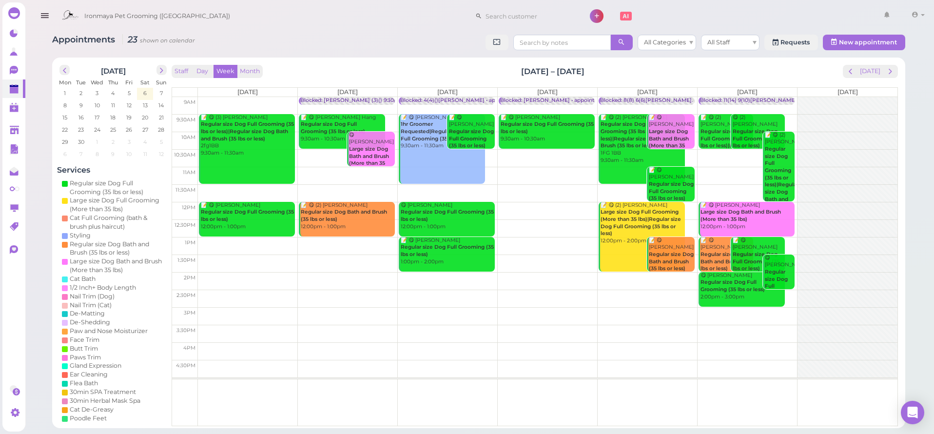
click at [850, 74] on span "prev" at bounding box center [850, 71] width 9 height 9
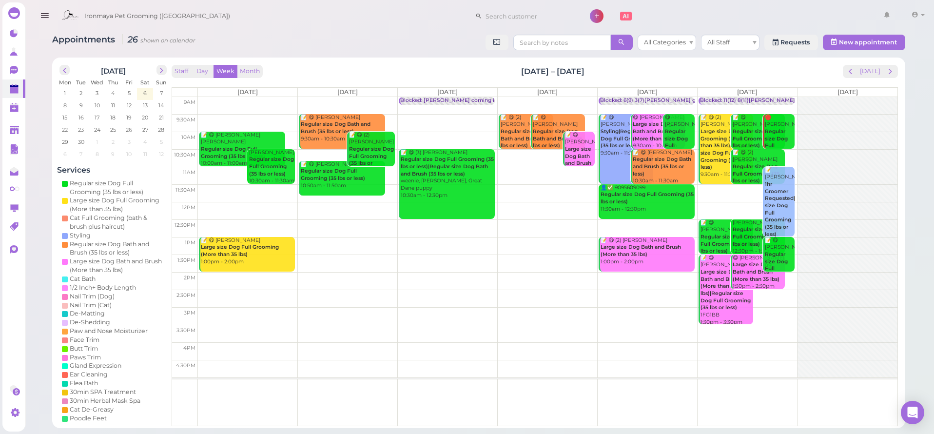
click at [850, 74] on span "prev" at bounding box center [850, 71] width 9 height 9
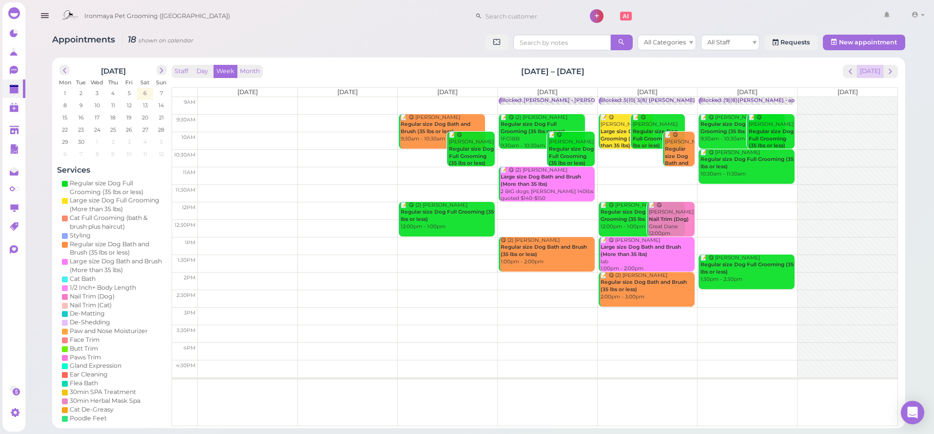
click at [868, 76] on button "[DATE]" at bounding box center [870, 71] width 26 height 13
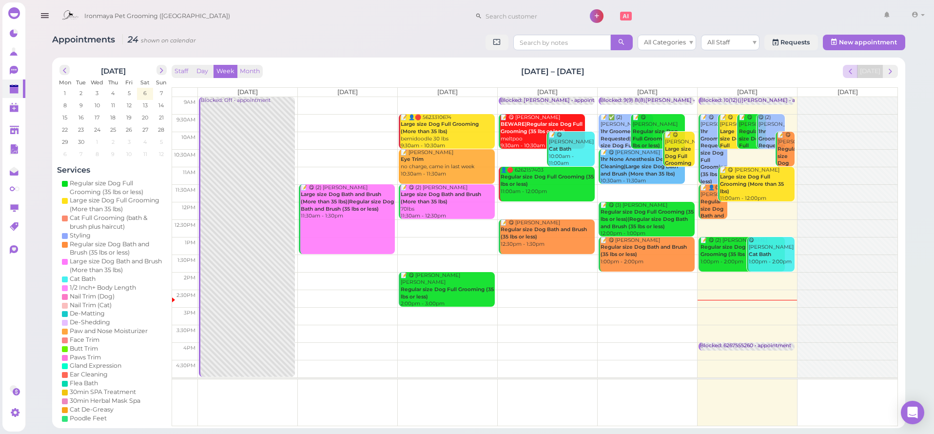
click at [853, 73] on span "prev" at bounding box center [850, 71] width 9 height 9
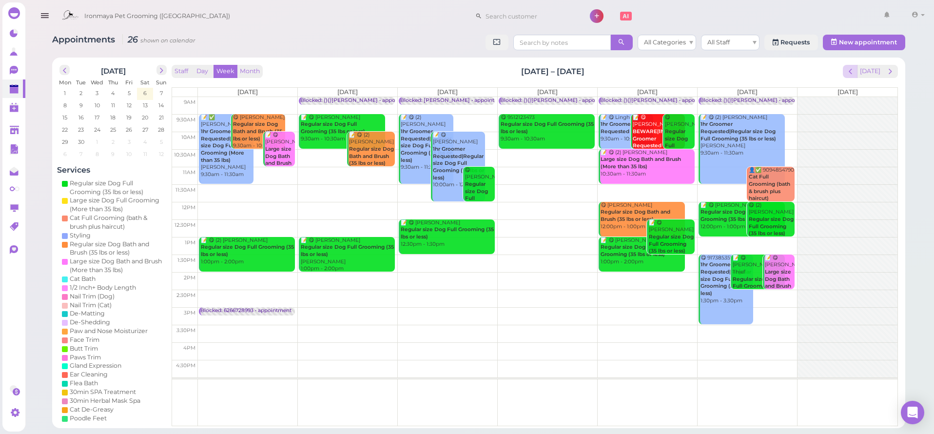
click at [852, 74] on span "prev" at bounding box center [850, 71] width 9 height 9
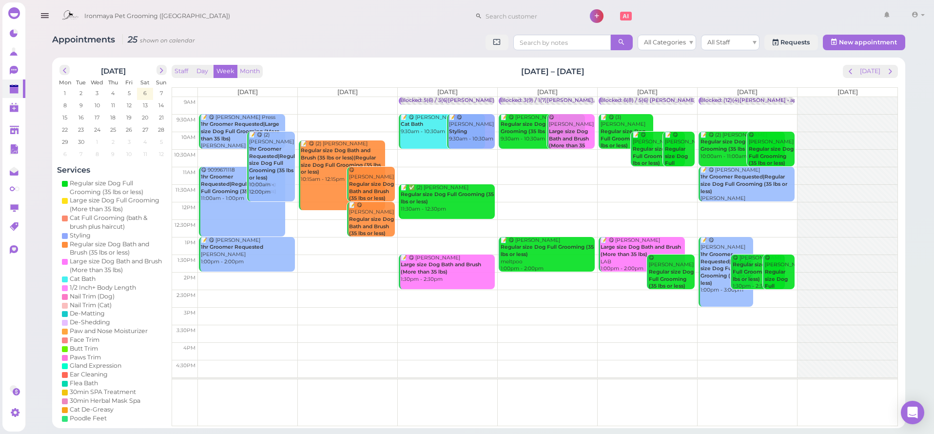
click at [852, 74] on span "prev" at bounding box center [850, 71] width 9 height 9
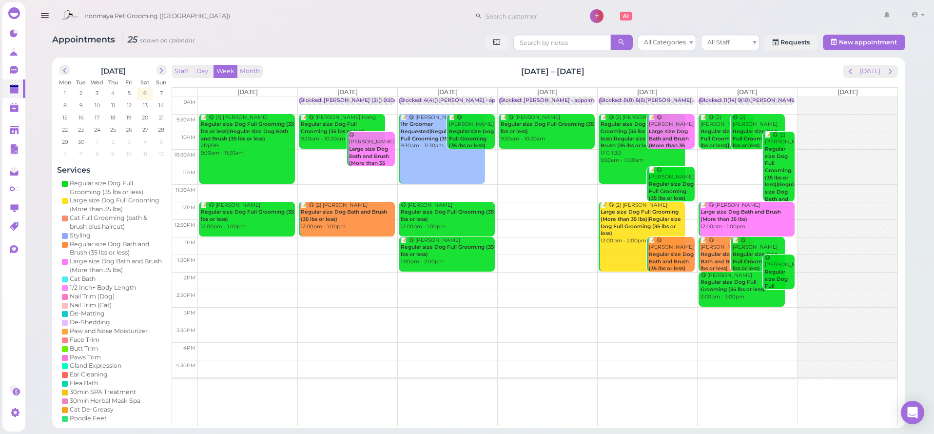
click at [852, 74] on span "prev" at bounding box center [850, 71] width 9 height 9
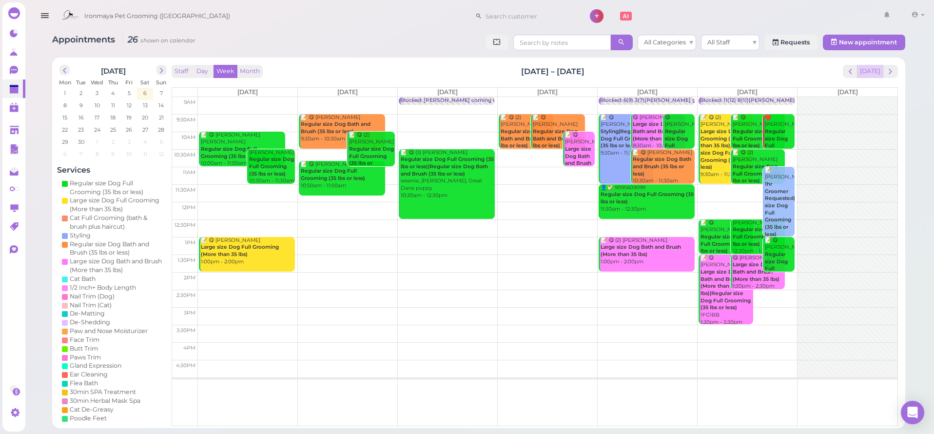
click at [874, 73] on button "[DATE]" at bounding box center [870, 71] width 26 height 13
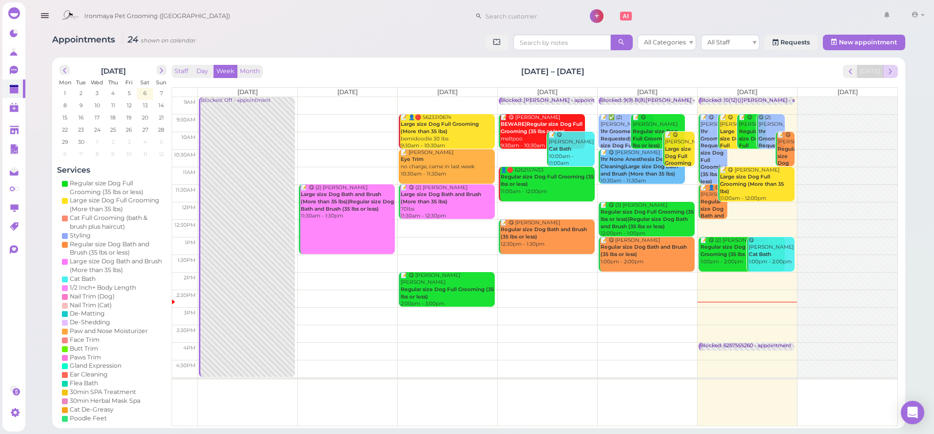
click at [886, 69] on span "next" at bounding box center [890, 71] width 9 height 9
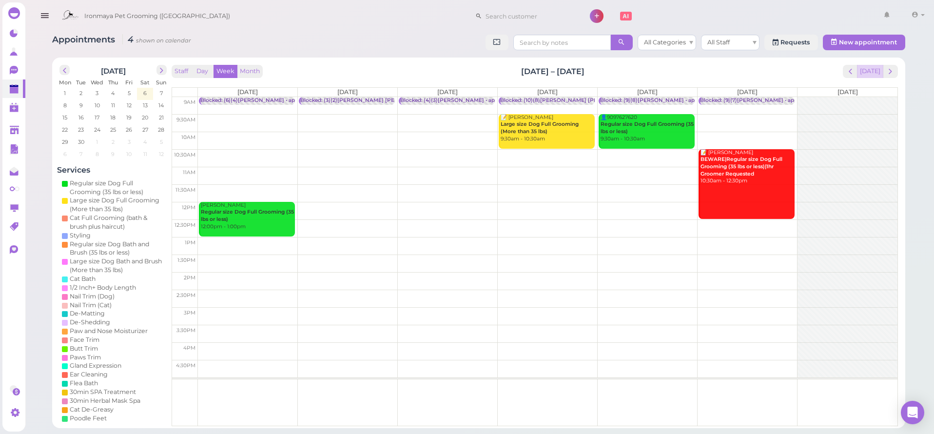
click at [877, 74] on button "[DATE]" at bounding box center [870, 71] width 26 height 13
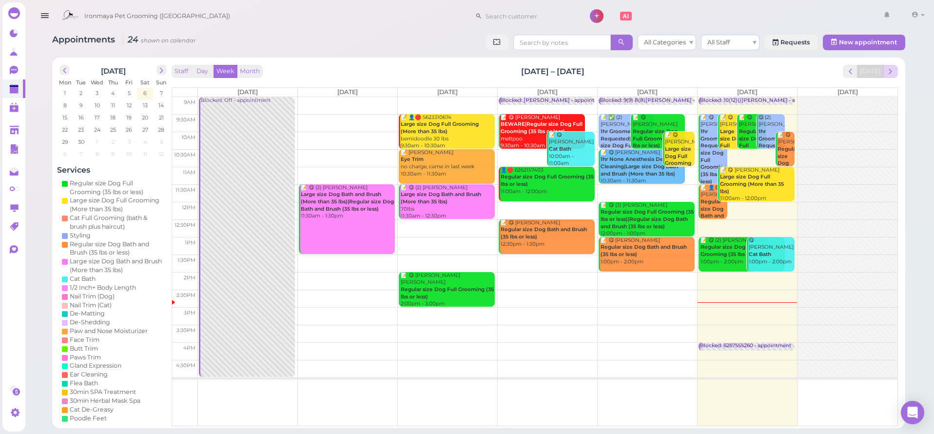
click at [885, 68] on button "next" at bounding box center [890, 71] width 15 height 13
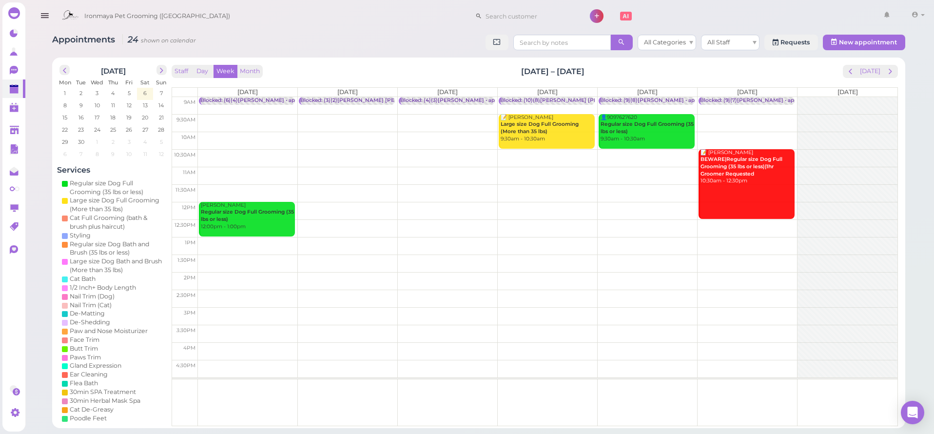
click at [266, 212] on b "Regular size Dog Full Grooming (35 lbs or less)" at bounding box center [247, 216] width 93 height 14
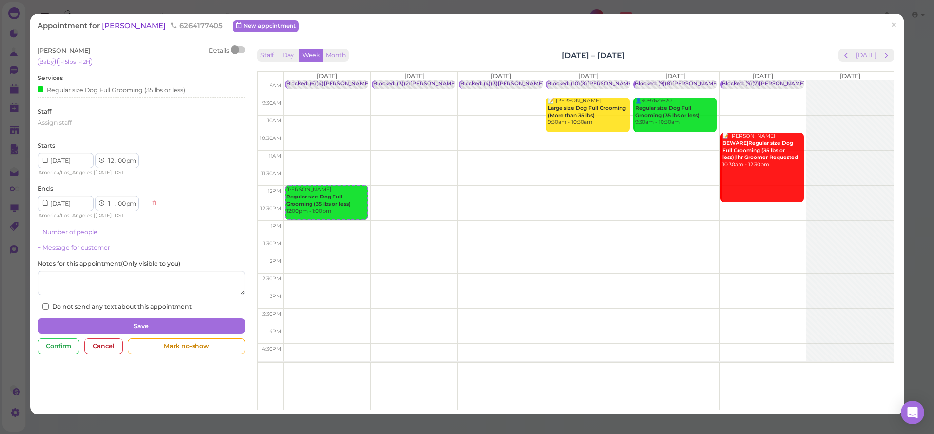
click at [141, 25] on span "[PERSON_NAME]" at bounding box center [135, 25] width 66 height 9
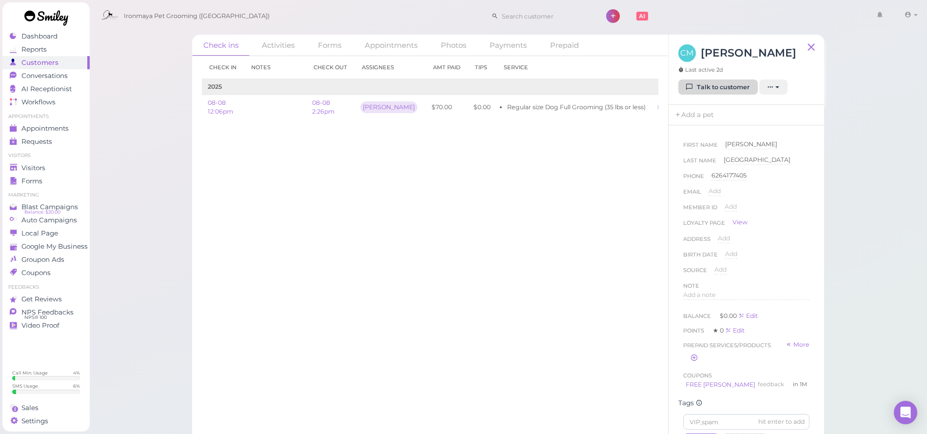
click at [724, 95] on link "Talk to customer" at bounding box center [717, 87] width 79 height 16
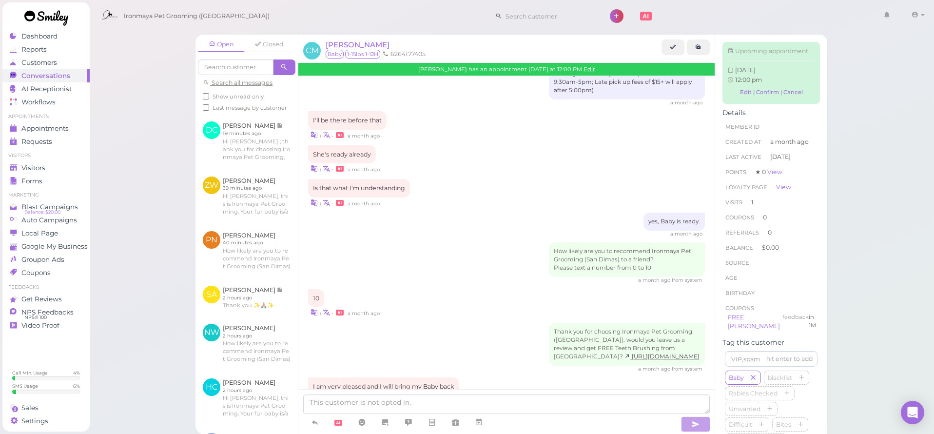
scroll to position [28, 0]
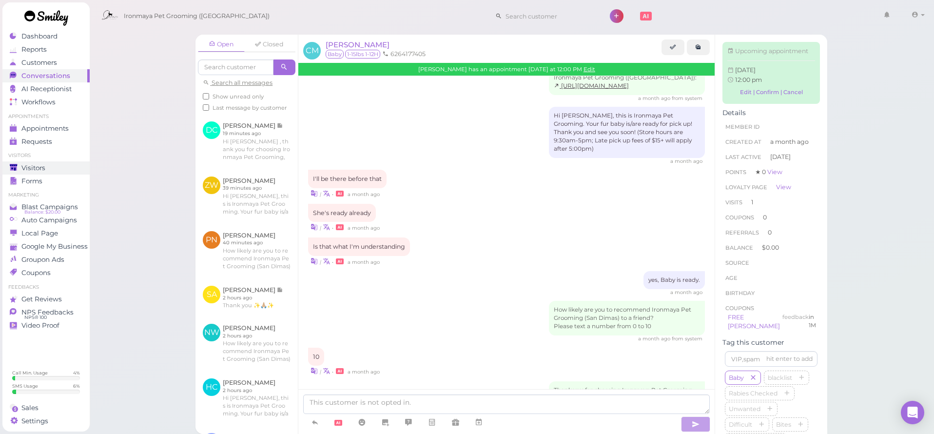
click at [40, 172] on link "Visitors" at bounding box center [45, 167] width 87 height 13
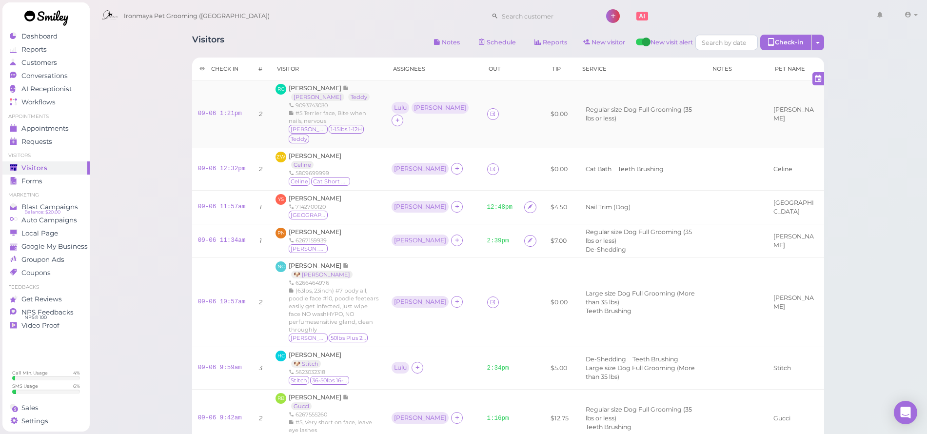
click at [518, 92] on td at bounding box center [531, 114] width 26 height 68
click at [408, 104] on div "Lulu" at bounding box center [400, 108] width 18 height 12
click at [425, 159] on span "Select pets" at bounding box center [430, 161] width 34 height 11
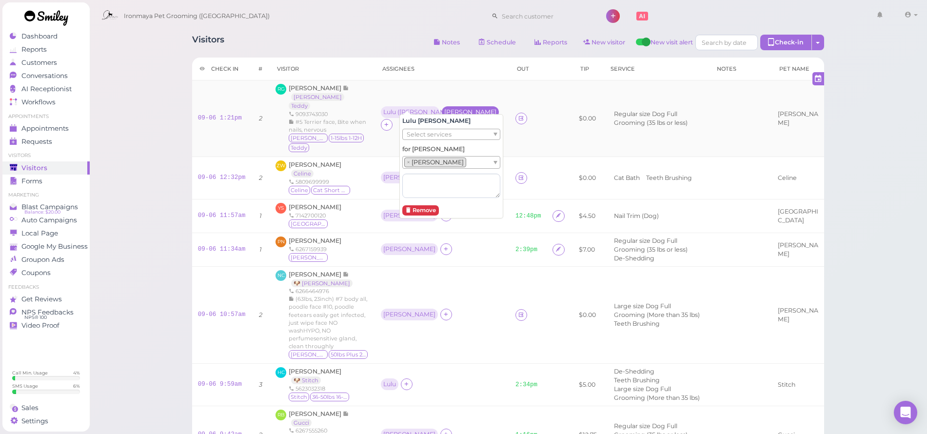
click at [459, 106] on div "[PERSON_NAME]" at bounding box center [470, 112] width 57 height 12
click at [452, 109] on div "[PERSON_NAME]" at bounding box center [470, 112] width 52 height 7
click at [431, 159] on span "Select pets" at bounding box center [424, 161] width 34 height 11
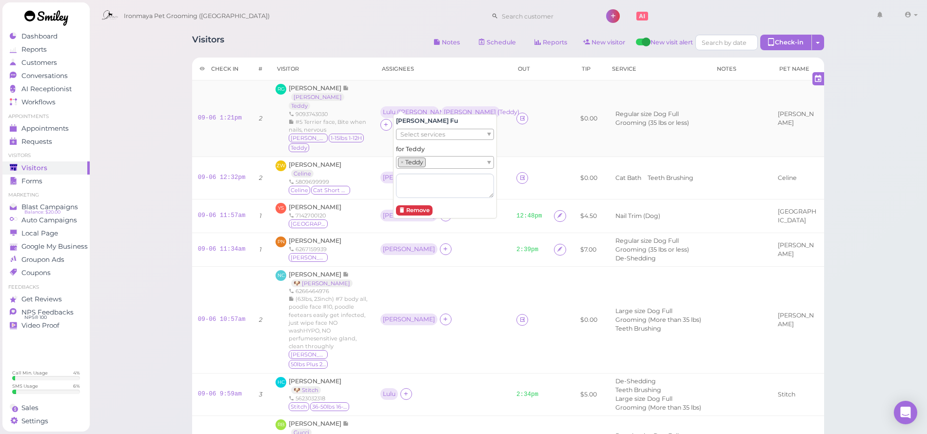
click at [369, 84] on div "[PERSON_NAME] [PERSON_NAME] 9093743030 #5 Terrier face, Bite when nails, nervou…" at bounding box center [329, 118] width 80 height 69
click at [298, 161] on span "[PERSON_NAME]" at bounding box center [315, 164] width 53 height 7
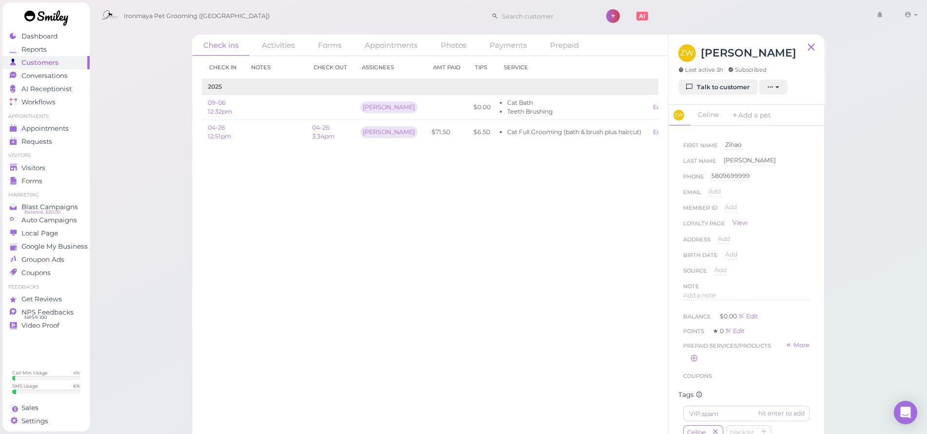
click at [728, 95] on div "ZW [PERSON_NAME] Last active 3h Subscribed Talk to customer New appointment Add…" at bounding box center [746, 70] width 156 height 70
click at [711, 89] on link "Talk to customer" at bounding box center [717, 87] width 79 height 16
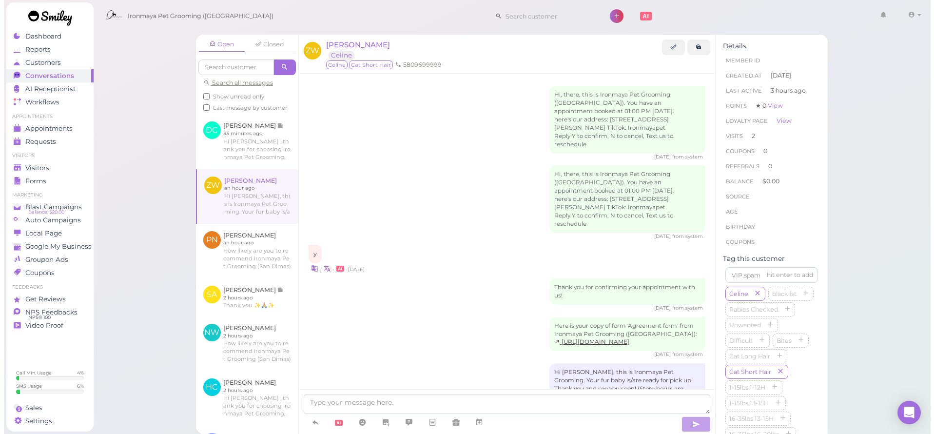
scroll to position [557, 0]
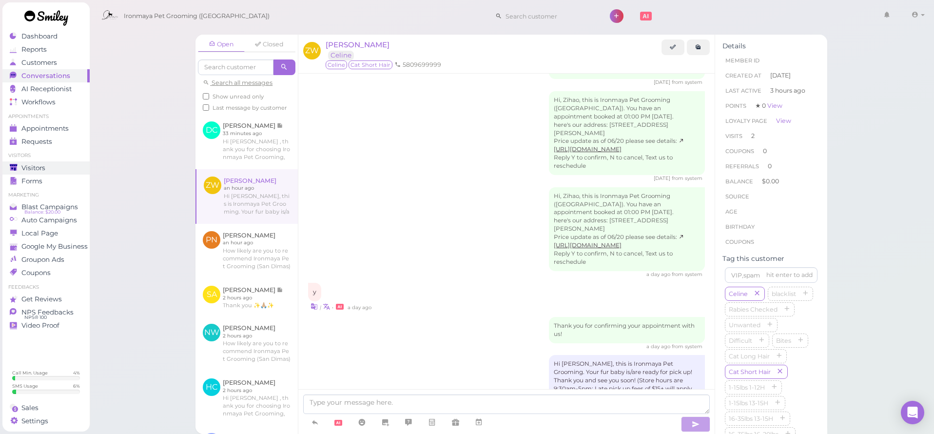
click at [48, 161] on link "Visitors" at bounding box center [45, 167] width 87 height 13
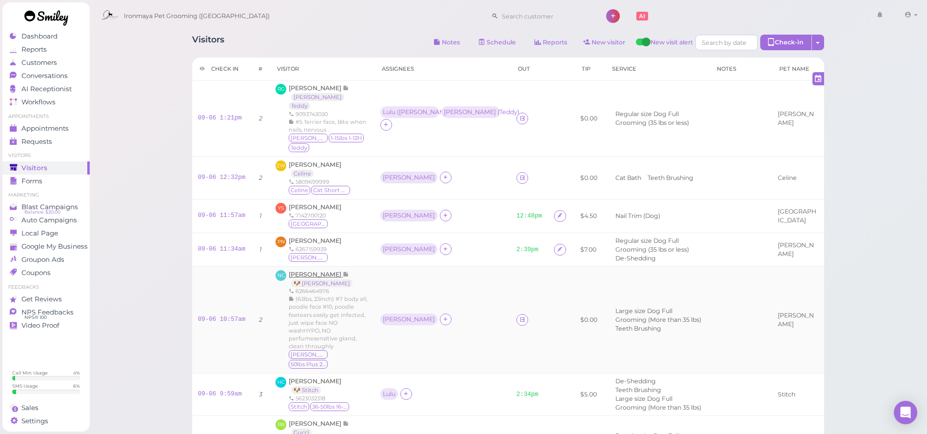
click at [315, 271] on span "[PERSON_NAME]" at bounding box center [316, 274] width 54 height 7
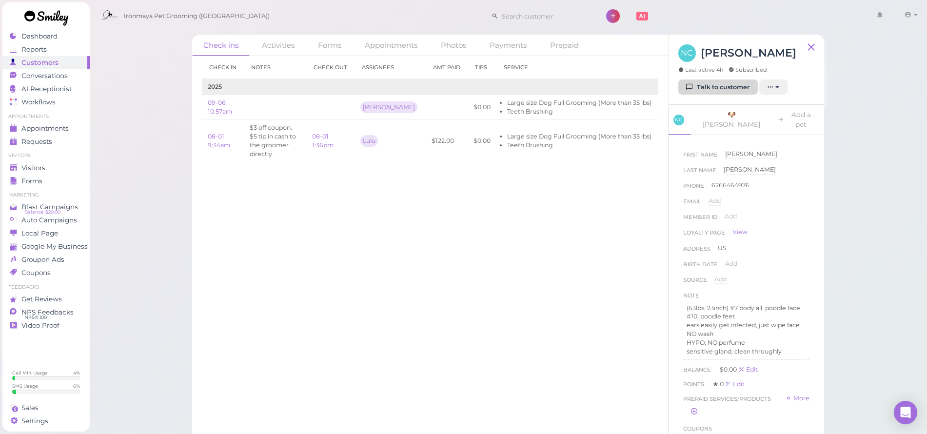
click at [743, 85] on link "Talk to customer" at bounding box center [717, 87] width 79 height 16
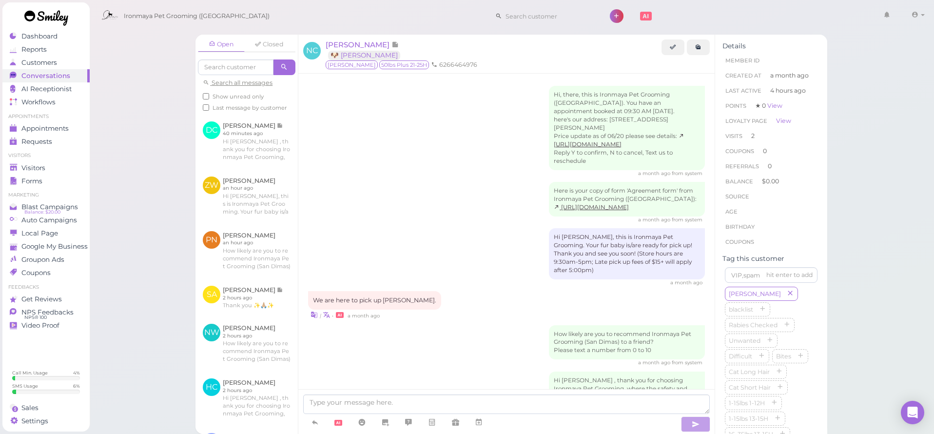
scroll to position [354, 0]
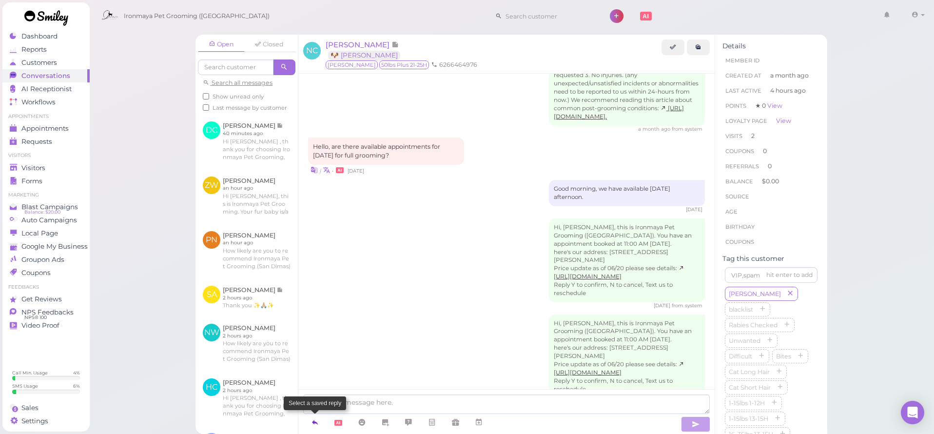
click at [318, 424] on icon at bounding box center [315, 422] width 8 height 10
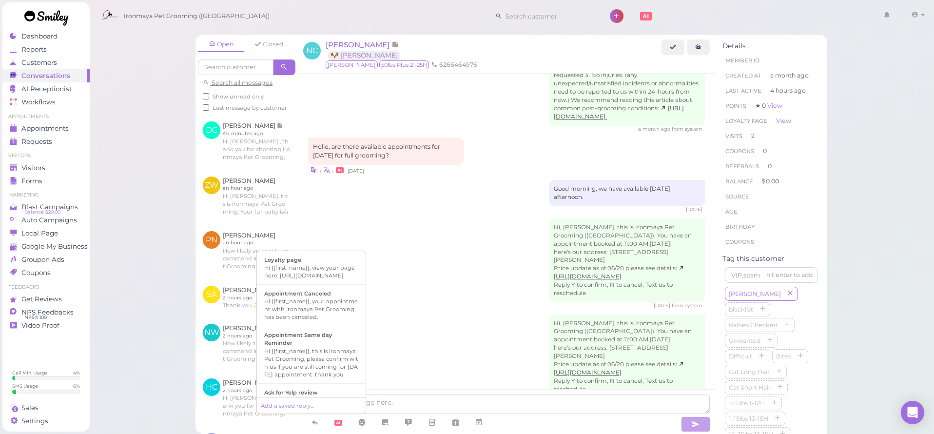
scroll to position [187, 0]
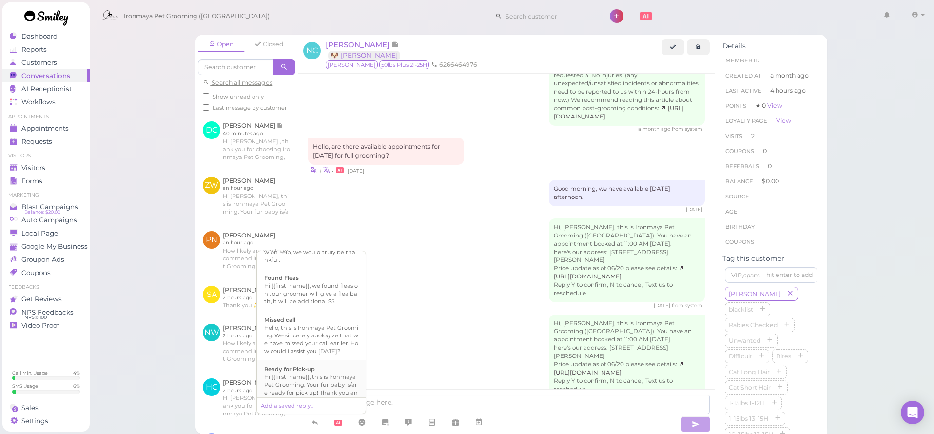
click at [322, 373] on div "Ready for Pick-up" at bounding box center [311, 369] width 94 height 8
type textarea "Hi {{first_name}}, this is Ironmaya Pet Grooming. Your fur baby is/are ready fo…"
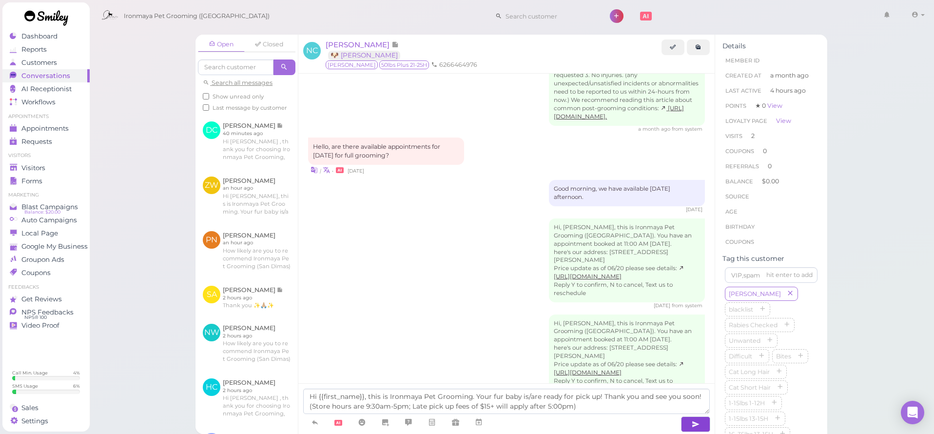
click at [697, 429] on button "button" at bounding box center [695, 424] width 29 height 16
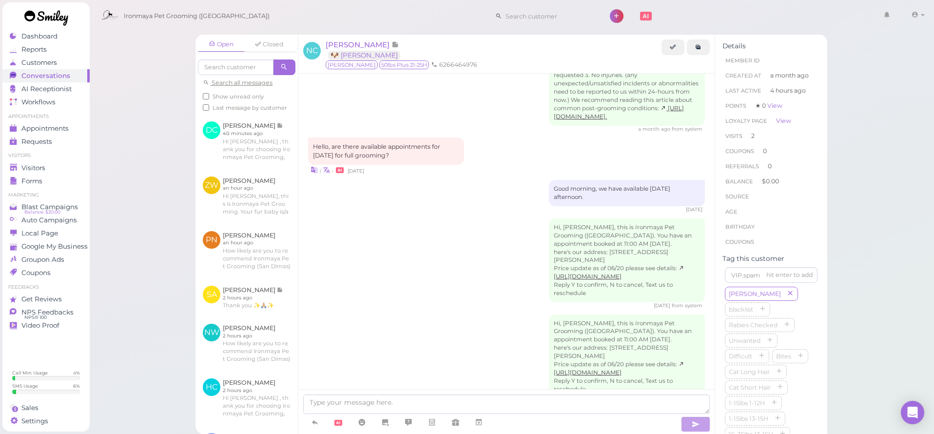
scroll to position [400, 0]
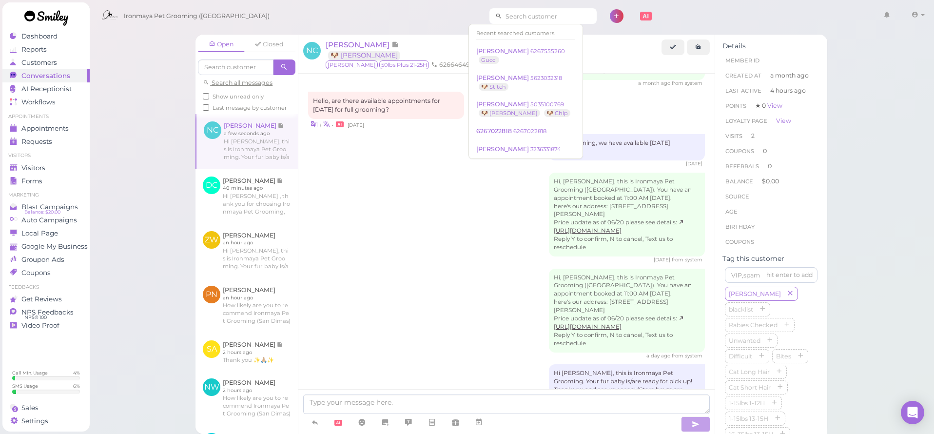
click at [551, 16] on input at bounding box center [549, 16] width 95 height 16
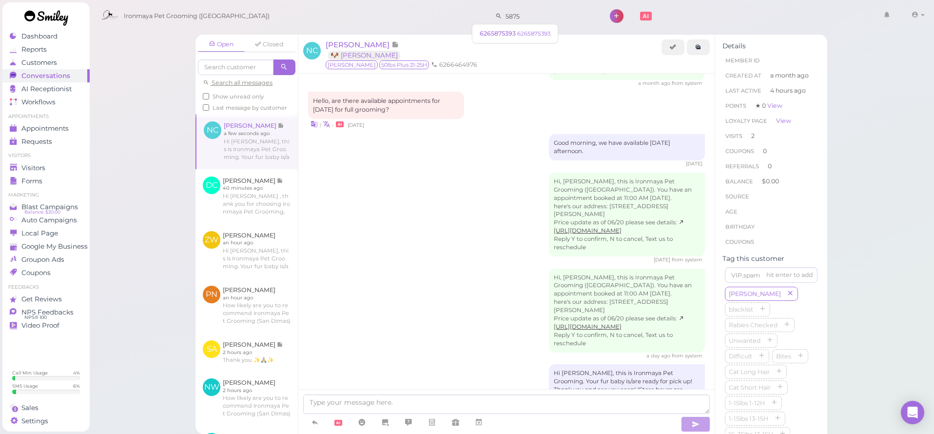
type input "5875"
click at [27, 33] on link at bounding box center [46, 19] width 88 height 34
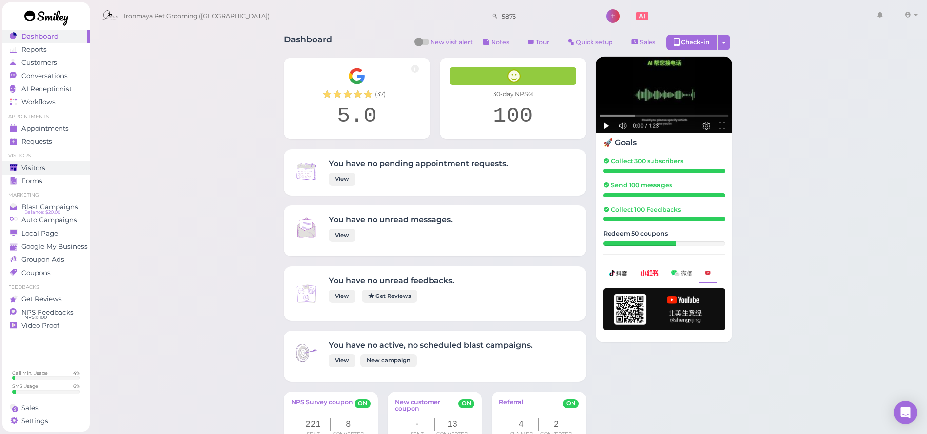
click at [35, 170] on span "Visitors" at bounding box center [33, 168] width 24 height 8
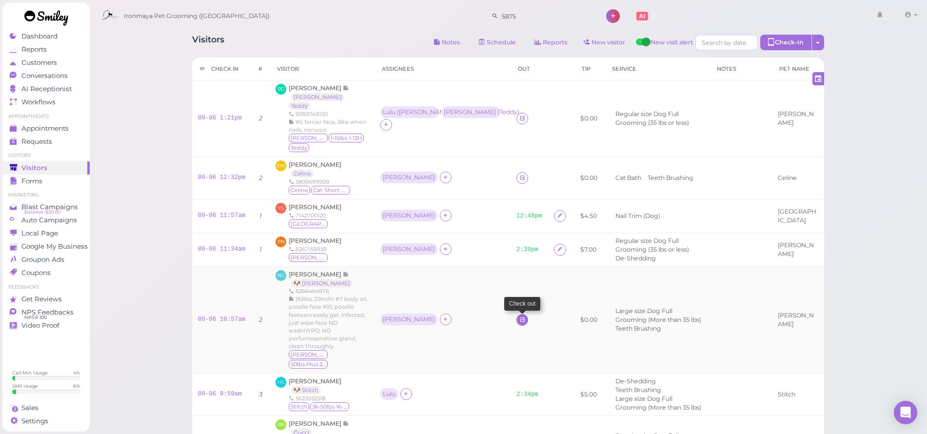
click at [510, 290] on td at bounding box center [529, 319] width 38 height 107
click at [519, 316] on icon at bounding box center [522, 319] width 6 height 7
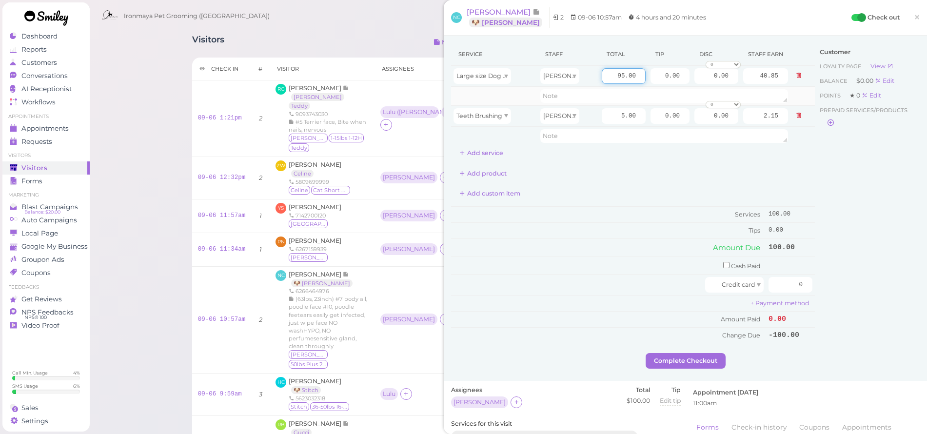
drag, startPoint x: 603, startPoint y: 77, endPoint x: 693, endPoint y: 88, distance: 90.9
click at [693, 88] on tbody "Large size Dog Full Grooming (More than 35 lbs) [PERSON_NAME] 95.00 0.00 0.00 0…" at bounding box center [633, 105] width 364 height 79
type input "120"
type input "51.60"
click at [678, 177] on div "Add product" at bounding box center [633, 174] width 364 height 16
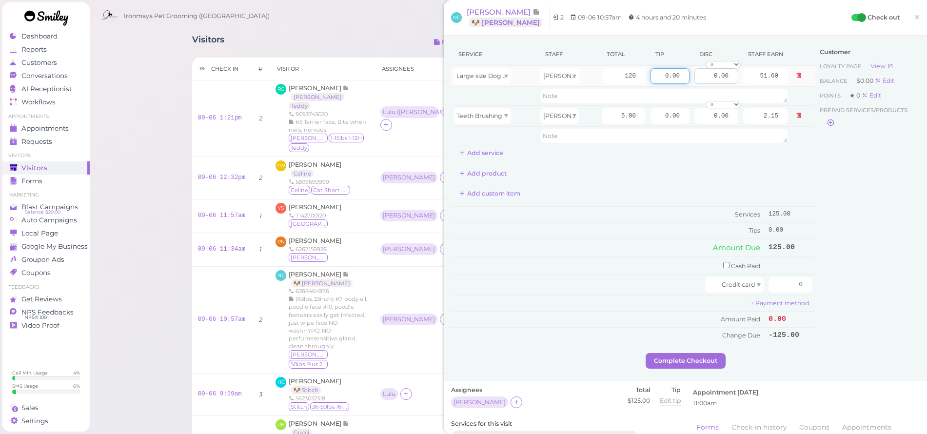
drag, startPoint x: 654, startPoint y: 77, endPoint x: 729, endPoint y: 82, distance: 75.3
click at [729, 82] on tr "Large size Dog Full Grooming (More than 35 lbs) [PERSON_NAME] 120 0.00 0.00 0 1…" at bounding box center [633, 76] width 364 height 21
type input "5"
click at [837, 209] on div "Customer Loyalty page View Balance $0.00 Edit Points ★ 0 Edit Prepaid services/…" at bounding box center [867, 198] width 105 height 310
drag, startPoint x: 772, startPoint y: 286, endPoint x: 738, endPoint y: 268, distance: 38.6
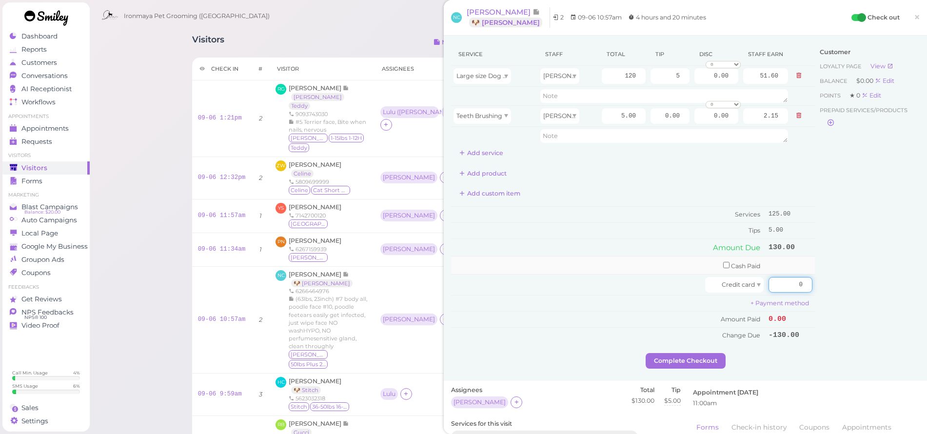
click at [739, 268] on tbody "Cash Paid Credit card 0 + Payment method Amount Paid 0.00 Change Due -130.00" at bounding box center [633, 299] width 364 height 87
type input "130"
click at [840, 290] on div "Customer Loyalty page View Balance $0.00 Edit Points ★ 0 Edit Prepaid services/…" at bounding box center [867, 198] width 105 height 310
click at [701, 356] on button "Complete Checkout" at bounding box center [685, 361] width 80 height 16
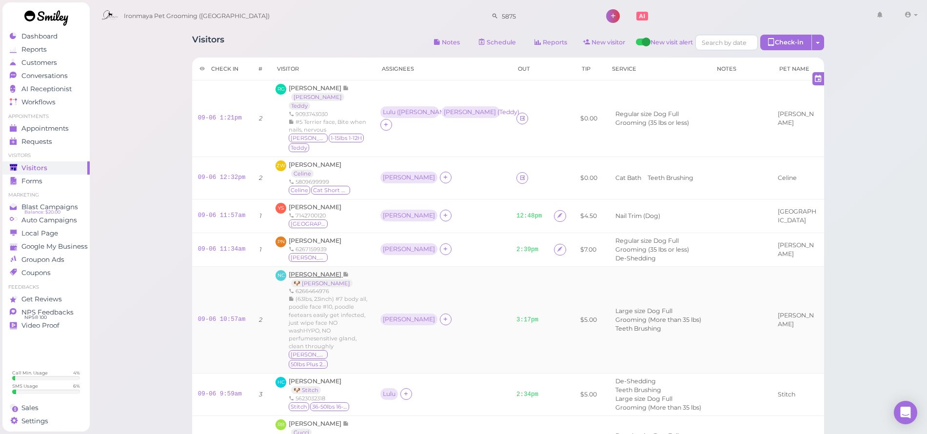
click at [315, 271] on span "[PERSON_NAME]" at bounding box center [316, 274] width 54 height 7
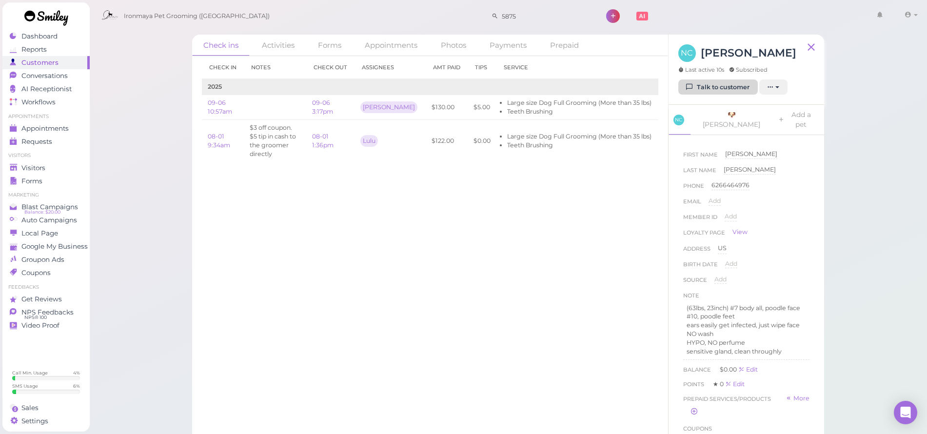
click at [723, 90] on link "Talk to customer" at bounding box center [717, 87] width 79 height 16
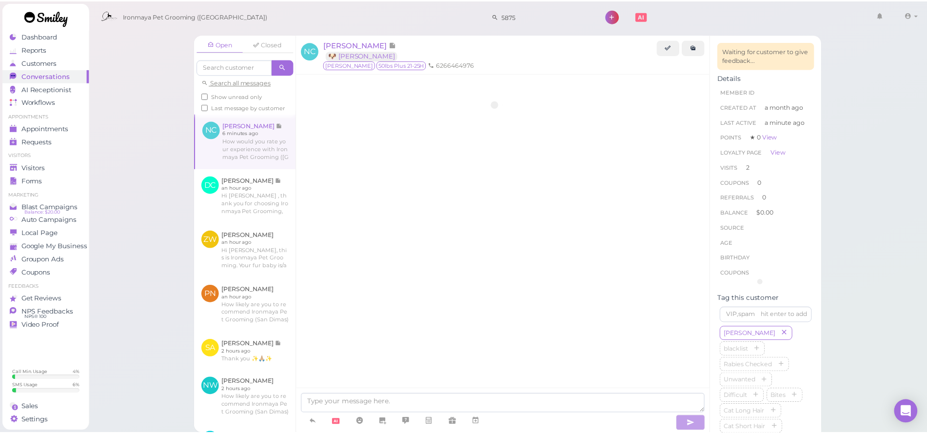
scroll to position [452, 0]
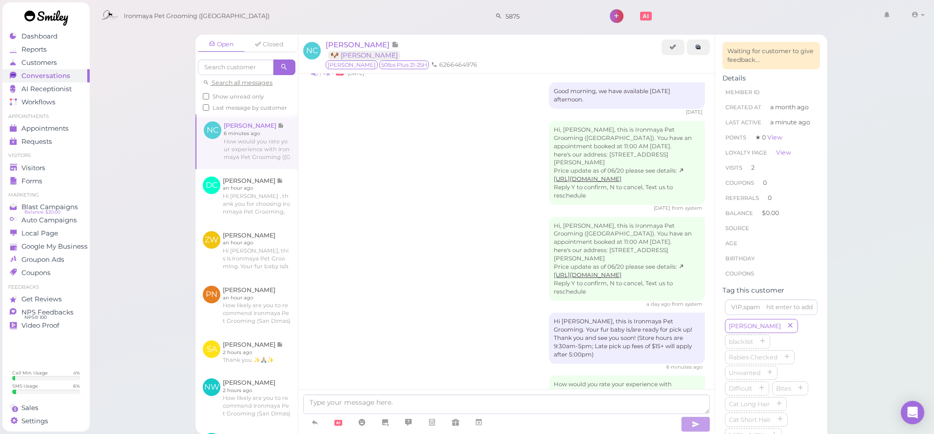
click at [370, 156] on div "Hi, [PERSON_NAME], this is Ironmaya Pet Grooming ([GEOGRAPHIC_DATA]). You have …" at bounding box center [506, 166] width 397 height 91
click at [338, 45] on span "[PERSON_NAME]" at bounding box center [359, 44] width 66 height 9
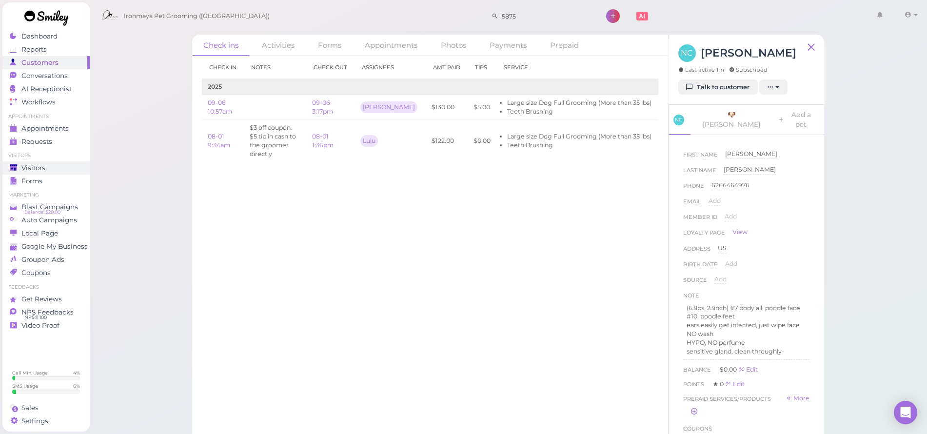
click at [41, 166] on span "Visitors" at bounding box center [33, 168] width 24 height 8
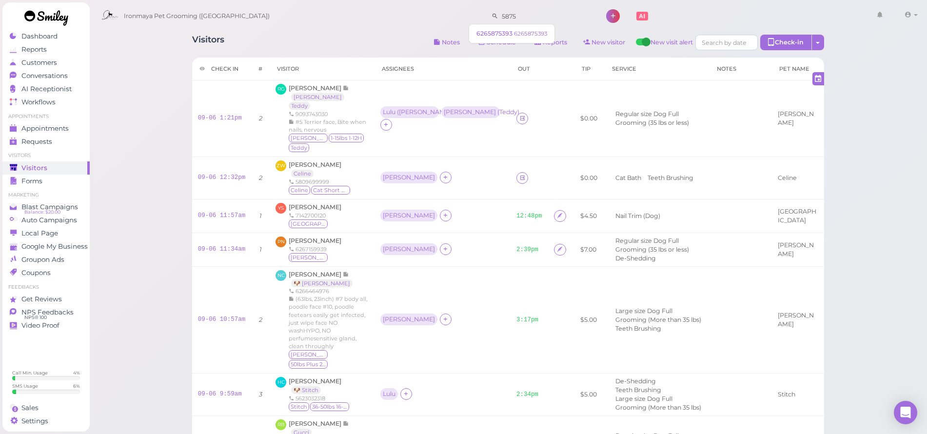
drag, startPoint x: 511, startPoint y: 19, endPoint x: 453, endPoint y: 16, distance: 58.6
click at [453, 16] on div "Ironmaya Pet Grooming ([GEOGRAPHIC_DATA]) 5875 1 Account" at bounding box center [509, 16] width 824 height 28
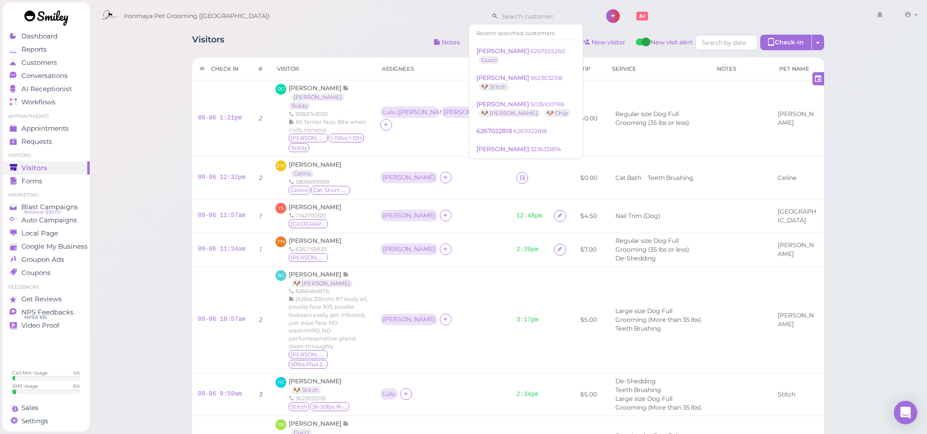
click at [254, 21] on div "Ironmaya Pet Grooming ([GEOGRAPHIC_DATA]) 1 Account [PERSON_NAME]" at bounding box center [509, 16] width 824 height 28
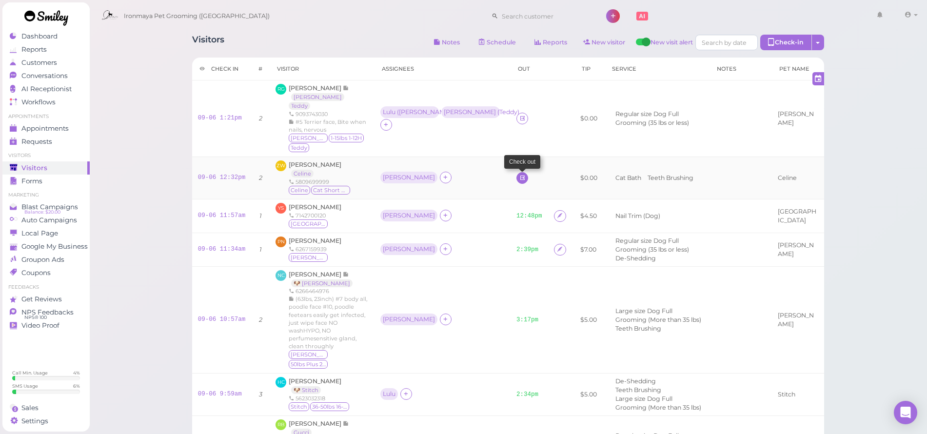
click at [519, 174] on icon at bounding box center [522, 177] width 6 height 7
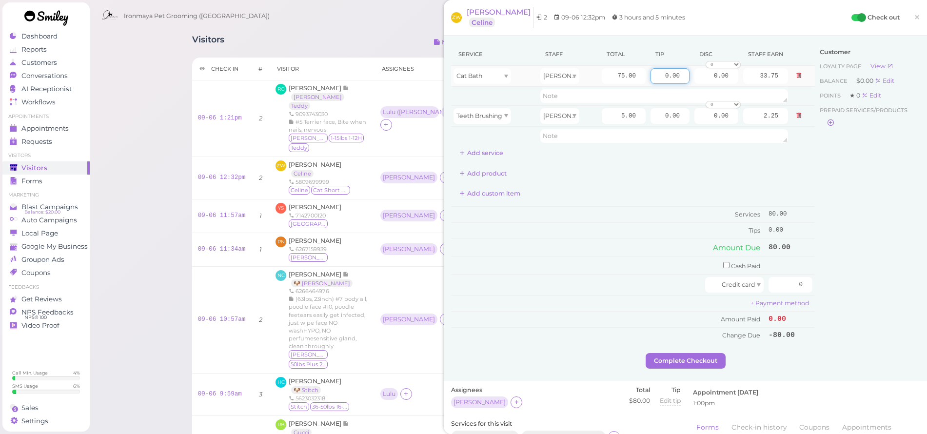
drag, startPoint x: 653, startPoint y: 74, endPoint x: 679, endPoint y: 83, distance: 27.0
click at [679, 83] on input "0.00" at bounding box center [669, 76] width 39 height 16
click at [914, 18] on span "×" at bounding box center [917, 17] width 6 height 14
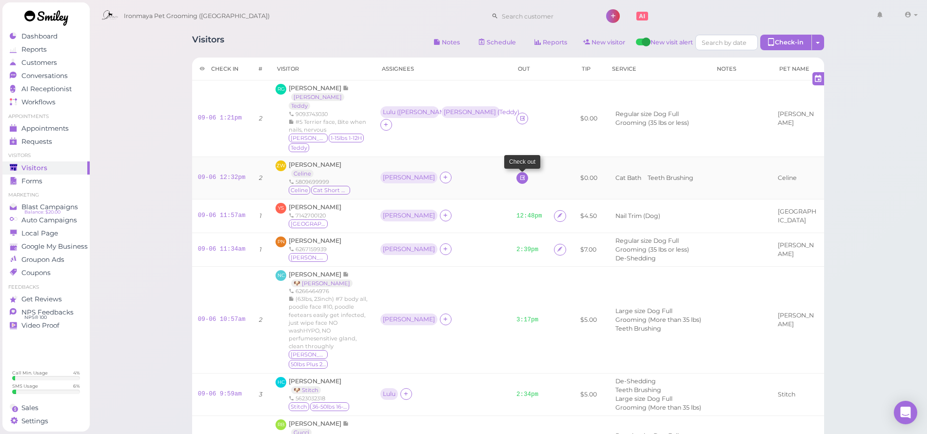
drag, startPoint x: 486, startPoint y: 154, endPoint x: 494, endPoint y: 158, distance: 8.9
click at [510, 156] on td at bounding box center [529, 177] width 38 height 42
click at [519, 174] on icon at bounding box center [522, 177] width 6 height 7
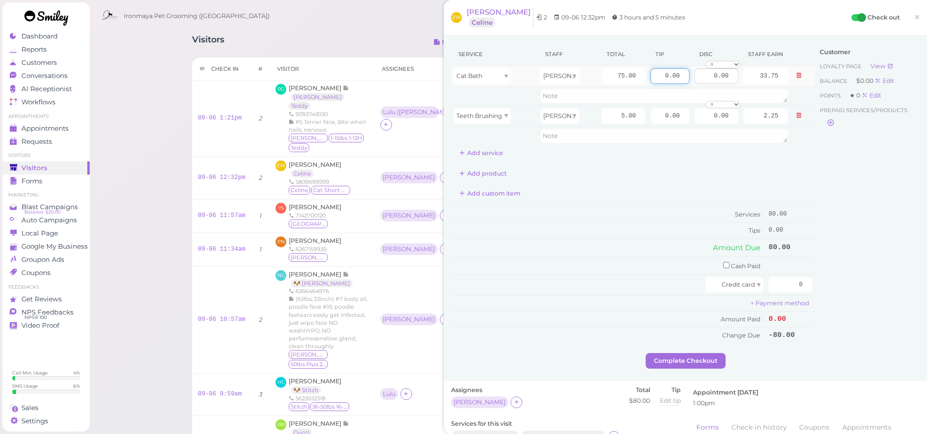
drag, startPoint x: 654, startPoint y: 75, endPoint x: 699, endPoint y: 76, distance: 44.4
click at [699, 76] on tr "Cat Bath [PERSON_NAME] 75.00 0.00 0.00 0 10% off 15% off 20% off 25% off 30% of…" at bounding box center [633, 76] width 364 height 21
type input "12"
drag, startPoint x: 834, startPoint y: 194, endPoint x: 831, endPoint y: 198, distance: 5.2
click at [834, 194] on div "Customer Loyalty page View Balance $0.00 Edit Points ★ 0 Edit Prepaid services/…" at bounding box center [867, 198] width 105 height 310
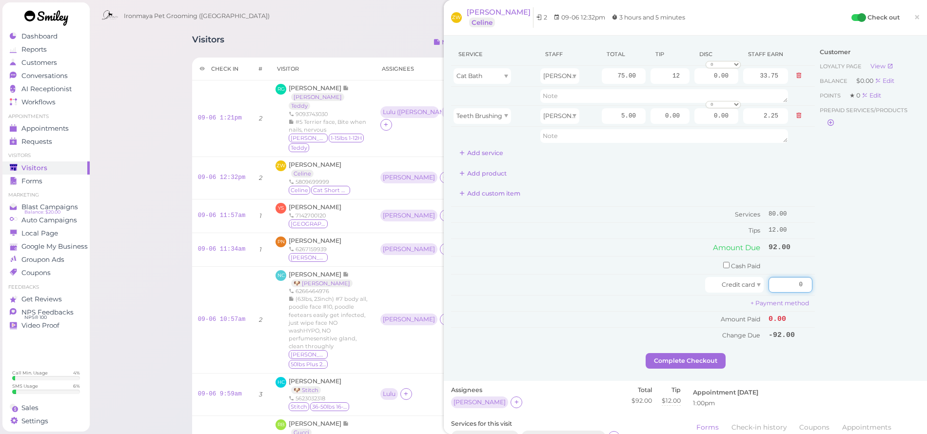
drag, startPoint x: 788, startPoint y: 277, endPoint x: 828, endPoint y: 287, distance: 41.1
click at [827, 287] on div "Service Staff Total Tip Disc Staff earn Cat Bath [PERSON_NAME] 75.00 12 0.00 0 …" at bounding box center [685, 198] width 468 height 310
type input "92"
click at [891, 293] on div "Customer Loyalty page View Balance $0.00 Edit Points ★ 0 Edit Prepaid services/…" at bounding box center [867, 198] width 105 height 310
click at [678, 353] on button "Complete Checkout" at bounding box center [685, 361] width 80 height 16
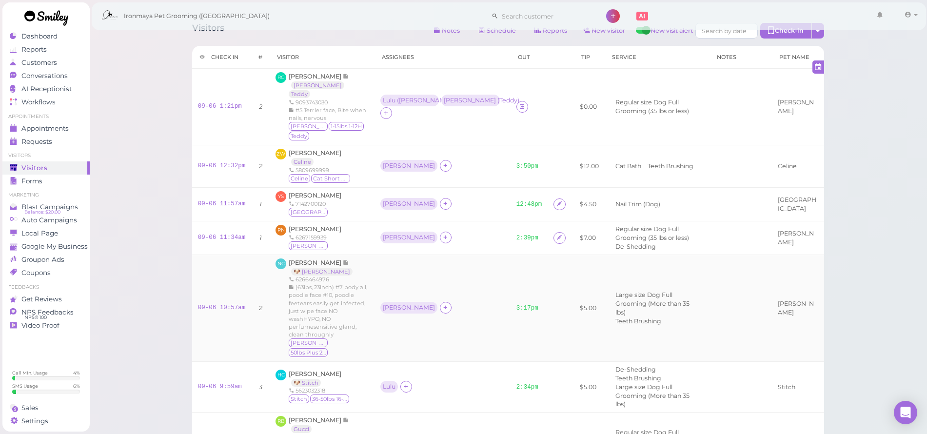
scroll to position [191, 0]
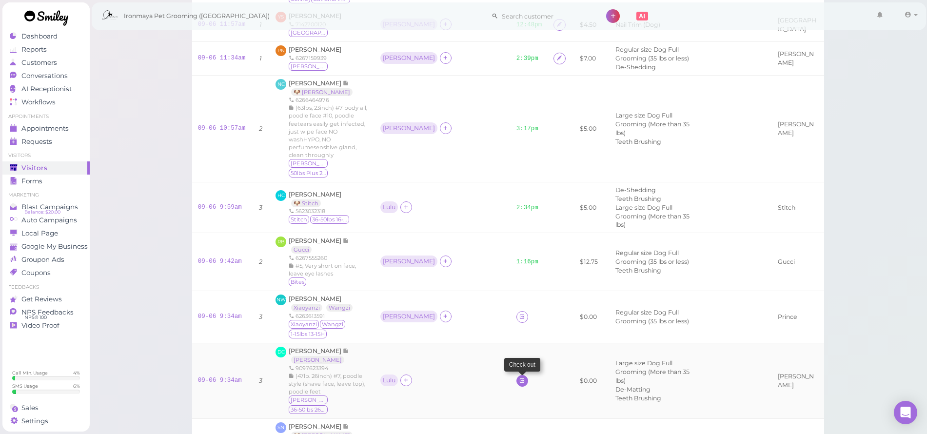
click at [519, 377] on icon at bounding box center [522, 380] width 6 height 7
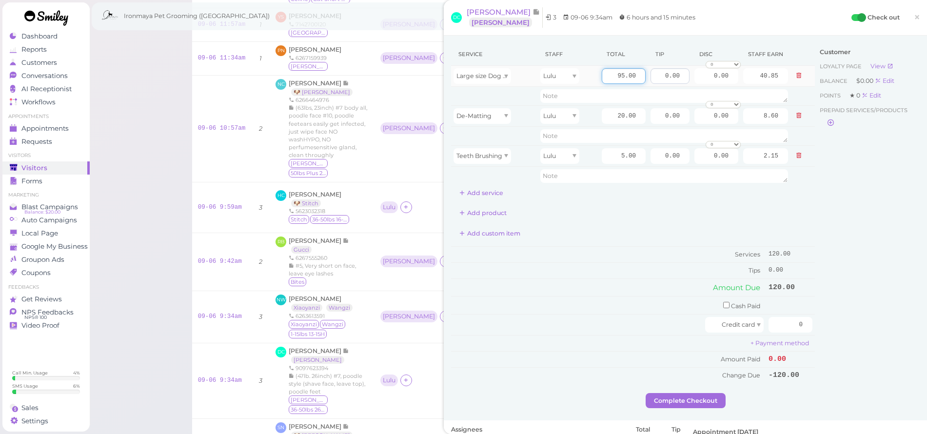
drag, startPoint x: 607, startPoint y: 71, endPoint x: 646, endPoint y: 74, distance: 39.1
click at [646, 74] on tr "Large size Dog Full Grooming (More than 35 lbs) Lulu 95.00 0.00 0.00 0 10% off …" at bounding box center [633, 76] width 364 height 21
type input "140"
type input "60.20"
drag, startPoint x: 642, startPoint y: 126, endPoint x: 645, endPoint y: 119, distance: 8.1
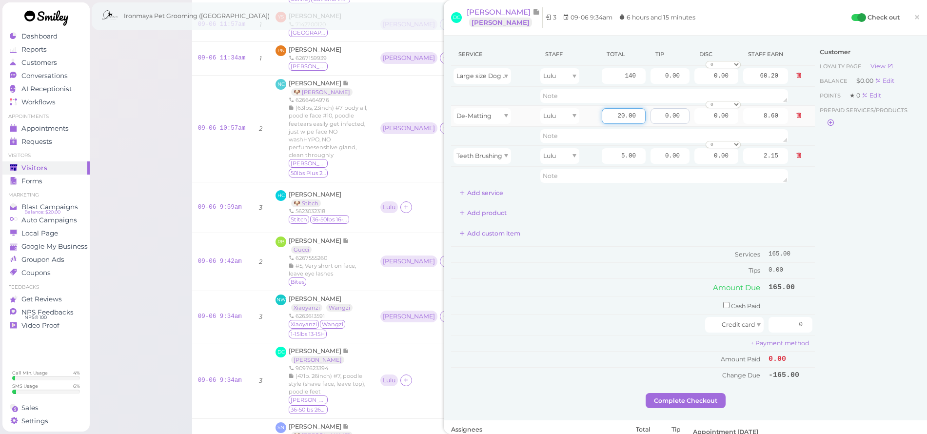
click at [645, 119] on tr "De-Matting Lulu 20.00 0.00 0.00 0 10% off 15% off 20% off 25% off 30% off 50% o…" at bounding box center [633, 115] width 364 height 21
type input "10"
type input "4.30"
click at [619, 203] on div "Service Staff Total Tip Disc Staff earn Large size Dog Full Grooming (More than…" at bounding box center [633, 213] width 364 height 340
drag, startPoint x: 652, startPoint y: 74, endPoint x: 689, endPoint y: 77, distance: 36.7
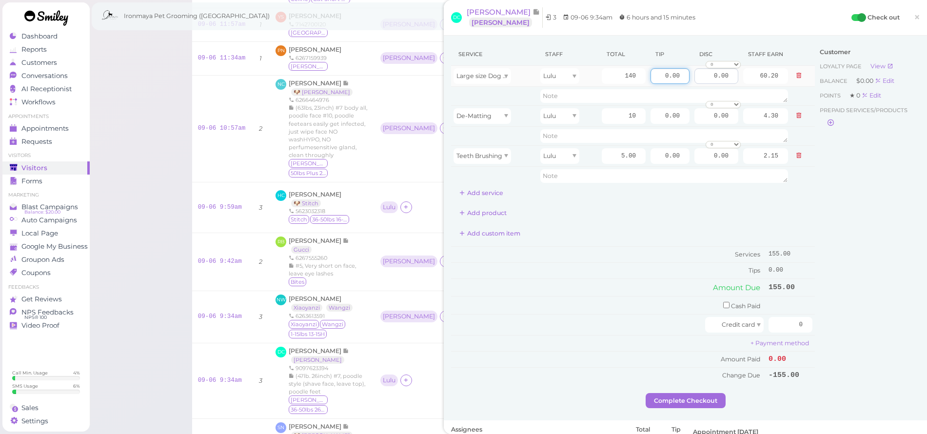
click at [689, 77] on tr "Large size Dog Full Grooming (More than 35 lbs) Lulu 140 0.00 0.00 0 10% off 15…" at bounding box center [633, 76] width 364 height 21
type input "15.5"
click at [651, 216] on div "Add product" at bounding box center [633, 213] width 364 height 16
drag, startPoint x: 785, startPoint y: 322, endPoint x: 835, endPoint y: 330, distance: 50.8
click at [835, 330] on div "Service Staff Total Tip Disc Staff earn Large size Dog Full Grooming (More than…" at bounding box center [685, 218] width 468 height 350
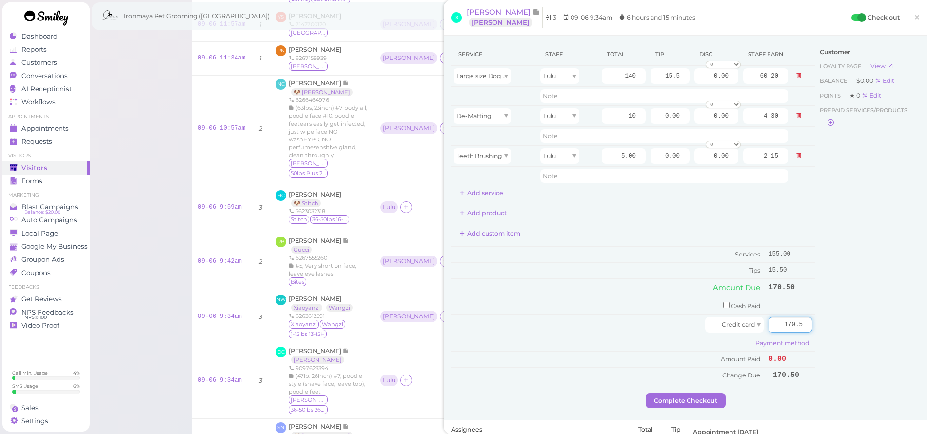
type input "170.5"
click at [834, 322] on div "Customer Loyalty page View Balance $0.00 Edit Points ★ 0 Edit Prepaid services/…" at bounding box center [867, 218] width 105 height 350
click at [675, 397] on button "Complete Checkout" at bounding box center [685, 401] width 80 height 16
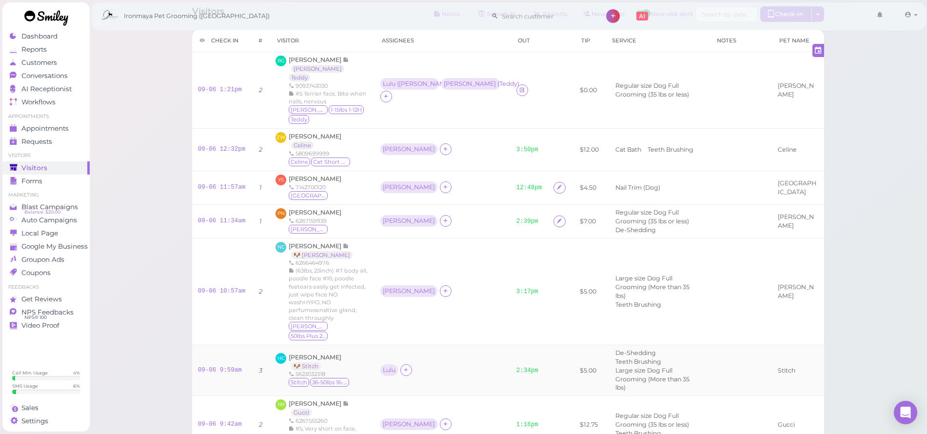
scroll to position [15, 0]
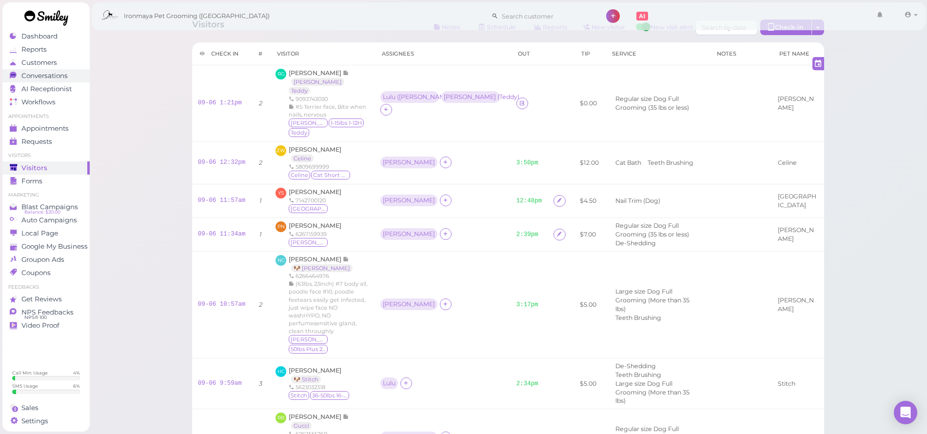
click at [51, 74] on span "Conversations" at bounding box center [44, 76] width 46 height 8
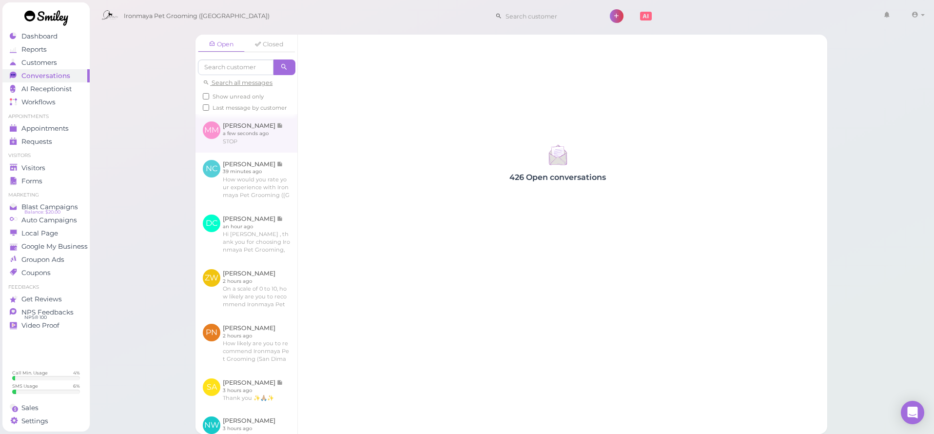
click at [257, 137] on link at bounding box center [246, 133] width 102 height 38
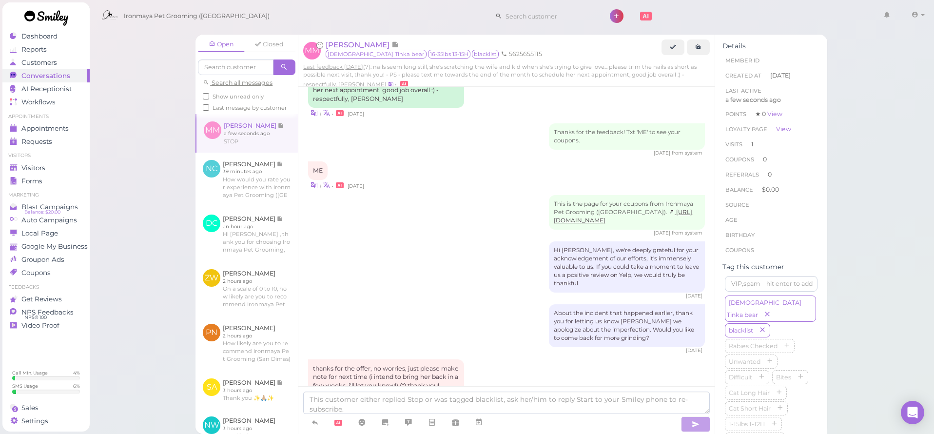
scroll to position [482, 0]
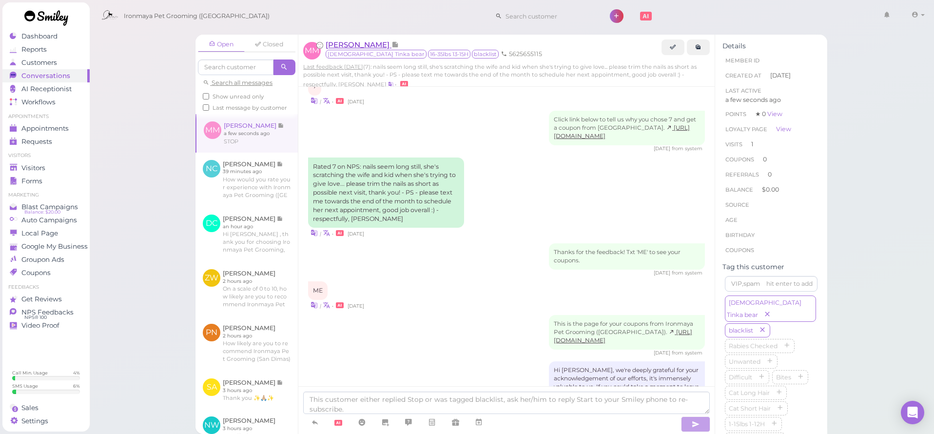
click at [361, 43] on span "[PERSON_NAME]" at bounding box center [359, 44] width 66 height 9
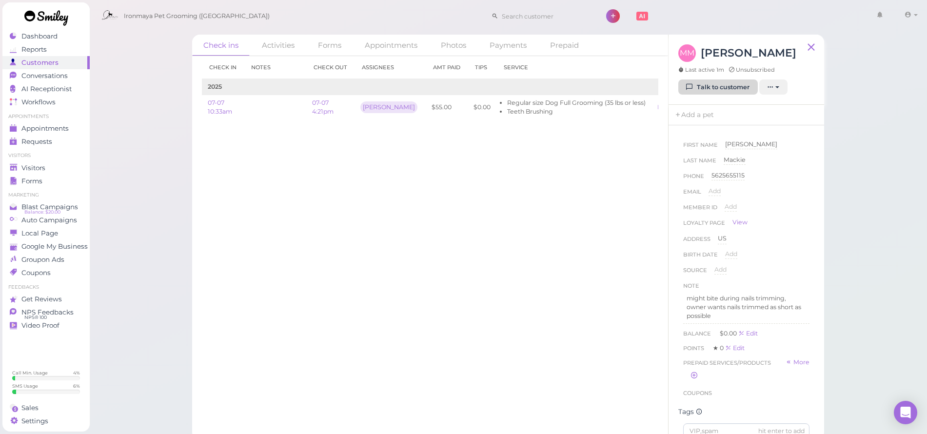
click at [727, 92] on link "Talk to customer" at bounding box center [717, 87] width 79 height 16
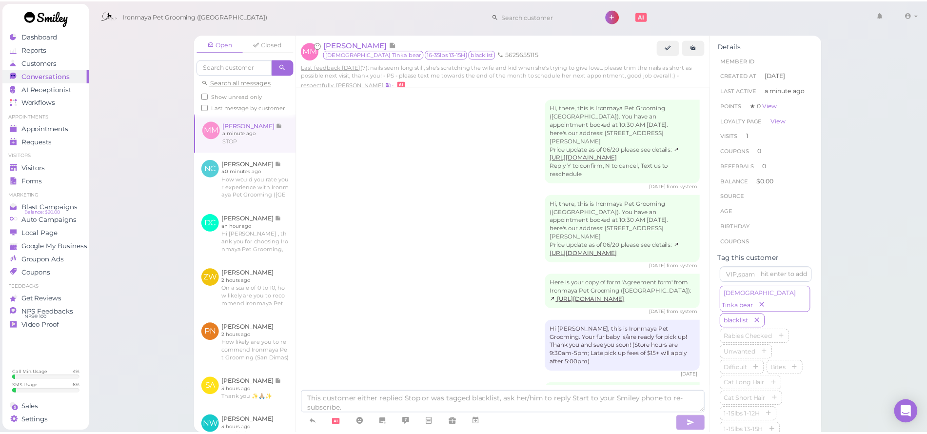
scroll to position [956, 0]
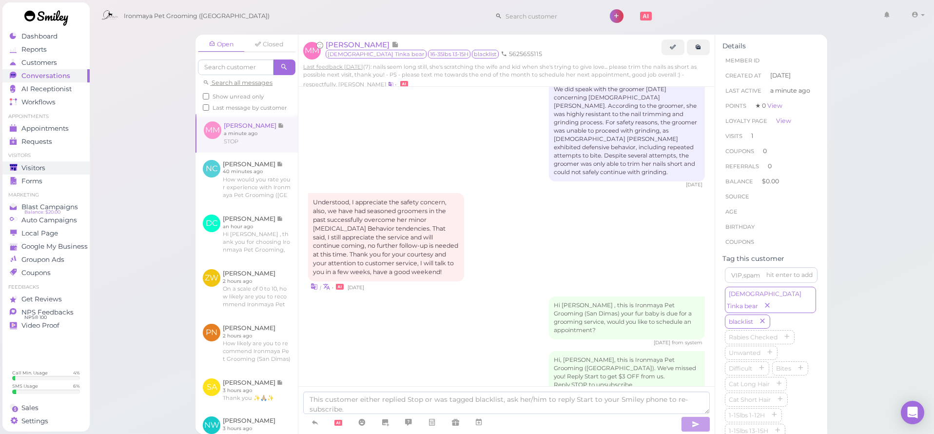
click at [47, 167] on div "Visitors" at bounding box center [45, 168] width 70 height 8
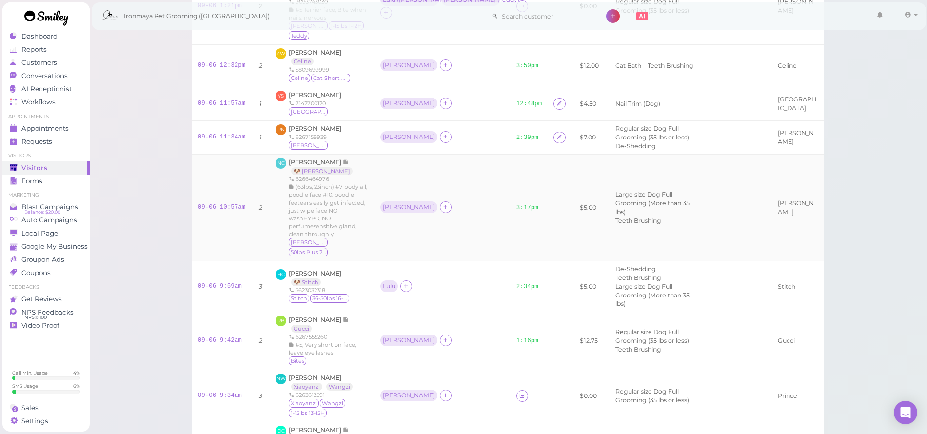
scroll to position [209, 0]
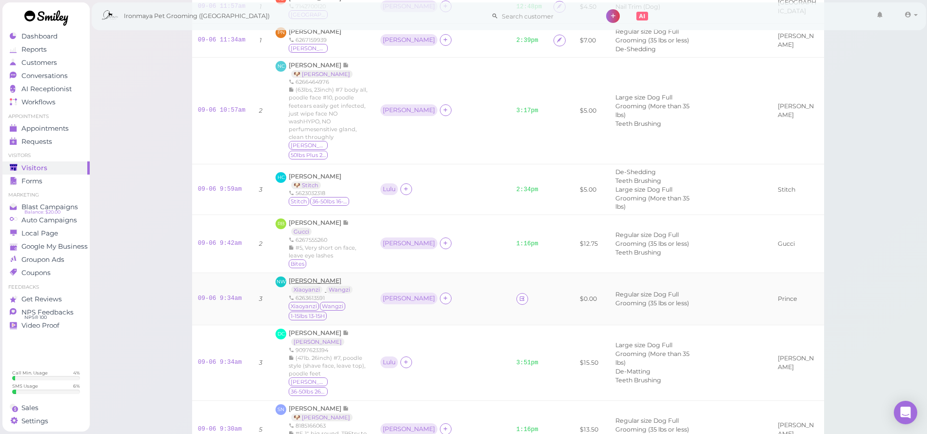
click at [308, 277] on span "[PERSON_NAME]" at bounding box center [315, 280] width 53 height 7
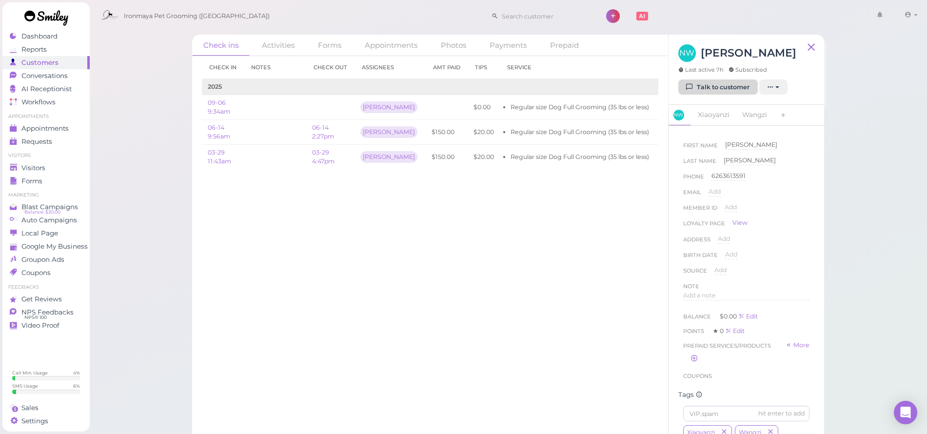
click at [709, 82] on link "Talk to customer" at bounding box center [717, 87] width 79 height 16
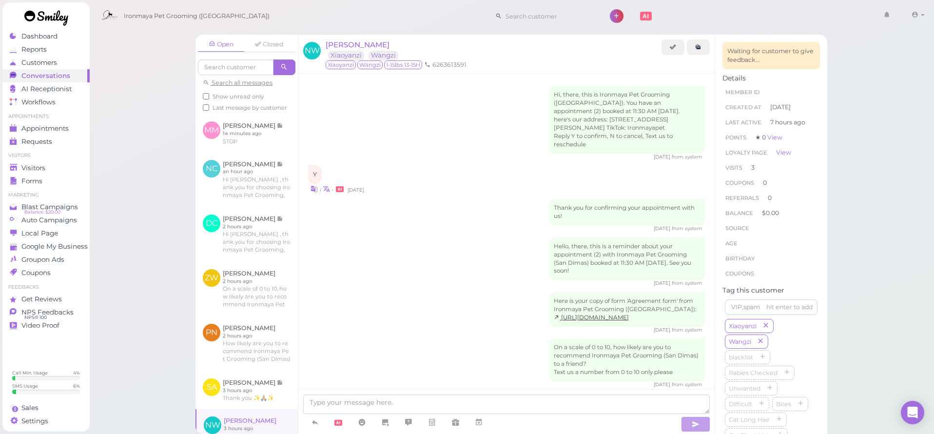
scroll to position [1077, 0]
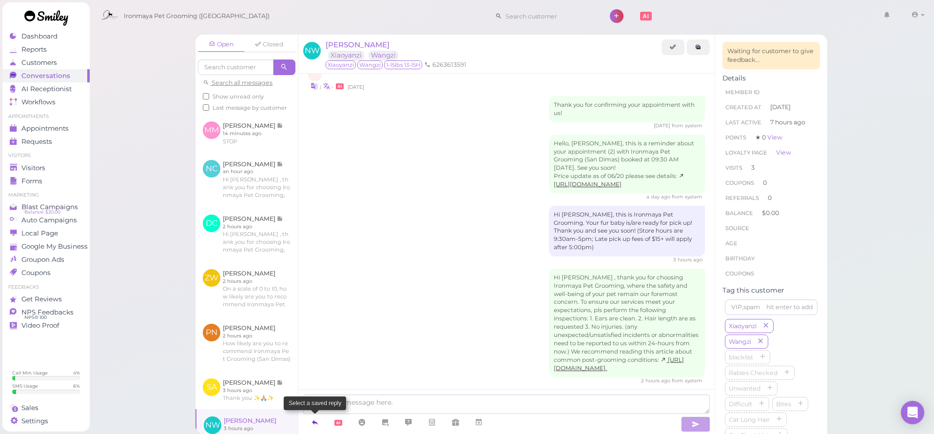
click at [315, 423] on icon at bounding box center [315, 422] width 8 height 10
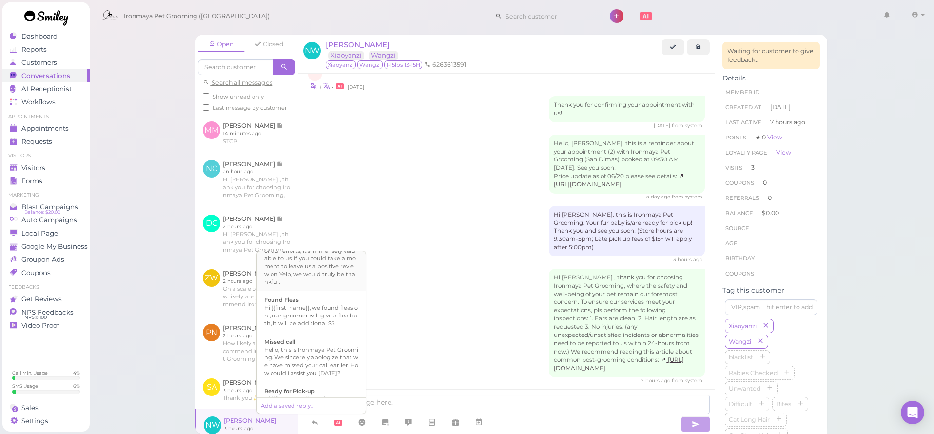
scroll to position [272, 0]
click at [314, 323] on div "Hi {{first_name}}, this is Ironmaya Pet Grooming. Your fur baby is/are ready fo…" at bounding box center [311, 311] width 94 height 47
type textarea "Hi {{first_name}}, this is Ironmaya Pet Grooming. Your fur baby is/are ready fo…"
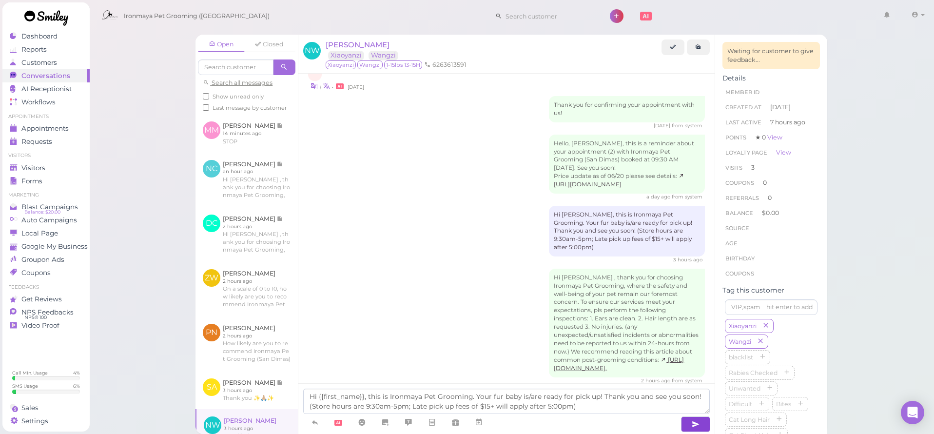
click at [692, 429] on button "button" at bounding box center [695, 424] width 29 height 16
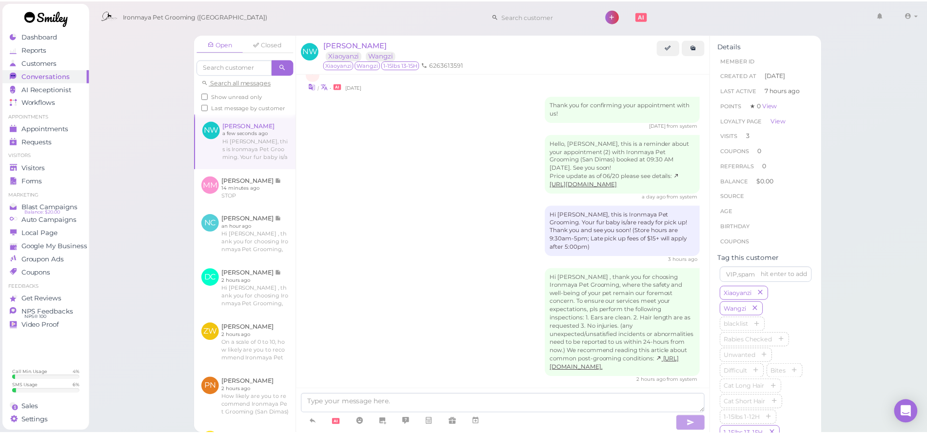
scroll to position [1123, 0]
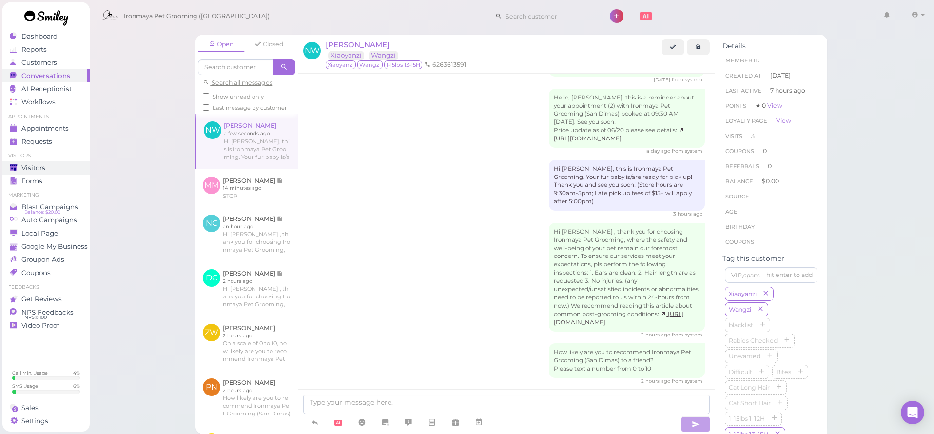
click at [25, 169] on span "Visitors" at bounding box center [33, 168] width 24 height 8
